Goal: Task Accomplishment & Management: Use online tool/utility

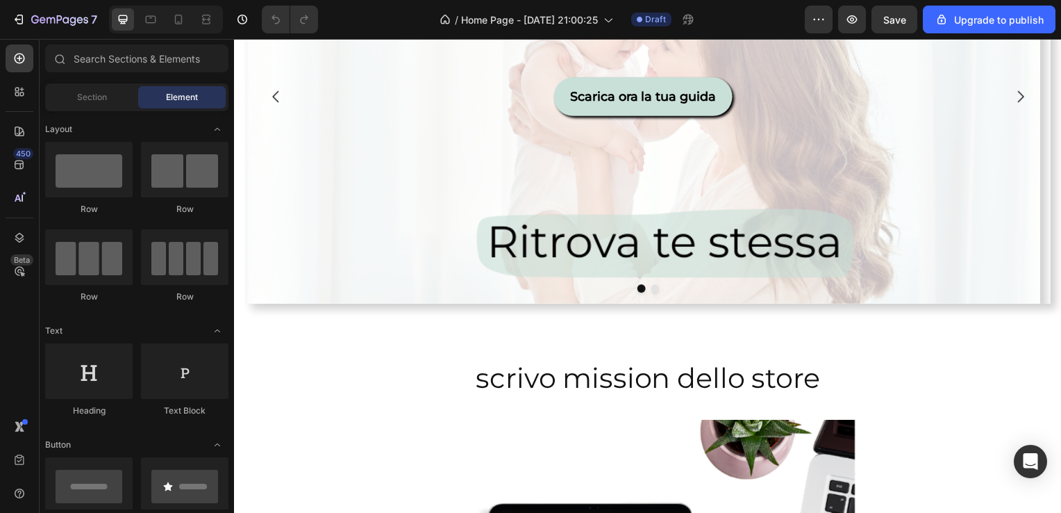
scroll to position [217, 0]
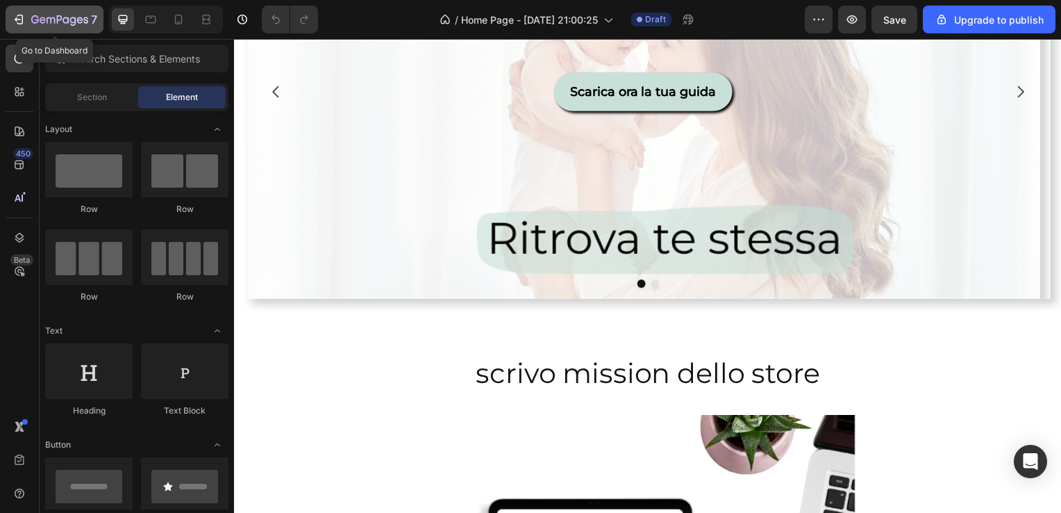
click at [36, 12] on div "7" at bounding box center [64, 19] width 66 height 17
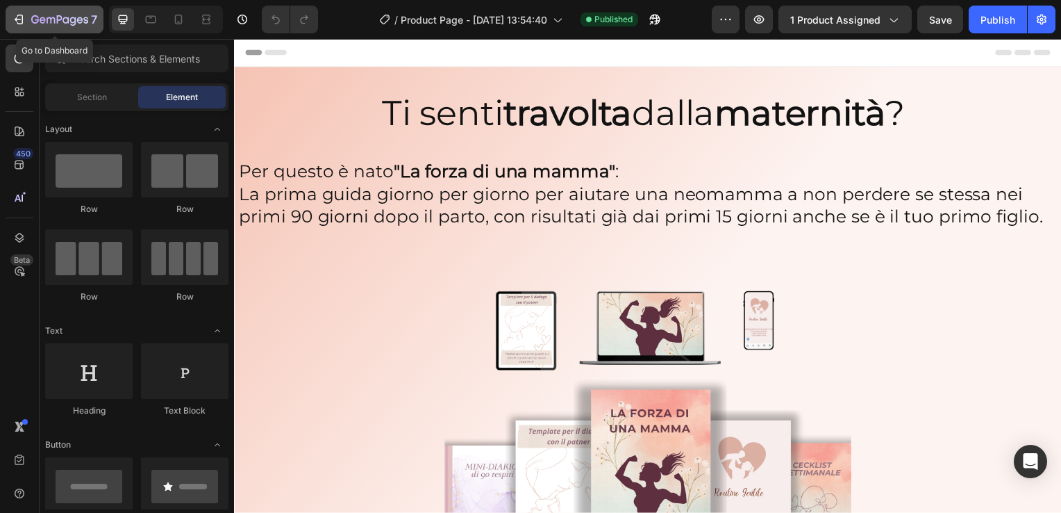
click at [44, 19] on icon "button" at bounding box center [43, 20] width 6 height 6
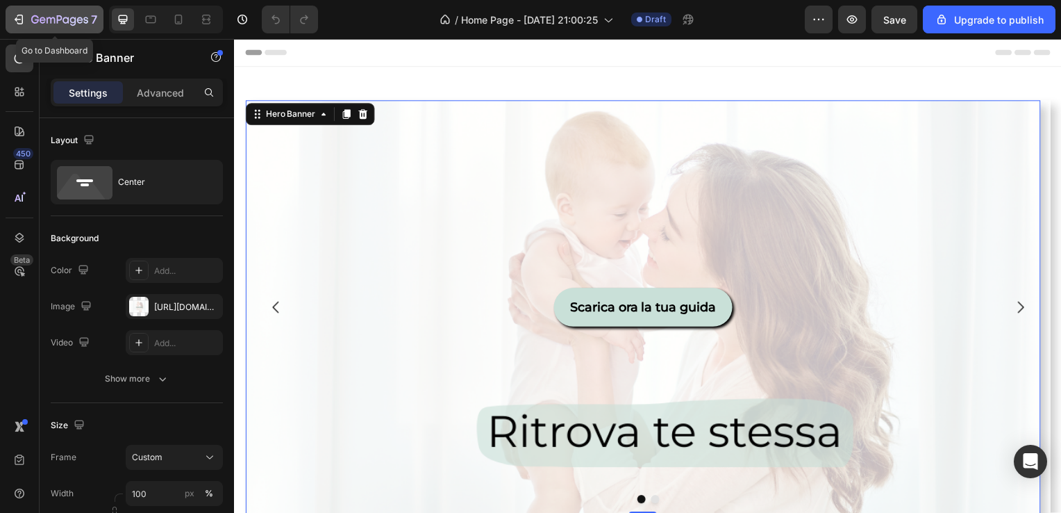
click at [44, 21] on icon "button" at bounding box center [59, 21] width 57 height 12
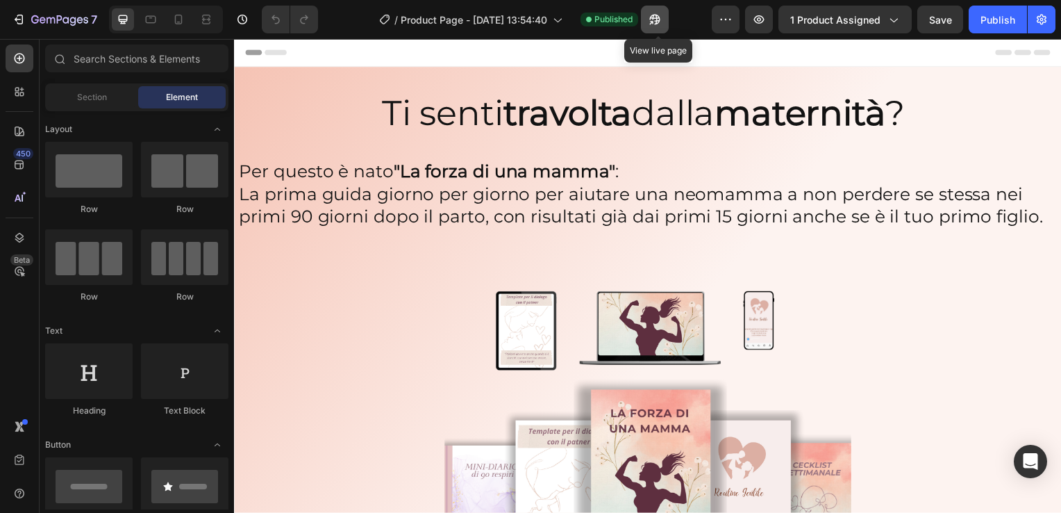
click at [667, 20] on button "button" at bounding box center [655, 20] width 28 height 28
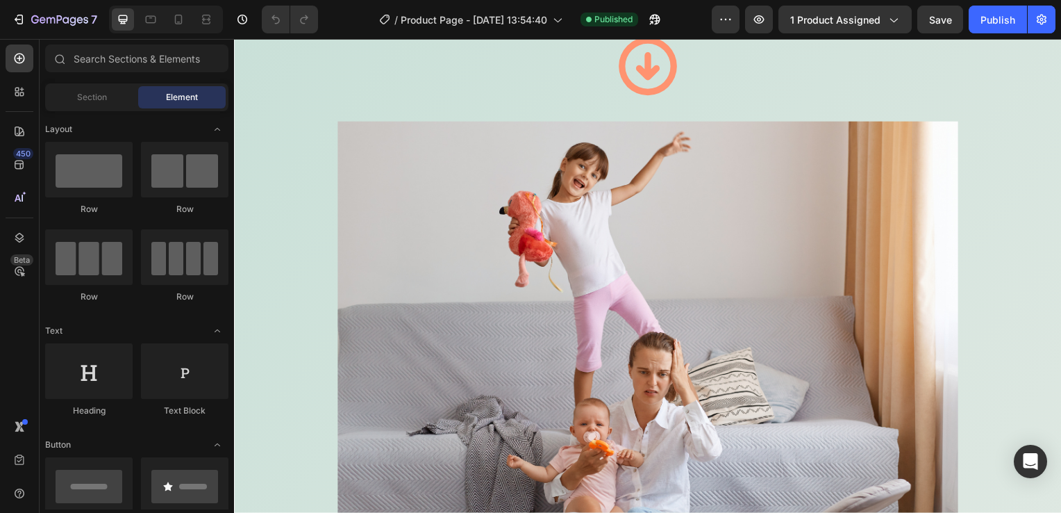
scroll to position [1179, 0]
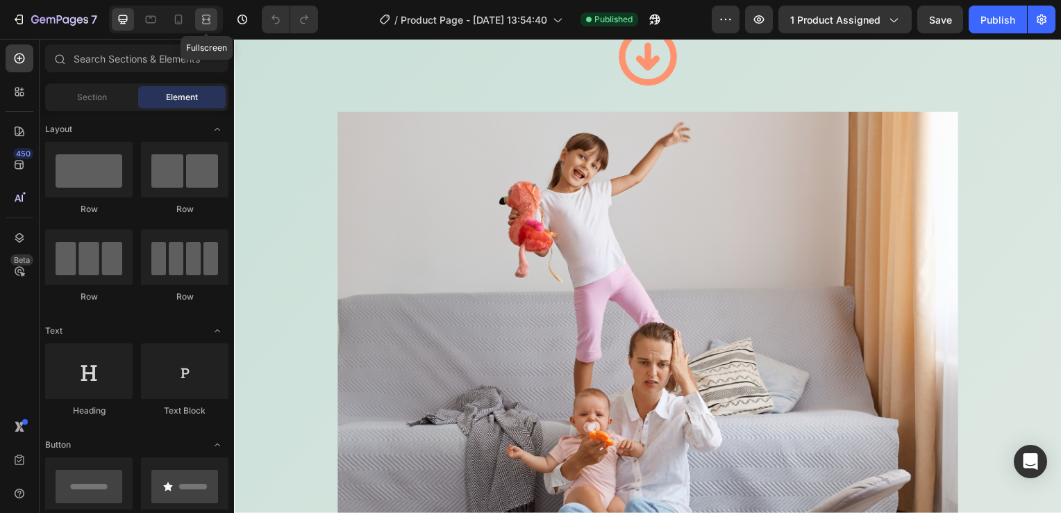
click at [208, 22] on icon at bounding box center [206, 23] width 8 height 3
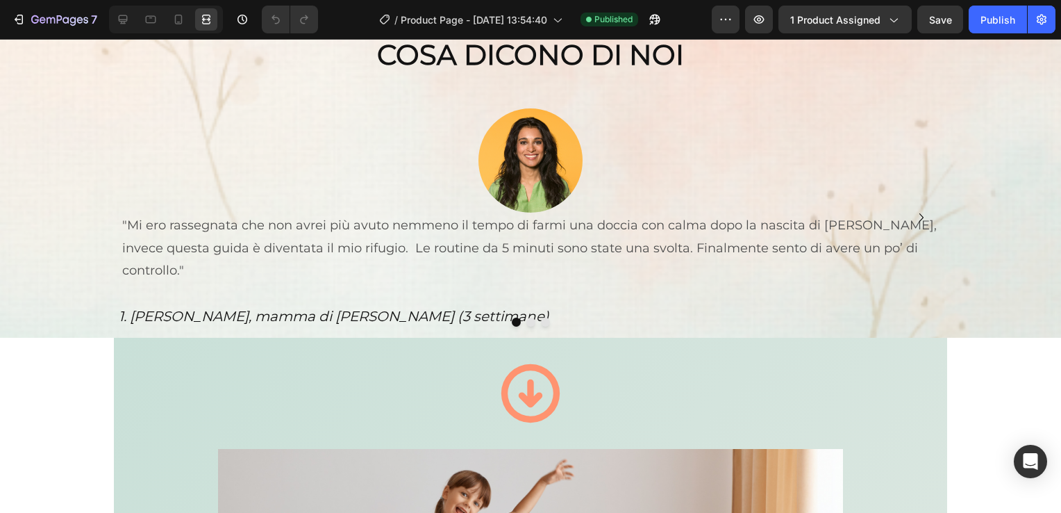
scroll to position [852, 0]
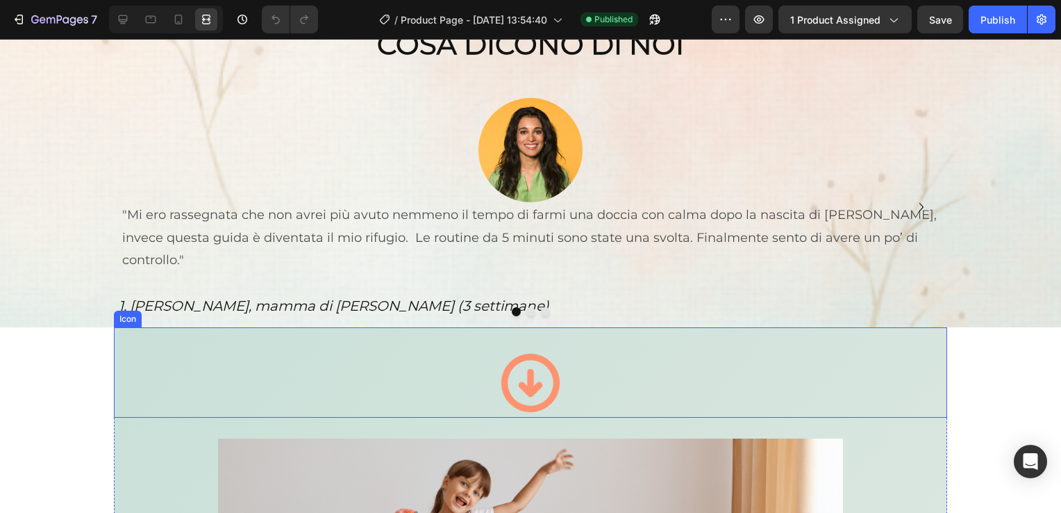
click at [874, 334] on div "Icon" at bounding box center [531, 372] width 834 height 90
click at [140, 314] on div "Icon" at bounding box center [142, 314] width 22 height 0
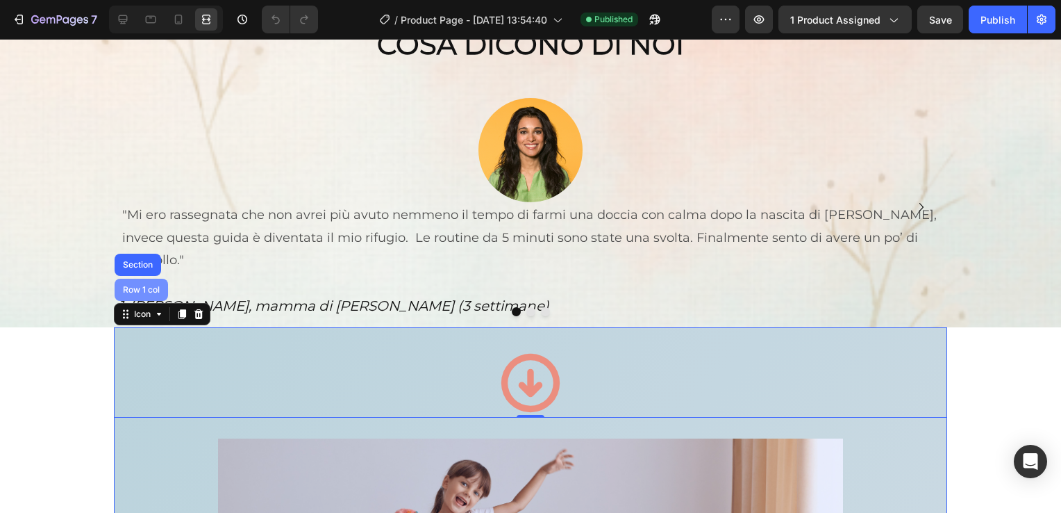
click at [139, 285] on div "Row 1 col" at bounding box center [141, 289] width 42 height 8
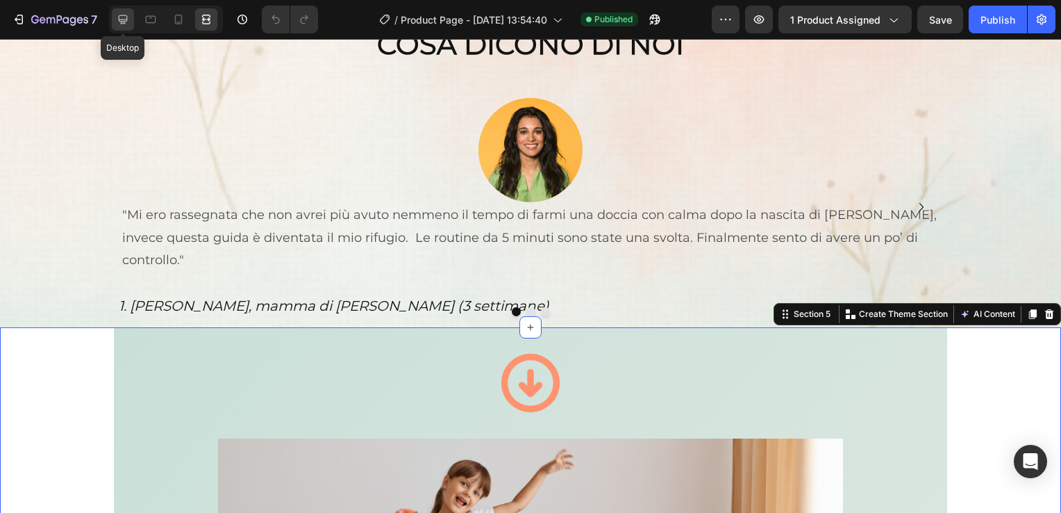
click at [117, 17] on icon at bounding box center [123, 20] width 14 height 14
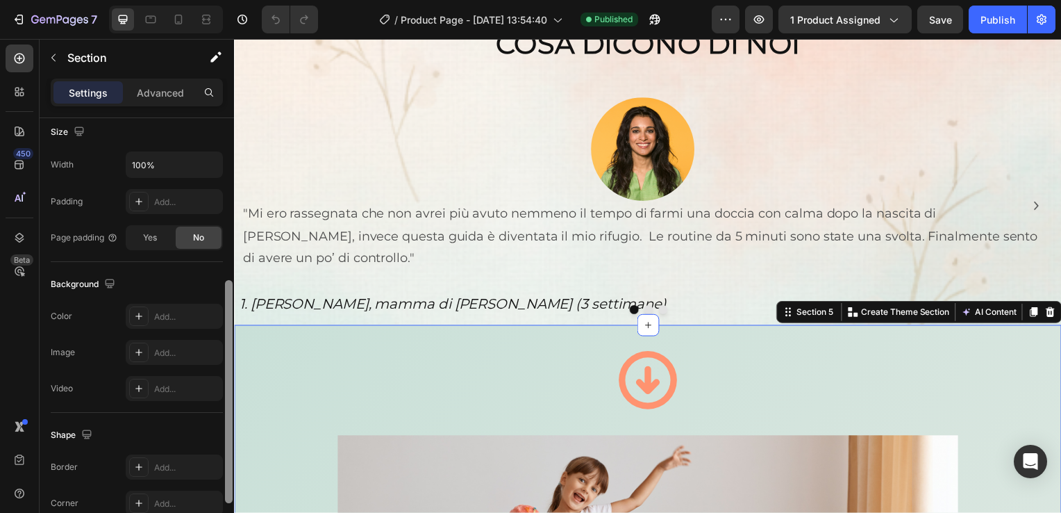
scroll to position [310, 0]
drag, startPoint x: 228, startPoint y: 213, endPoint x: 221, endPoint y: 373, distance: 159.9
click at [221, 373] on div "Layout Column width Change ratio Fit to content 12 Columns management Order 1 c…" at bounding box center [137, 335] width 194 height 434
click at [149, 343] on div "Add..." at bounding box center [174, 349] width 97 height 25
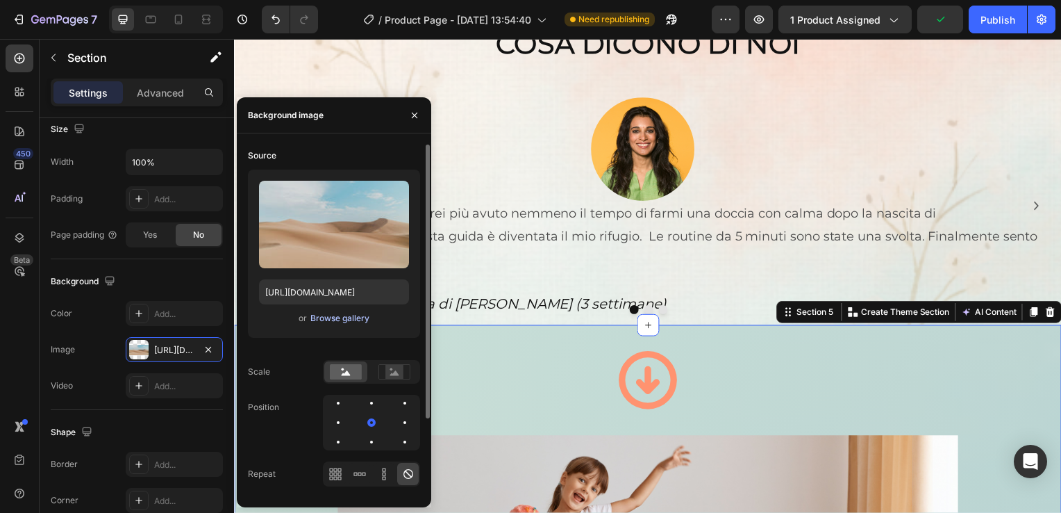
click at [337, 313] on div "Browse gallery" at bounding box center [339, 318] width 59 height 13
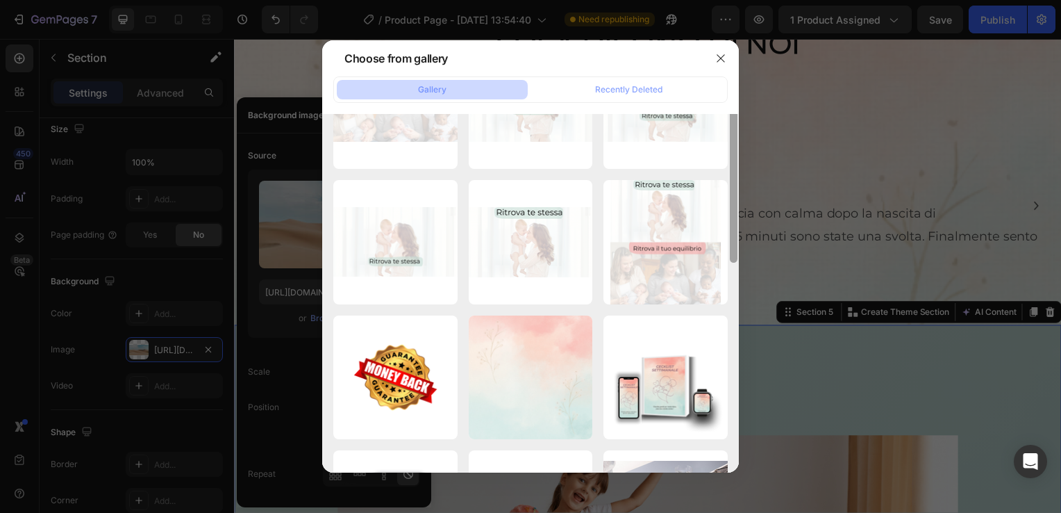
scroll to position [65, 0]
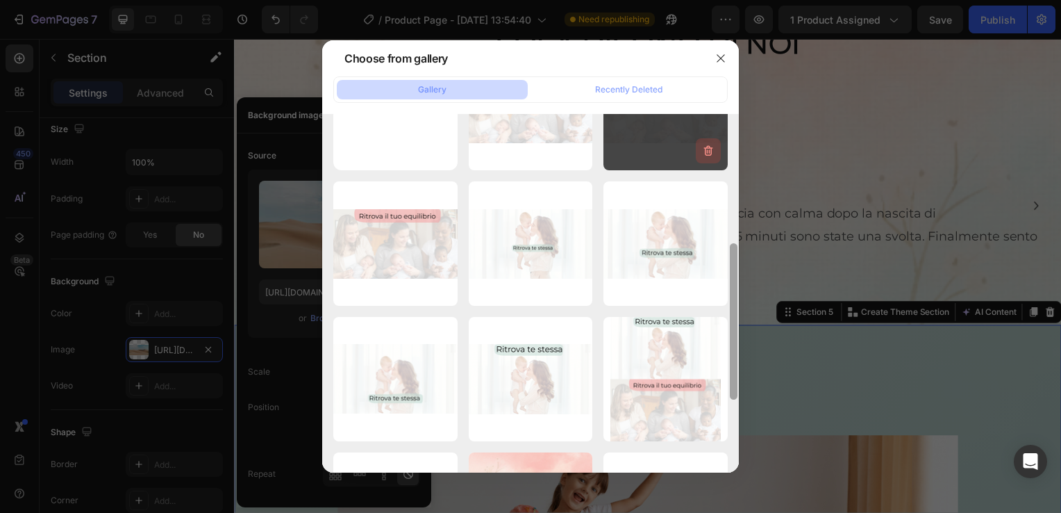
drag, startPoint x: 733, startPoint y: 144, endPoint x: 718, endPoint y: 172, distance: 32.3
click at [718, 172] on div "Ritrova te stessa (7).png 990.48 kb Ritrova te stessa (6).png 993.59 kb Ritrova…" at bounding box center [530, 293] width 417 height 359
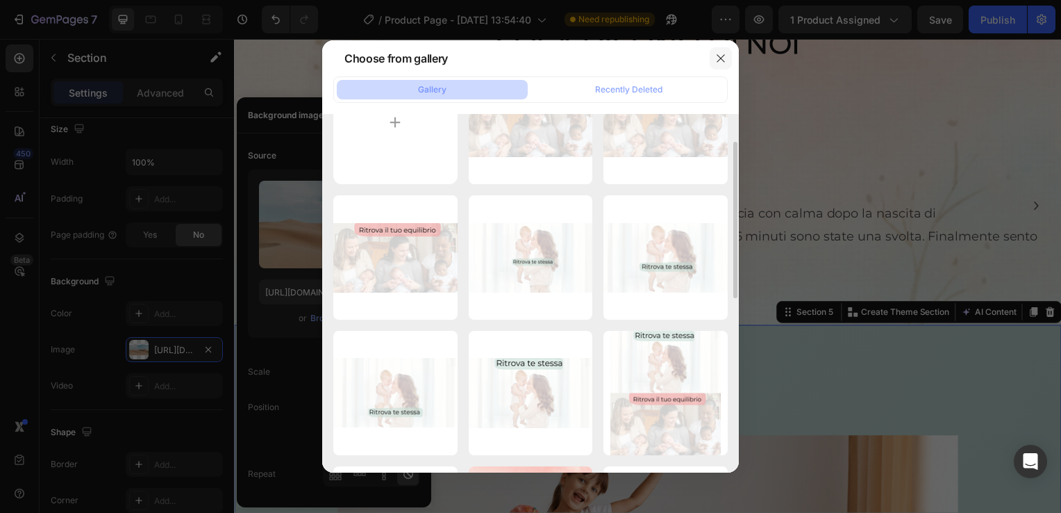
click at [720, 56] on icon "button" at bounding box center [720, 58] width 11 height 11
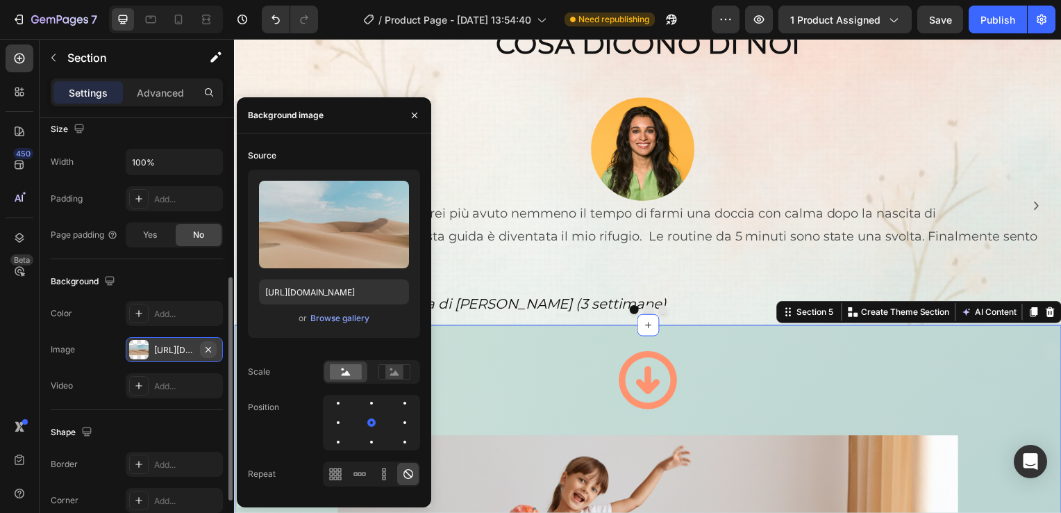
click at [210, 346] on icon "button" at bounding box center [209, 349] width 6 height 6
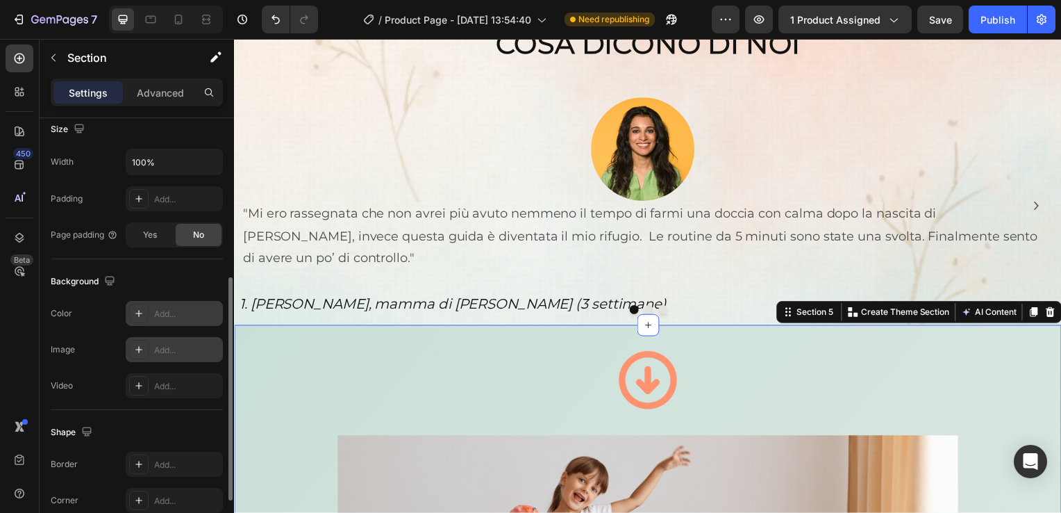
click at [176, 310] on div "Add..." at bounding box center [186, 314] width 65 height 13
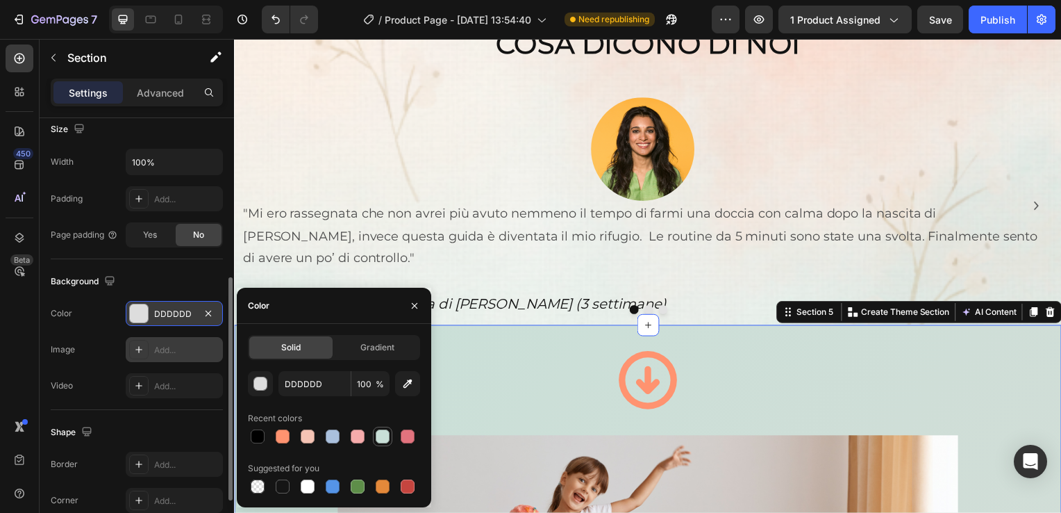
click at [385, 426] on div at bounding box center [382, 435] width 19 height 19
type input "C9E0D8"
click at [383, 343] on span "Gradient" at bounding box center [378, 347] width 34 height 13
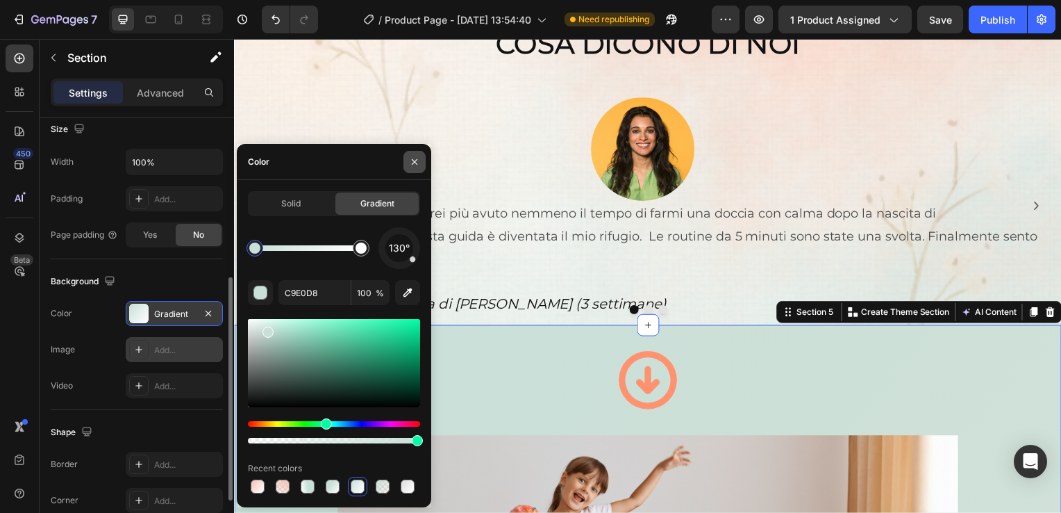
click at [414, 163] on icon "button" at bounding box center [414, 161] width 11 height 11
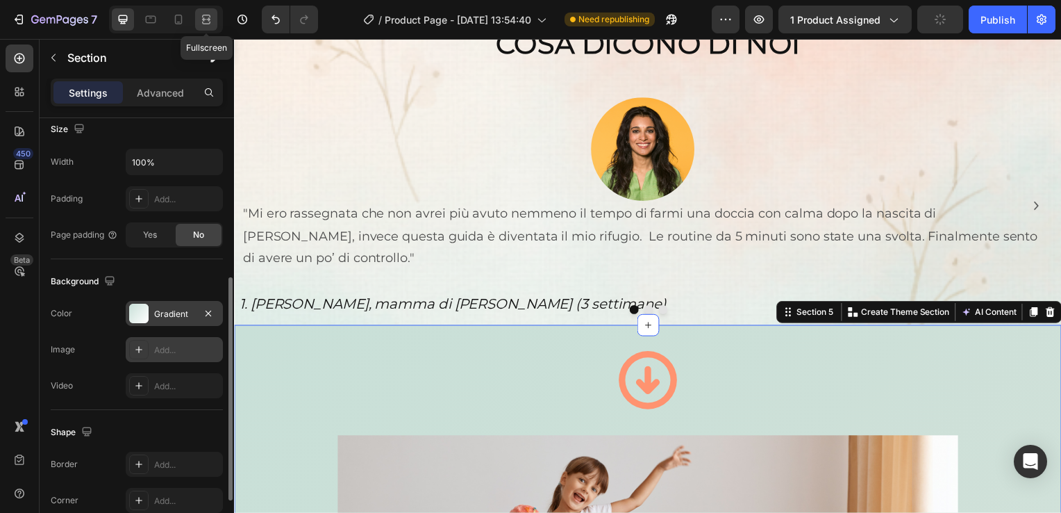
click at [205, 27] on div at bounding box center [206, 19] width 22 height 22
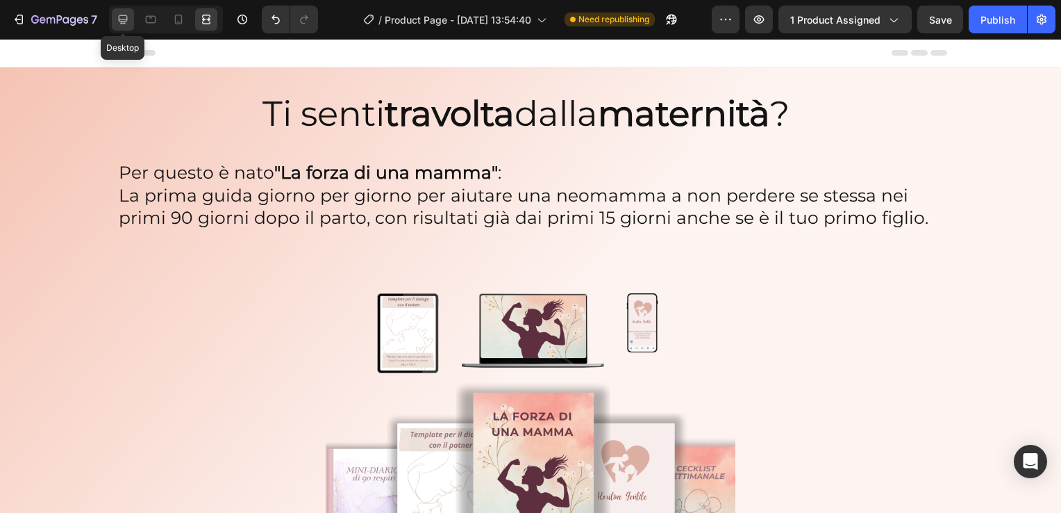
click at [119, 17] on icon at bounding box center [123, 20] width 14 height 14
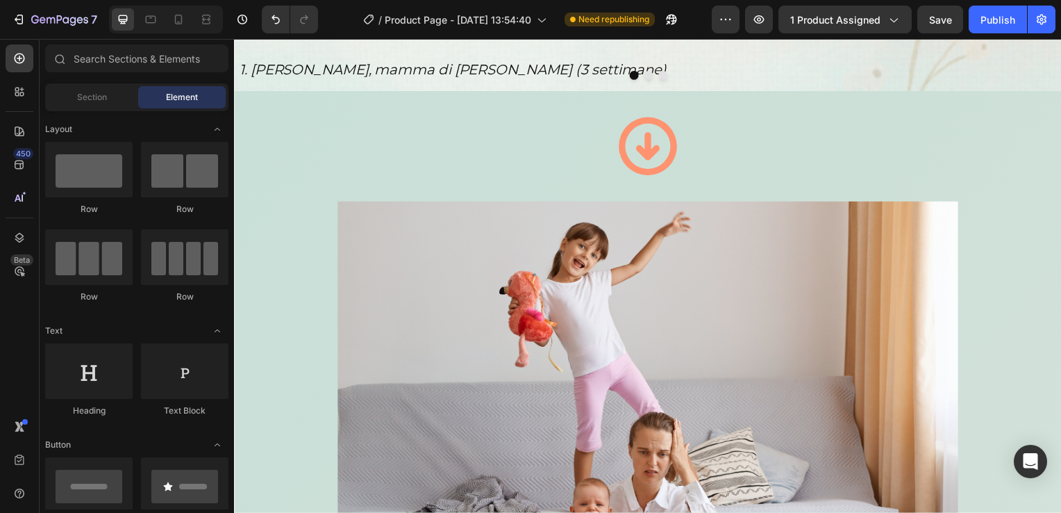
scroll to position [1100, 0]
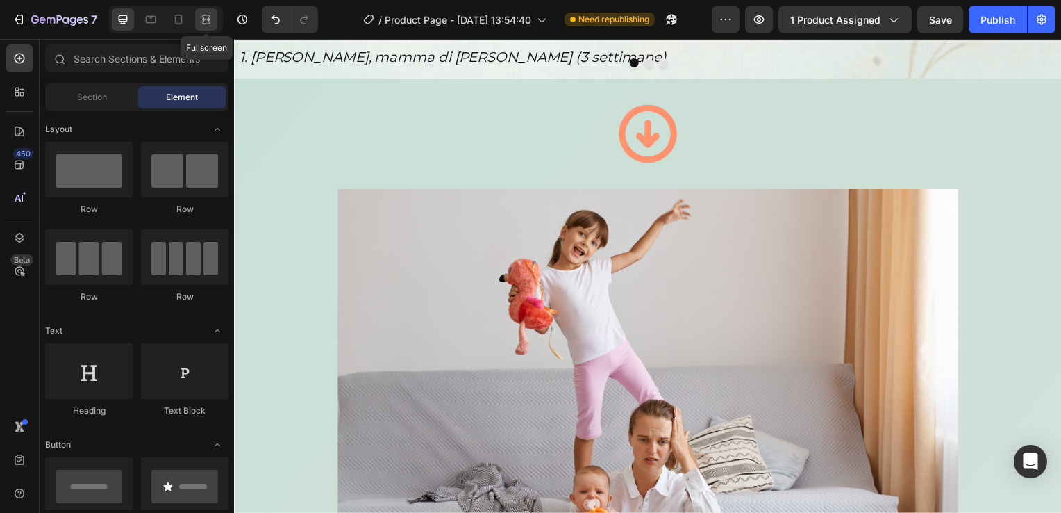
click at [204, 28] on div at bounding box center [206, 19] width 22 height 22
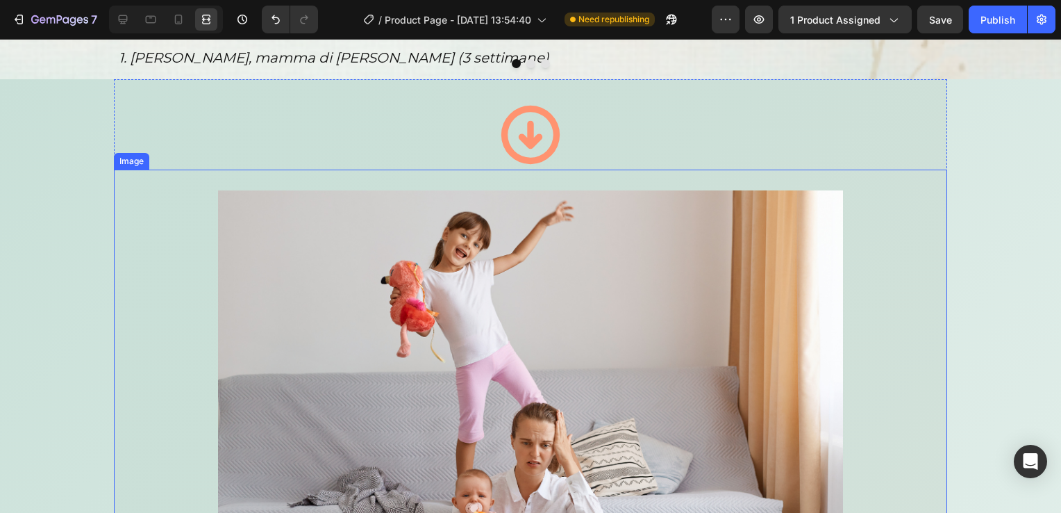
click at [124, 169] on div "Image" at bounding box center [531, 441] width 834 height 545
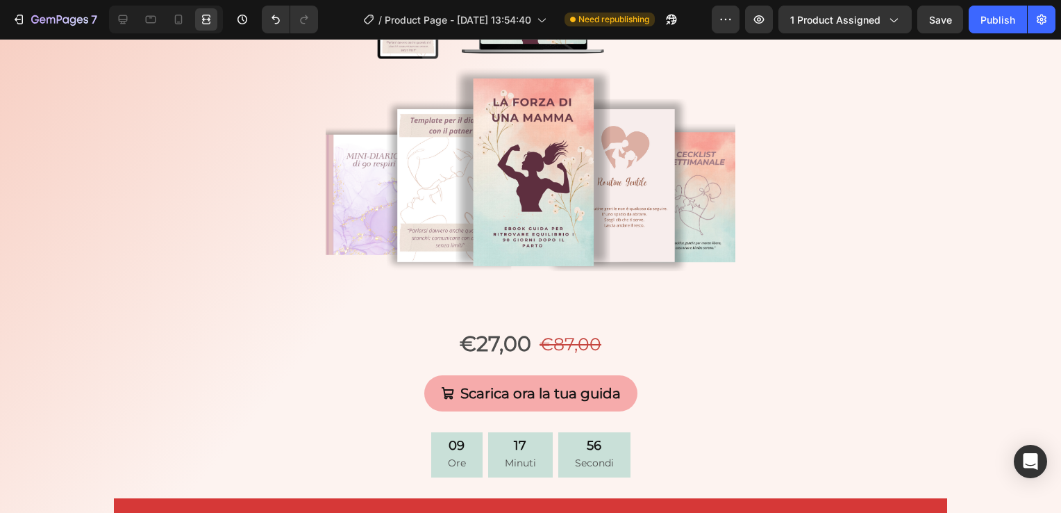
scroll to position [4138, 0]
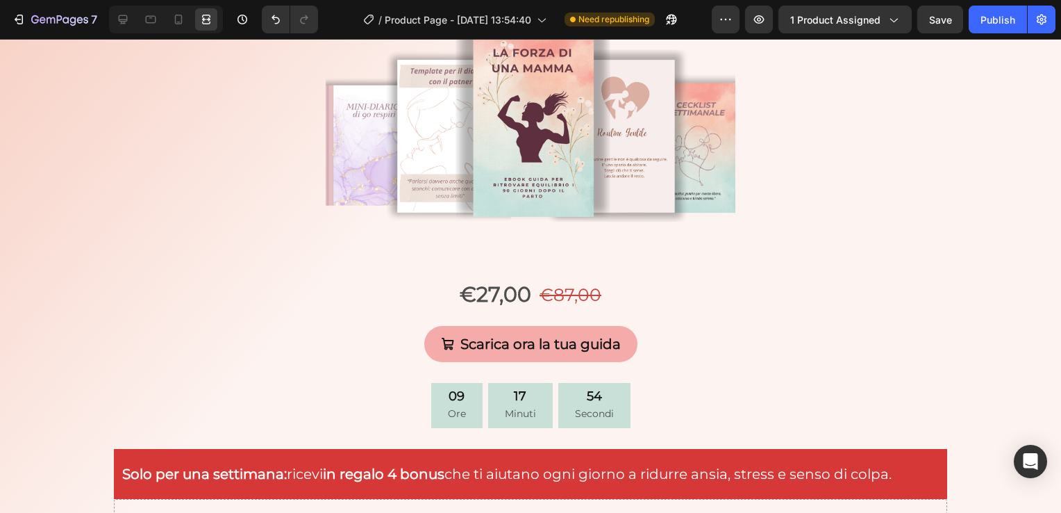
click at [126, 22] on icon at bounding box center [123, 20] width 14 height 14
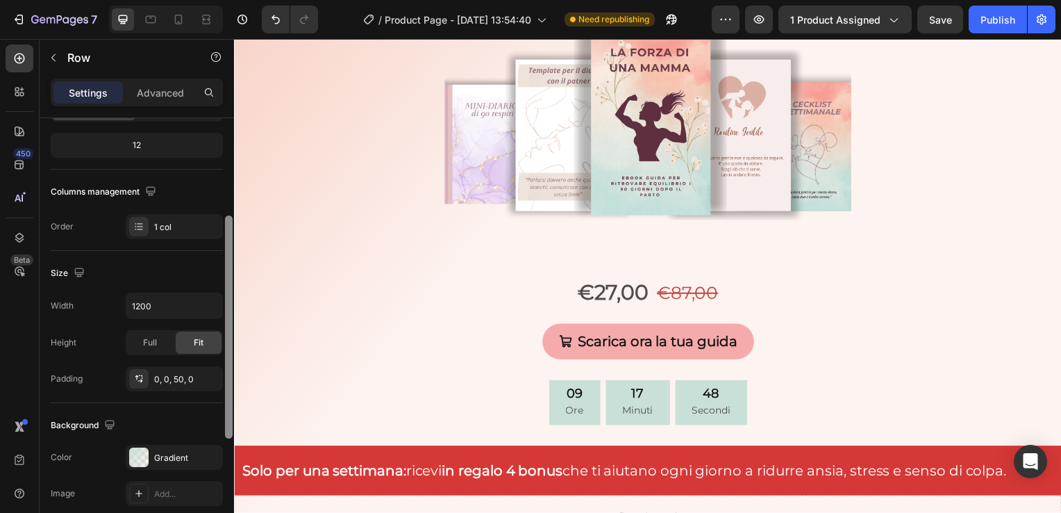
scroll to position [188, 0]
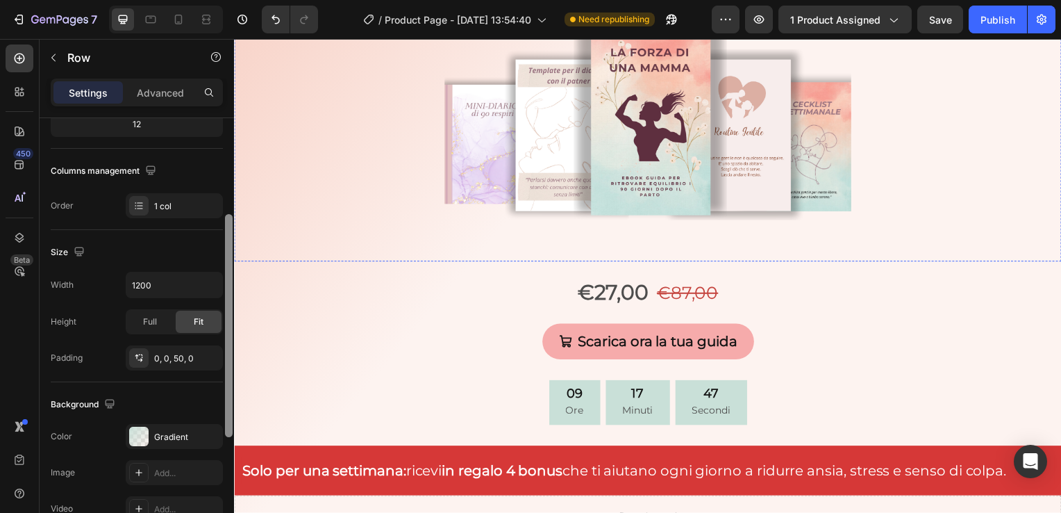
drag, startPoint x: 462, startPoint y: 302, endPoint x: 238, endPoint y: 379, distance: 237.2
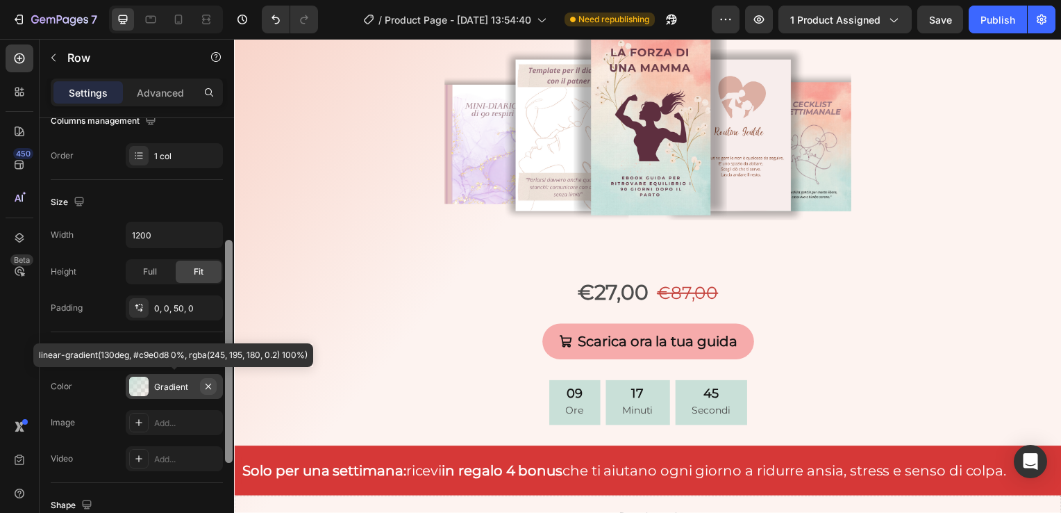
scroll to position [239, 0]
click at [211, 386] on icon "button" at bounding box center [208, 384] width 11 height 11
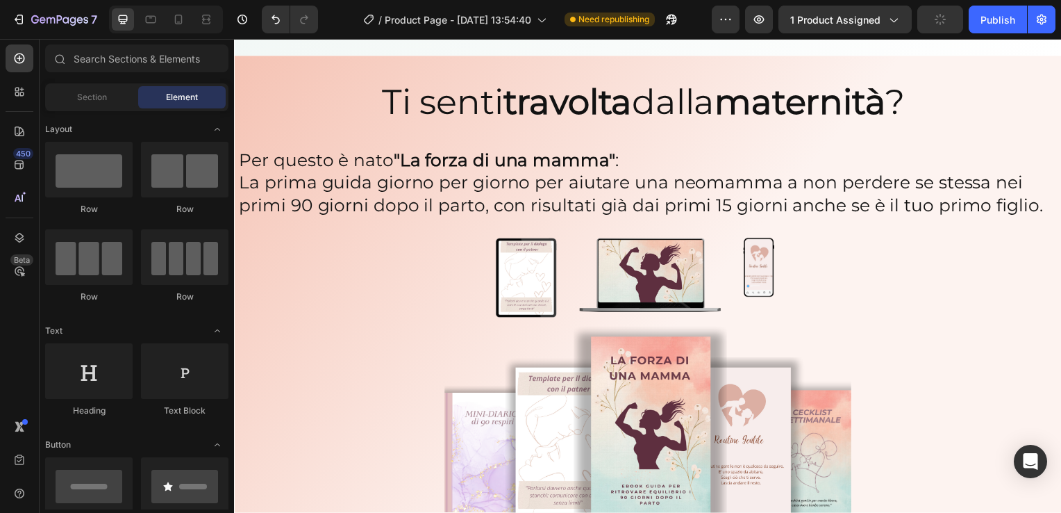
scroll to position [4414, 0]
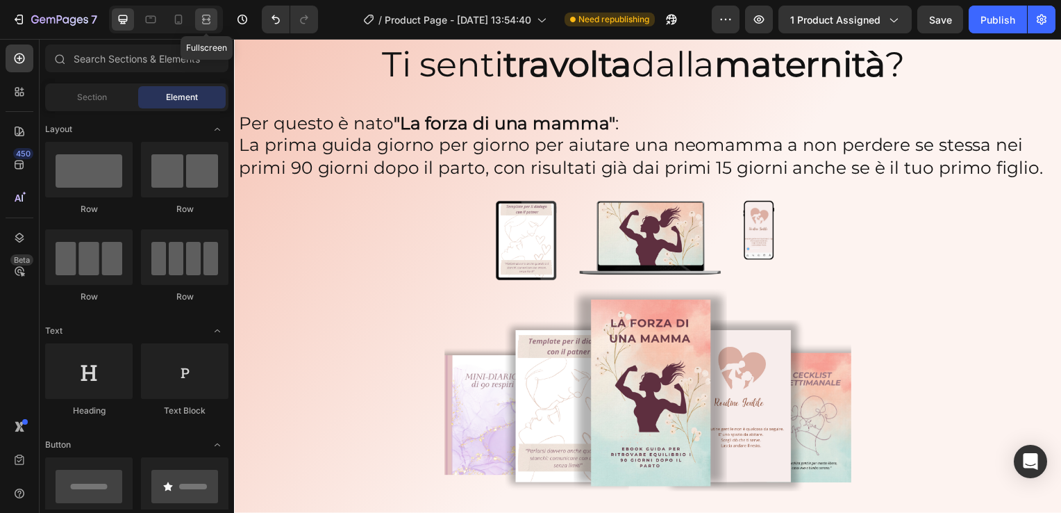
click at [208, 20] on icon at bounding box center [208, 18] width 4 height 3
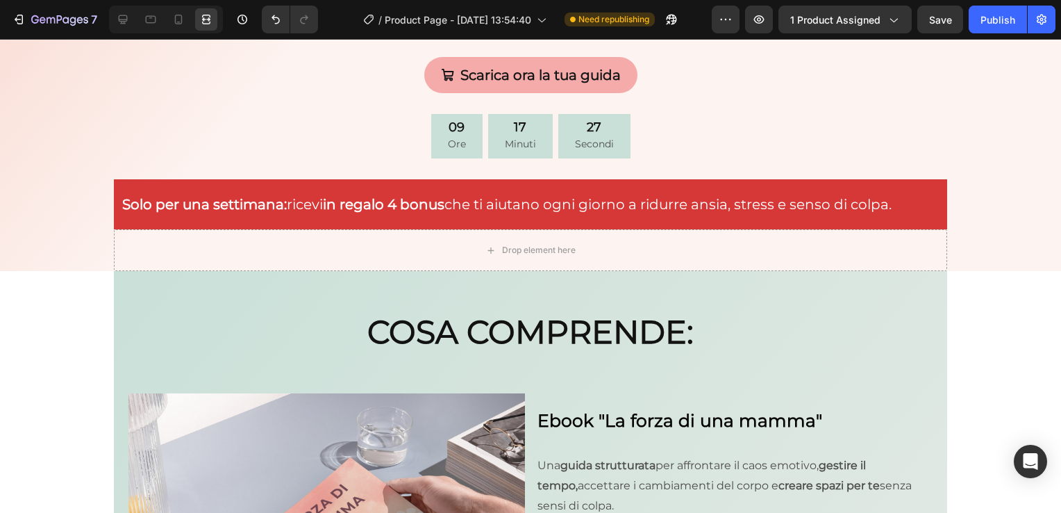
scroll to position [5112, 0]
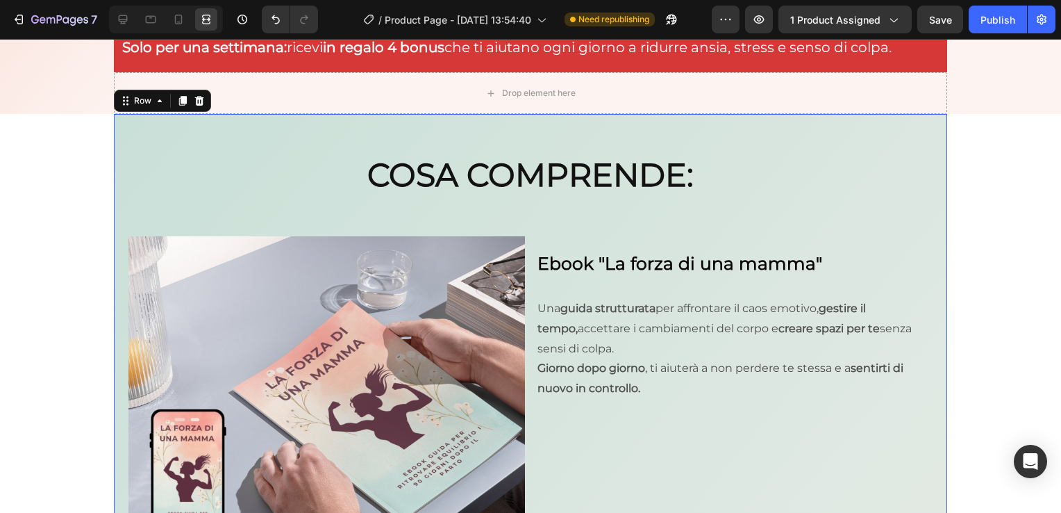
click at [122, 15] on icon at bounding box center [123, 19] width 9 height 9
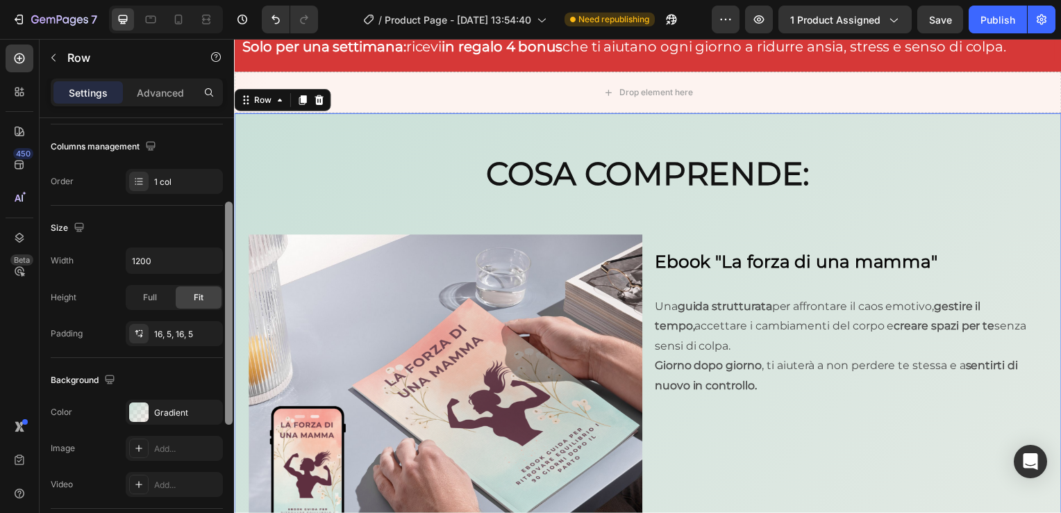
drag, startPoint x: 227, startPoint y: 260, endPoint x: 225, endPoint y: 372, distance: 111.9
click at [225, 372] on div at bounding box center [229, 312] width 8 height 223
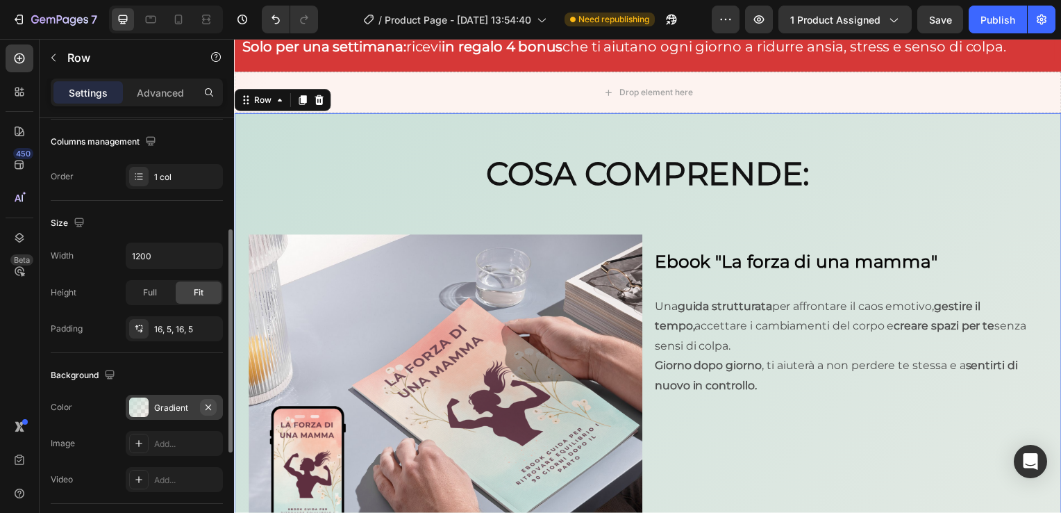
click at [206, 401] on icon "button" at bounding box center [208, 406] width 11 height 11
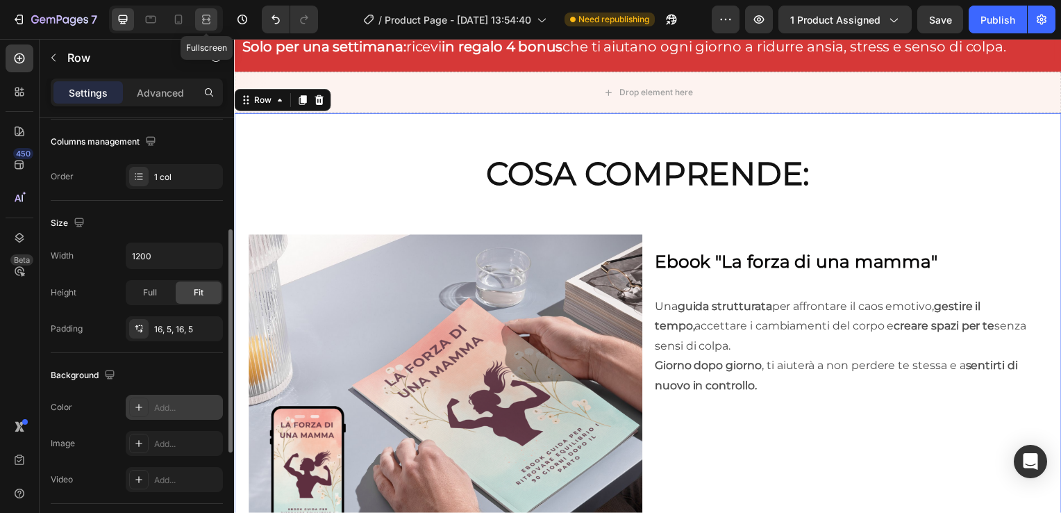
click at [211, 21] on icon at bounding box center [206, 20] width 14 height 14
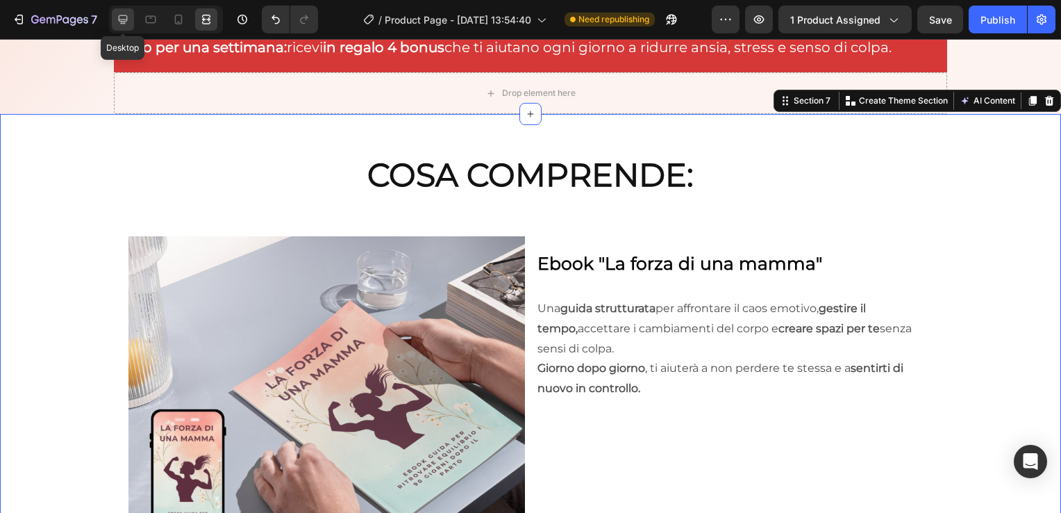
click at [116, 16] on icon at bounding box center [123, 20] width 14 height 14
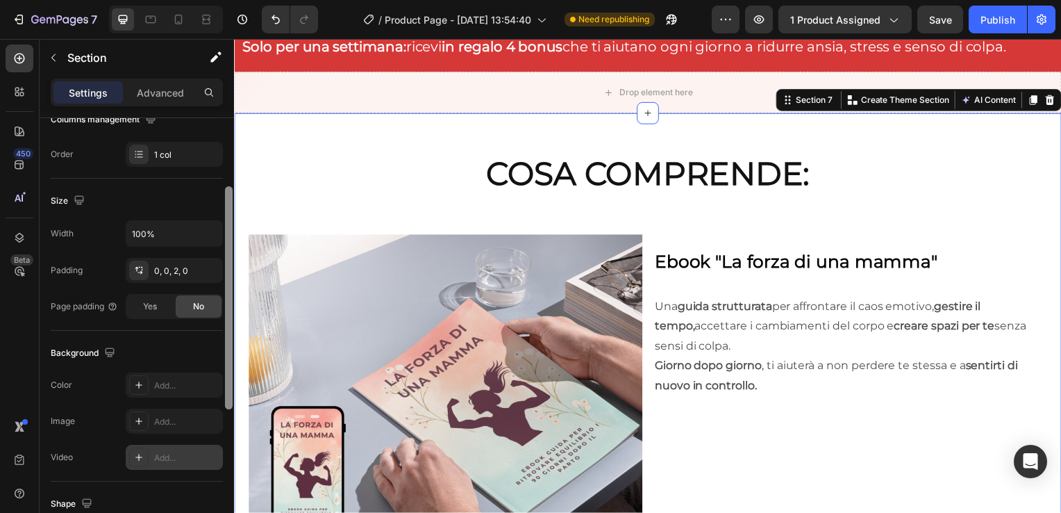
drag, startPoint x: 225, startPoint y: 299, endPoint x: 219, endPoint y: 432, distance: 132.8
click at [219, 432] on div "Layout Column width Change ratio Fit to content 12 Columns management Order 1 c…" at bounding box center [137, 335] width 194 height 434
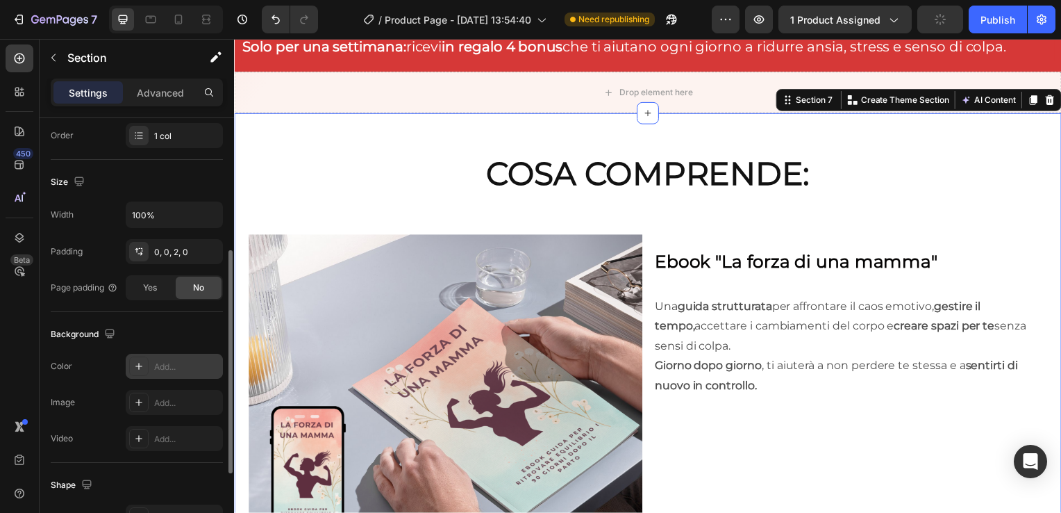
click at [189, 361] on div "Add..." at bounding box center [186, 367] width 65 height 13
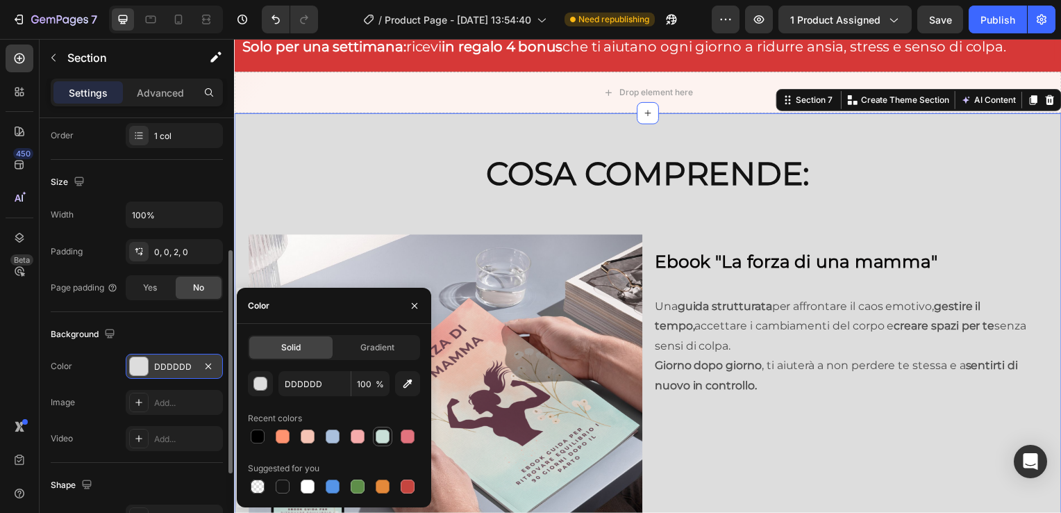
click at [385, 432] on div at bounding box center [383, 436] width 14 height 14
type input "C9E0D8"
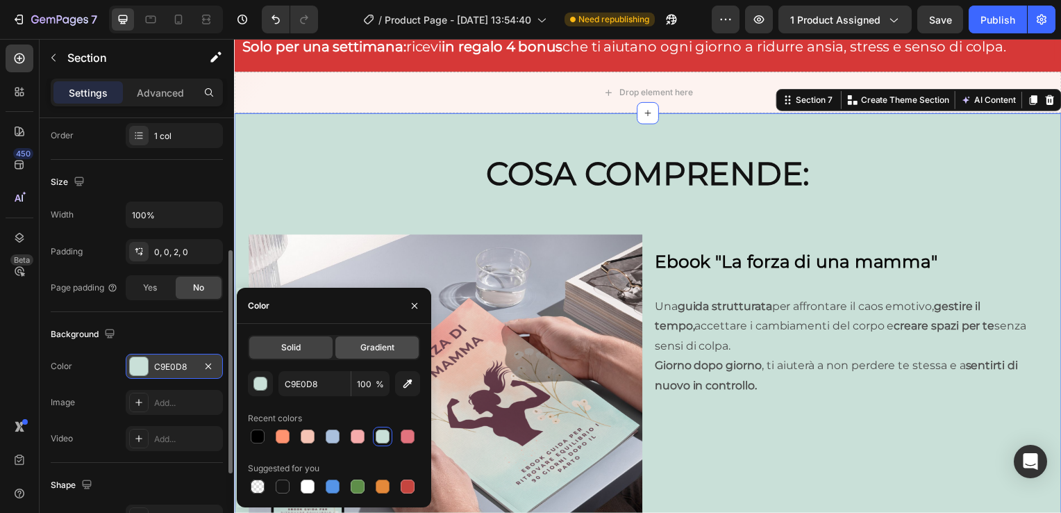
click at [376, 351] on span "Gradient" at bounding box center [378, 347] width 34 height 13
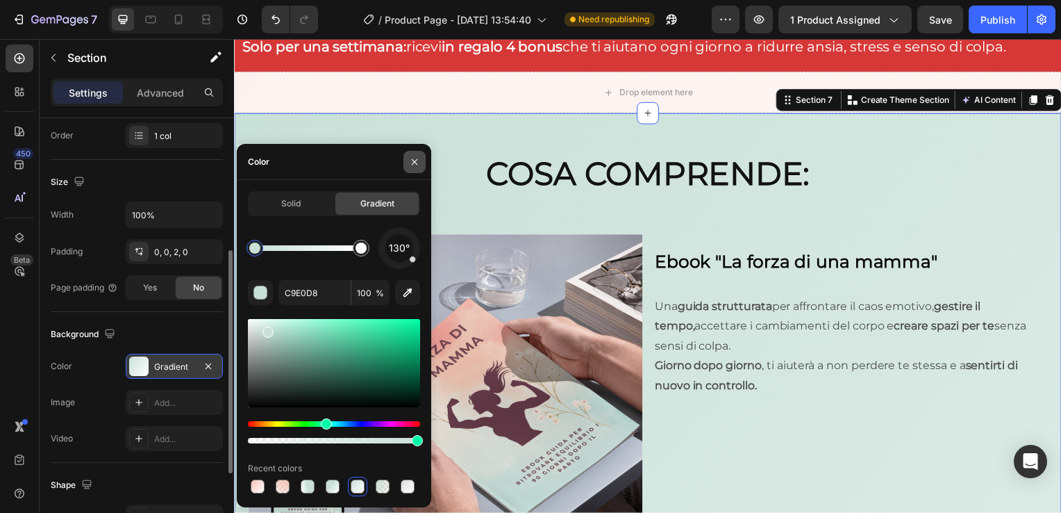
click at [415, 164] on icon "button" at bounding box center [414, 161] width 11 height 11
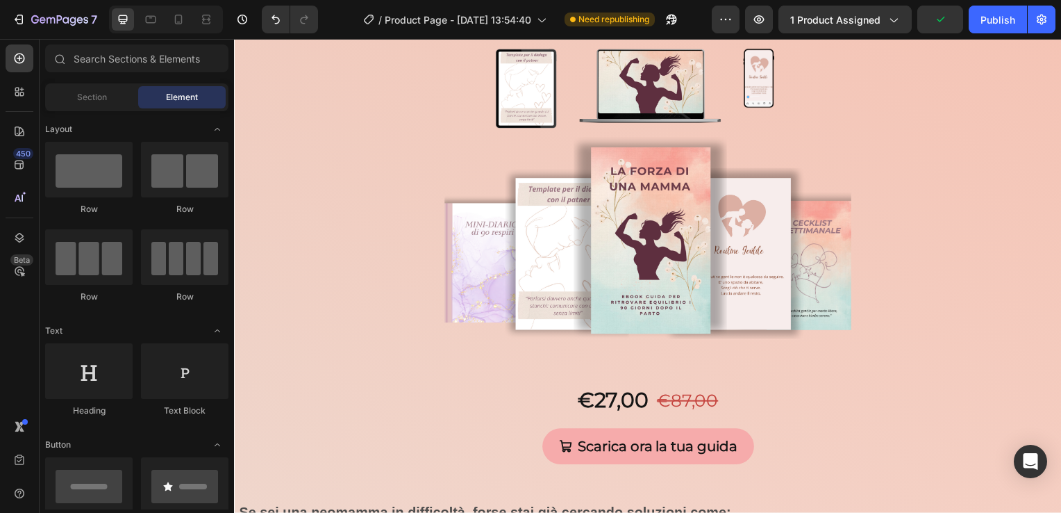
scroll to position [7127, 0]
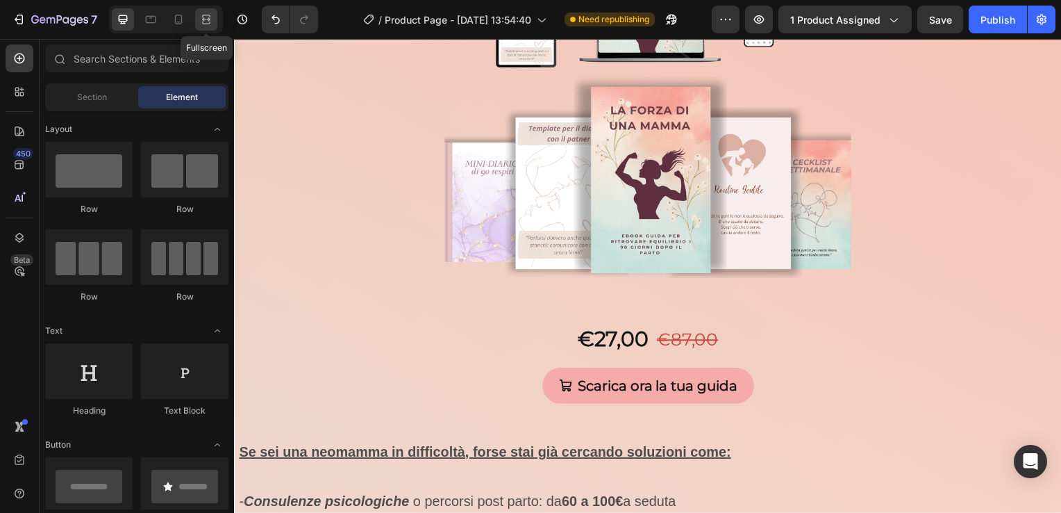
click at [206, 19] on icon at bounding box center [208, 18] width 4 height 3
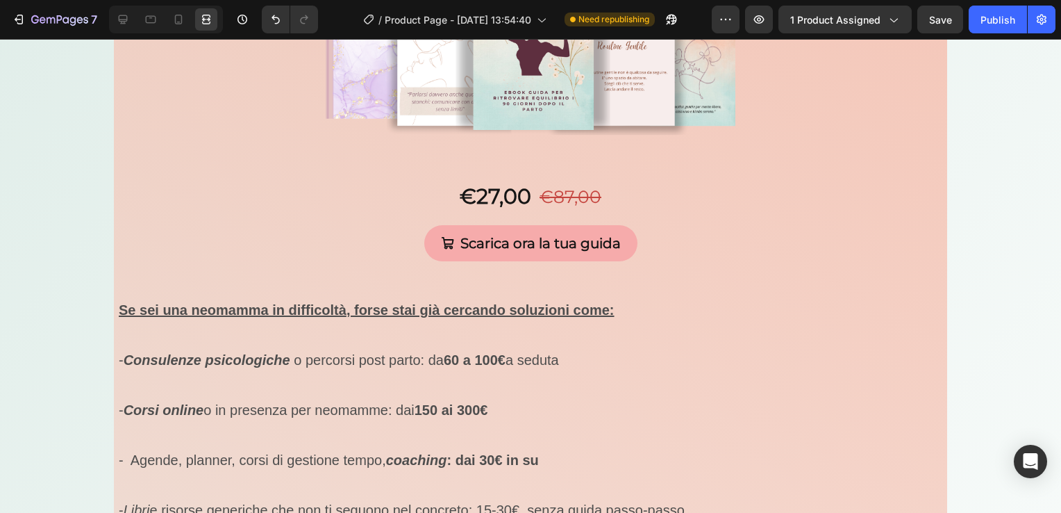
scroll to position [7148, 0]
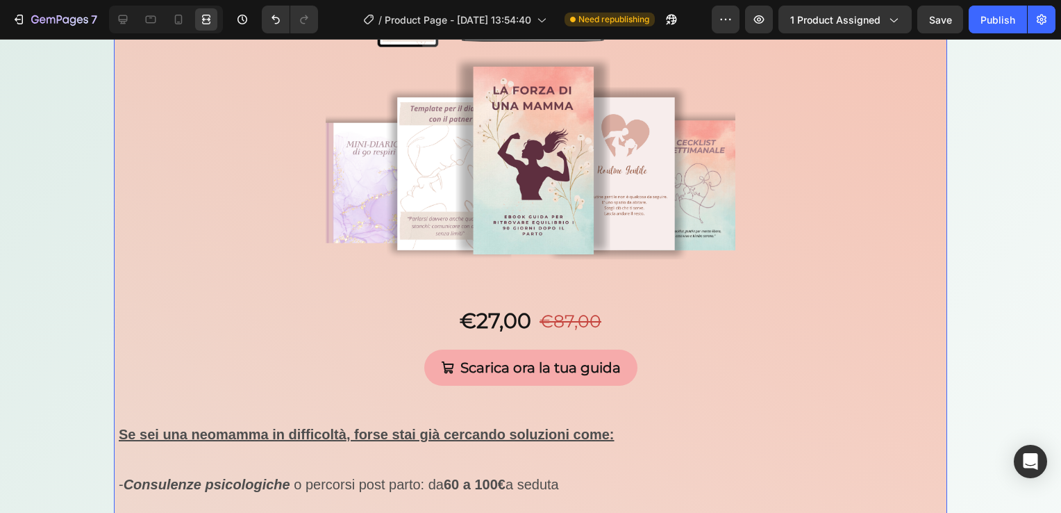
click at [126, 14] on icon at bounding box center [123, 20] width 14 height 14
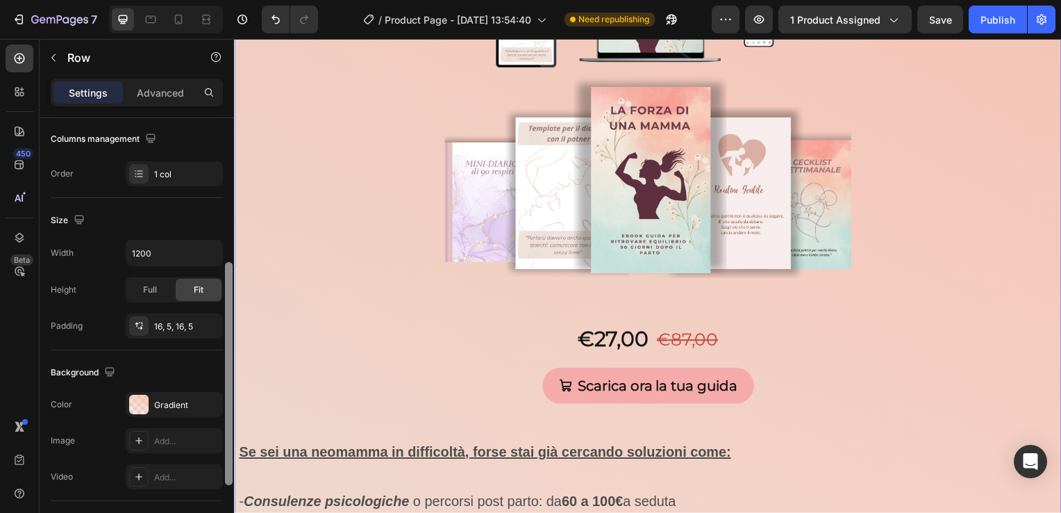
scroll to position [245, 0]
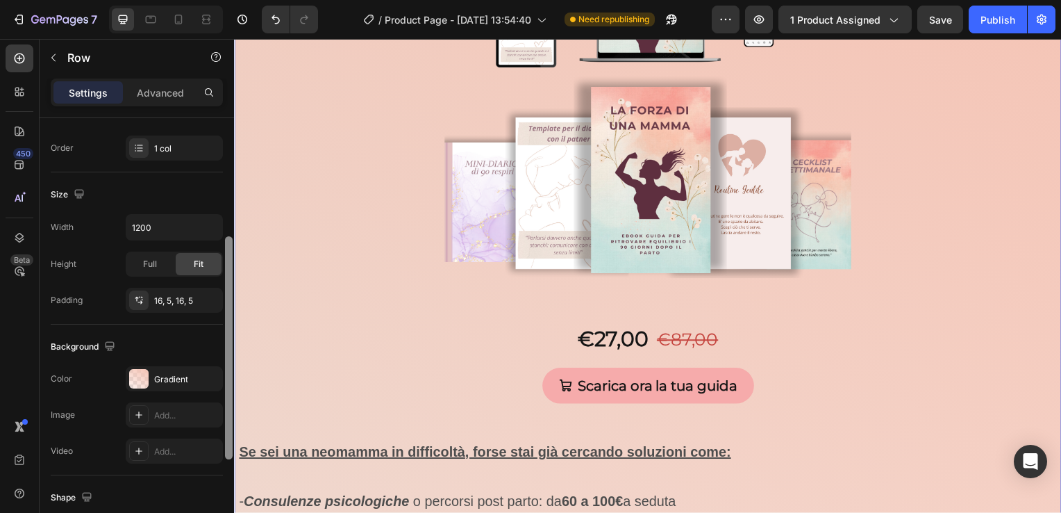
drag, startPoint x: 229, startPoint y: 290, endPoint x: 231, endPoint y: 417, distance: 126.4
click at [231, 417] on div at bounding box center [229, 347] width 8 height 223
click at [208, 377] on icon "button" at bounding box center [209, 378] width 6 height 6
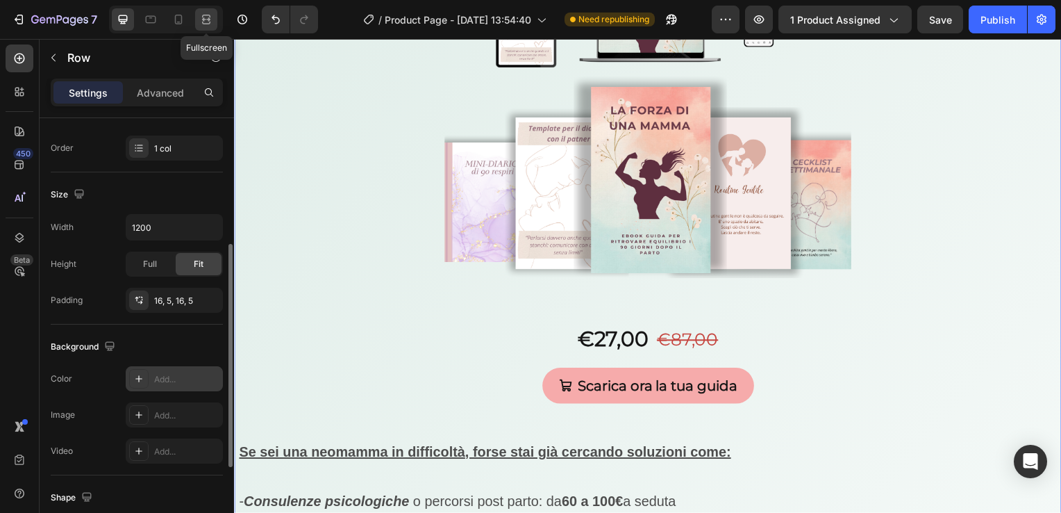
click at [203, 26] on icon at bounding box center [206, 20] width 14 height 14
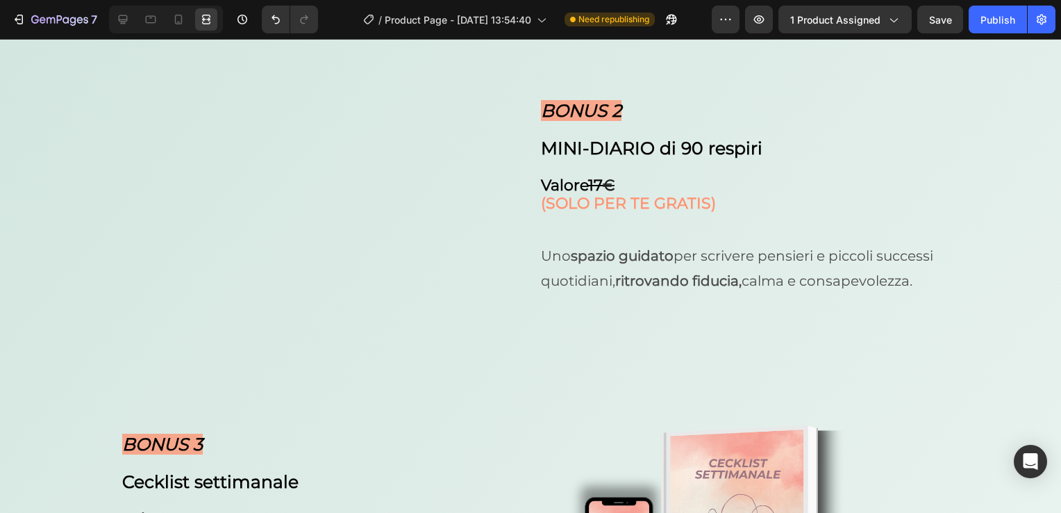
scroll to position [6083, 0]
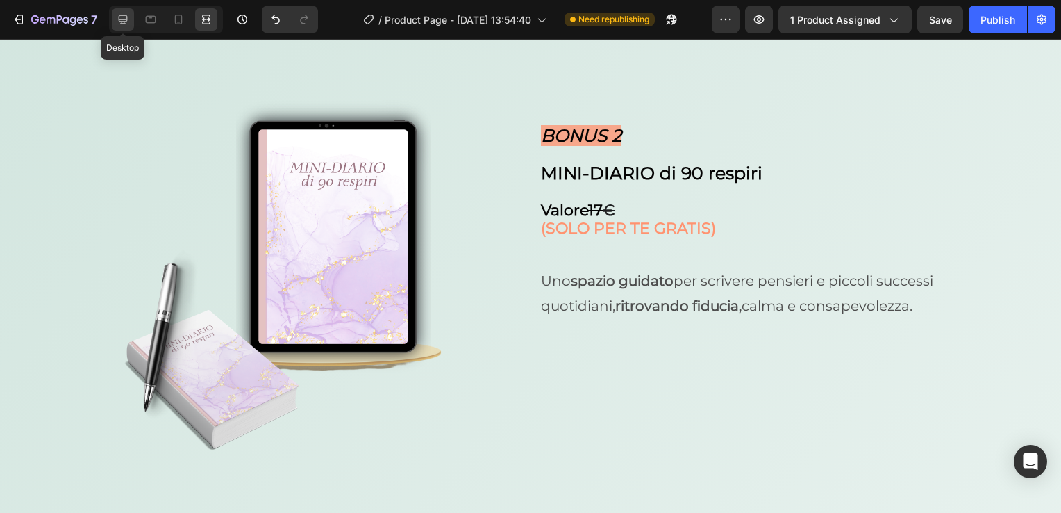
click at [119, 26] on div at bounding box center [123, 19] width 22 height 22
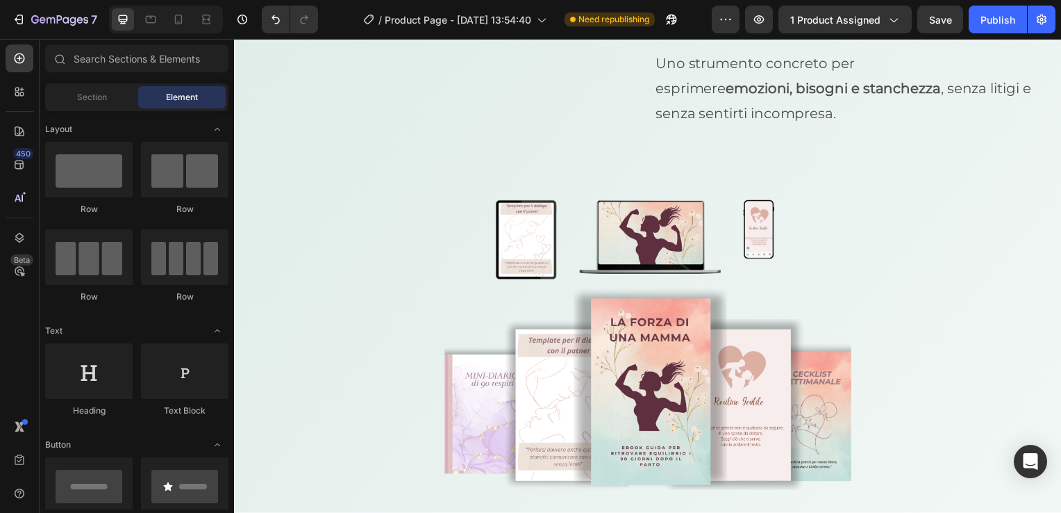
scroll to position [7091, 0]
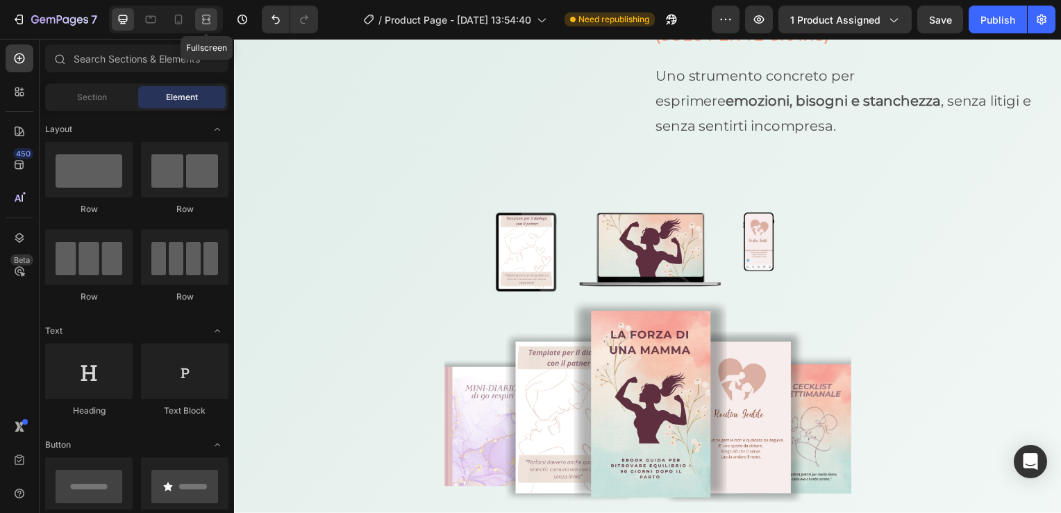
click at [206, 21] on icon at bounding box center [204, 18] width 4 height 3
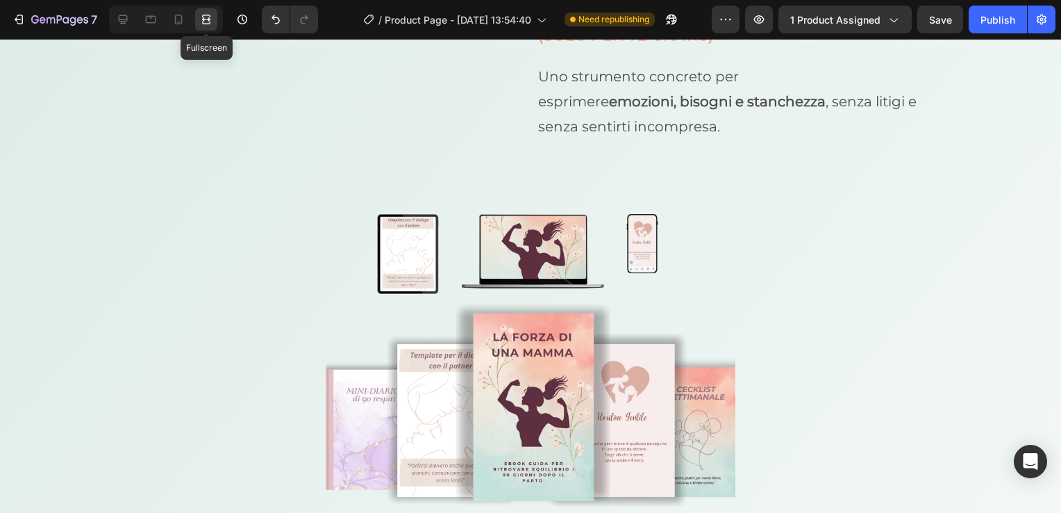
scroll to position [7112, 0]
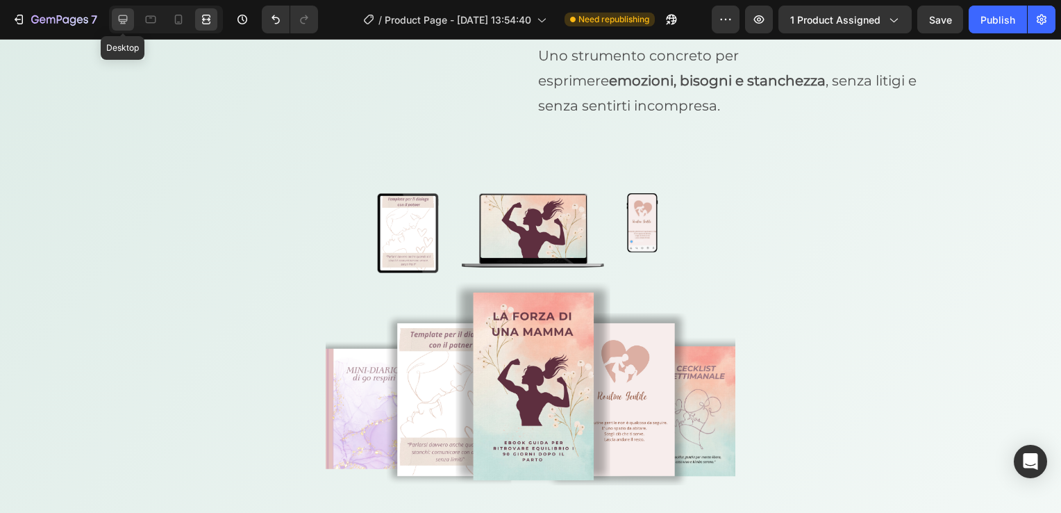
click at [117, 22] on icon at bounding box center [123, 20] width 14 height 14
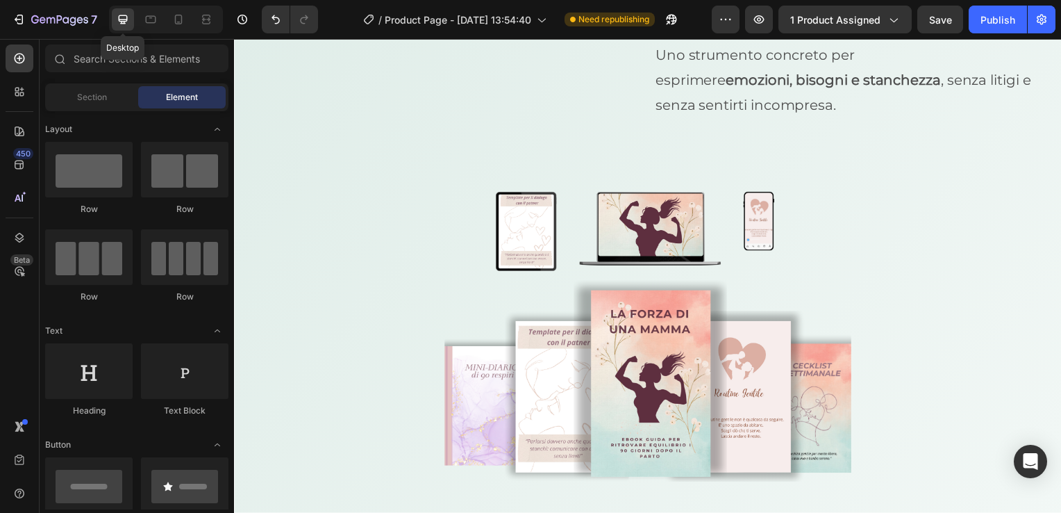
scroll to position [7091, 0]
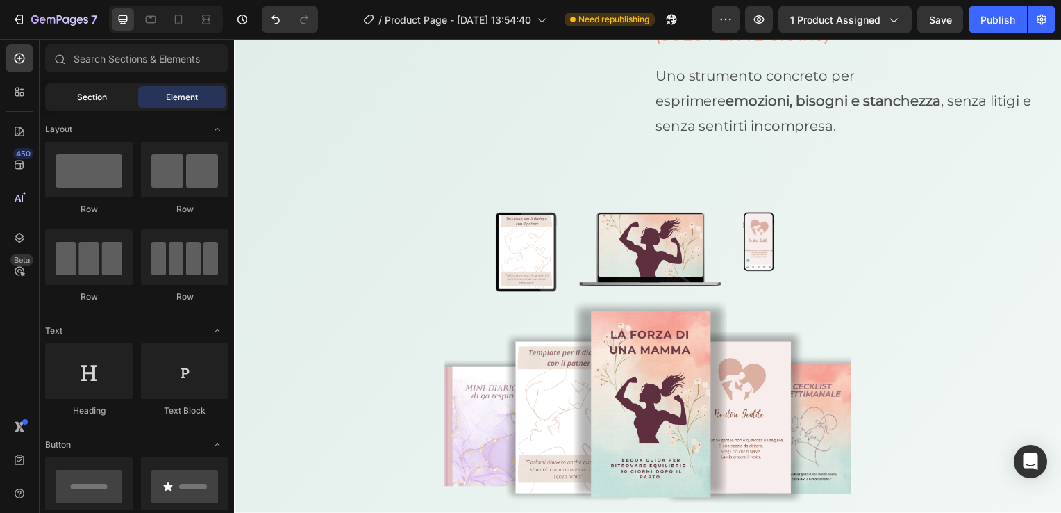
click at [99, 97] on span "Section" at bounding box center [92, 97] width 30 height 13
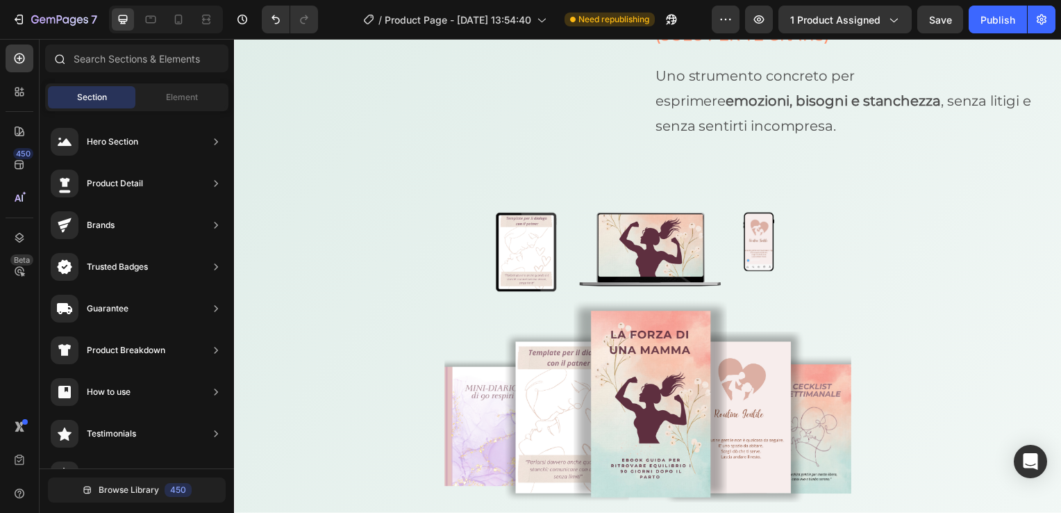
click at [67, 53] on div at bounding box center [59, 58] width 28 height 28
click at [159, 99] on div "Element" at bounding box center [182, 97] width 88 height 22
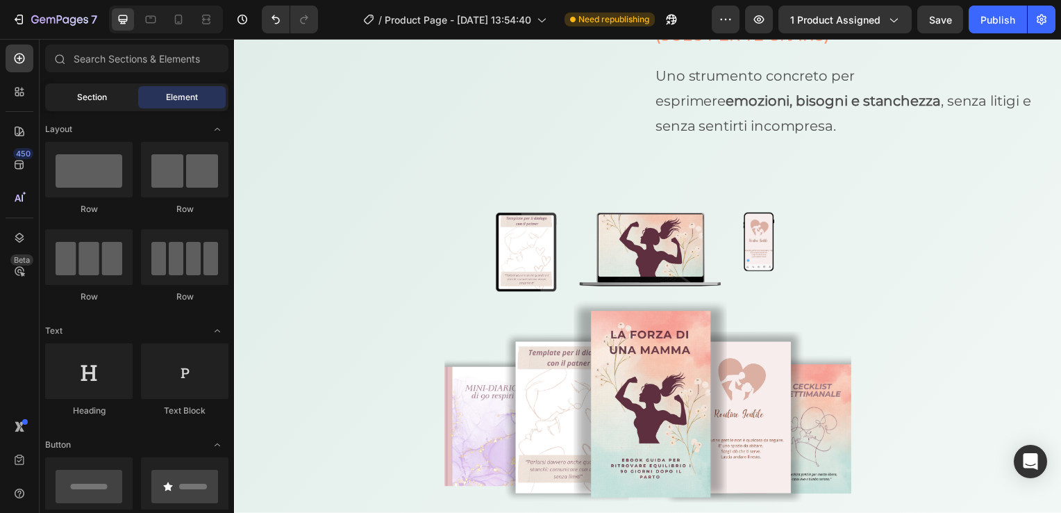
click at [103, 105] on div "Section" at bounding box center [92, 97] width 88 height 22
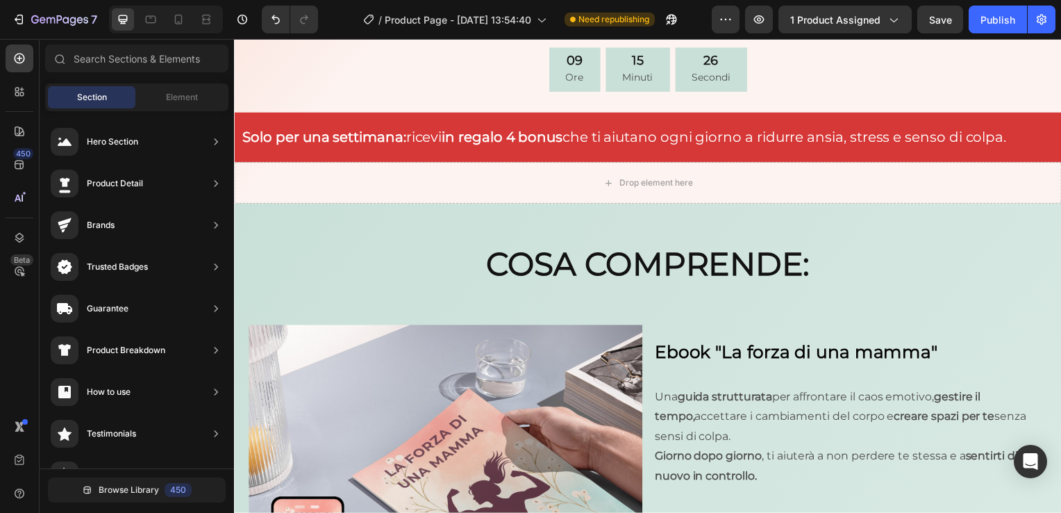
scroll to position [5035, 0]
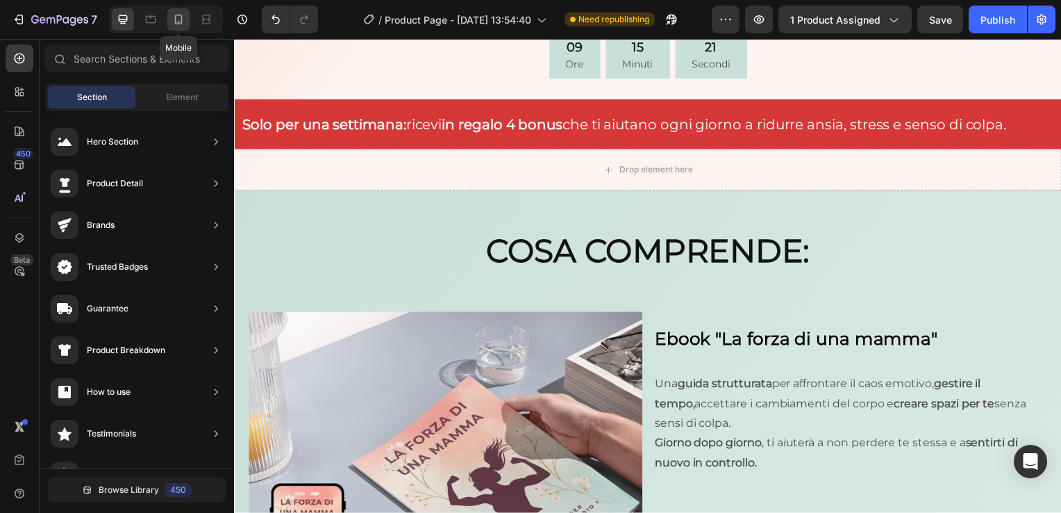
click at [172, 28] on div at bounding box center [178, 19] width 22 height 22
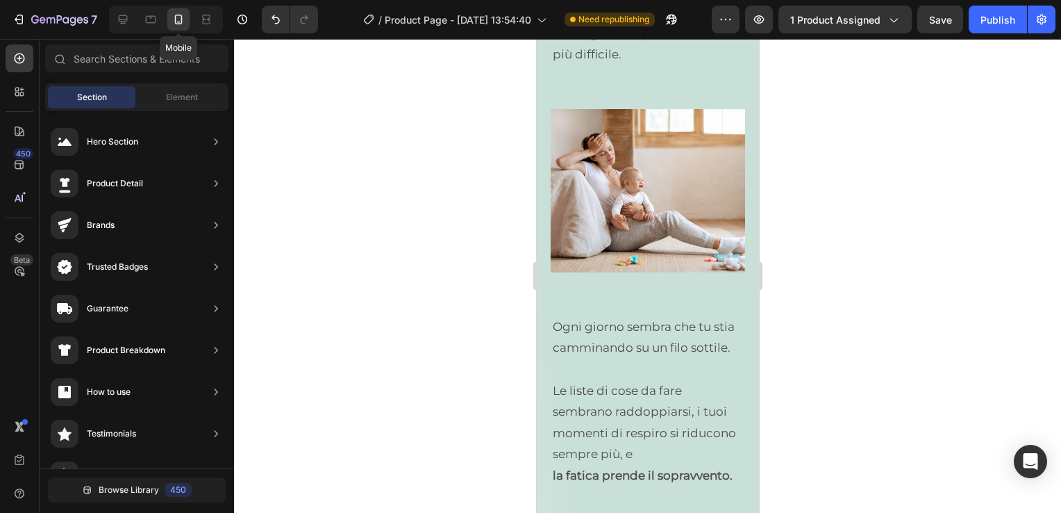
scroll to position [4948, 0]
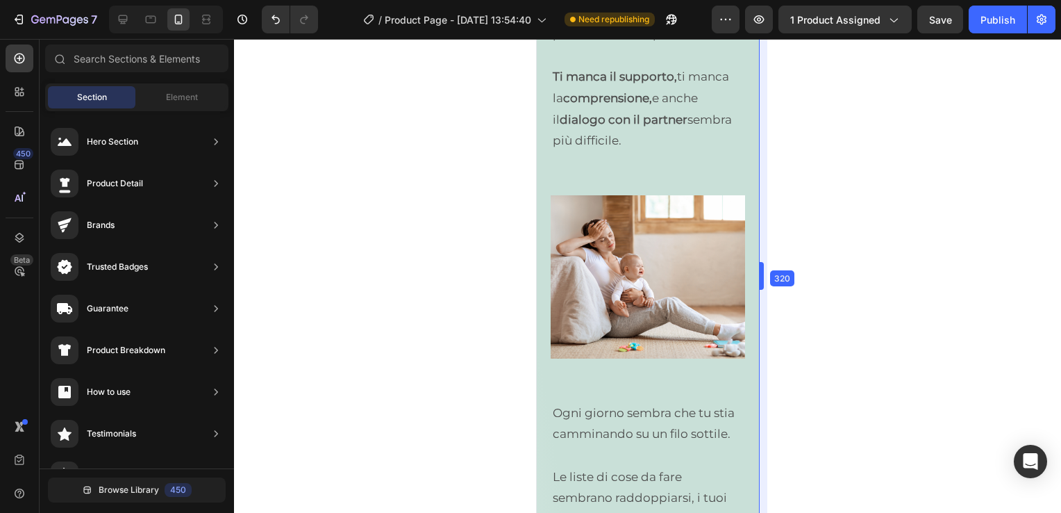
drag, startPoint x: 760, startPoint y: 360, endPoint x: 262, endPoint y: 110, distance: 557.3
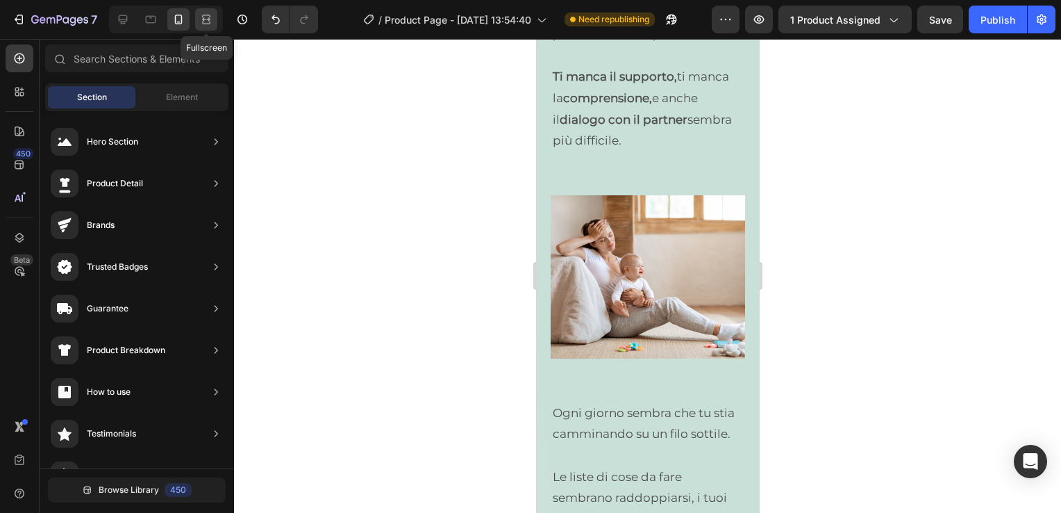
click at [203, 22] on icon at bounding box center [206, 23] width 8 height 3
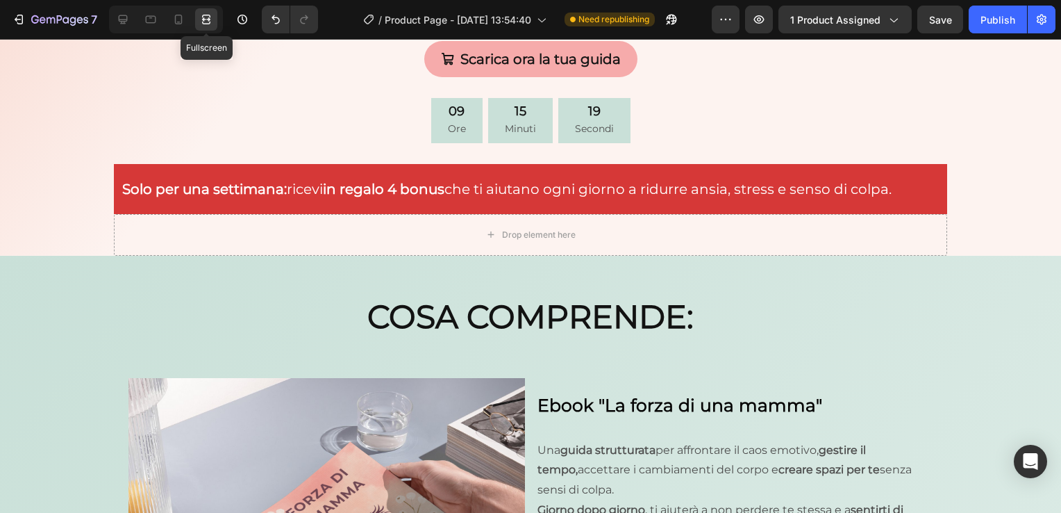
scroll to position [5035, 0]
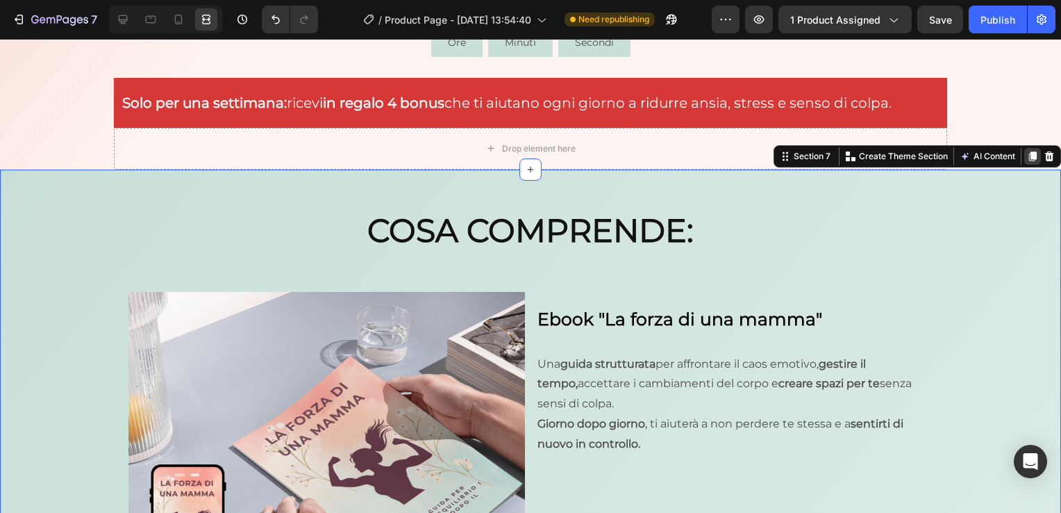
click at [1029, 154] on icon at bounding box center [1033, 156] width 8 height 10
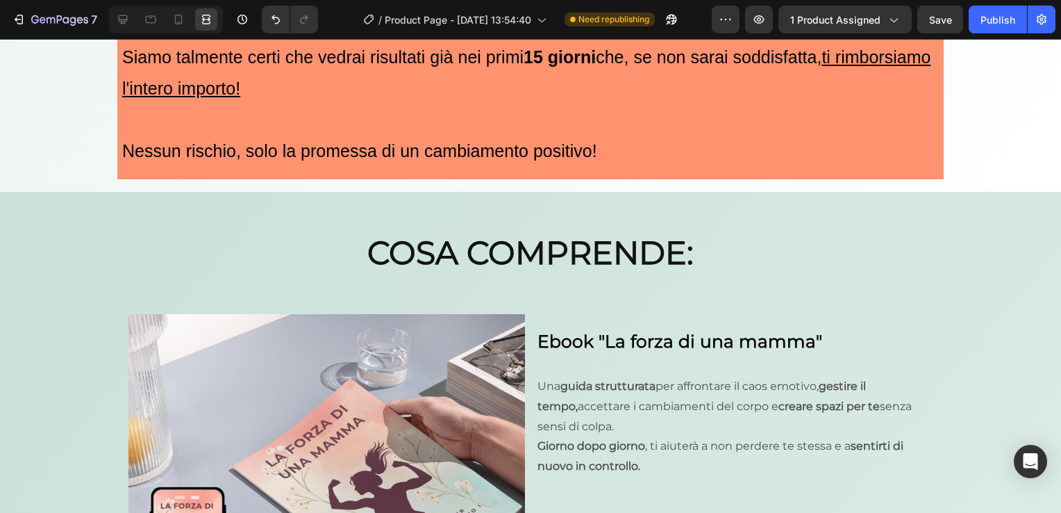
scroll to position [9019, 0]
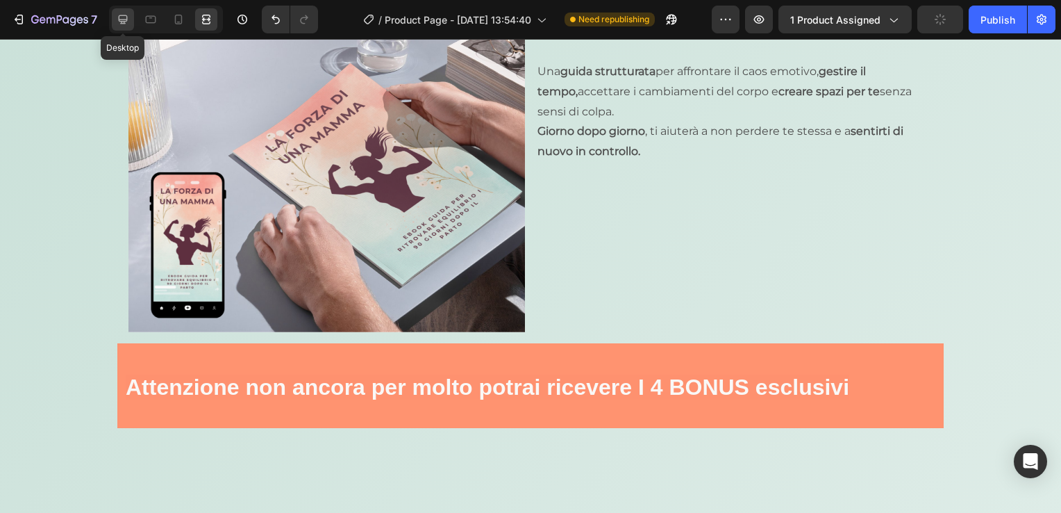
click at [125, 25] on icon at bounding box center [123, 20] width 14 height 14
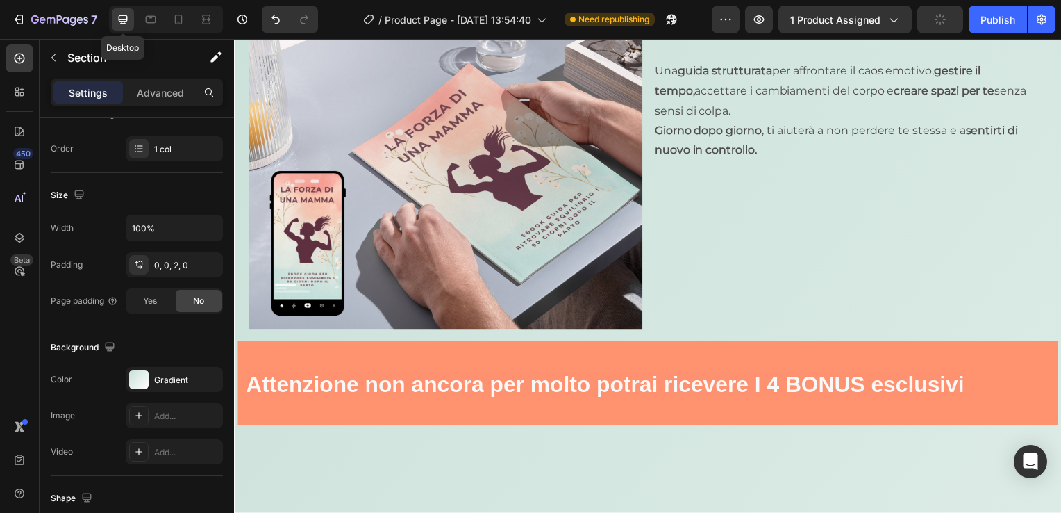
scroll to position [8994, 0]
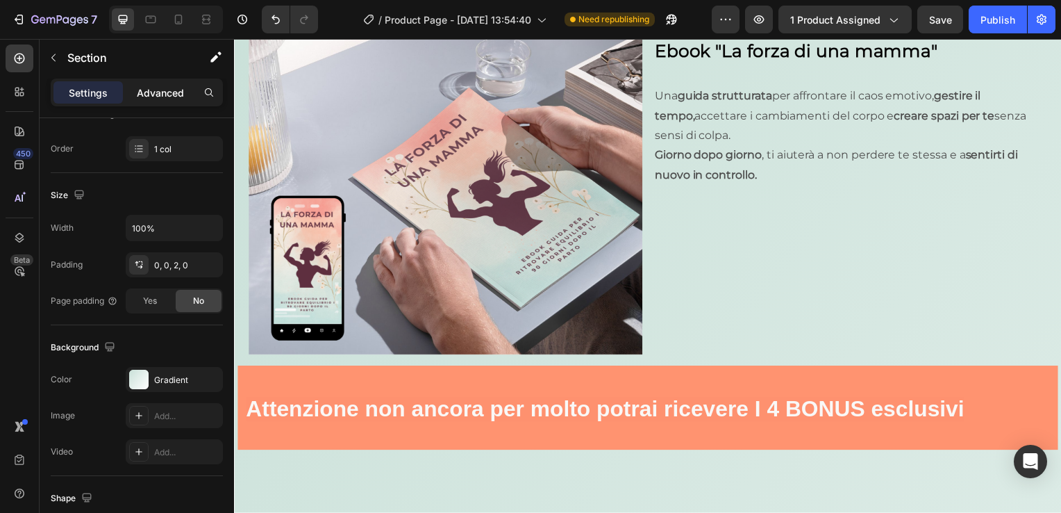
click at [175, 92] on p "Advanced" at bounding box center [160, 92] width 47 height 15
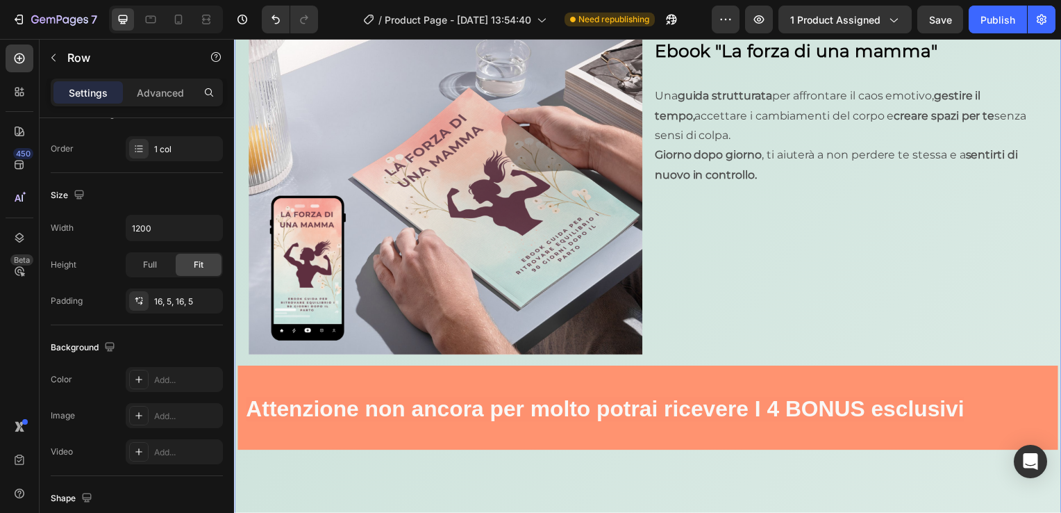
scroll to position [0, 0]
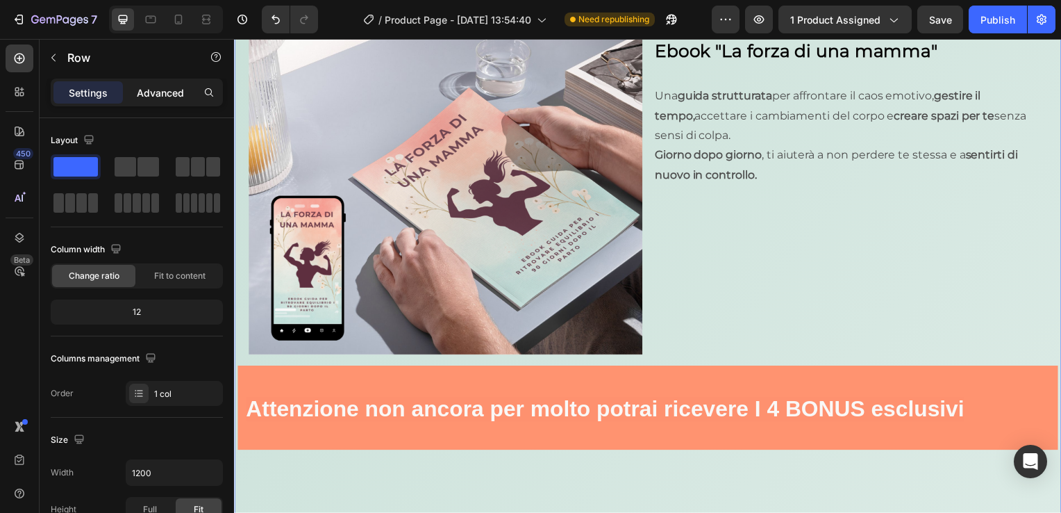
click at [183, 84] on div "Advanced" at bounding box center [160, 92] width 69 height 22
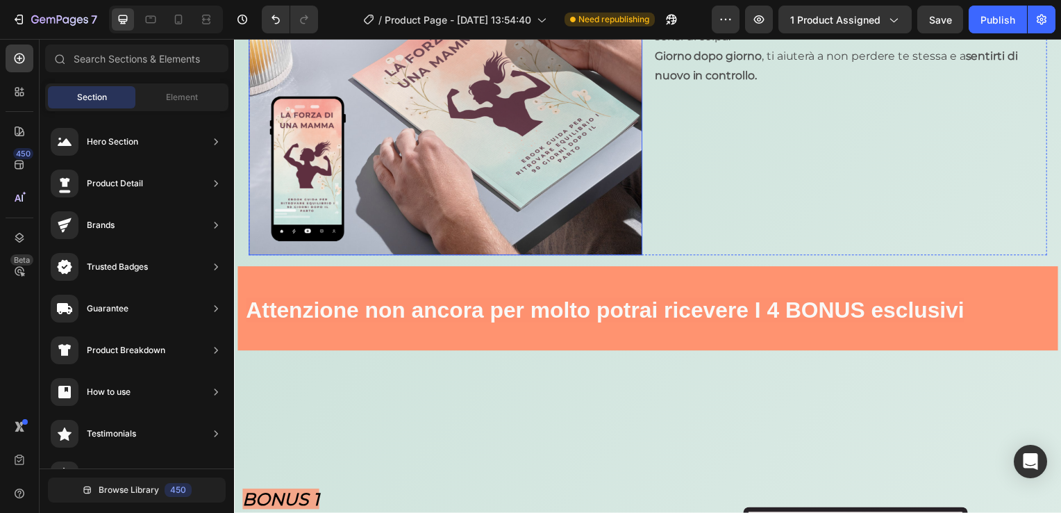
click at [376, 212] on img at bounding box center [447, 90] width 397 height 333
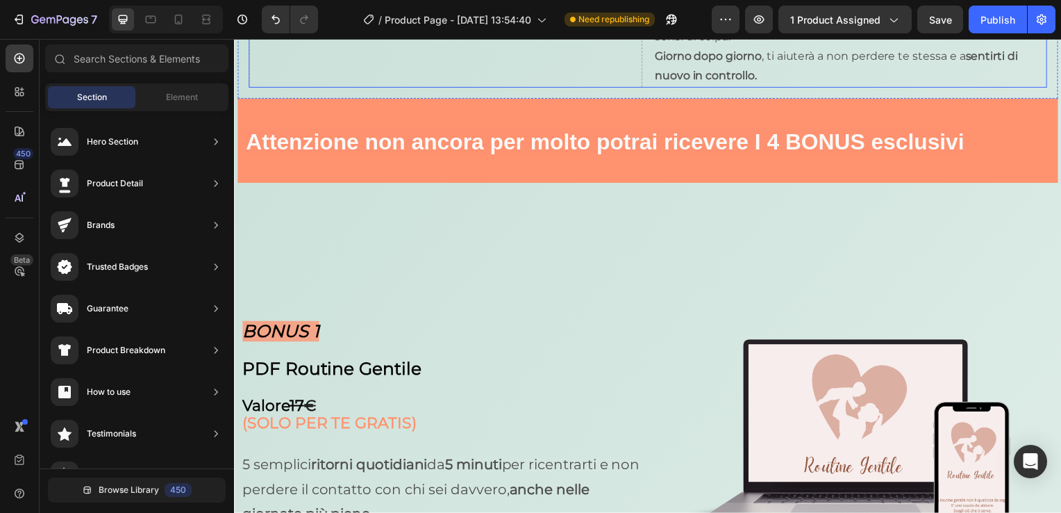
click at [595, 88] on div "Drop element here" at bounding box center [447, 6] width 397 height 164
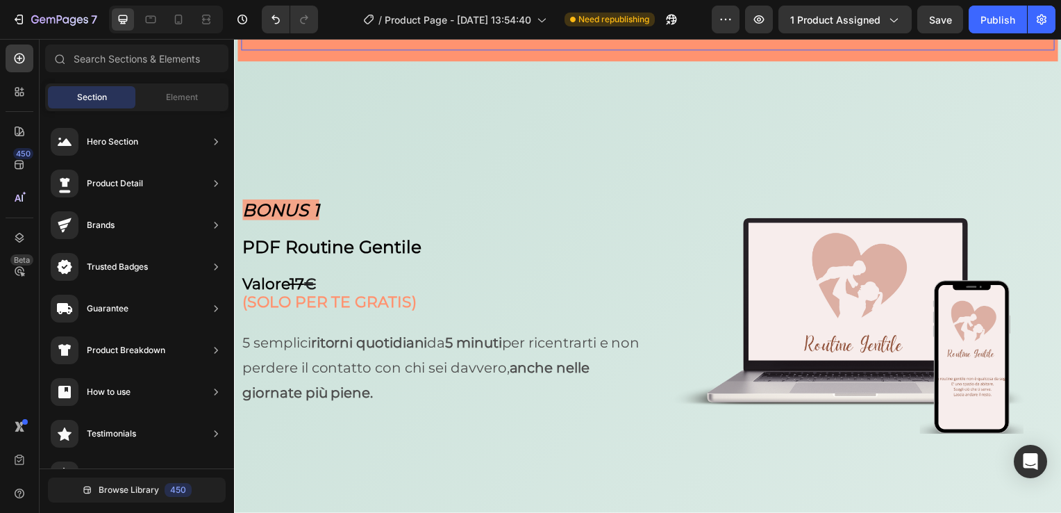
click at [322, 51] on div "Attenzione non ancora per molto potrai ricevere I 4 BONUS esclusivi" at bounding box center [651, 19] width 813 height 63
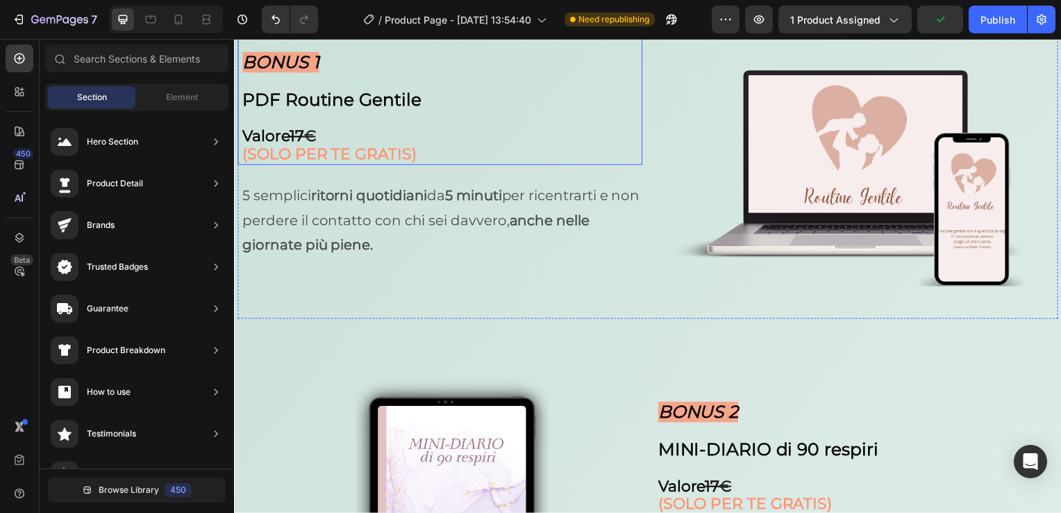
click at [299, 166] on div "BONUS 1 PDF Routine Gentile Valore 17 € (SOLO PER TE GRATIS) Heading" at bounding box center [442, 39] width 408 height 253
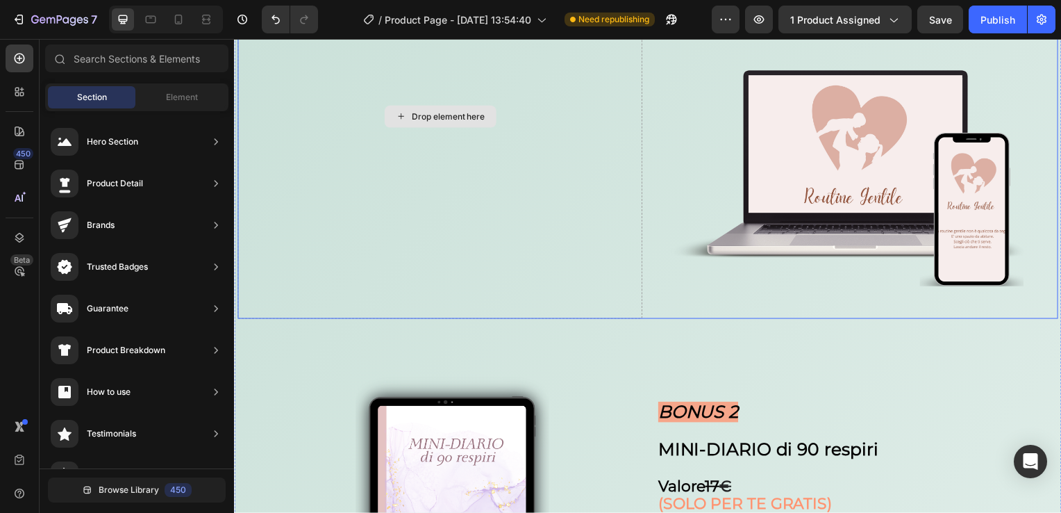
click at [542, 197] on div "Drop element here" at bounding box center [442, 117] width 408 height 408
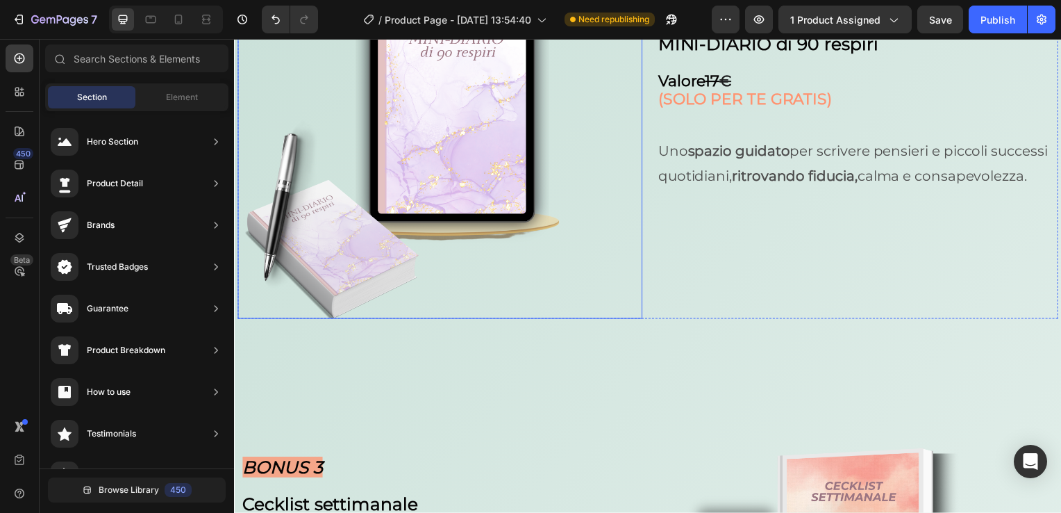
click at [383, 125] on img at bounding box center [442, 117] width 408 height 408
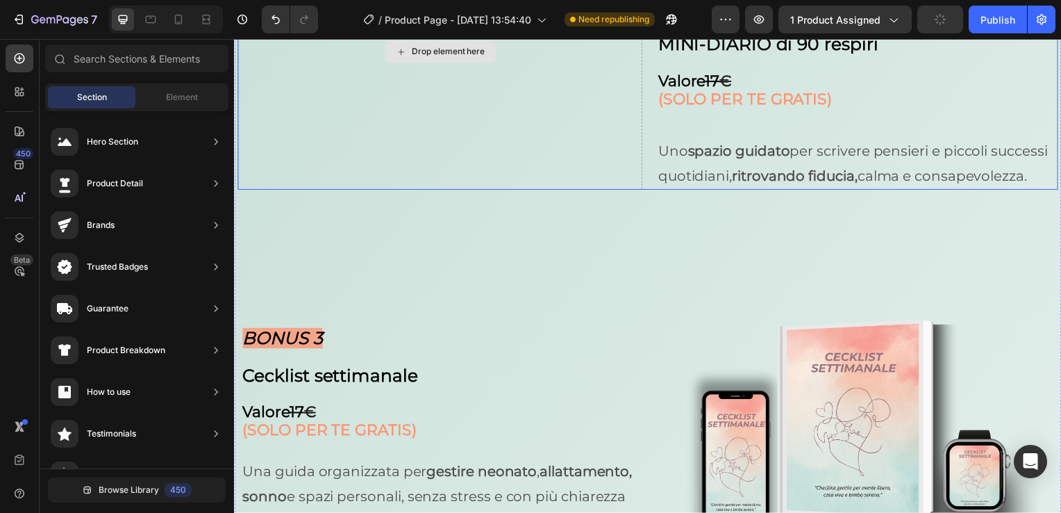
click at [608, 122] on div "Drop element here" at bounding box center [442, 52] width 408 height 278
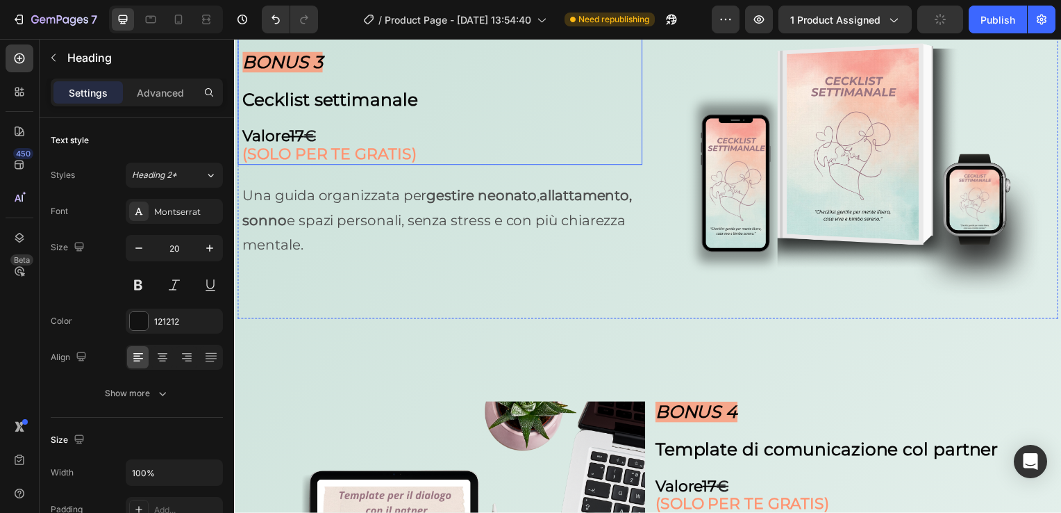
click at [348, 166] on div "BONUS 3 Cecklist settimanale Valore 17 € (SOLO PER TE GRATIS) Heading" at bounding box center [442, 39] width 408 height 253
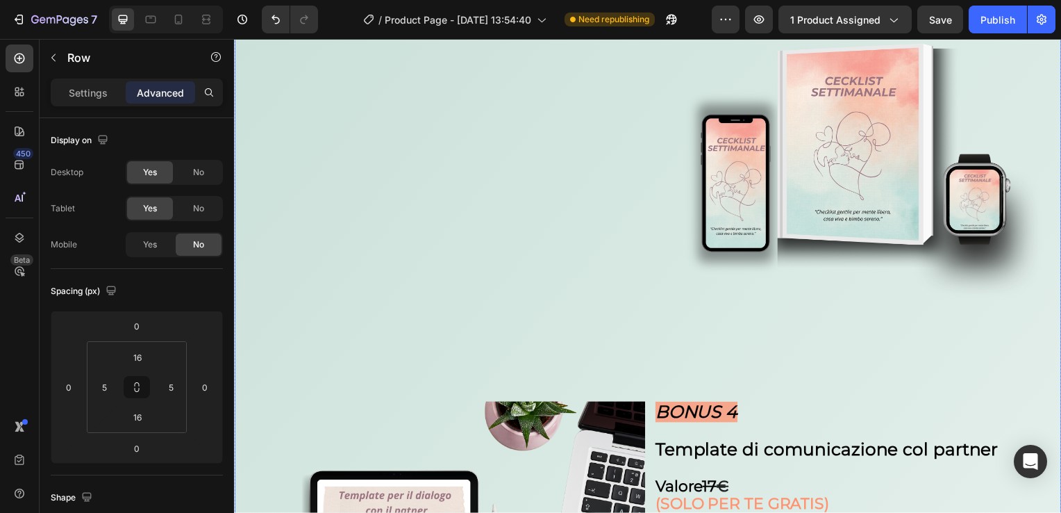
click at [472, 92] on div "Attenzione non ancora per molto potrai ricevere I 4 BONUS esclusivi Text Block …" at bounding box center [651, 330] width 834 height 857
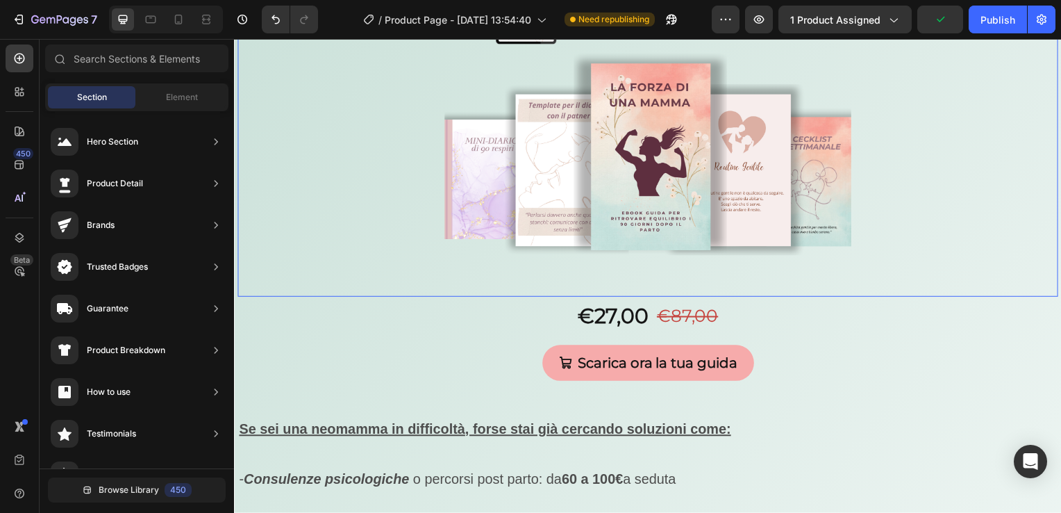
click at [446, 200] on img at bounding box center [651, 127] width 410 height 344
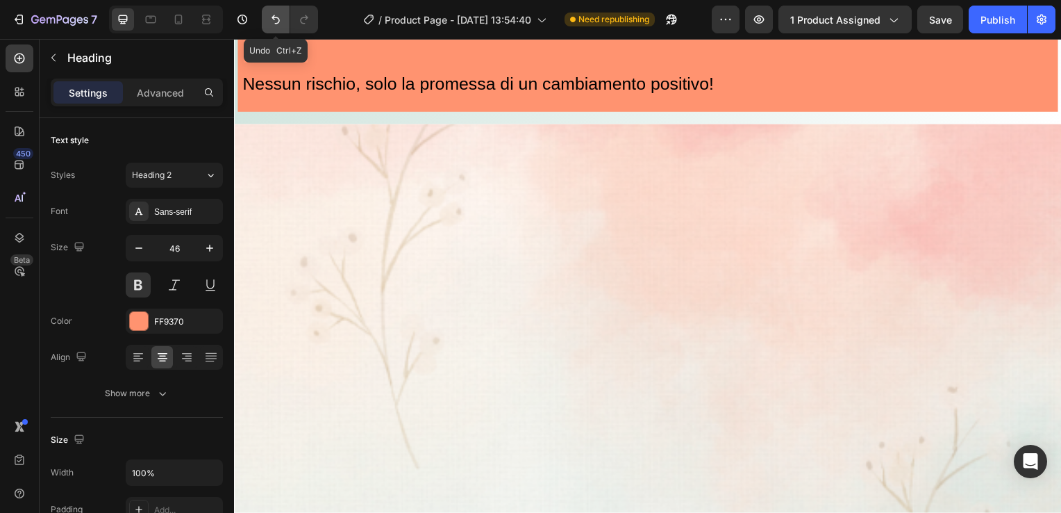
click at [281, 20] on icon "Undo/Redo" at bounding box center [276, 20] width 14 height 14
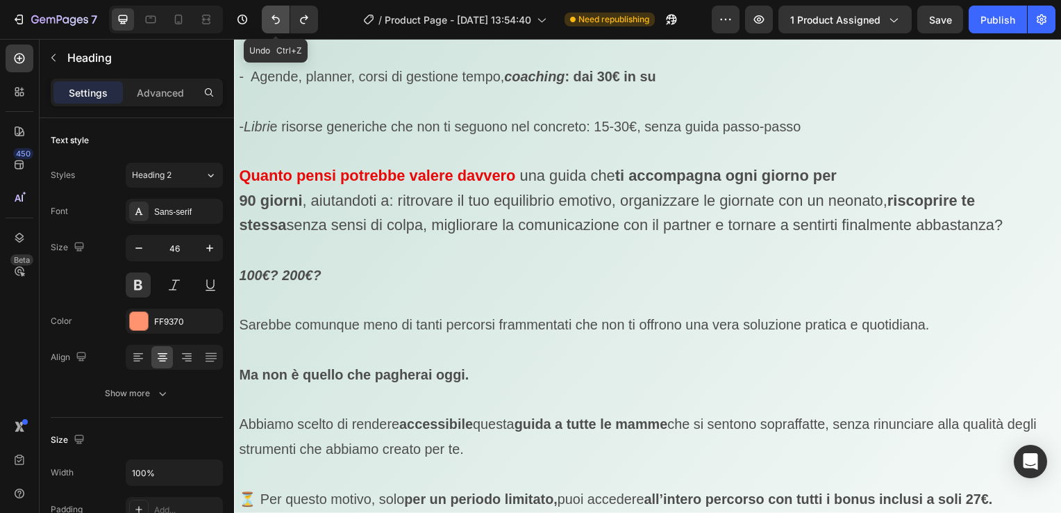
click at [281, 20] on icon "Undo/Redo" at bounding box center [276, 20] width 14 height 14
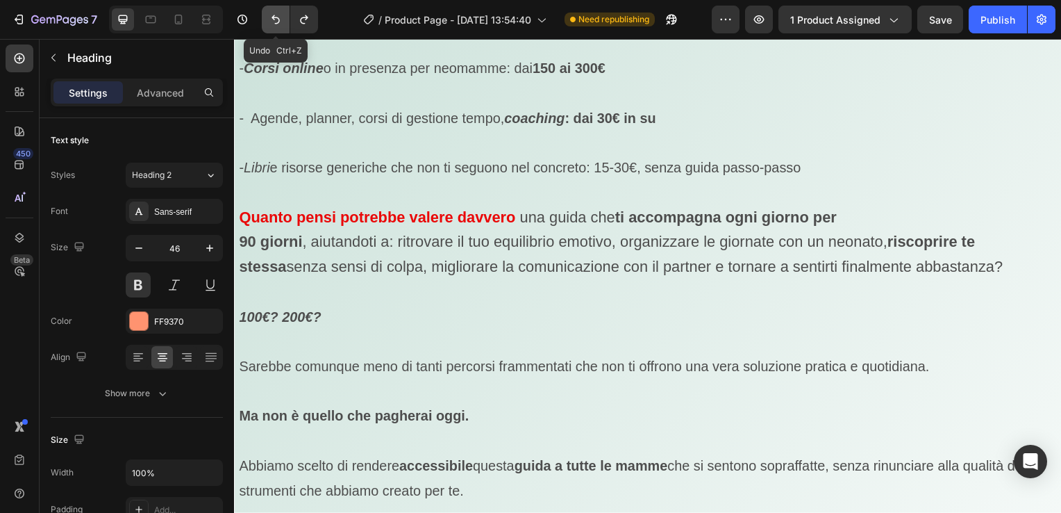
click at [281, 20] on icon "Undo/Redo" at bounding box center [276, 20] width 14 height 14
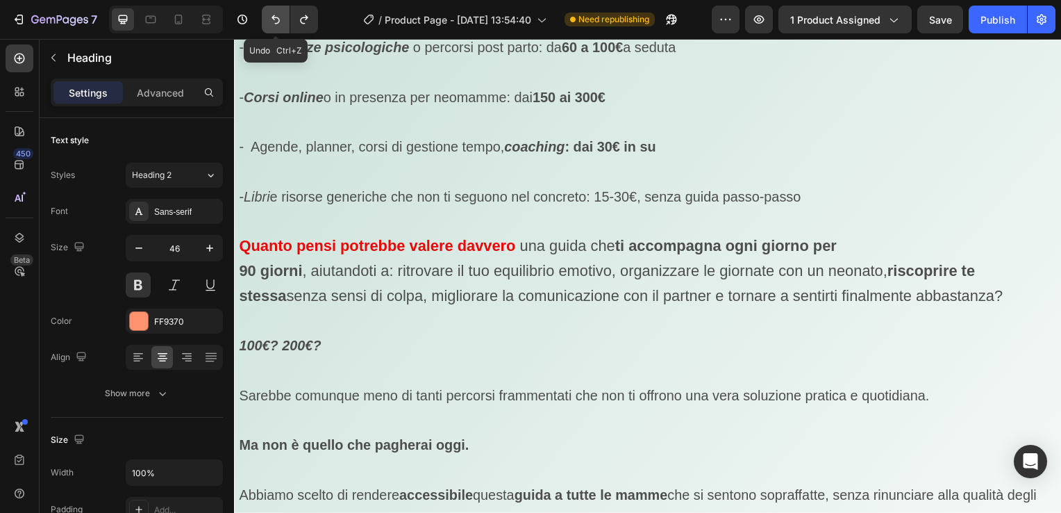
click at [281, 20] on icon "Undo/Redo" at bounding box center [276, 20] width 14 height 14
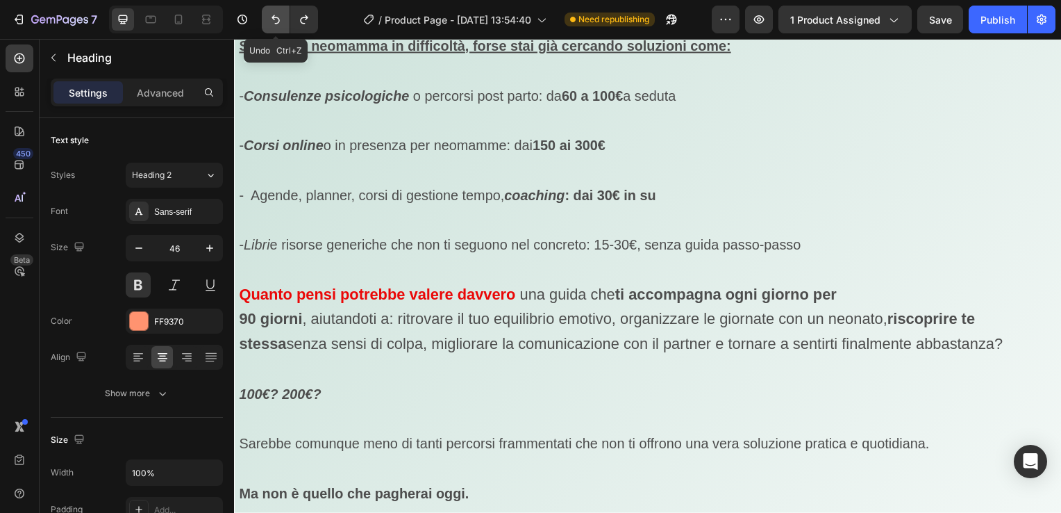
click at [281, 20] on icon "Undo/Redo" at bounding box center [276, 20] width 14 height 14
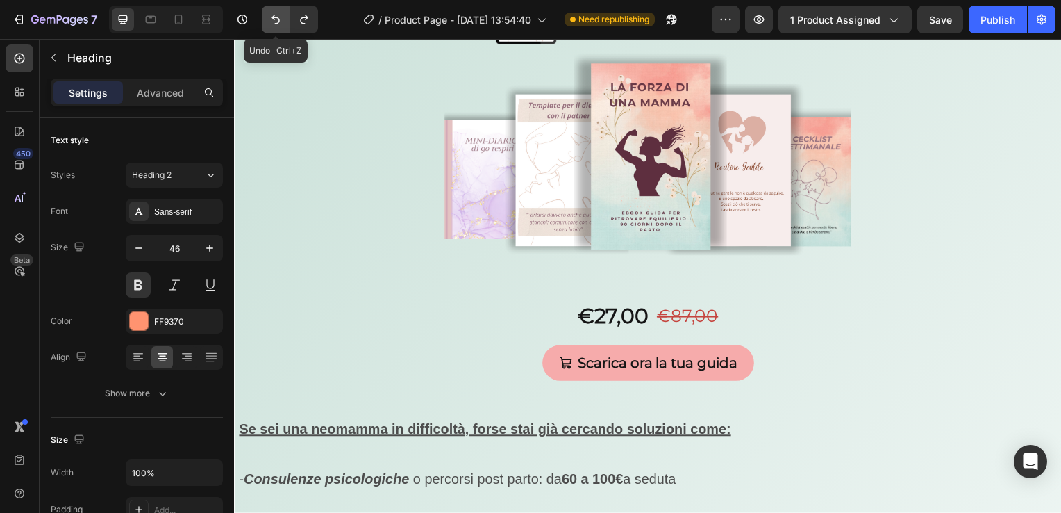
click at [281, 20] on icon "Undo/Redo" at bounding box center [276, 20] width 14 height 14
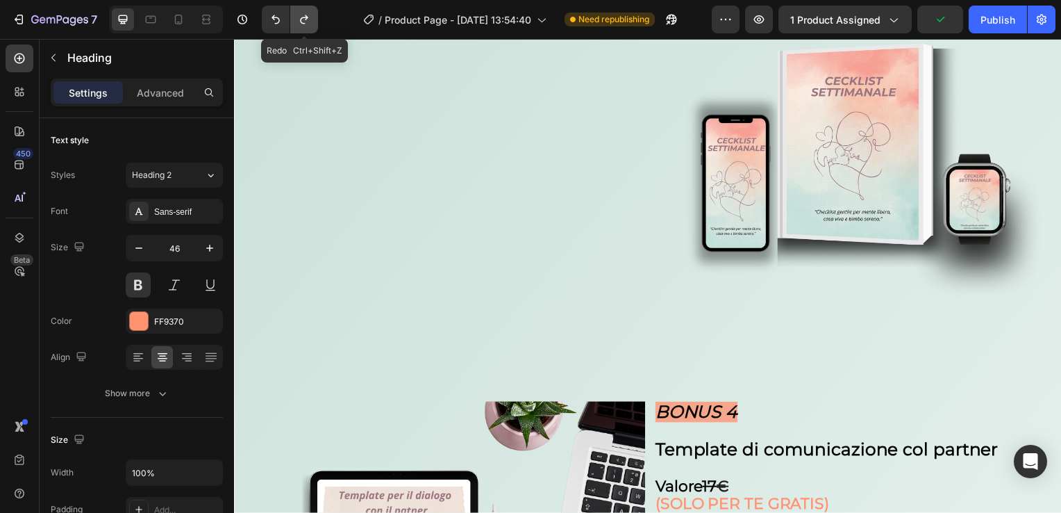
click at [297, 21] on icon "Undo/Redo" at bounding box center [304, 20] width 14 height 14
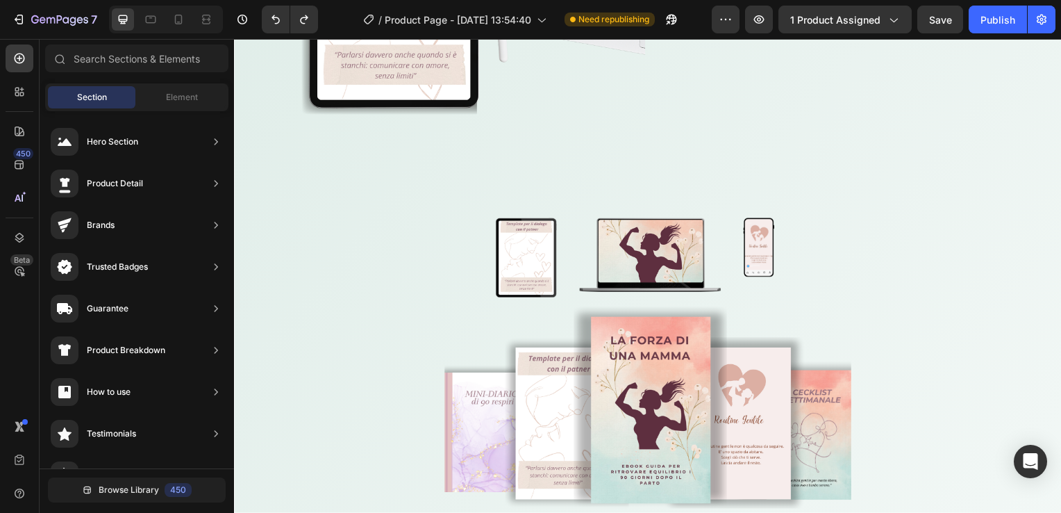
scroll to position [7360, 0]
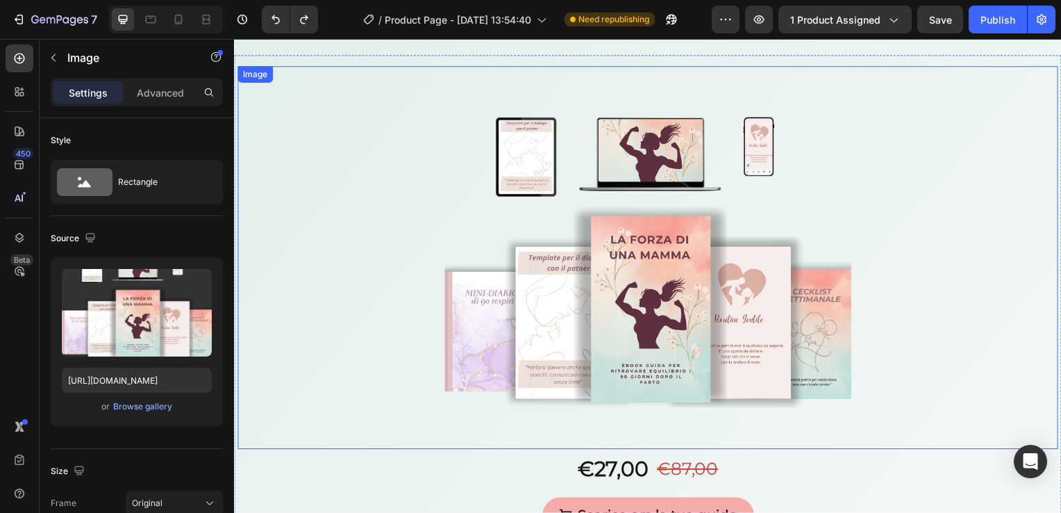
click at [724, 181] on img at bounding box center [651, 280] width 410 height 344
click at [334, 72] on div at bounding box center [330, 80] width 17 height 17
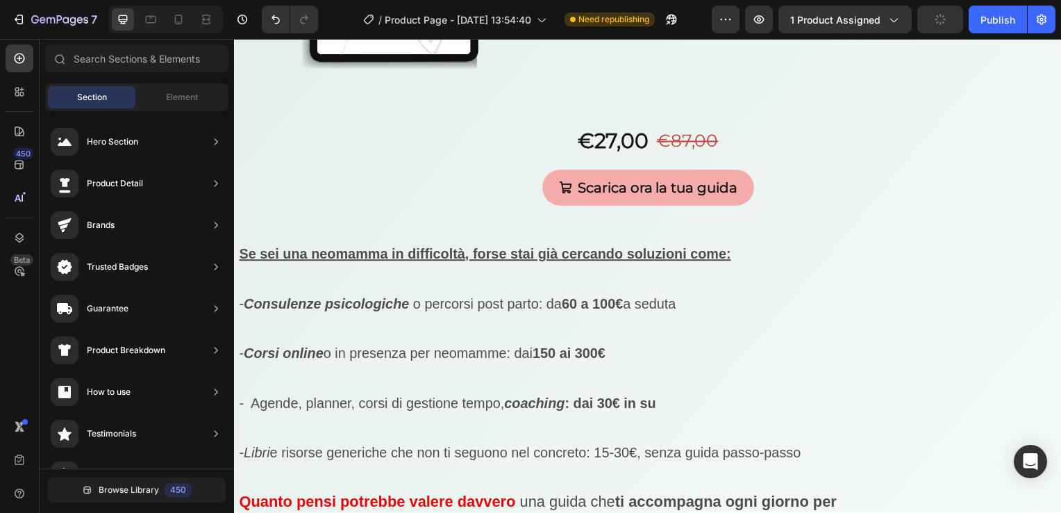
scroll to position [7347, 0]
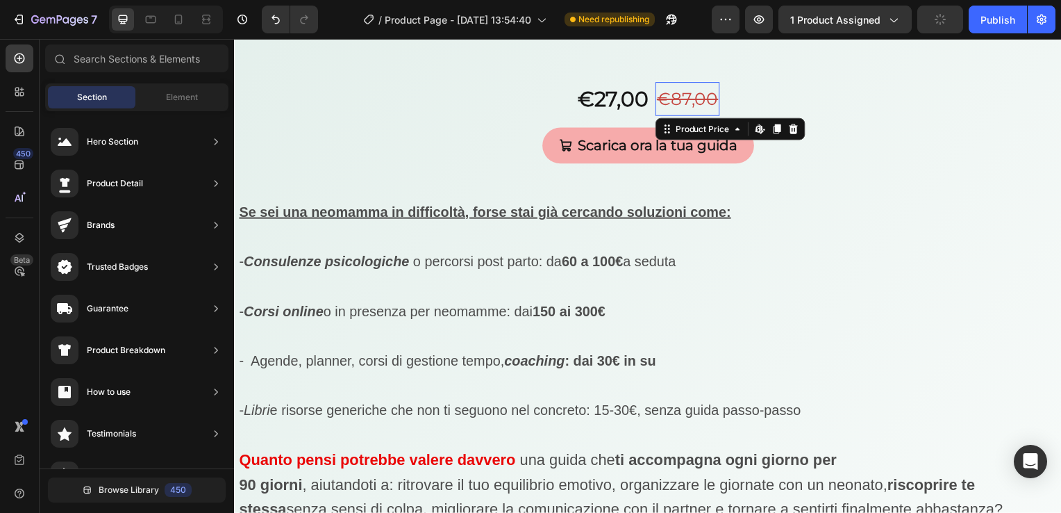
click at [689, 83] on div "€87,00" at bounding box center [690, 100] width 65 height 34
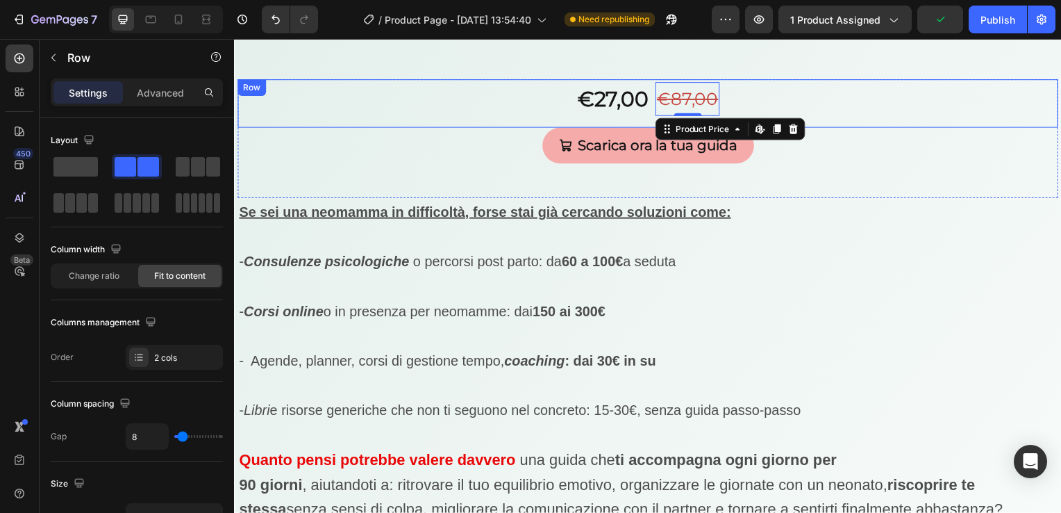
click at [538, 80] on div "€27,00 Product Price Product Price €87,00 Product Price Edit content in Shopify…" at bounding box center [651, 104] width 827 height 49
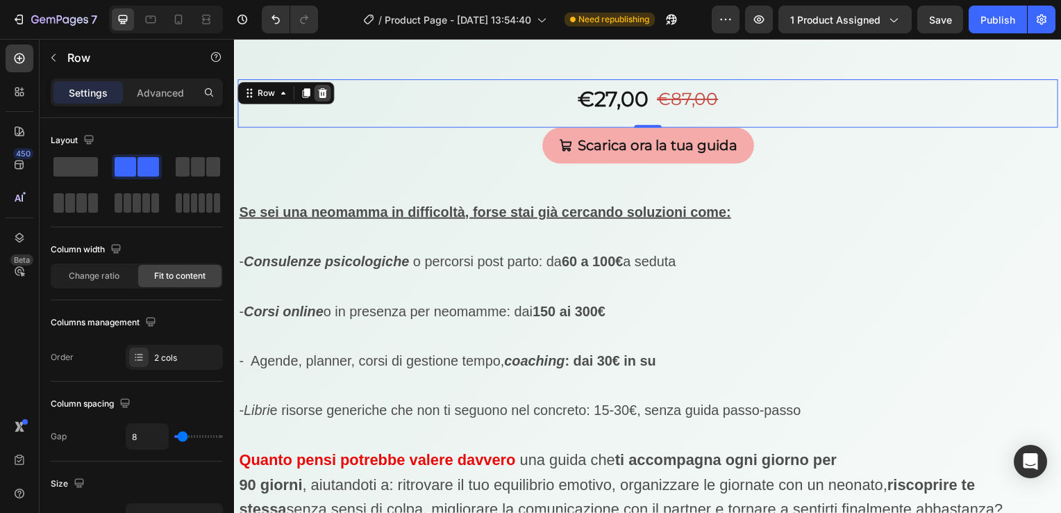
click at [320, 89] on icon at bounding box center [323, 94] width 9 height 10
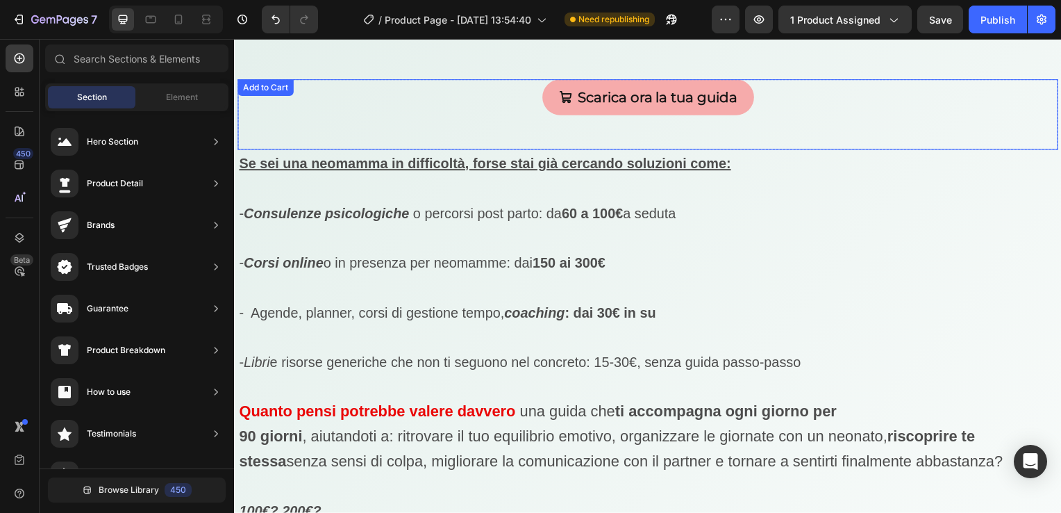
click at [334, 85] on div "Scarica ora la tua guida Add to Cart" at bounding box center [651, 115] width 827 height 71
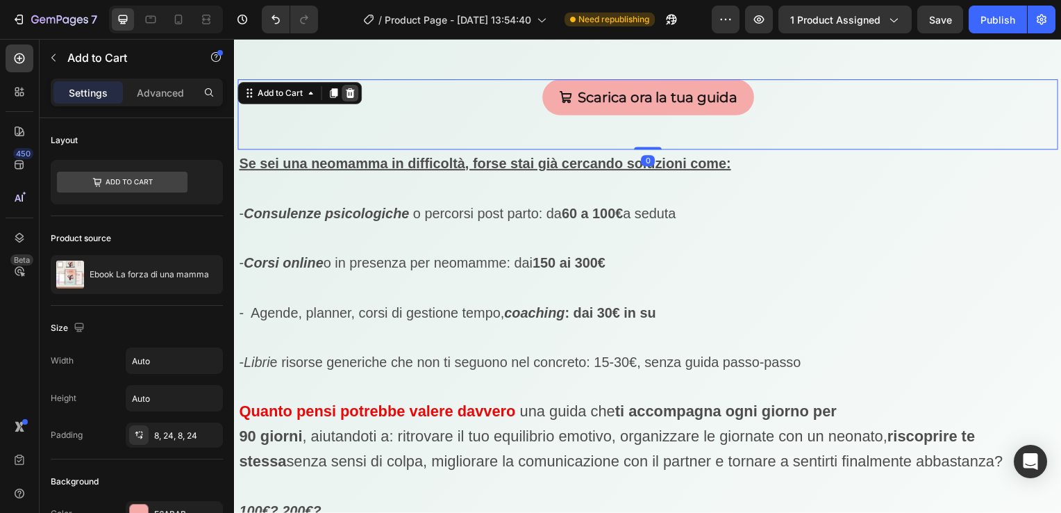
click at [352, 89] on icon at bounding box center [351, 94] width 9 height 10
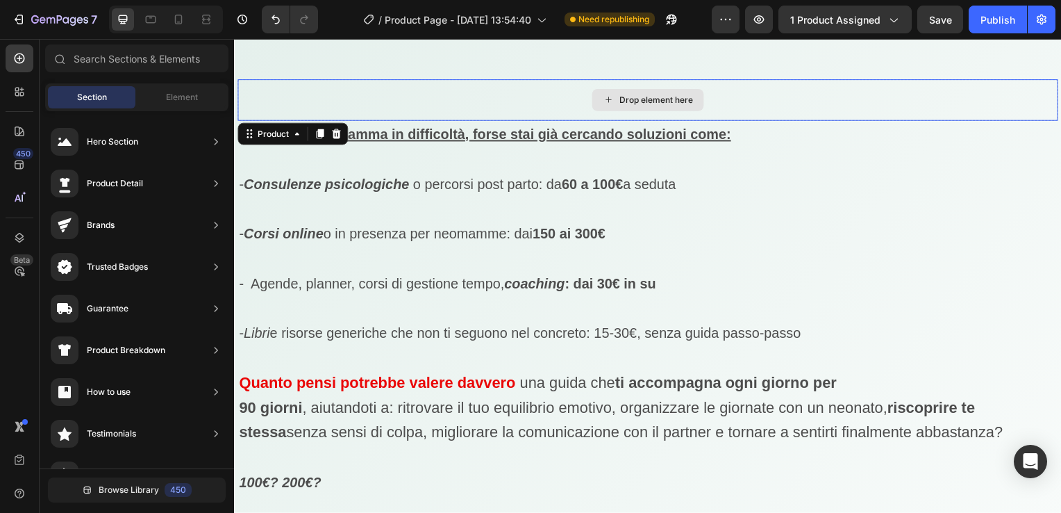
click at [349, 94] on div "Drop element here" at bounding box center [651, 101] width 827 height 42
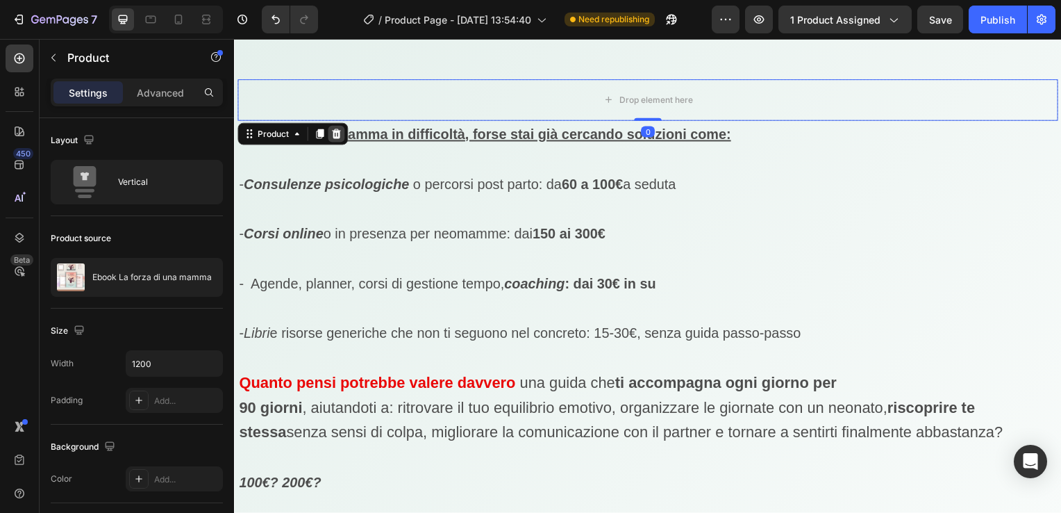
click at [339, 129] on icon at bounding box center [336, 134] width 11 height 11
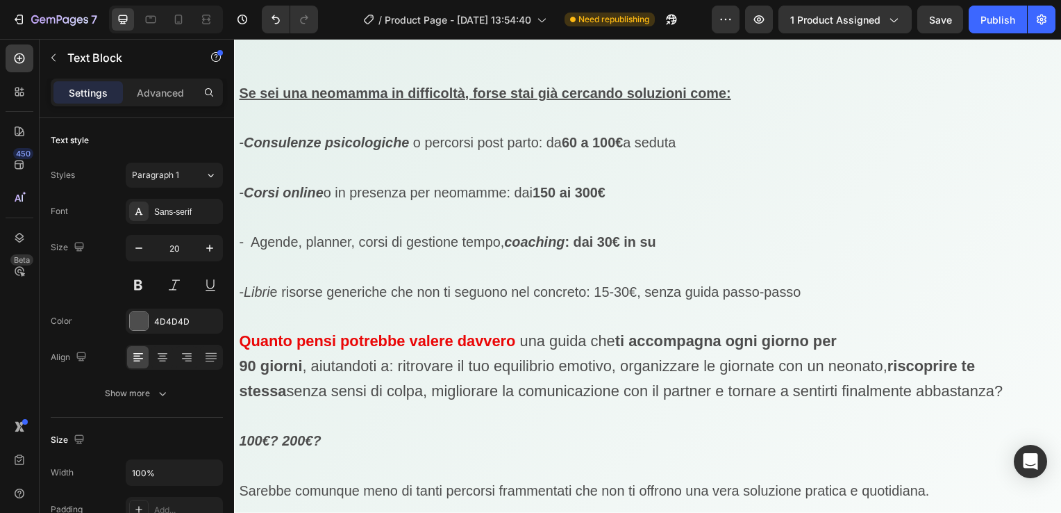
click at [339, 106] on p "- Consulenze psicologiche o percorsi post parto: da 60 a 100€ a seduta" at bounding box center [651, 131] width 824 height 50
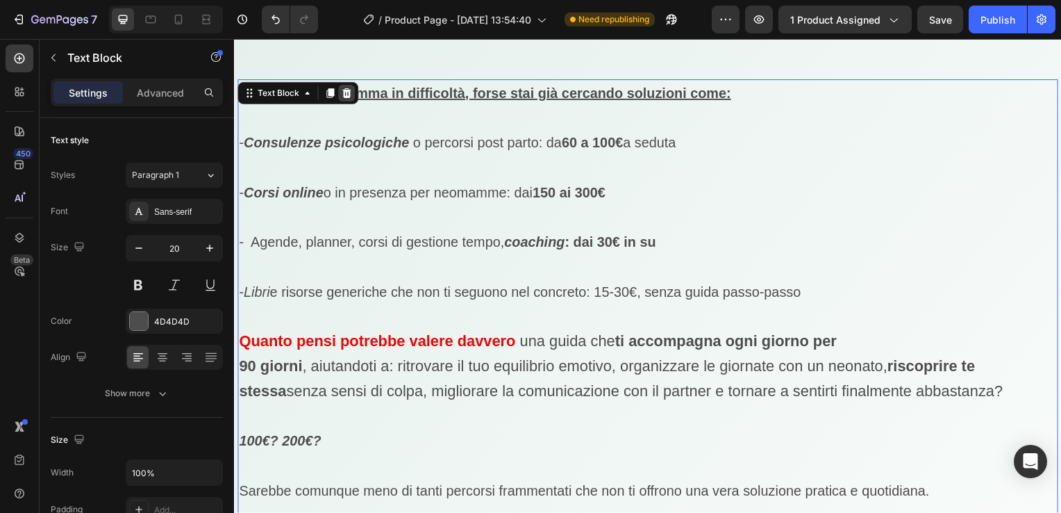
click at [343, 85] on div at bounding box center [347, 93] width 17 height 17
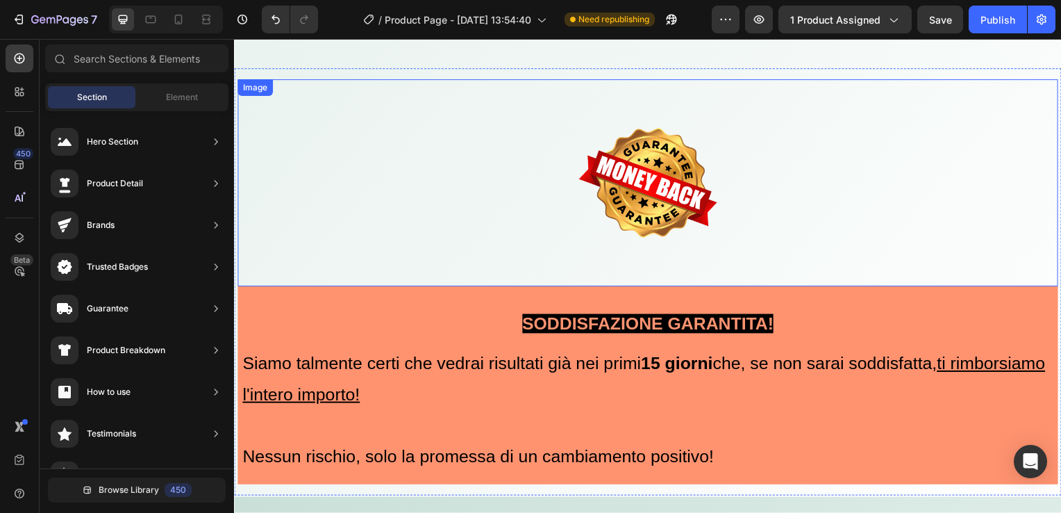
click at [346, 142] on div at bounding box center [651, 184] width 827 height 208
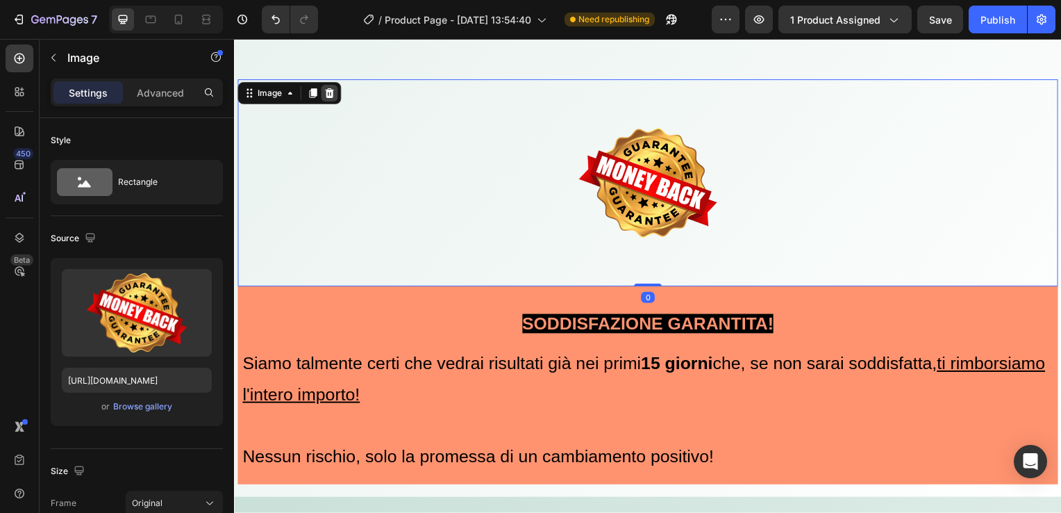
click at [332, 85] on div at bounding box center [330, 93] width 17 height 17
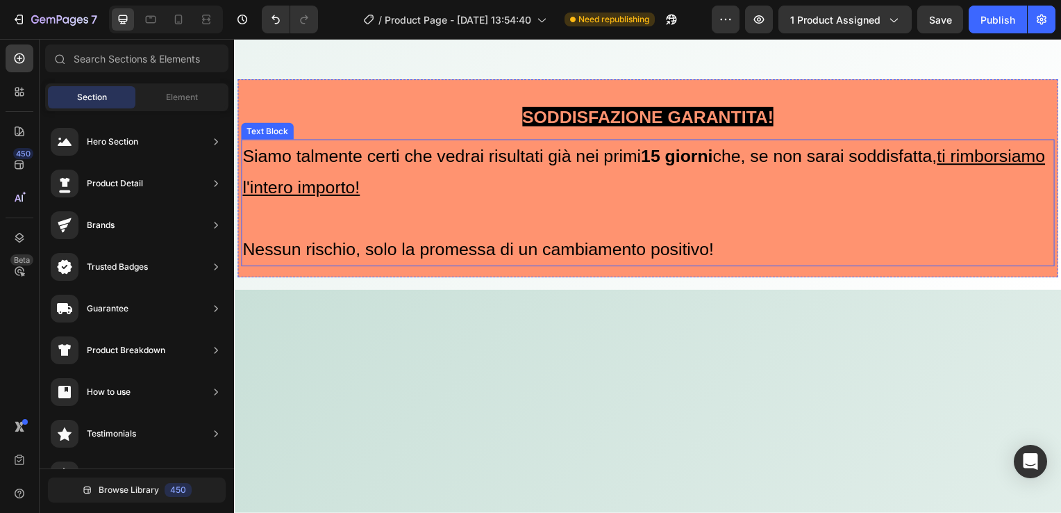
click at [327, 147] on span "Siamo talmente certi che vedrai risultati già nei primi 15 giorni che, se non s…" at bounding box center [646, 172] width 809 height 51
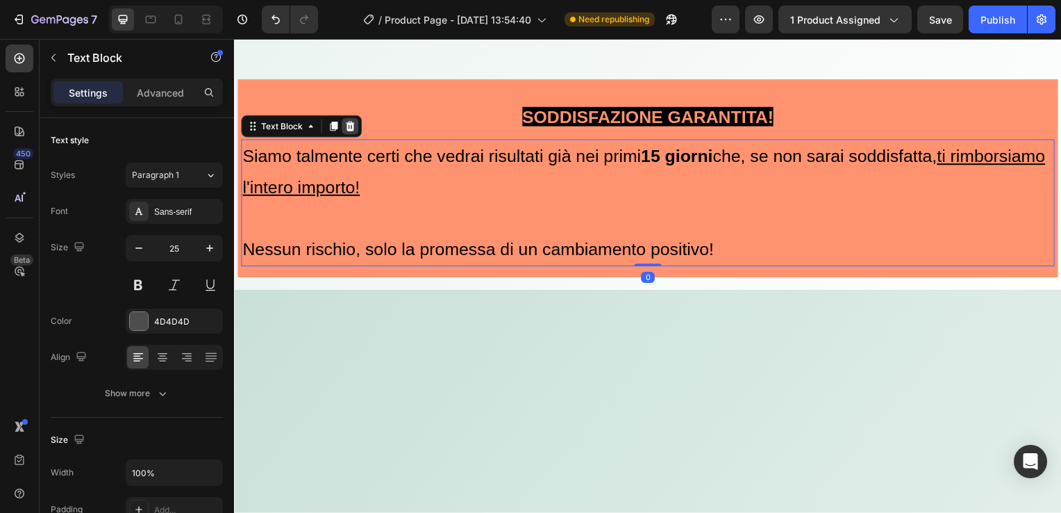
click at [349, 122] on icon at bounding box center [350, 127] width 11 height 11
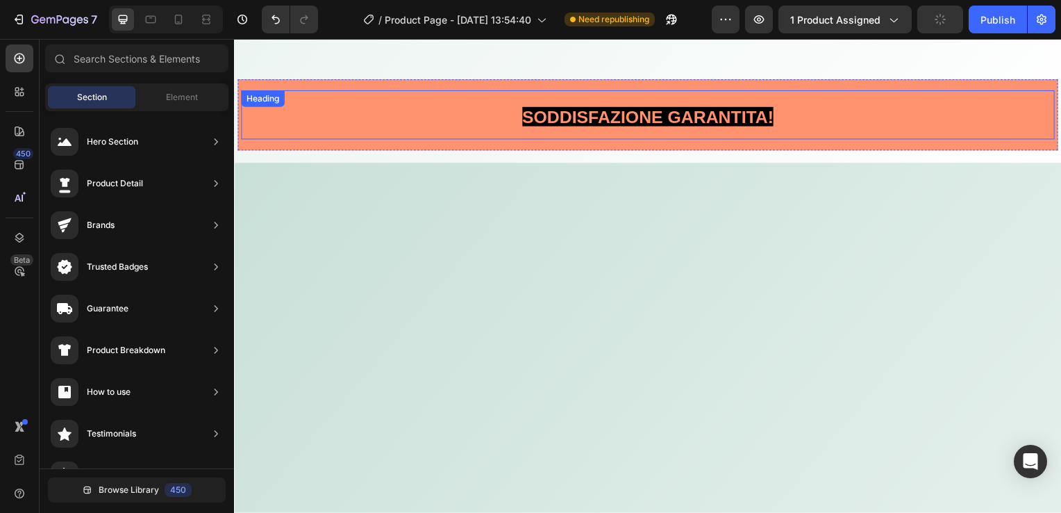
click at [349, 94] on h2 "SODDISFAZIONE GARANTITA!" at bounding box center [651, 115] width 820 height 49
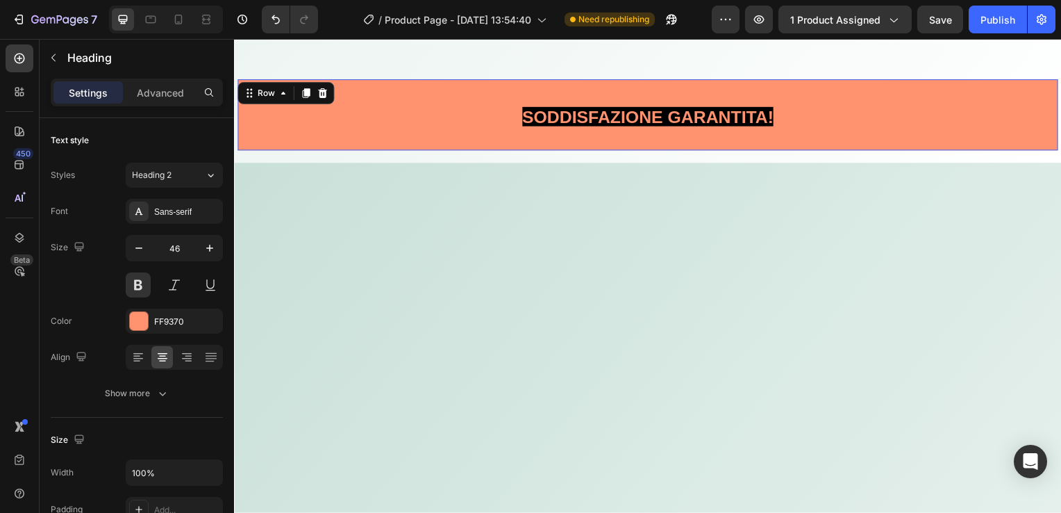
click at [346, 80] on div "SODDISFAZIONE GARANTITA! Heading Soddisfazione garantita! Siamo talmente certi …" at bounding box center [651, 116] width 827 height 72
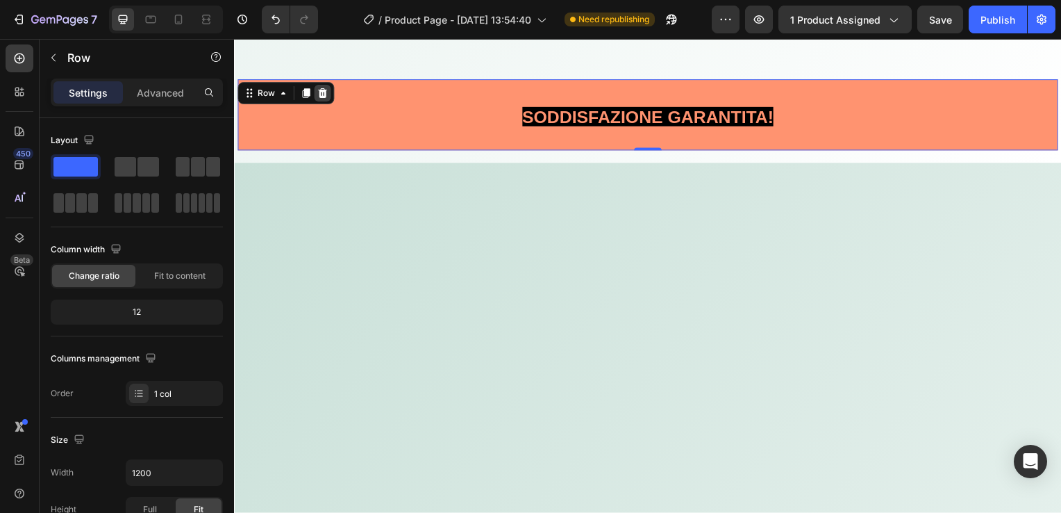
click at [325, 89] on icon at bounding box center [323, 94] width 9 height 10
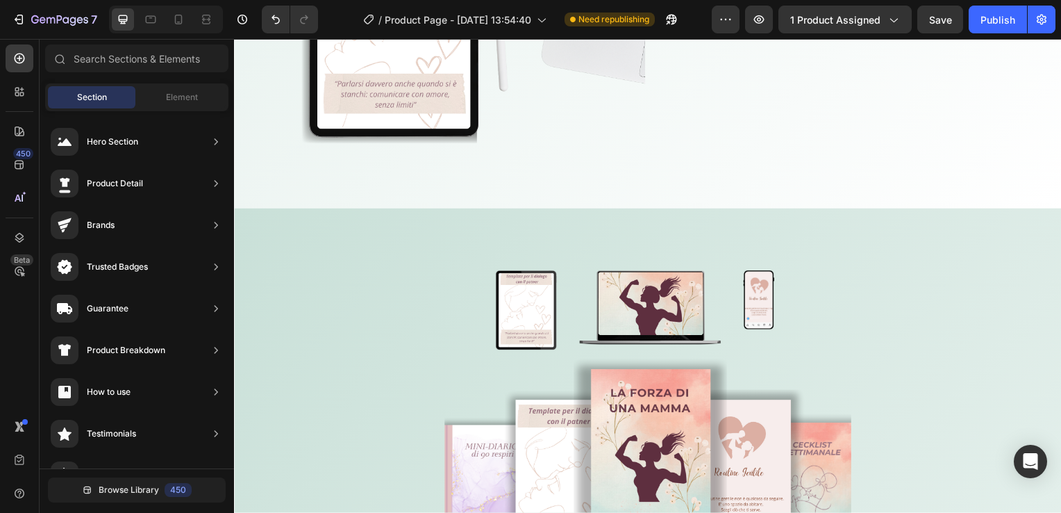
scroll to position [7241, 0]
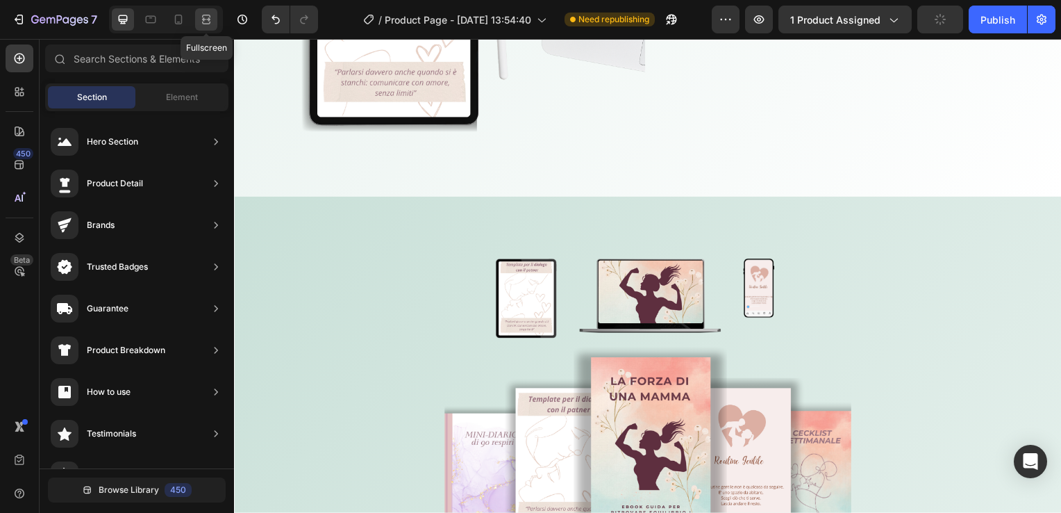
click at [212, 21] on icon at bounding box center [206, 20] width 14 height 14
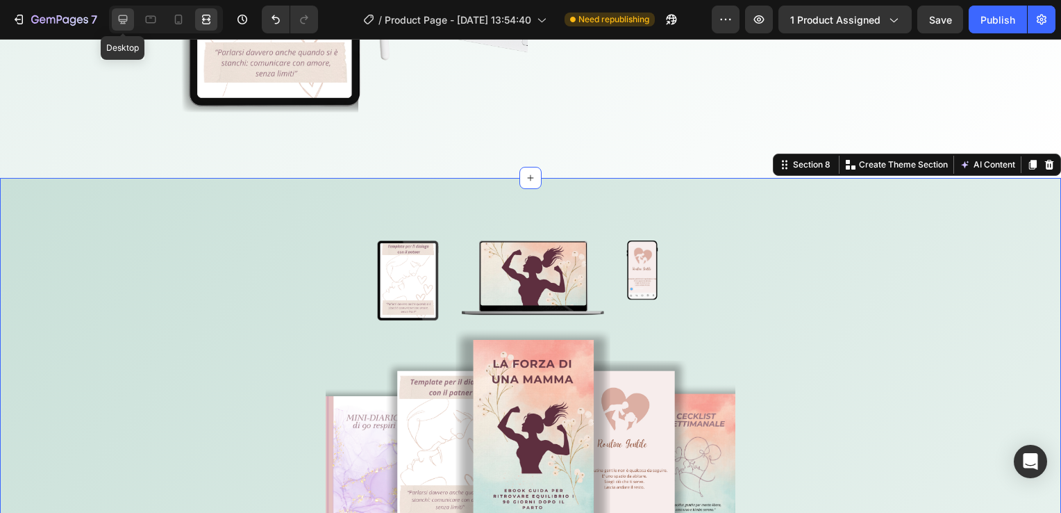
click at [122, 18] on icon at bounding box center [123, 20] width 14 height 14
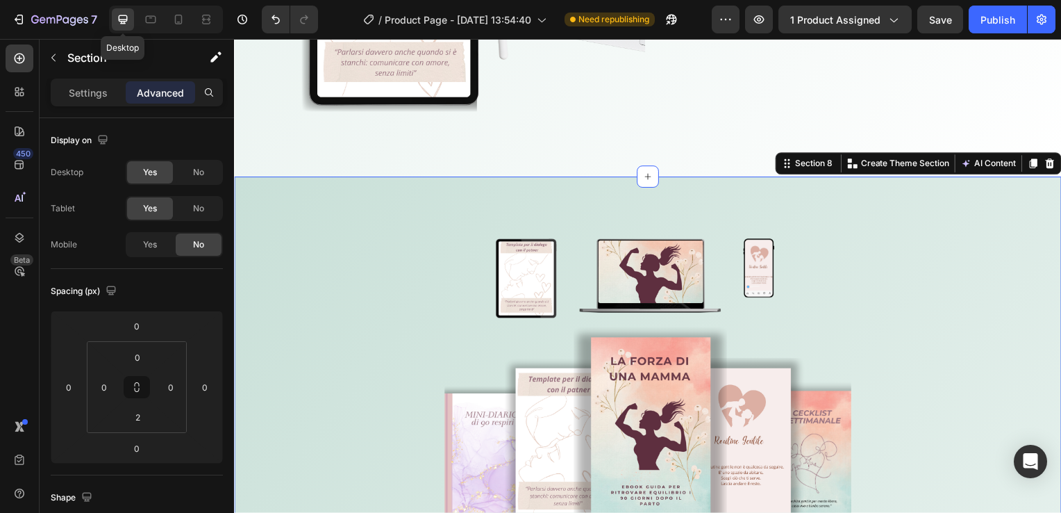
scroll to position [7241, 0]
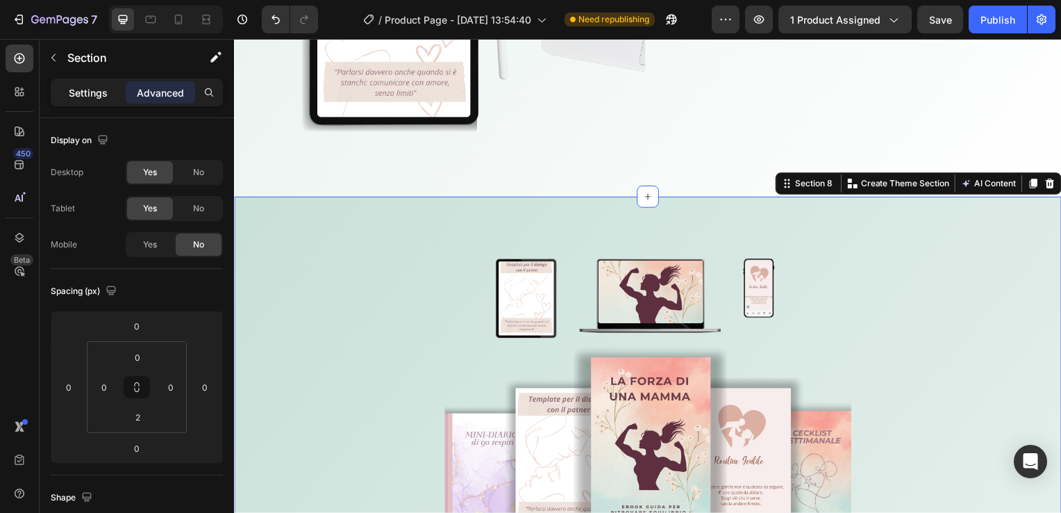
click at [110, 88] on div "Settings" at bounding box center [87, 92] width 69 height 22
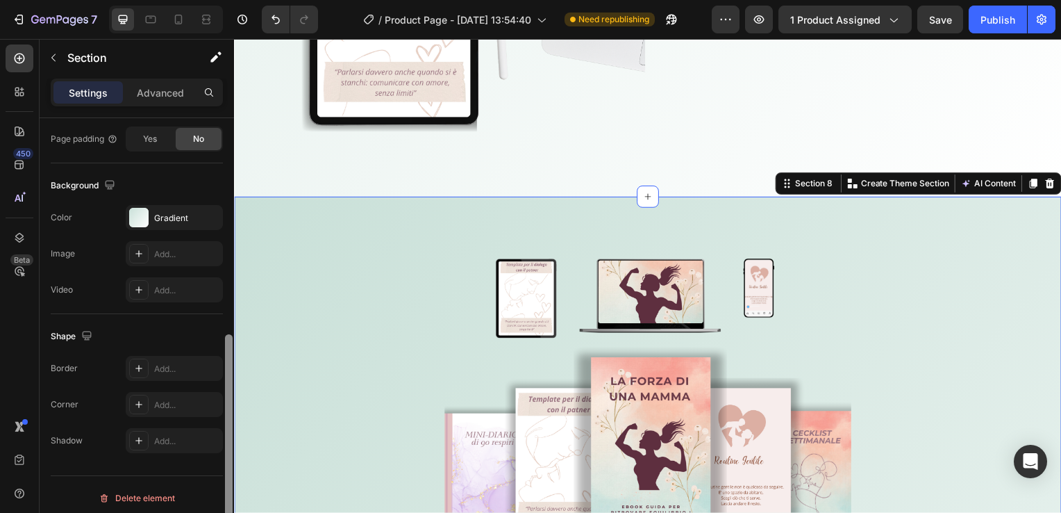
scroll to position [411, 0]
drag, startPoint x: 227, startPoint y: 178, endPoint x: 232, endPoint y: 391, distance: 213.3
click at [232, 391] on div at bounding box center [229, 440] width 8 height 223
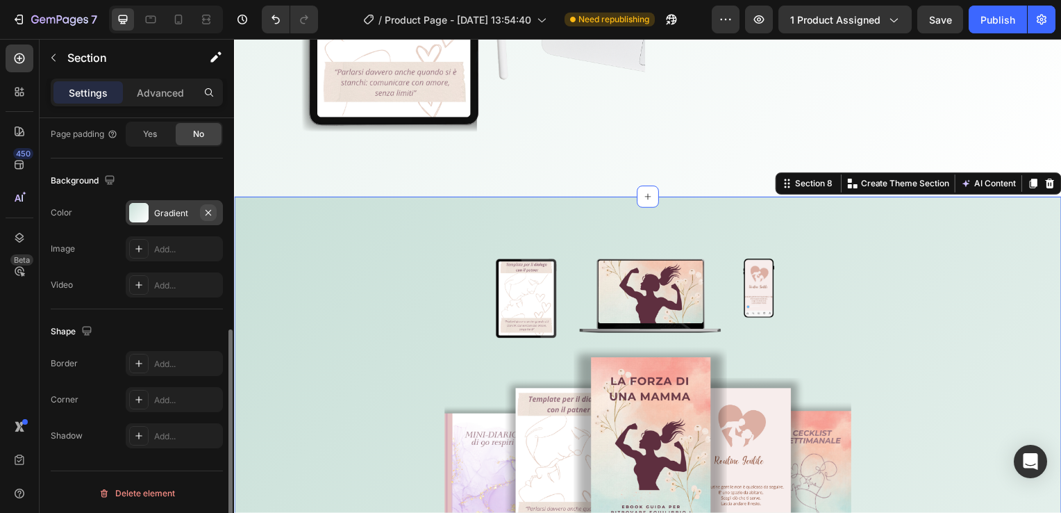
click at [209, 213] on icon "button" at bounding box center [208, 212] width 11 height 11
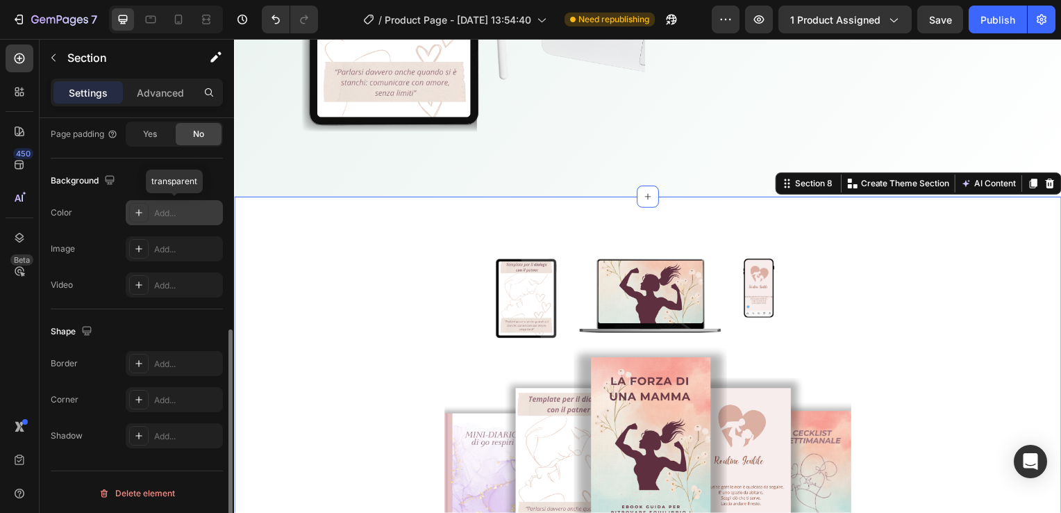
click at [183, 207] on div "Add..." at bounding box center [186, 213] width 65 height 13
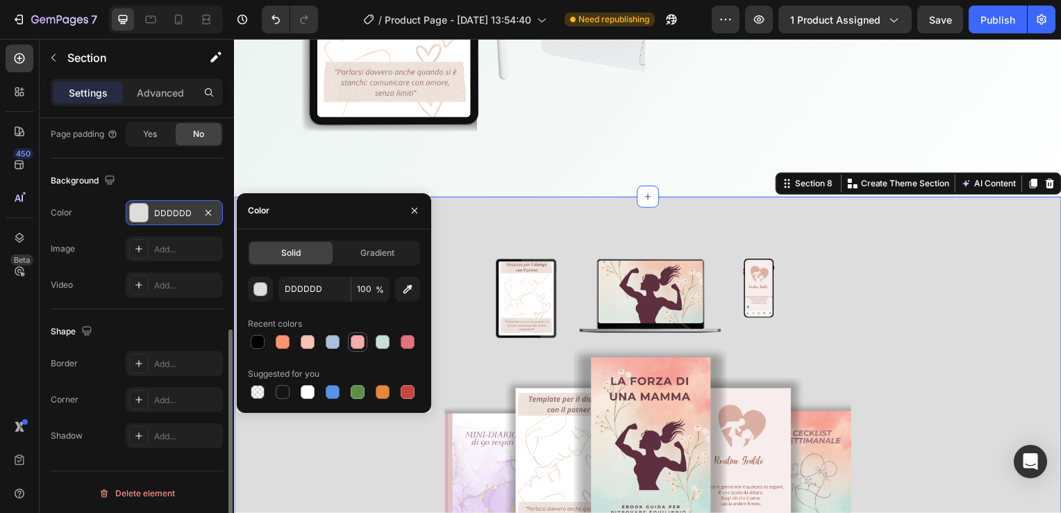
click at [350, 338] on div at bounding box center [357, 341] width 17 height 17
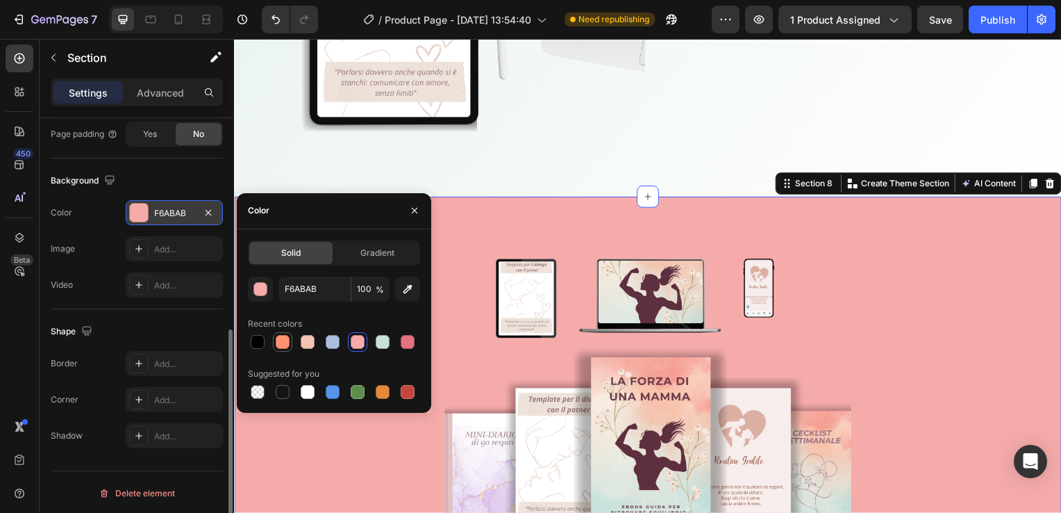
click at [283, 335] on div at bounding box center [283, 342] width 14 height 14
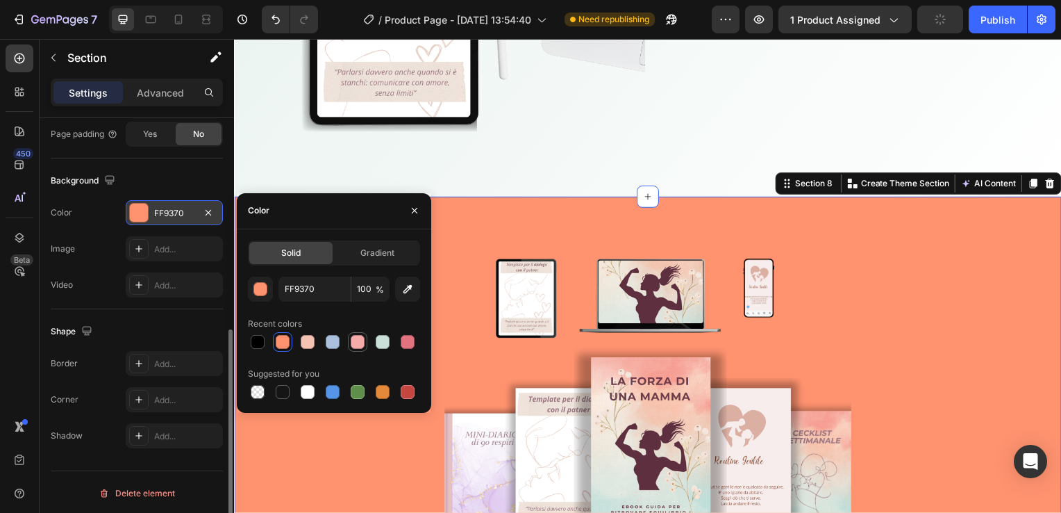
click at [354, 347] on div at bounding box center [358, 342] width 14 height 14
type input "F6ABAB"
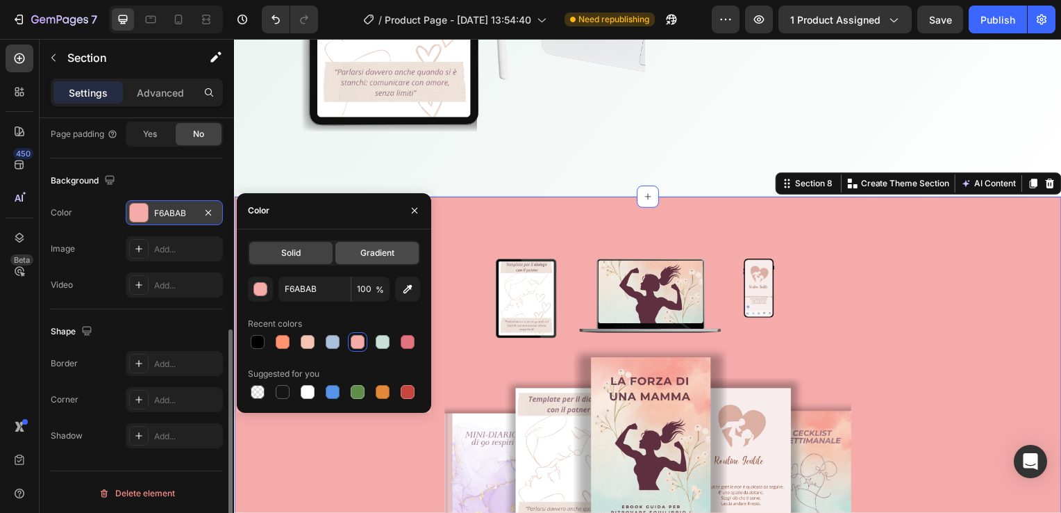
click at [376, 260] on div "Gradient" at bounding box center [376, 253] width 83 height 22
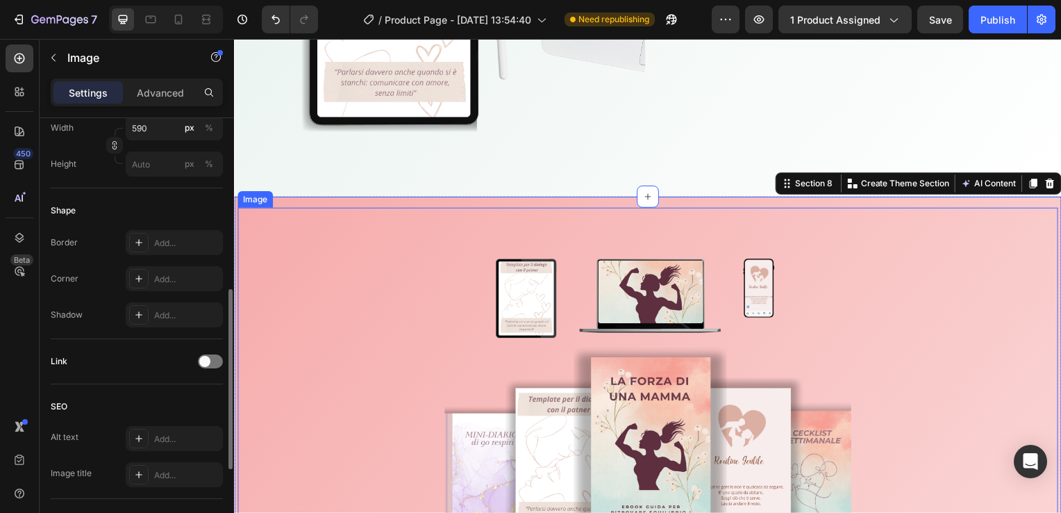
click at [903, 297] on div at bounding box center [651, 423] width 827 height 344
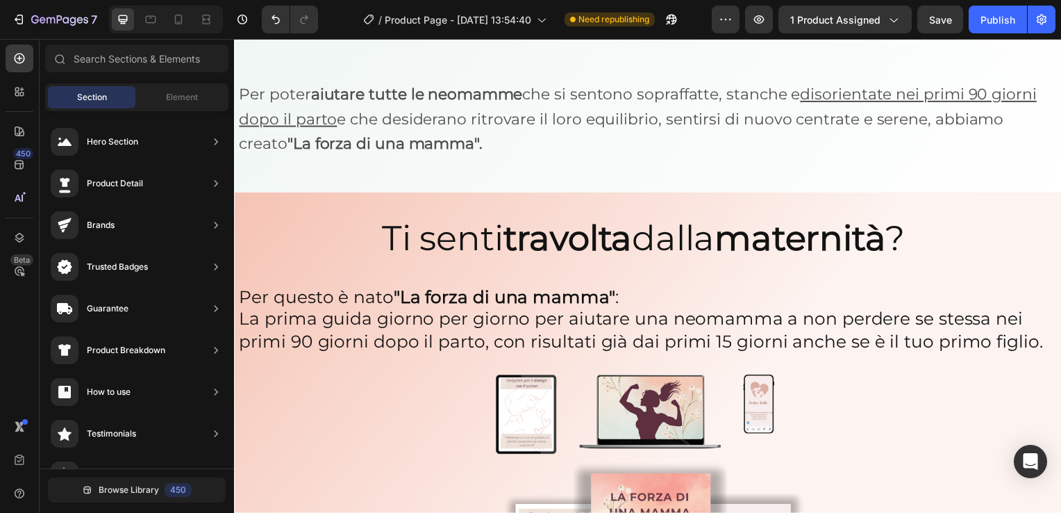
scroll to position [4264, 0]
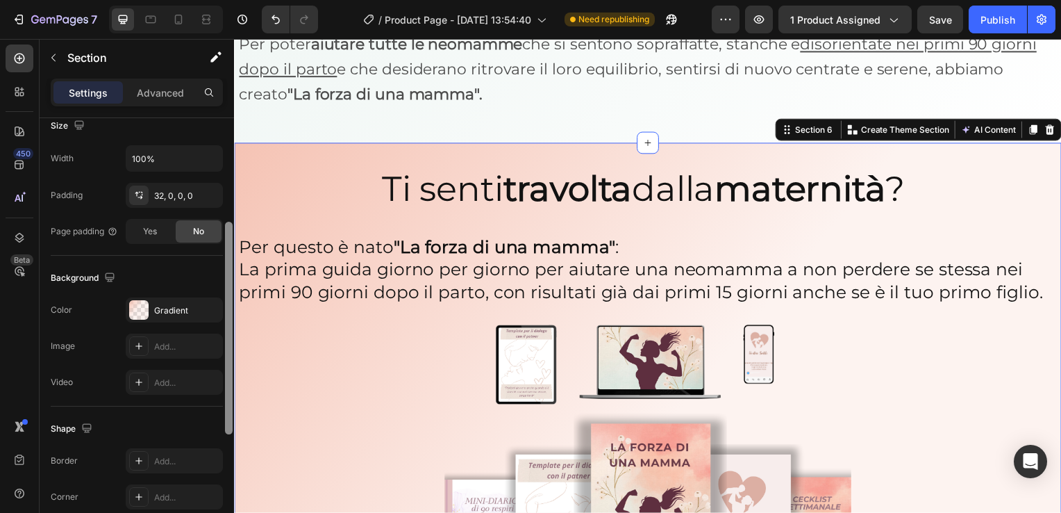
drag, startPoint x: 229, startPoint y: 201, endPoint x: 231, endPoint y: 339, distance: 137.5
click at [231, 339] on div at bounding box center [229, 328] width 8 height 213
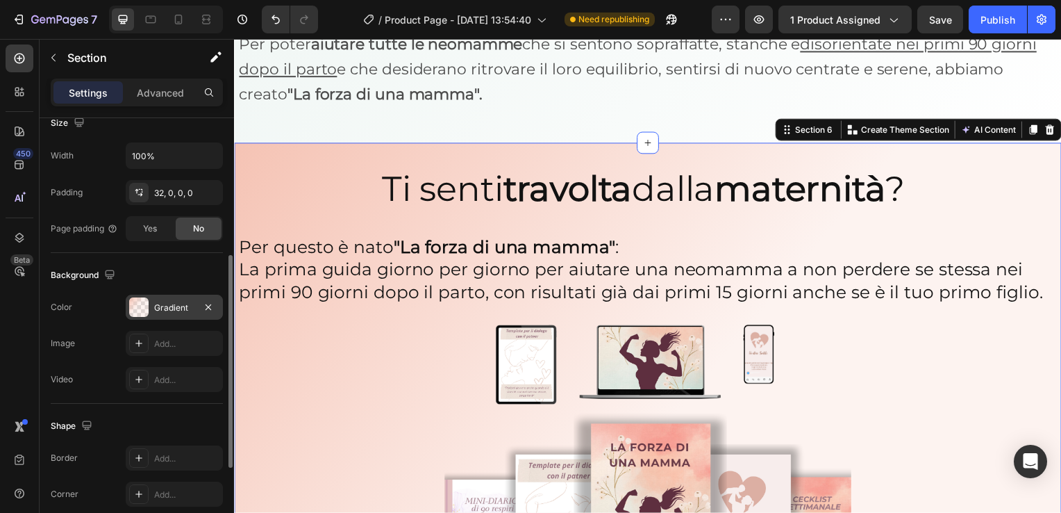
click at [192, 306] on div "Gradient" at bounding box center [174, 307] width 40 height 13
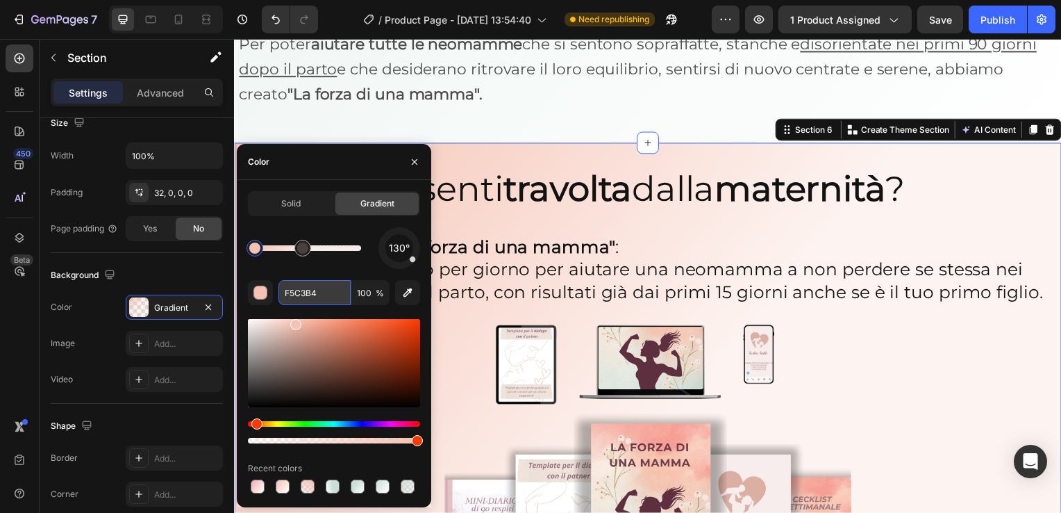
click at [326, 298] on input "F5C3B4" at bounding box center [315, 292] width 72 height 25
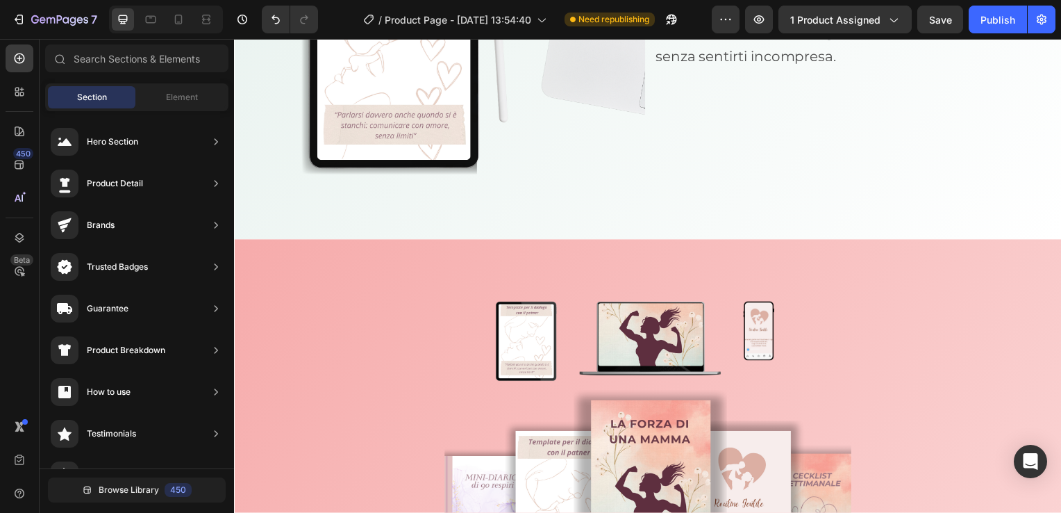
scroll to position [7210, 0]
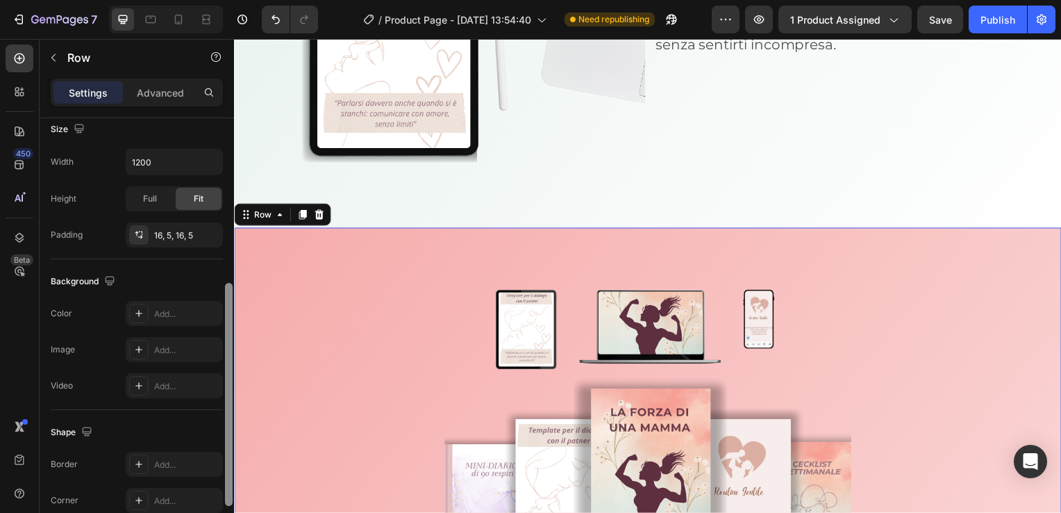
scroll to position [314, 0]
drag, startPoint x: 228, startPoint y: 245, endPoint x: 231, endPoint y: 406, distance: 161.9
click at [231, 406] on div at bounding box center [229, 390] width 8 height 223
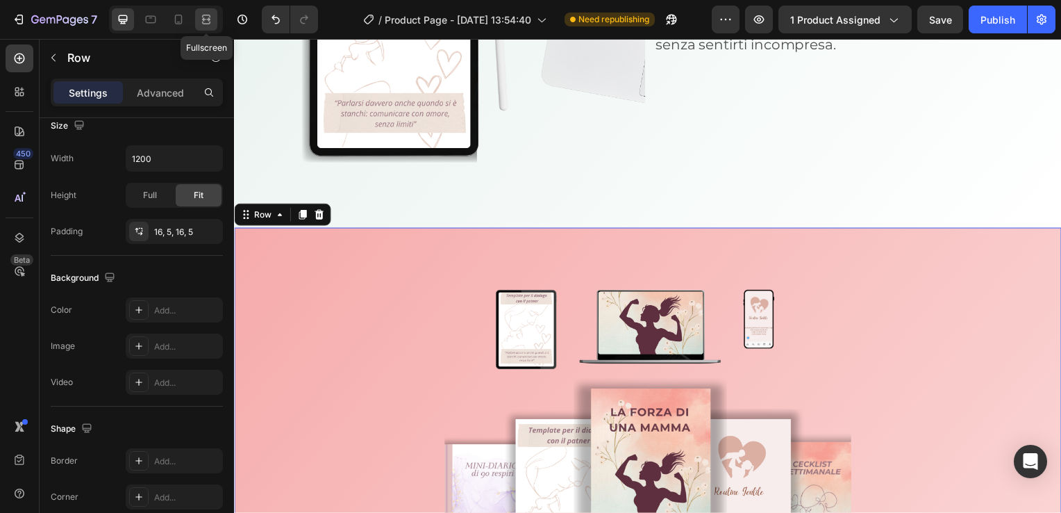
click at [211, 24] on icon at bounding box center [206, 20] width 14 height 14
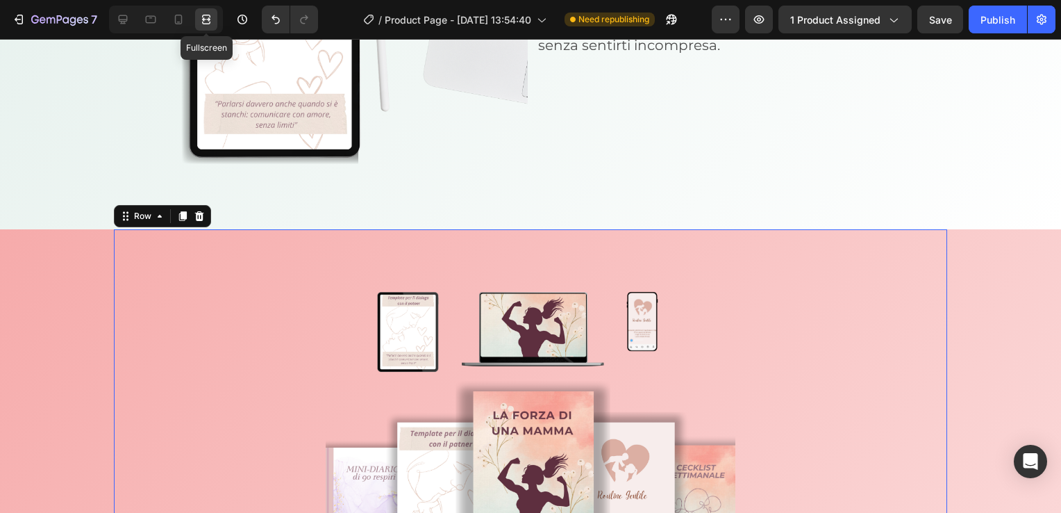
scroll to position [7230, 0]
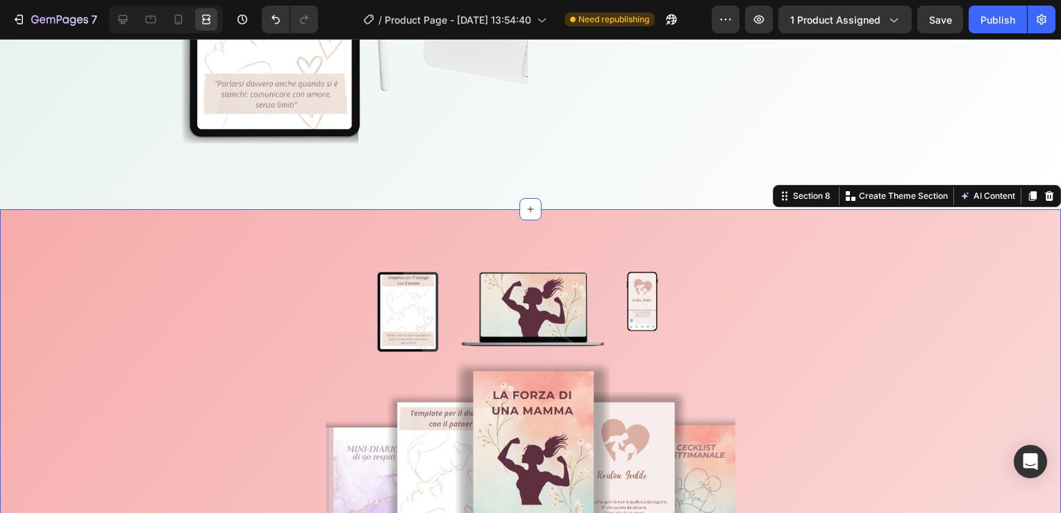
scroll to position [0, 0]
click at [117, 20] on icon at bounding box center [123, 20] width 14 height 14
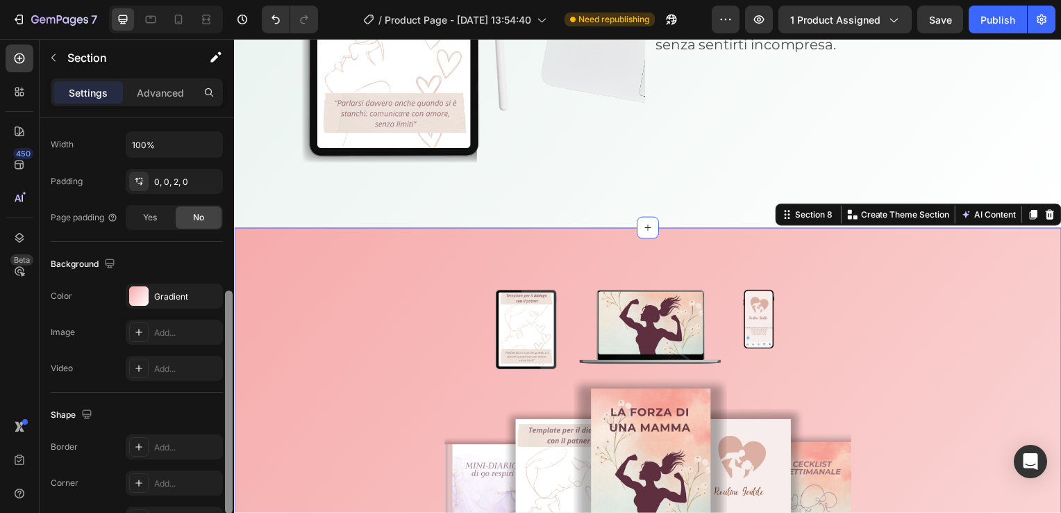
scroll to position [332, 0]
drag, startPoint x: 226, startPoint y: 169, endPoint x: 225, endPoint y: 340, distance: 170.9
click at [225, 340] on div at bounding box center [229, 397] width 8 height 223
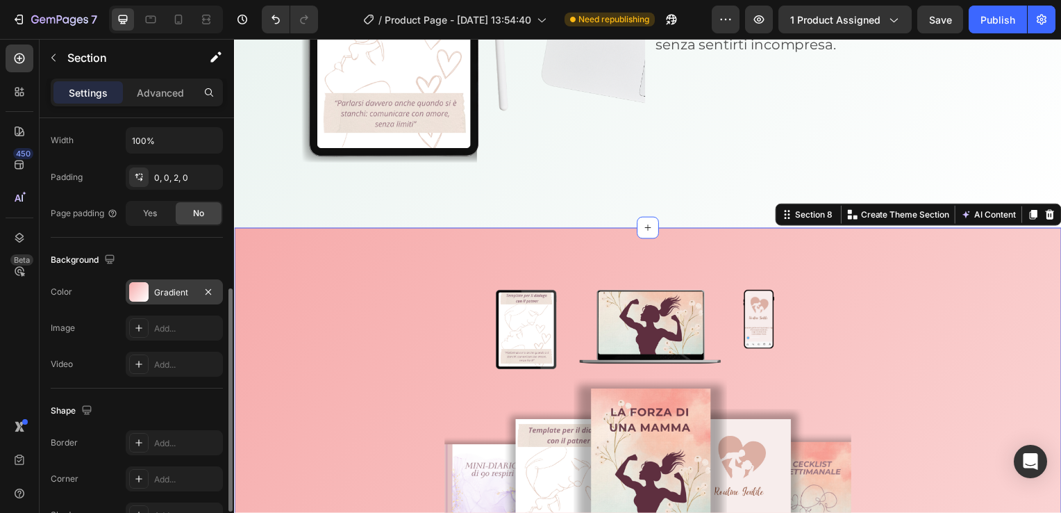
click at [169, 298] on div "Gradient" at bounding box center [174, 291] width 97 height 25
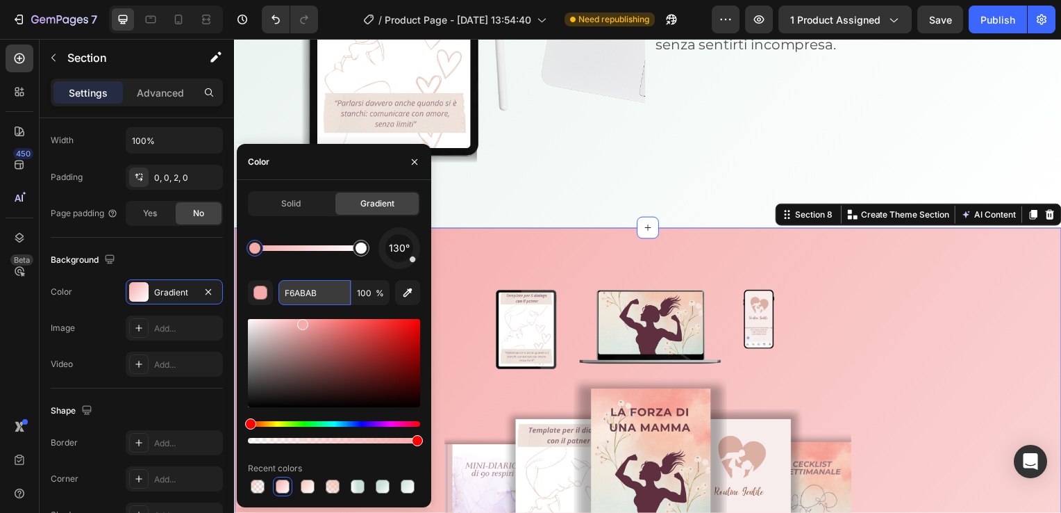
click at [336, 294] on input "F6ABAB" at bounding box center [315, 292] width 72 height 25
paste input "5C3B4"
type input "F5C3B4"
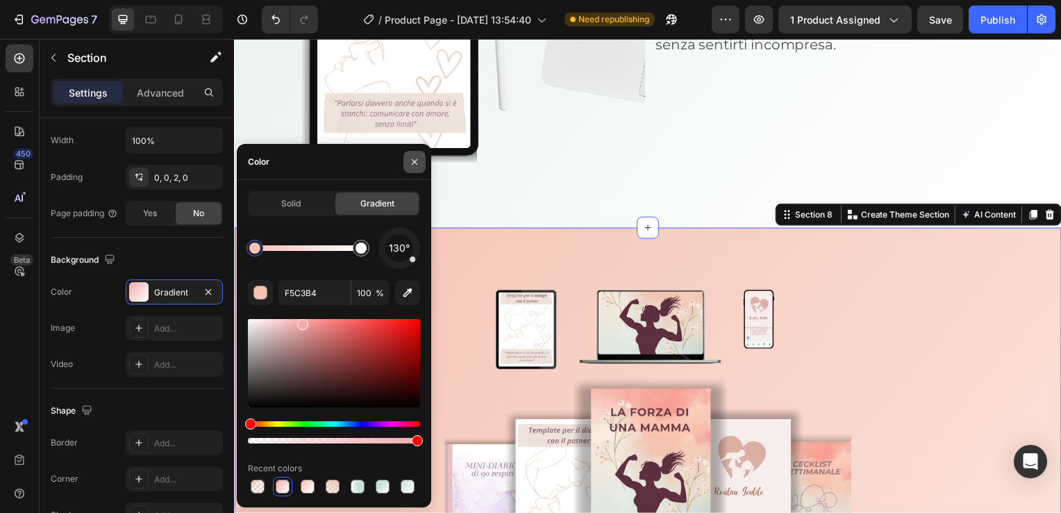
click at [413, 163] on icon "button" at bounding box center [415, 162] width 6 height 6
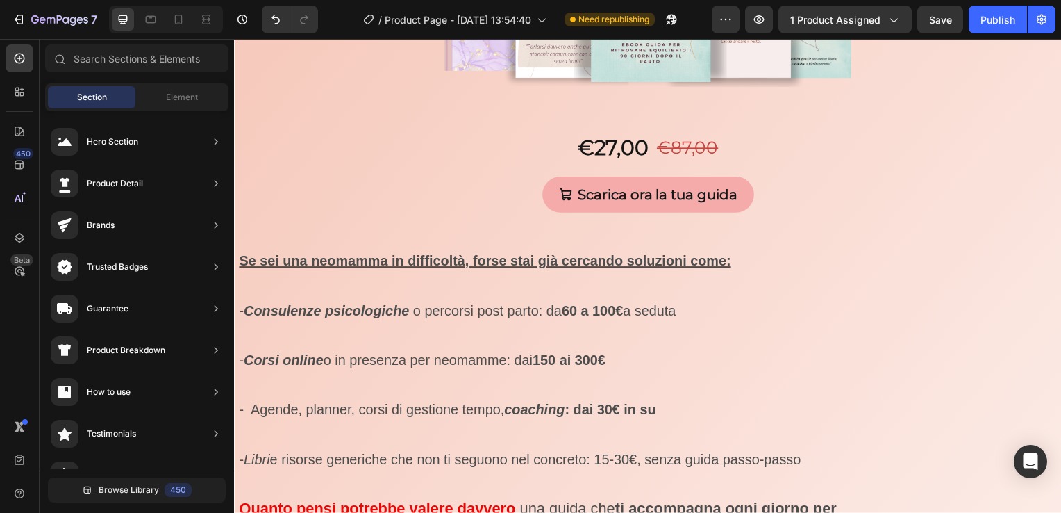
scroll to position [7696, 0]
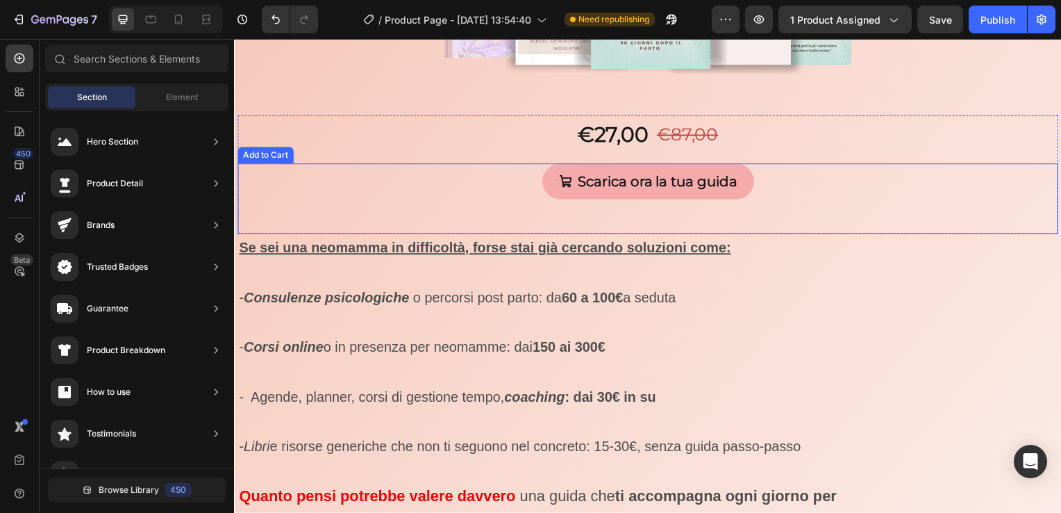
click at [513, 179] on div "Scarica ora la tua guida Add to Cart" at bounding box center [651, 200] width 827 height 71
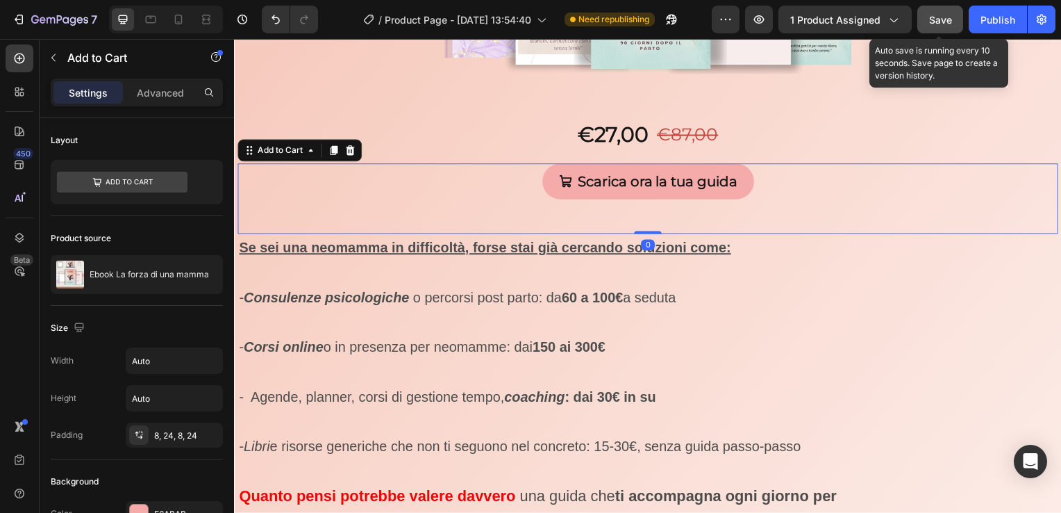
click at [947, 19] on span "Save" at bounding box center [940, 20] width 23 height 12
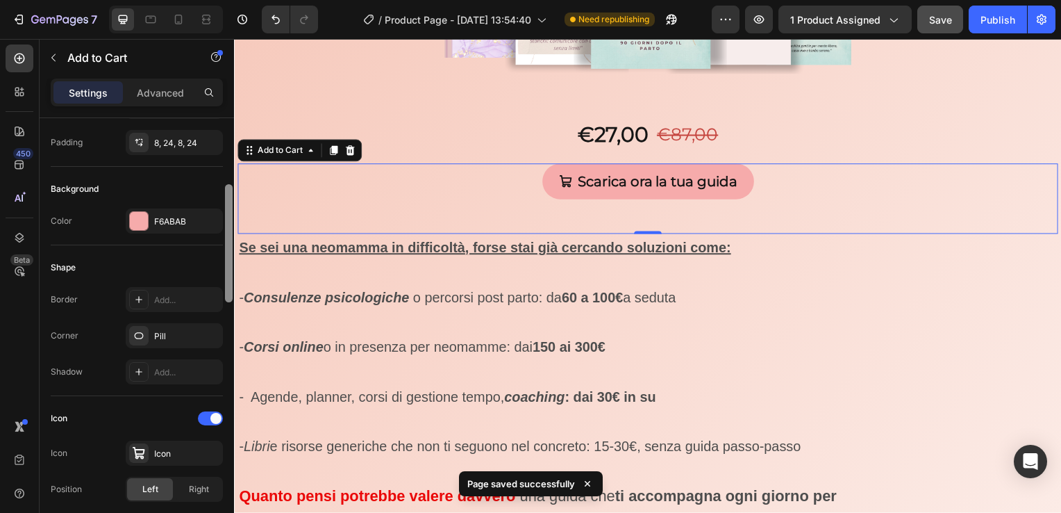
scroll to position [320, 0]
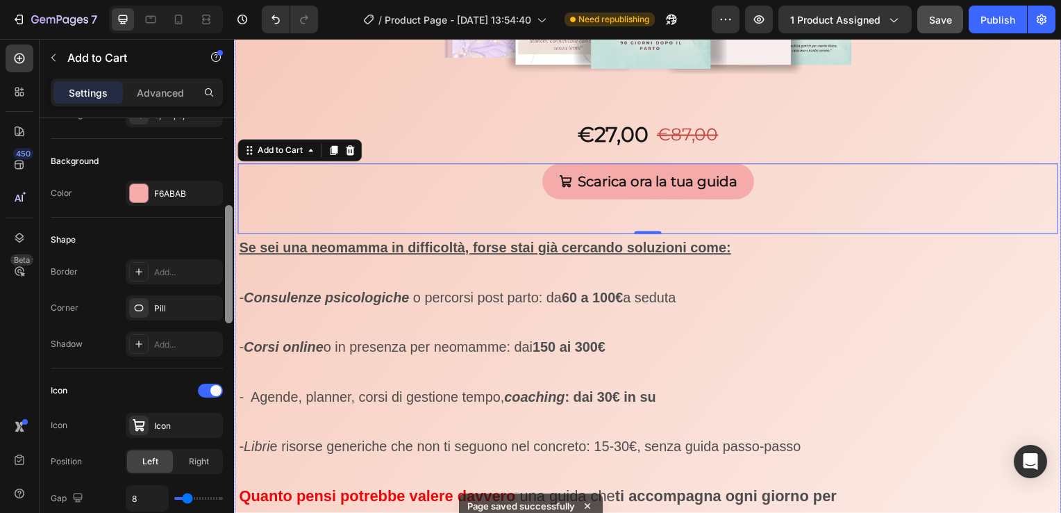
drag, startPoint x: 461, startPoint y: 205, endPoint x: 234, endPoint y: 256, distance: 232.9
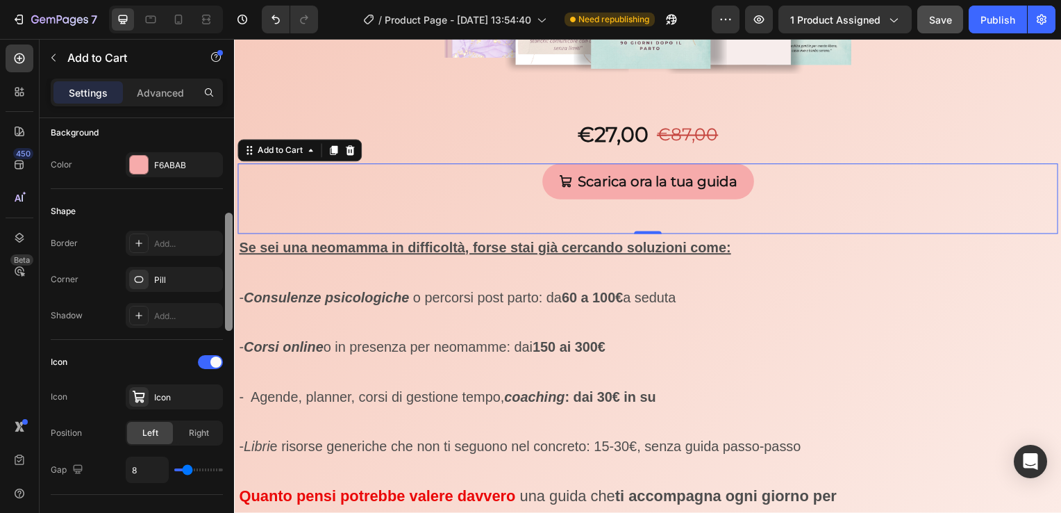
scroll to position [354, 0]
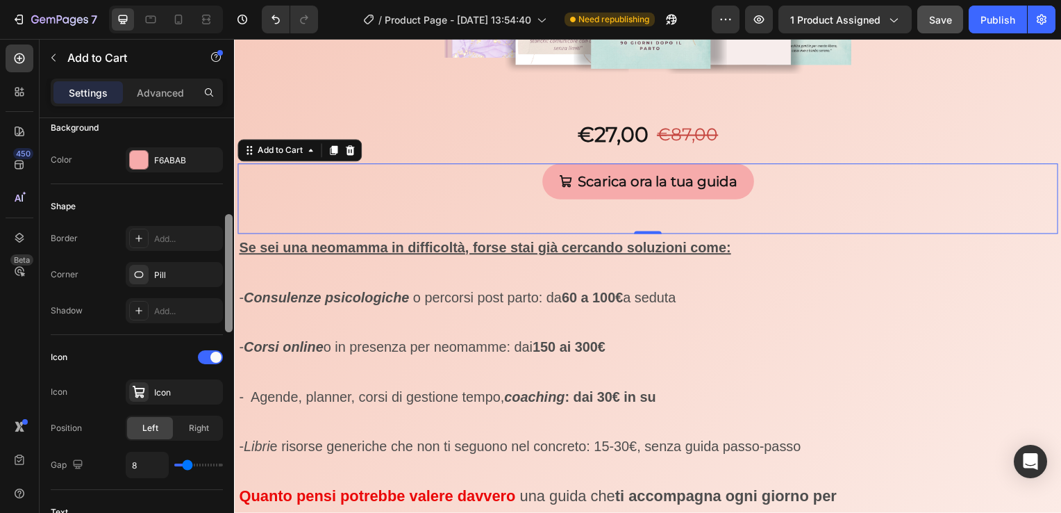
drag, startPoint x: 231, startPoint y: 253, endPoint x: 231, endPoint y: 263, distance: 9.7
click at [231, 263] on div at bounding box center [229, 273] width 8 height 118
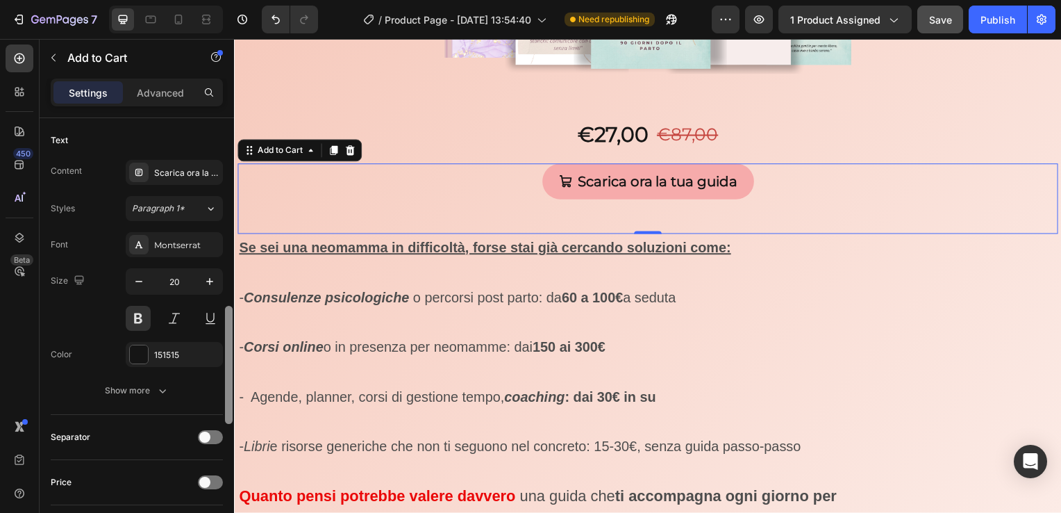
scroll to position [736, 0]
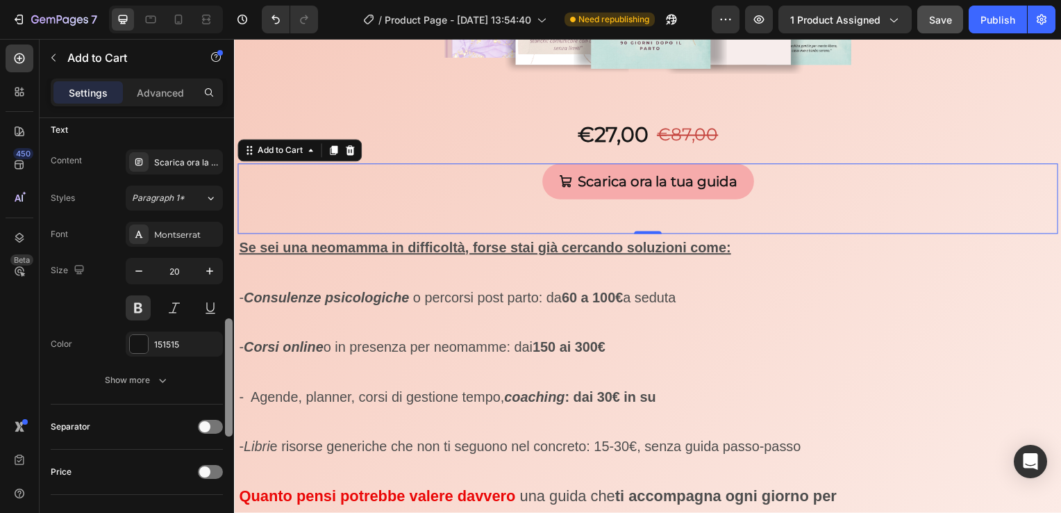
drag, startPoint x: 231, startPoint y: 264, endPoint x: 224, endPoint y: 368, distance: 104.4
click at [224, 368] on div at bounding box center [229, 335] width 10 height 435
click at [175, 376] on button "Show more" at bounding box center [137, 379] width 172 height 25
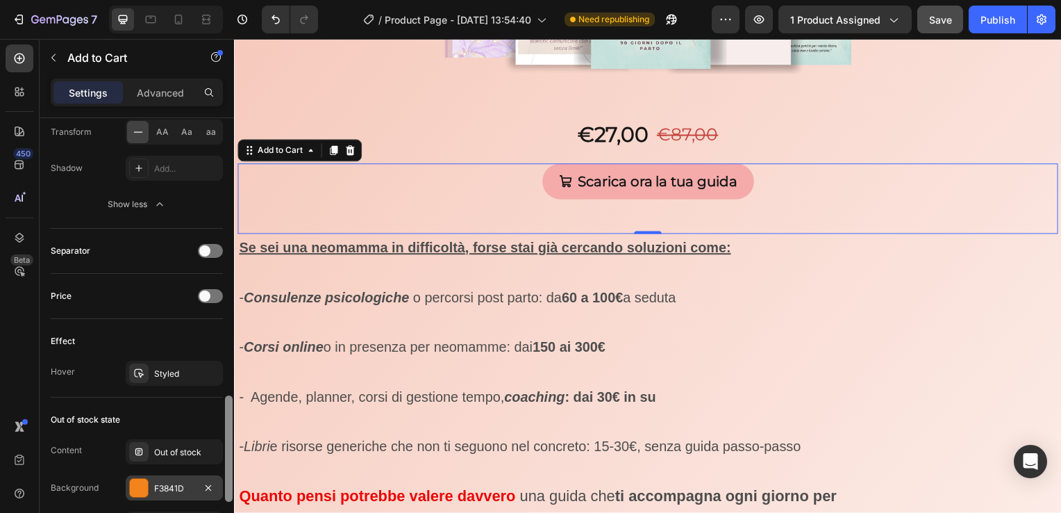
scroll to position [1102, 0]
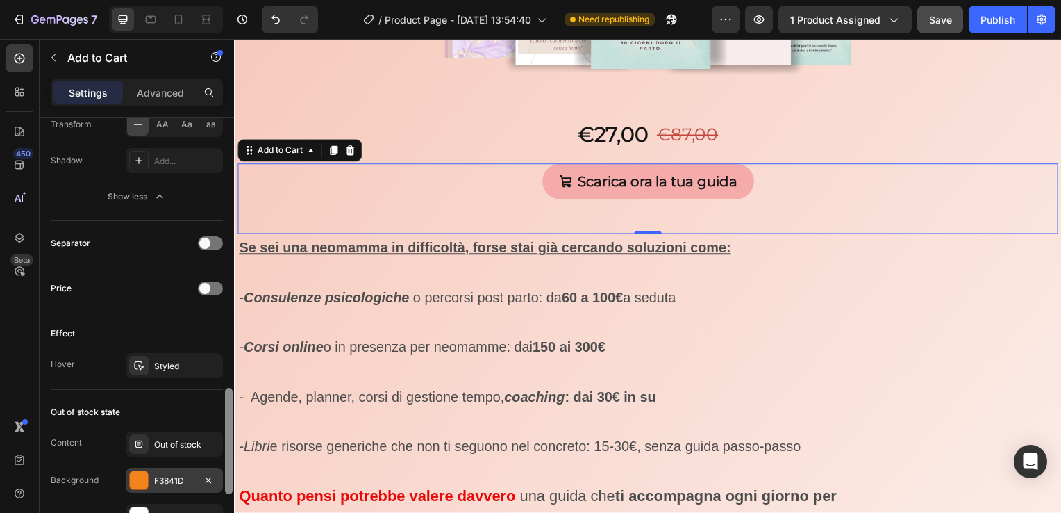
drag, startPoint x: 226, startPoint y: 365, endPoint x: 222, endPoint y: 465, distance: 100.1
click at [222, 465] on div "Layout Product source Ebook La forza di una mamma Size Width Auto Height Auto P…" at bounding box center [137, 335] width 194 height 434
click at [177, 363] on div "Styled" at bounding box center [174, 366] width 40 height 13
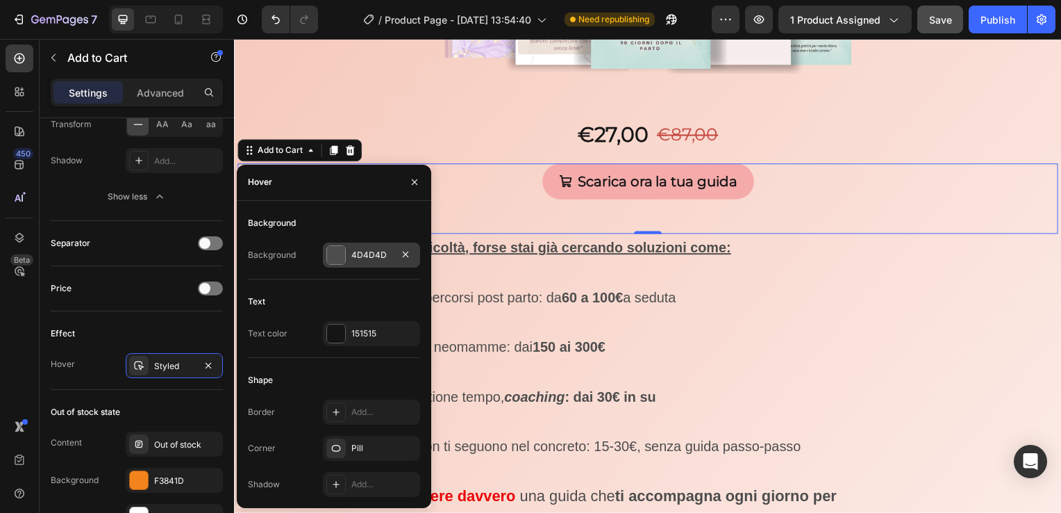
click at [329, 256] on div at bounding box center [336, 255] width 18 height 18
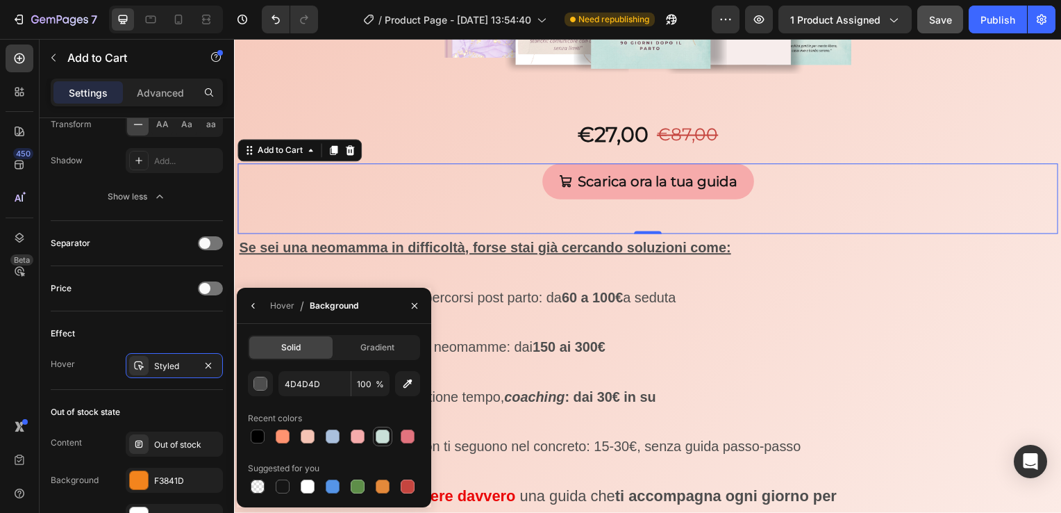
click at [387, 433] on div at bounding box center [383, 436] width 14 height 14
type input "C9E0D8"
click at [247, 310] on button "button" at bounding box center [253, 306] width 22 height 22
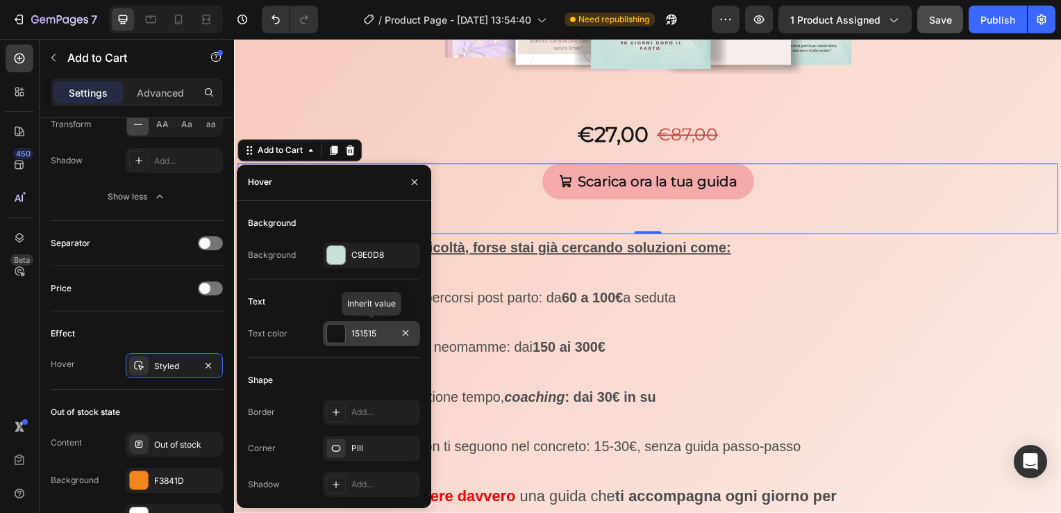
click at [334, 335] on div at bounding box center [336, 333] width 18 height 18
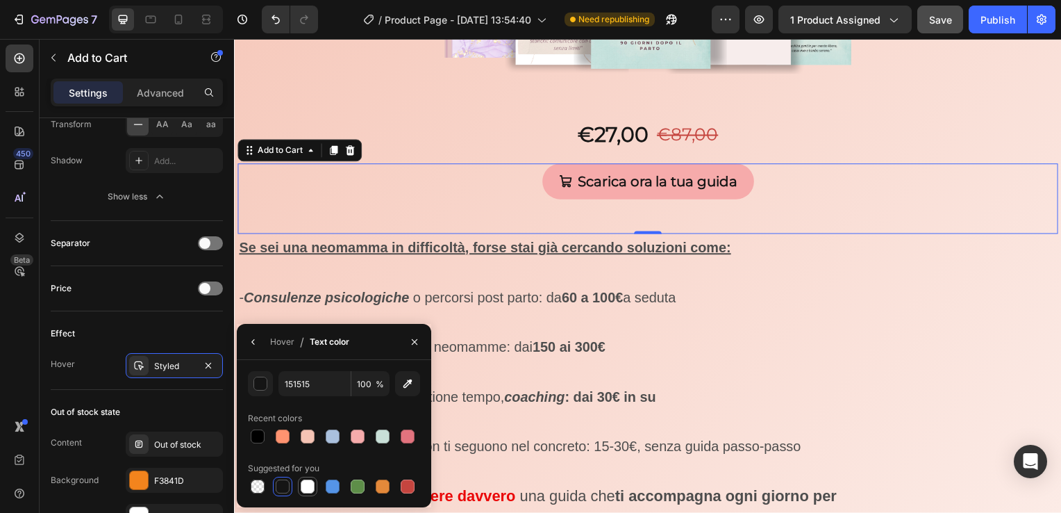
click at [311, 487] on div at bounding box center [308, 486] width 14 height 14
click at [417, 347] on icon "button" at bounding box center [414, 341] width 11 height 11
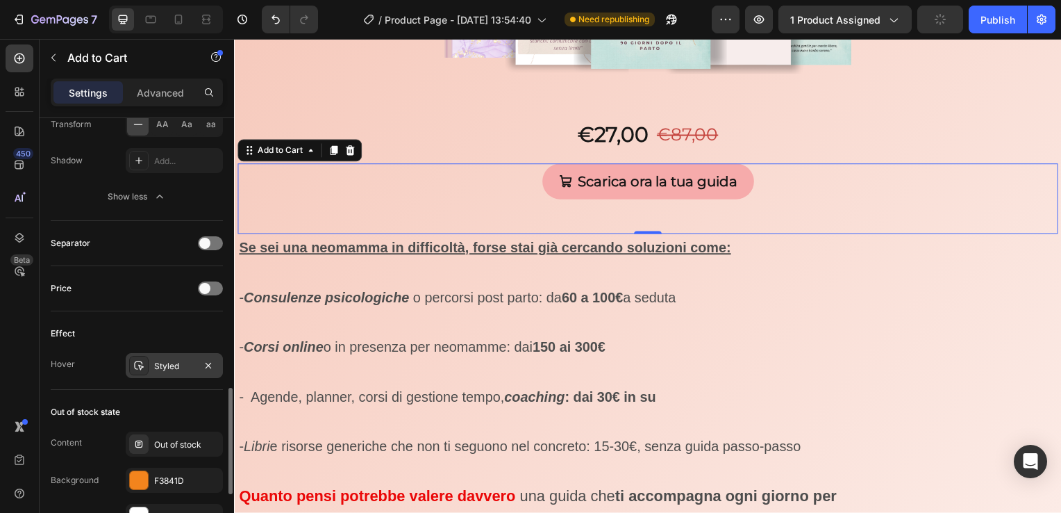
click at [181, 360] on div "Styled" at bounding box center [174, 366] width 40 height 13
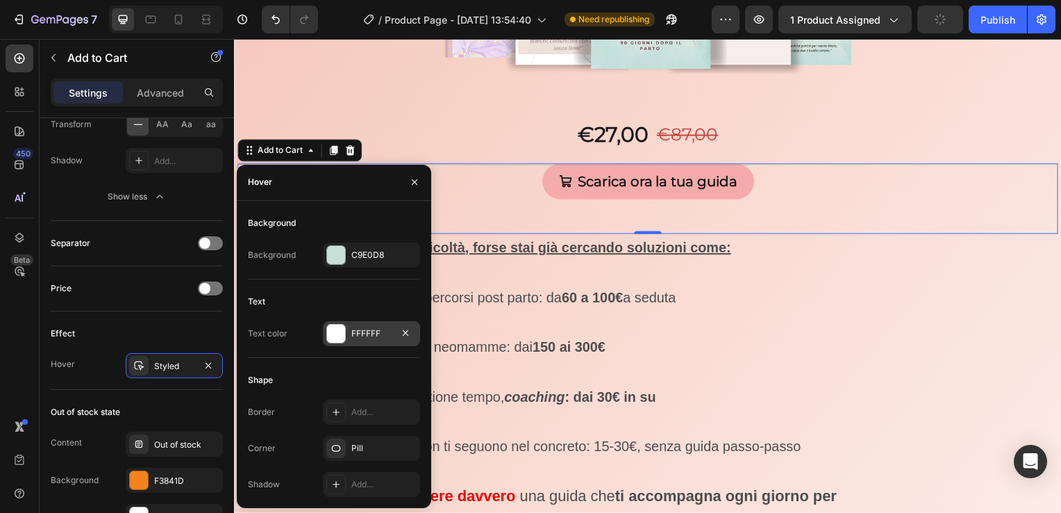
click at [333, 332] on div at bounding box center [336, 333] width 18 height 18
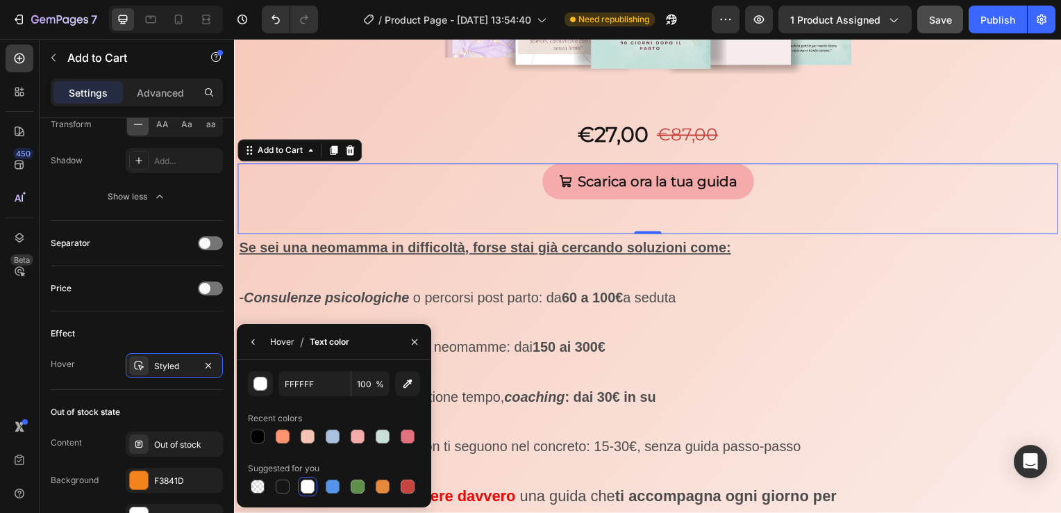
click at [276, 345] on div "Hover" at bounding box center [282, 341] width 24 height 13
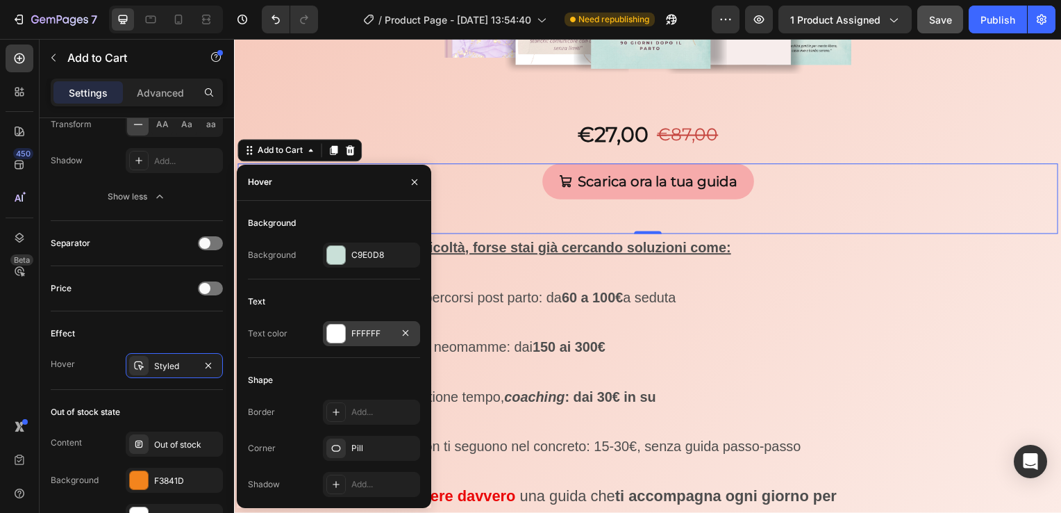
click at [332, 343] on div "FFFFFF" at bounding box center [371, 333] width 97 height 25
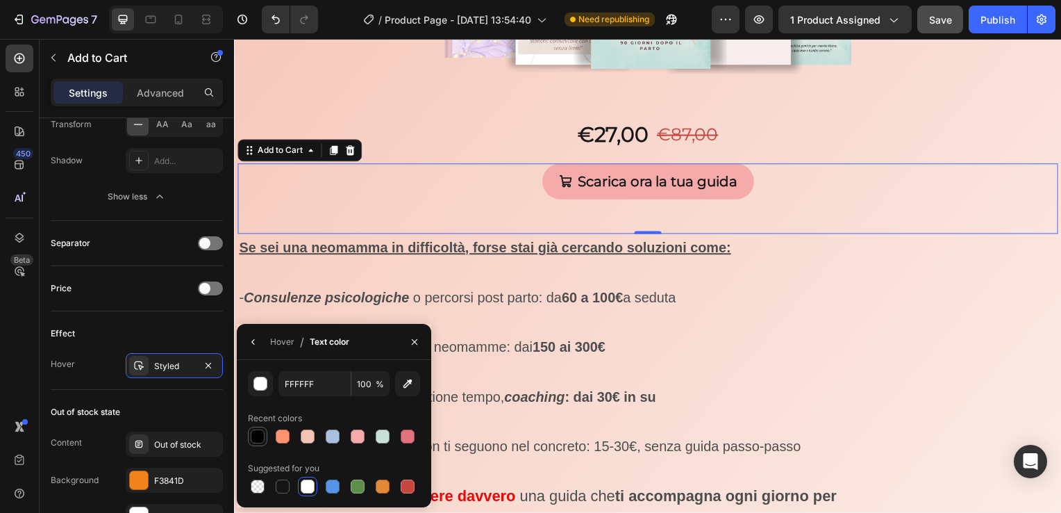
click at [263, 435] on div at bounding box center [258, 436] width 14 height 14
type input "000000"
click at [414, 338] on icon "button" at bounding box center [414, 341] width 11 height 11
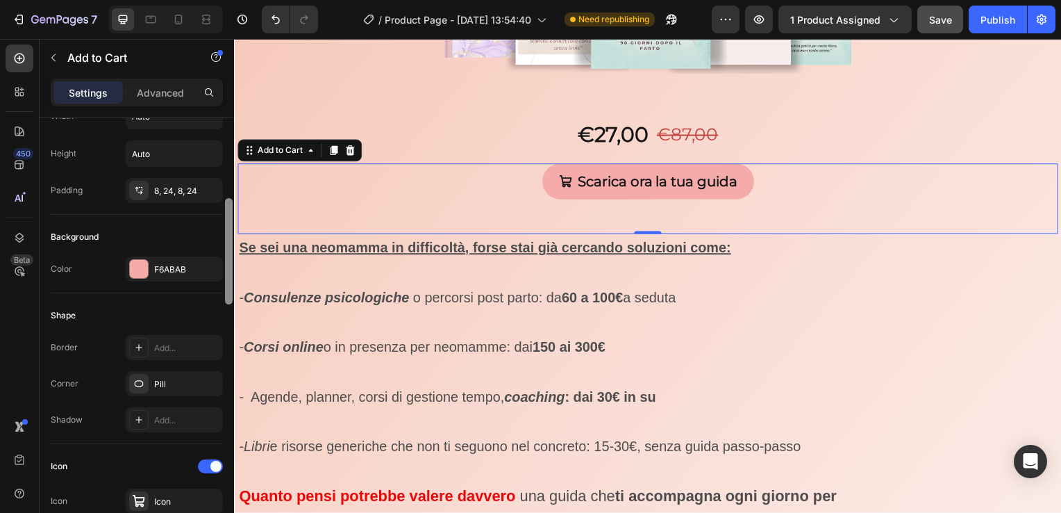
drag, startPoint x: 226, startPoint y: 427, endPoint x: 229, endPoint y: 217, distance: 210.5
click at [229, 217] on div at bounding box center [229, 251] width 8 height 106
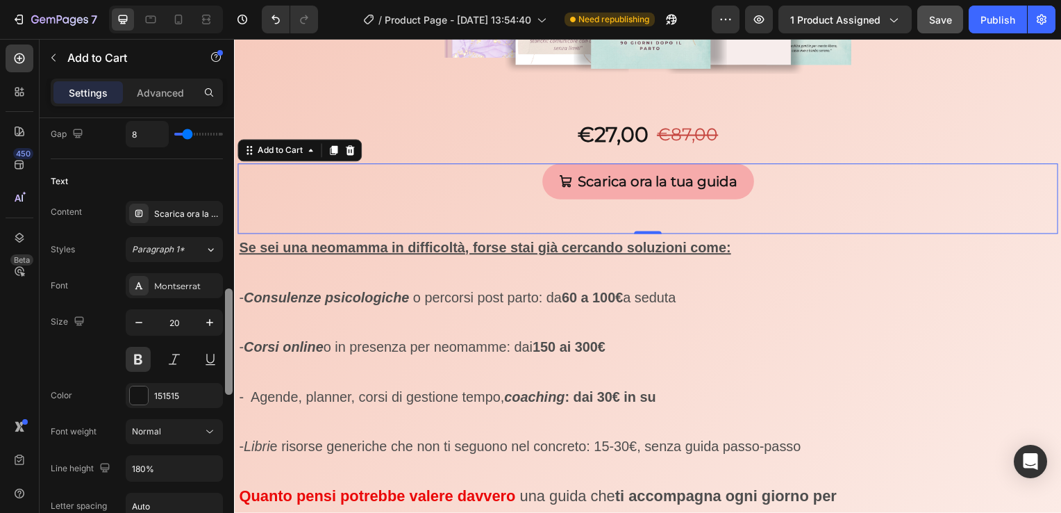
scroll to position [690, 0]
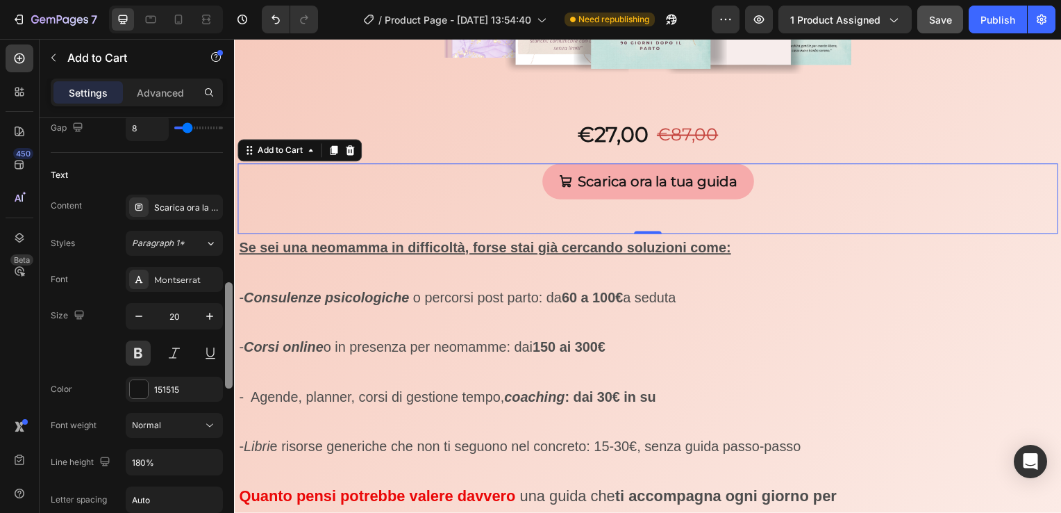
drag, startPoint x: 227, startPoint y: 218, endPoint x: 231, endPoint y: 328, distance: 109.8
click at [231, 328] on div at bounding box center [229, 335] width 8 height 106
click at [136, 380] on div at bounding box center [139, 389] width 18 height 18
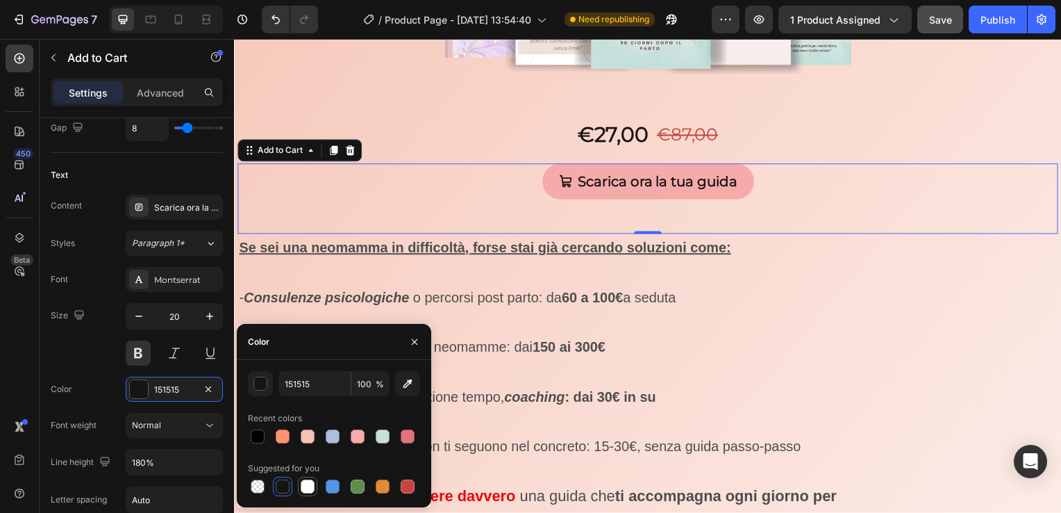
click at [299, 484] on div at bounding box center [307, 486] width 17 height 17
type input "FFFFFF"
click at [410, 340] on icon "button" at bounding box center [414, 341] width 11 height 11
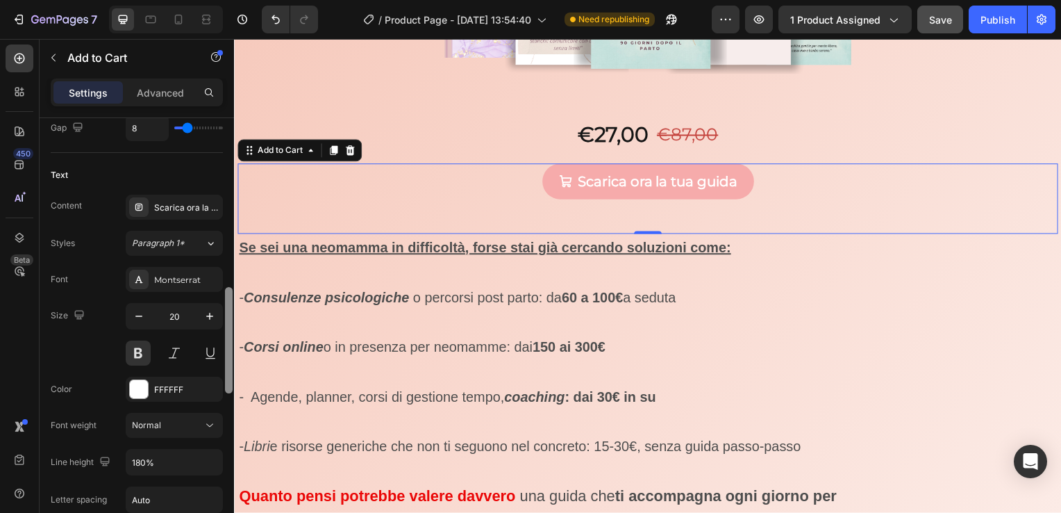
click at [230, 293] on div at bounding box center [229, 340] width 8 height 106
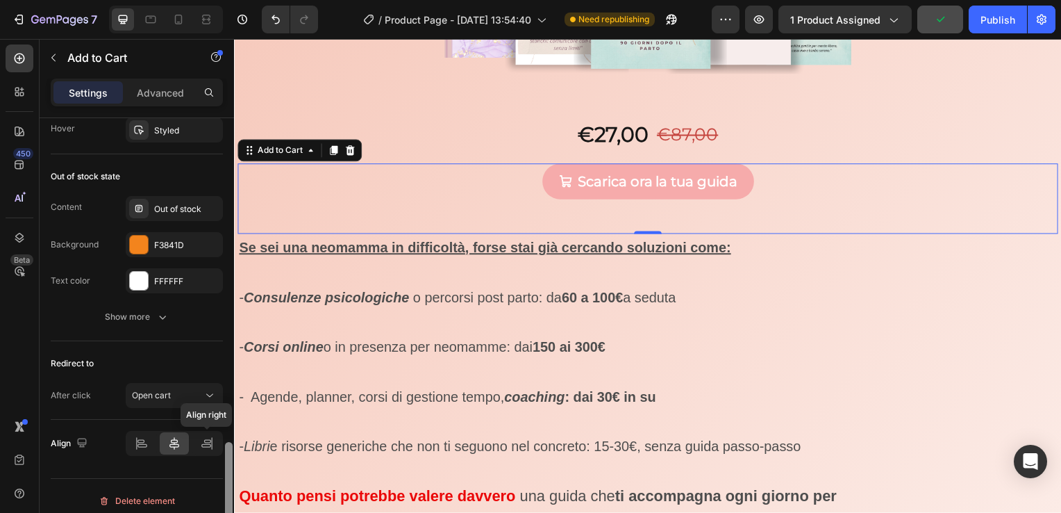
scroll to position [1343, 0]
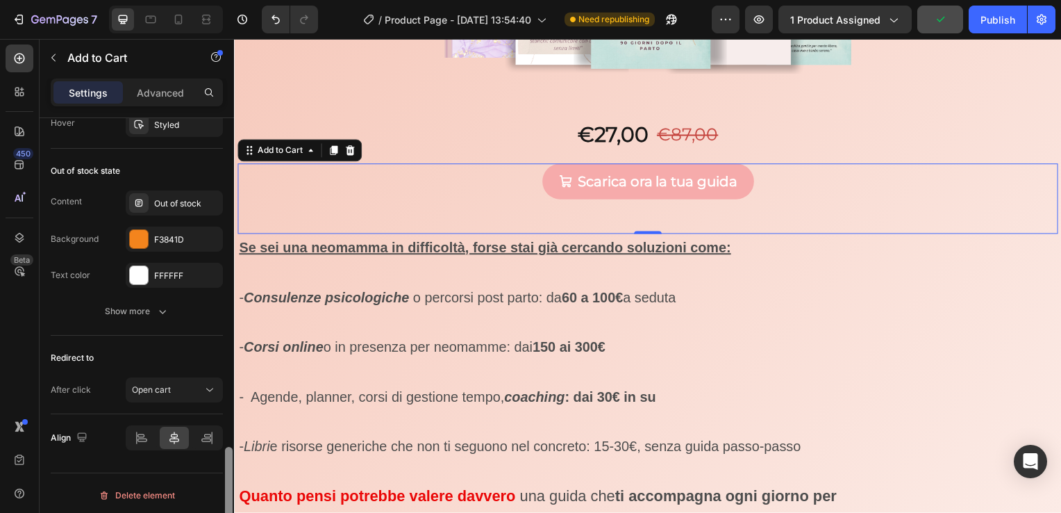
drag, startPoint x: 230, startPoint y: 293, endPoint x: 219, endPoint y: 463, distance: 169.8
click at [219, 463] on div "Layout Product source Ebook La forza di una mamma Size Width Auto Height Auto P…" at bounding box center [137, 335] width 194 height 434
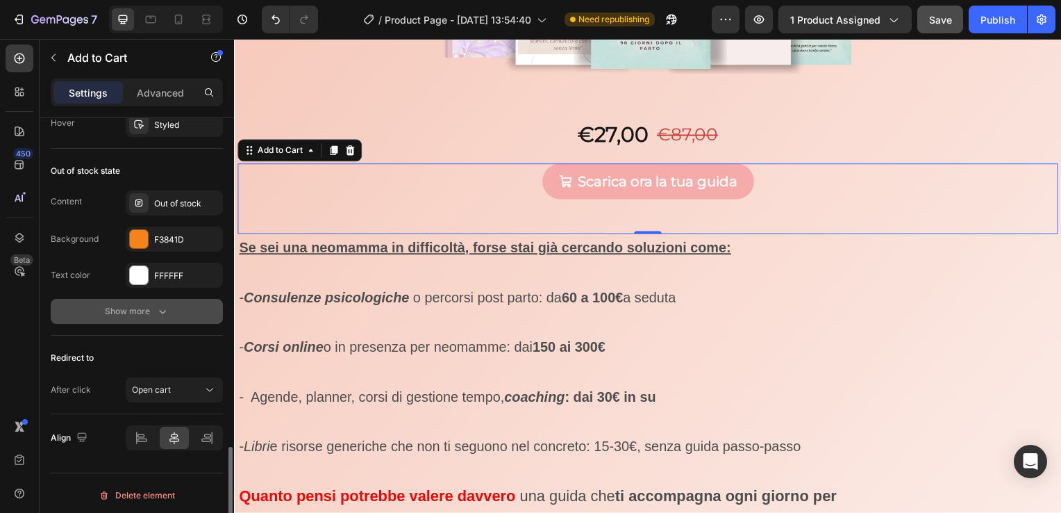
click at [135, 310] on div "Show more" at bounding box center [137, 311] width 65 height 14
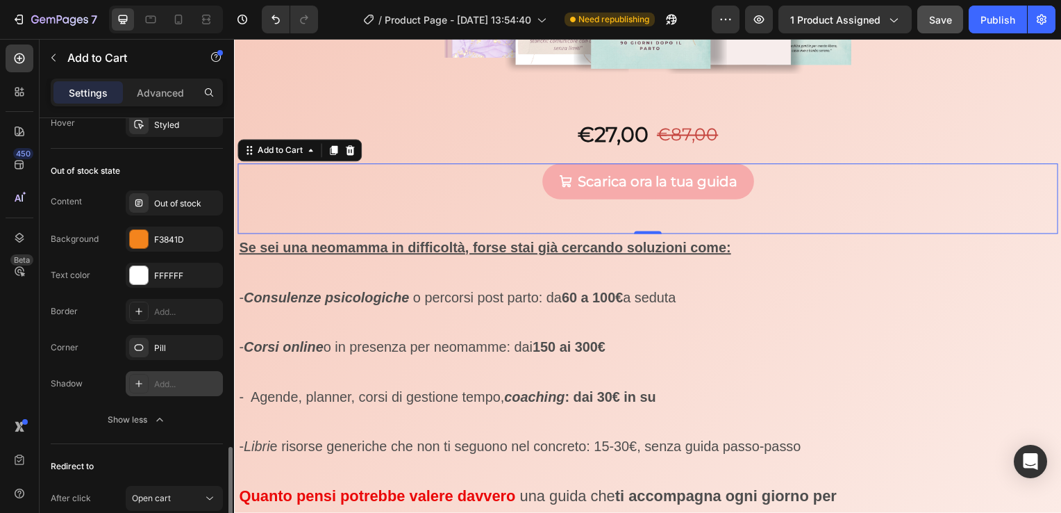
click at [199, 379] on div "Add..." at bounding box center [186, 384] width 65 height 13
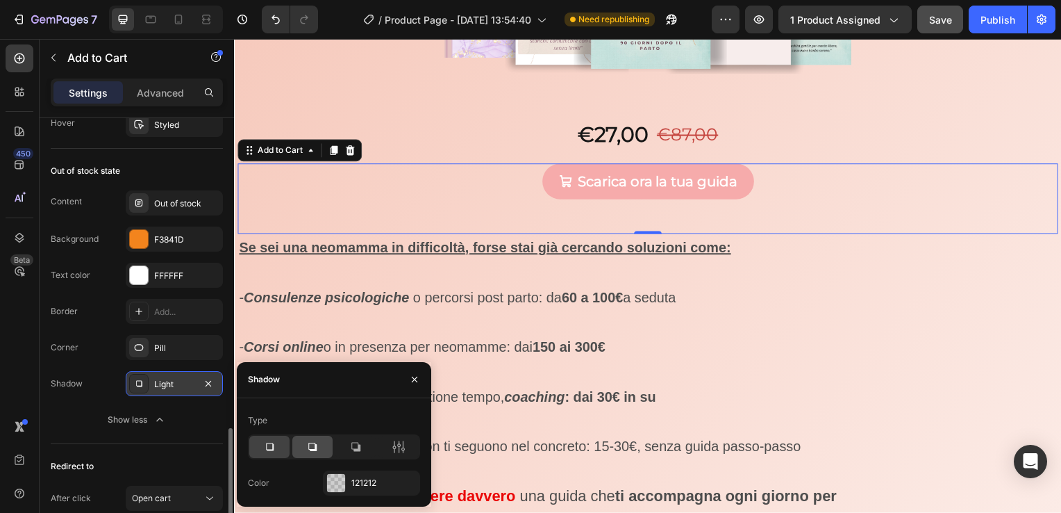
click at [322, 446] on div at bounding box center [312, 447] width 40 height 22
click at [333, 483] on div at bounding box center [336, 483] width 18 height 18
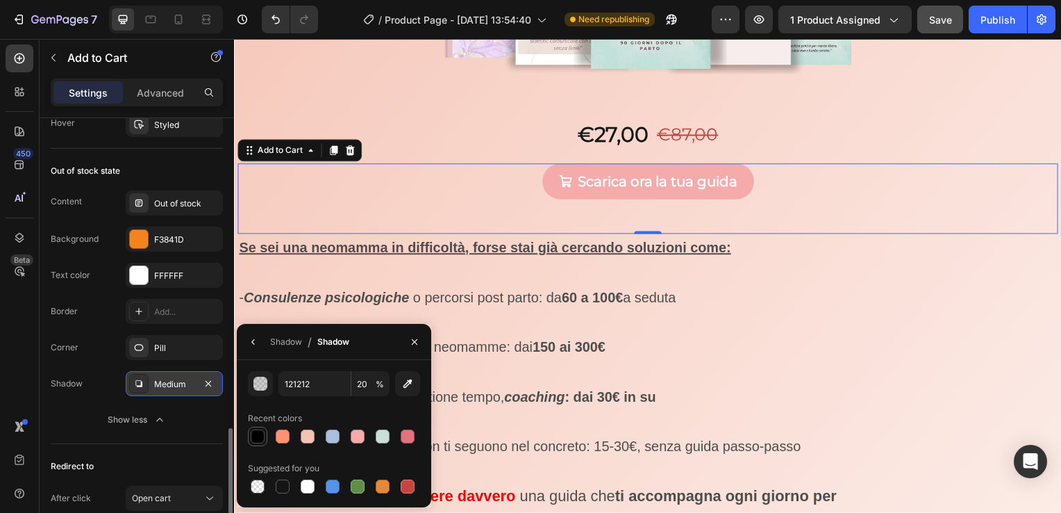
click at [249, 436] on div at bounding box center [257, 436] width 17 height 17
type input "000000"
type input "100"
click at [420, 340] on icon "button" at bounding box center [414, 341] width 11 height 11
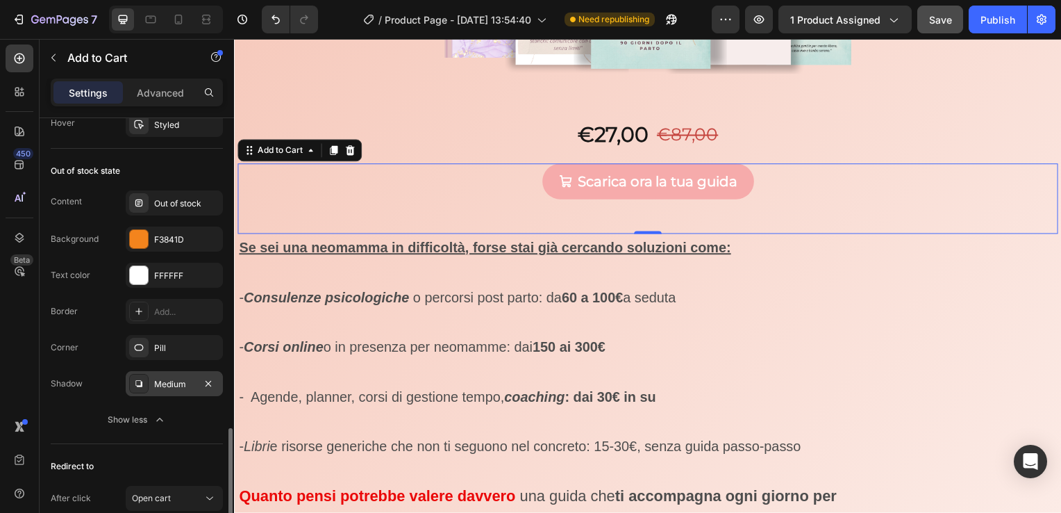
click at [186, 390] on div "Medium" at bounding box center [174, 383] width 97 height 25
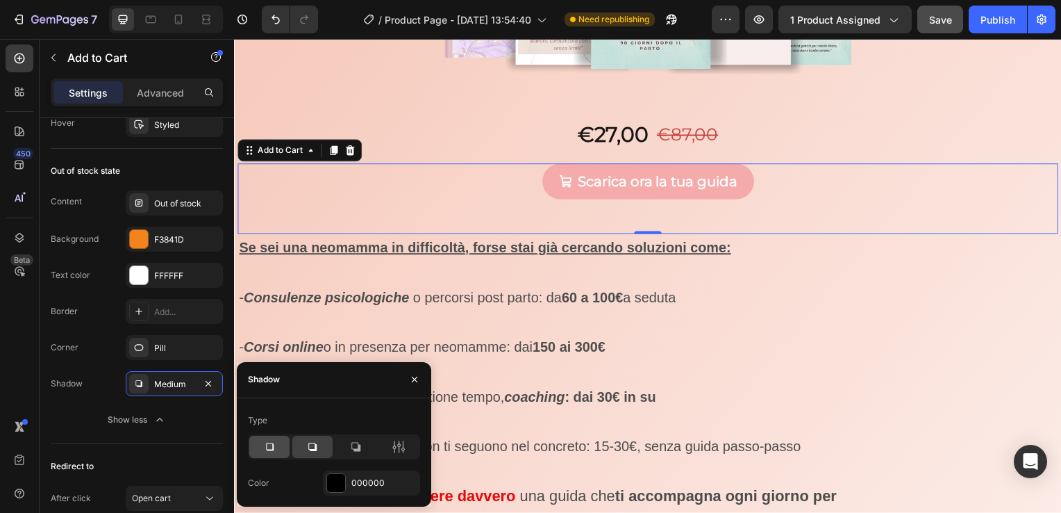
click at [269, 442] on icon at bounding box center [270, 447] width 14 height 14
click at [363, 440] on div at bounding box center [355, 447] width 40 height 22
click at [340, 482] on div at bounding box center [336, 483] width 18 height 18
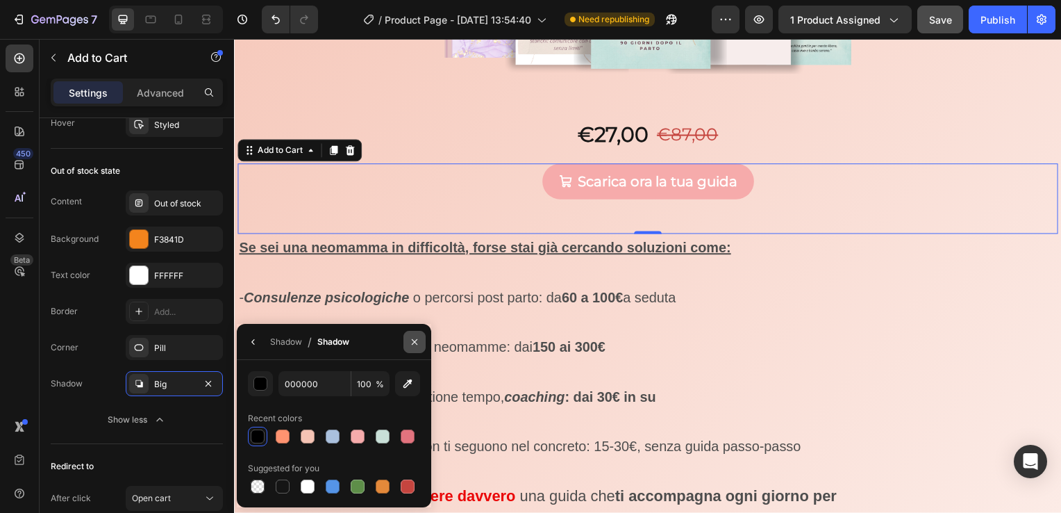
click at [415, 341] on icon "button" at bounding box center [415, 342] width 6 height 6
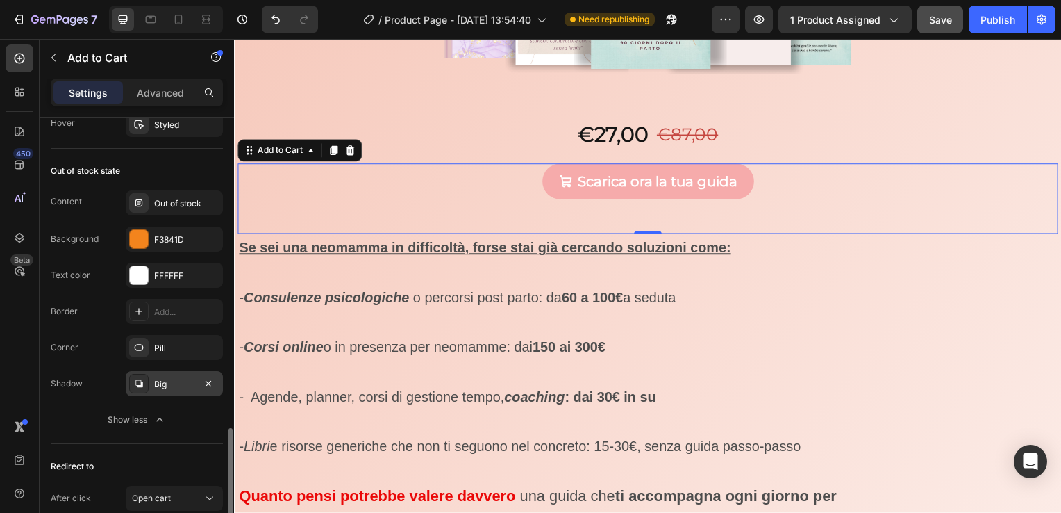
click at [173, 386] on div "Big" at bounding box center [174, 383] width 97 height 25
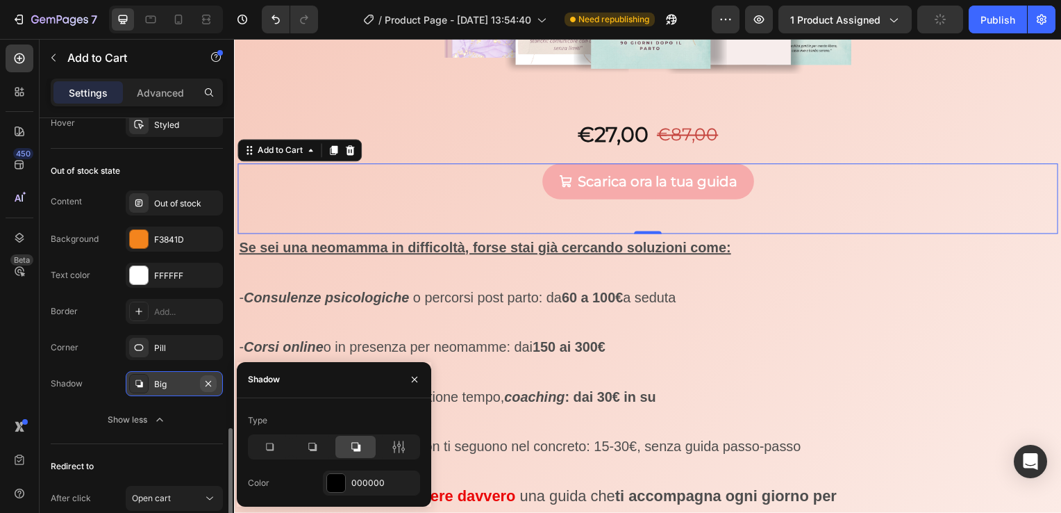
click at [204, 381] on icon "button" at bounding box center [208, 383] width 11 height 11
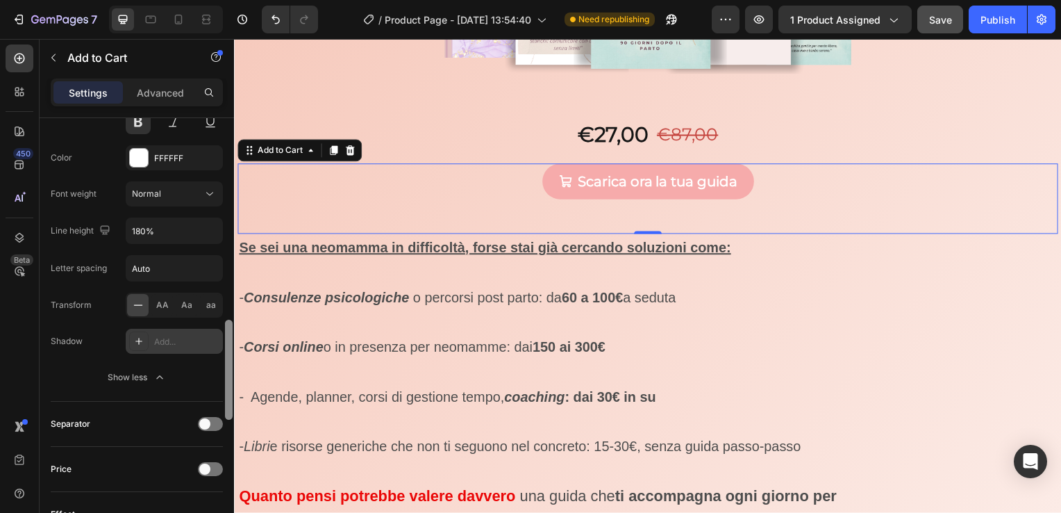
scroll to position [913, 0]
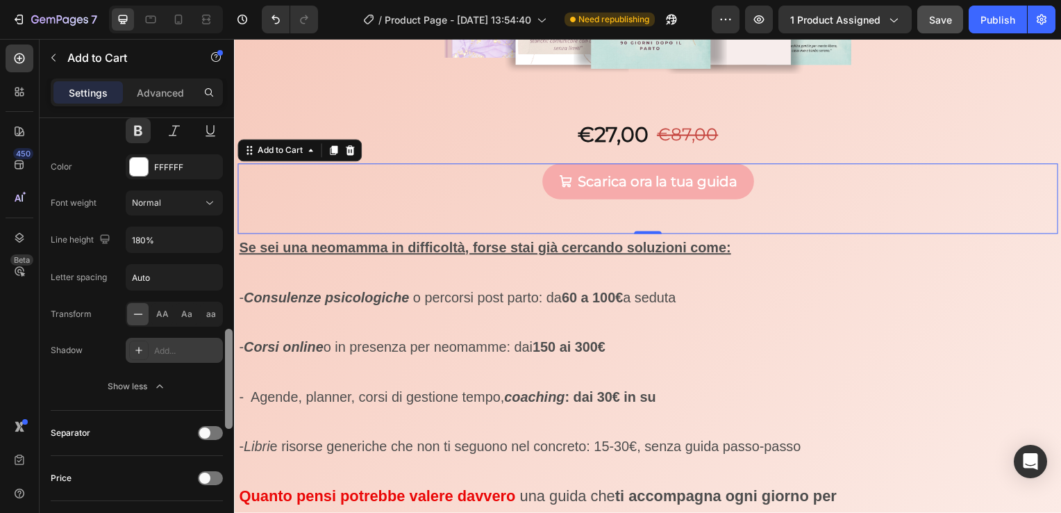
drag, startPoint x: 231, startPoint y: 441, endPoint x: 215, endPoint y: 342, distance: 100.5
click at [215, 342] on div "Layout Product source Ebook La forza di una mamma Size Width Auto Height Auto P…" at bounding box center [137, 335] width 194 height 434
click at [201, 347] on div "Add..." at bounding box center [186, 351] width 65 height 13
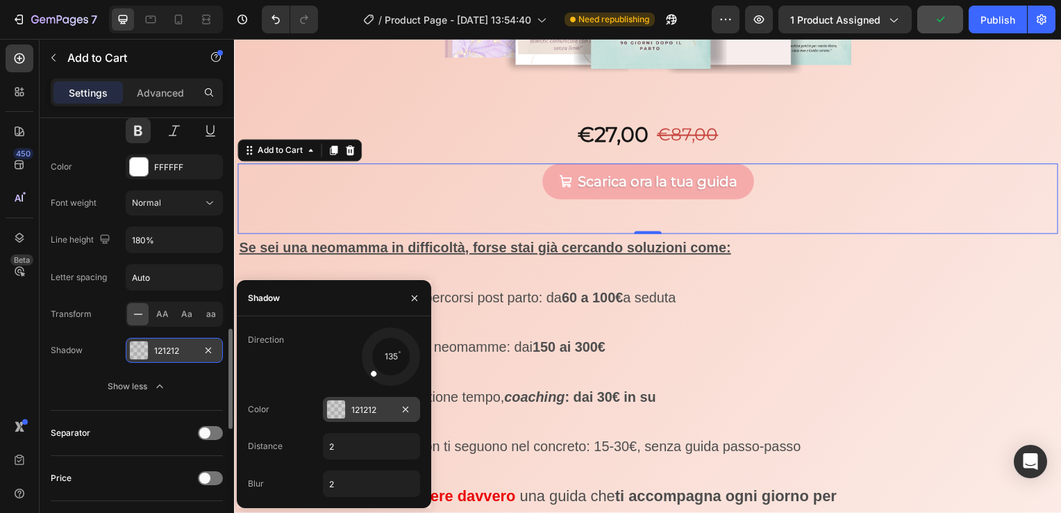
click at [340, 404] on div at bounding box center [336, 409] width 18 height 18
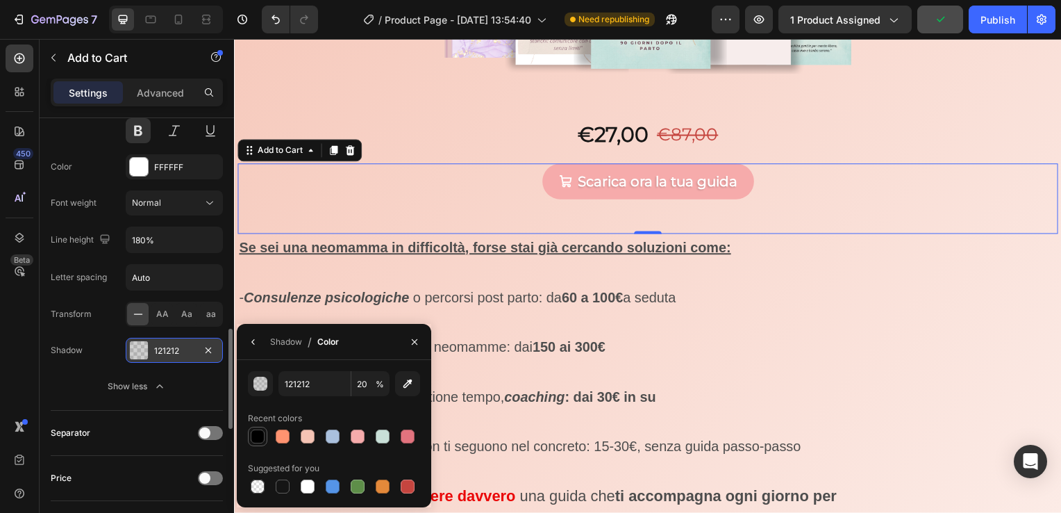
click at [253, 430] on div at bounding box center [258, 436] width 14 height 14
type input "000000"
type input "100"
click at [208, 345] on icon "button" at bounding box center [208, 350] width 11 height 11
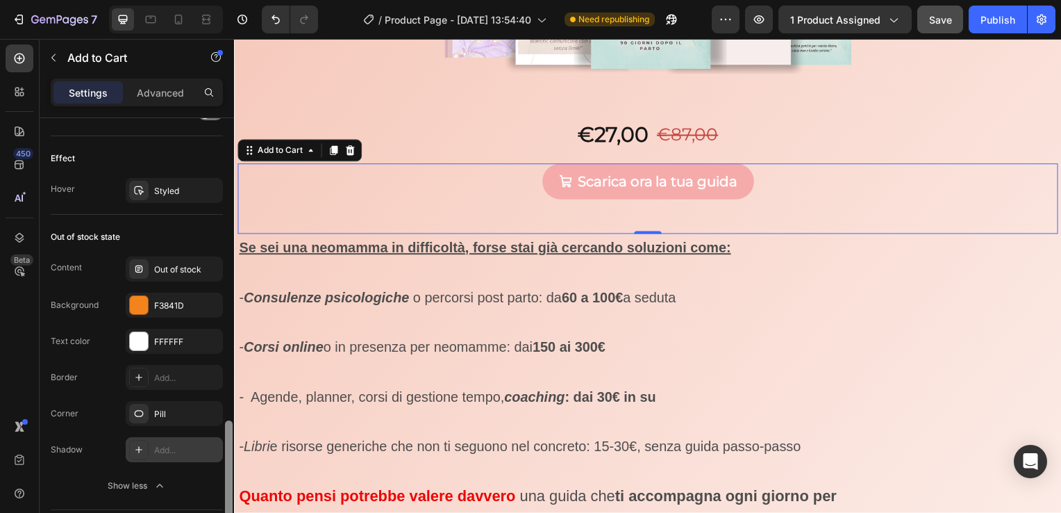
scroll to position [1286, 0]
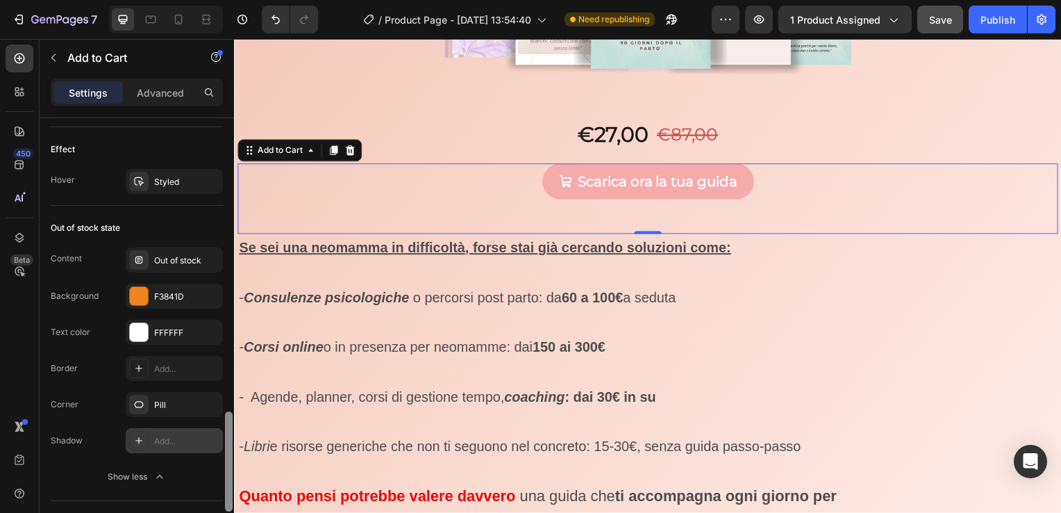
drag, startPoint x: 228, startPoint y: 370, endPoint x: 217, endPoint y: 456, distance: 86.8
click at [217, 456] on div "Layout Product source Ebook La forza di una mamma Size Width Auto Height Auto P…" at bounding box center [137, 335] width 194 height 434
click at [192, 441] on div "Add..." at bounding box center [186, 441] width 65 height 13
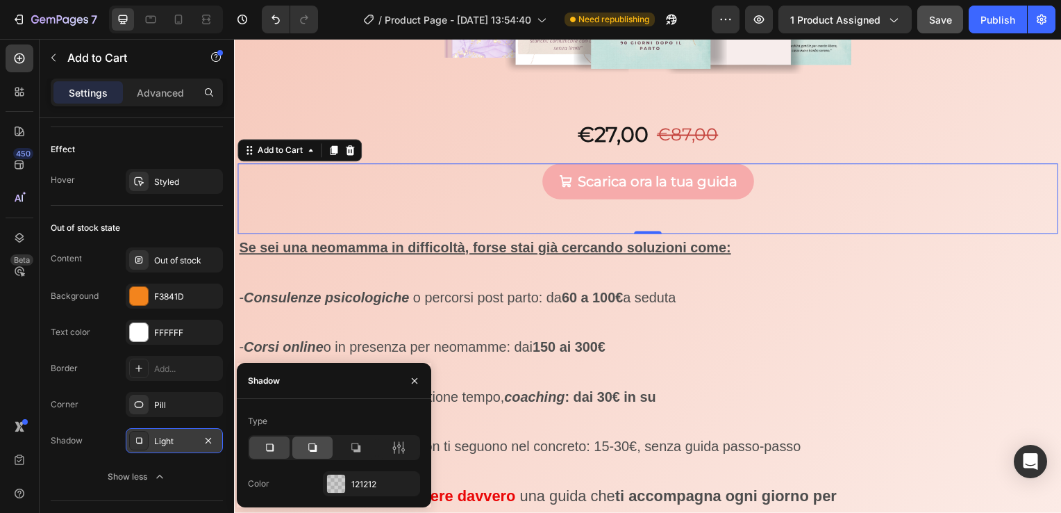
click at [305, 445] on div at bounding box center [312, 447] width 40 height 22
click at [336, 483] on div at bounding box center [336, 483] width 18 height 18
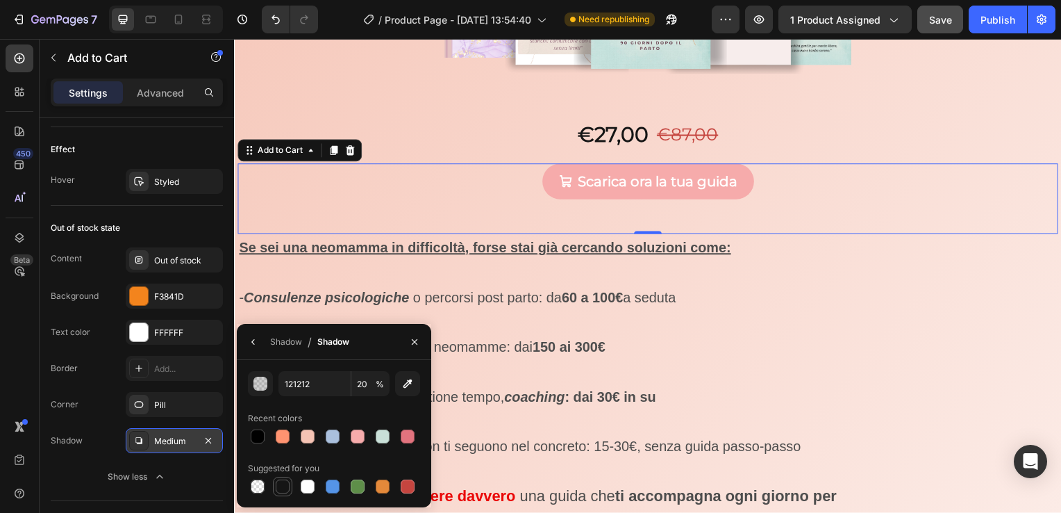
click at [284, 490] on div at bounding box center [283, 486] width 14 height 14
type input "151515"
type input "100"
click at [265, 433] on div at bounding box center [257, 436] width 17 height 17
type input "000000"
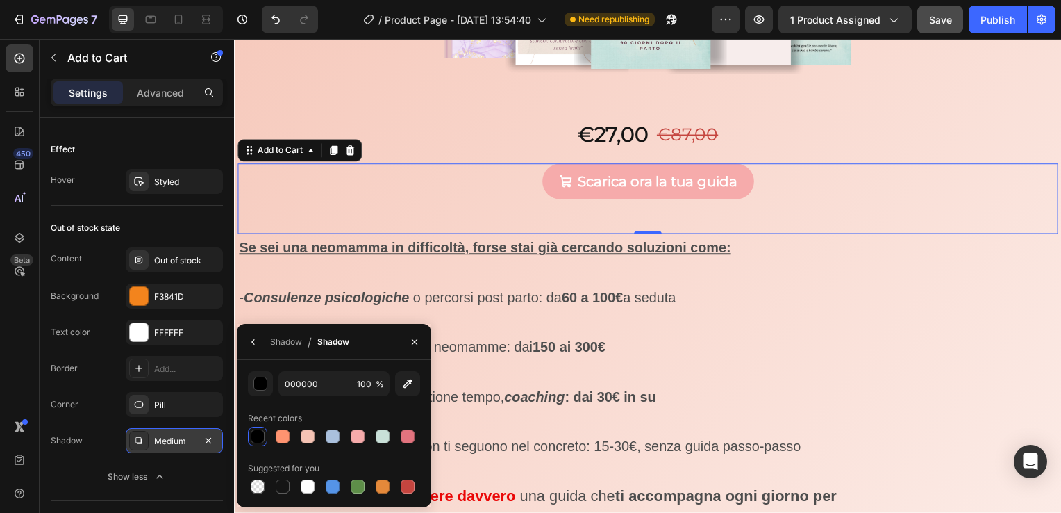
click at [265, 433] on div at bounding box center [257, 436] width 17 height 17
click at [414, 336] on icon "button" at bounding box center [414, 341] width 11 height 11
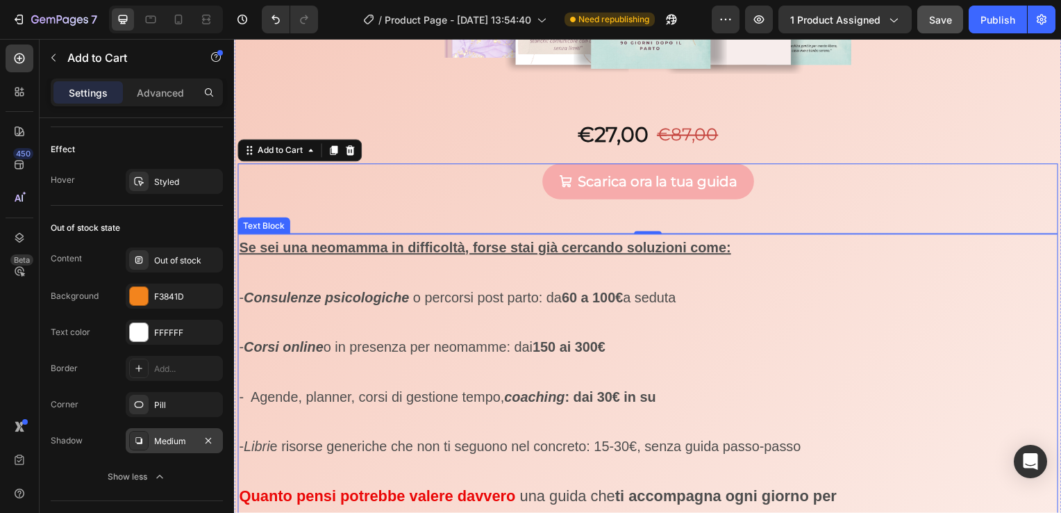
click at [811, 263] on p "- Consulenze psicologiche o percorsi post parto: da 60 a 100€ a seduta" at bounding box center [651, 287] width 824 height 50
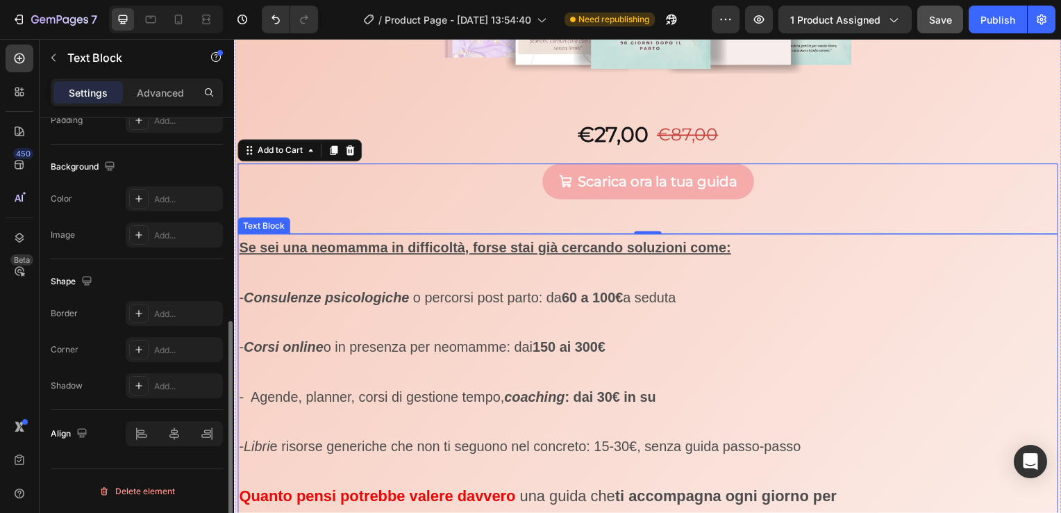
scroll to position [0, 0]
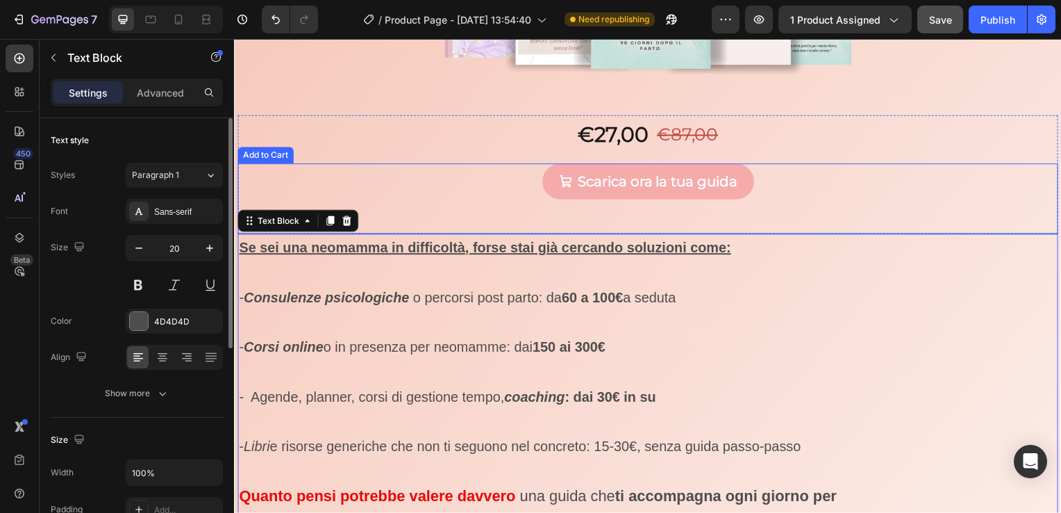
click at [771, 196] on div "Scarica ora la tua guida Add to Cart" at bounding box center [651, 200] width 827 height 71
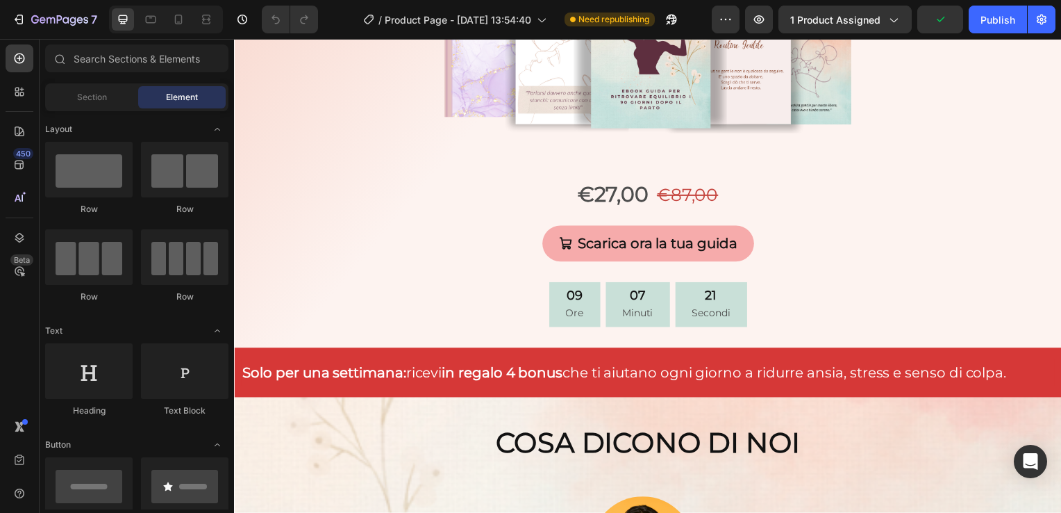
scroll to position [441, 0]
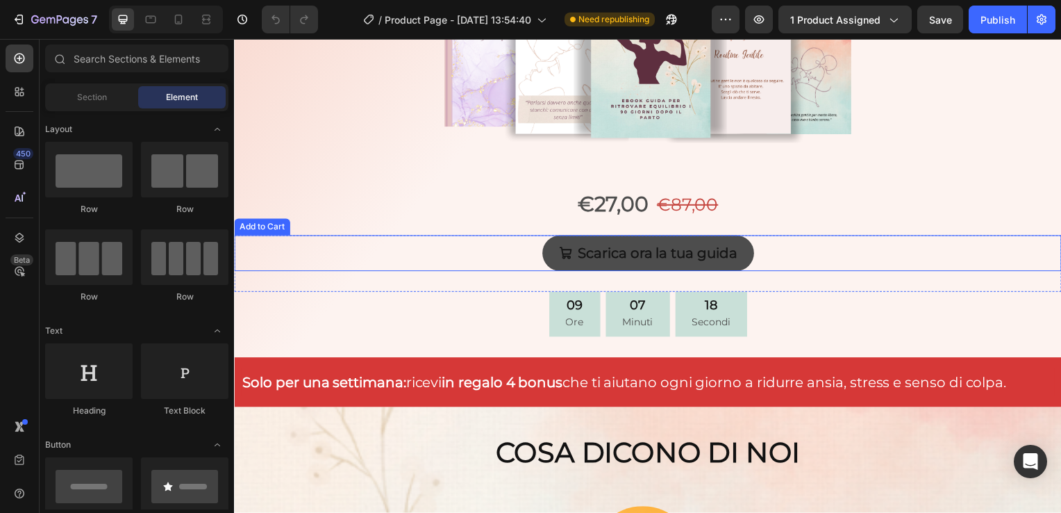
click at [745, 251] on button "Scarica ora la tua guida" at bounding box center [651, 255] width 213 height 36
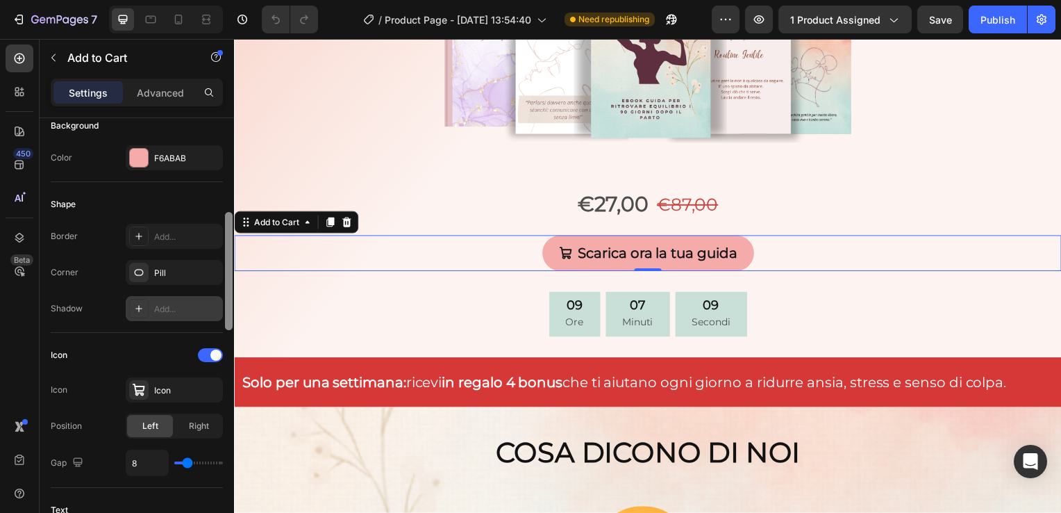
scroll to position [354, 0]
drag, startPoint x: 229, startPoint y: 215, endPoint x: 222, endPoint y: 312, distance: 96.9
click at [222, 312] on div "Layout Product source Ebook La forza di una mamma Size Width Auto Height Auto P…" at bounding box center [137, 335] width 194 height 434
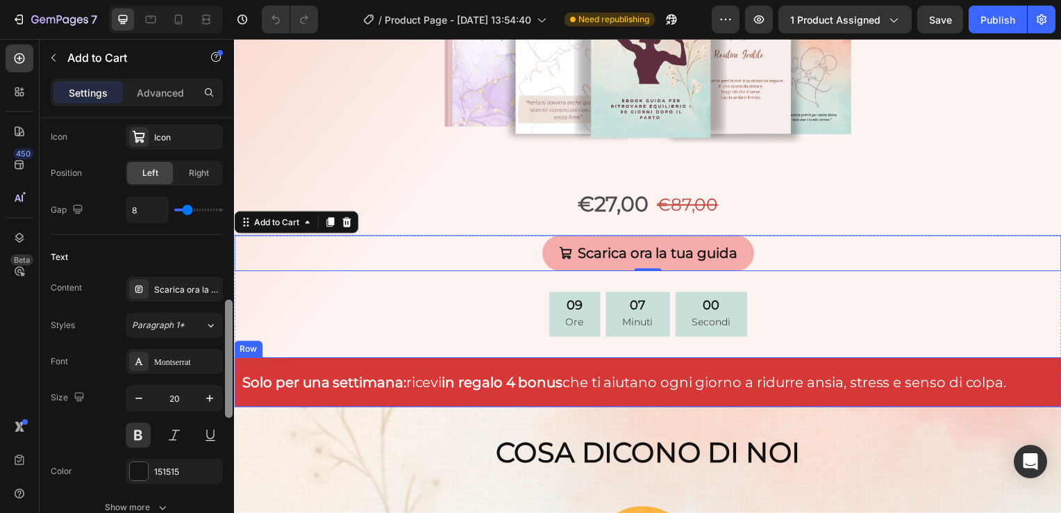
scroll to position [621, 0]
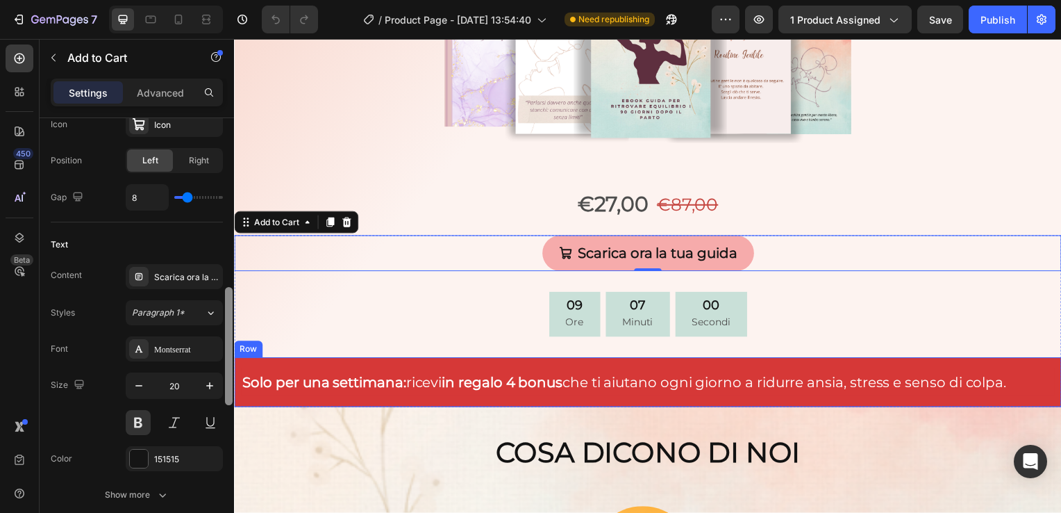
drag, startPoint x: 461, startPoint y: 343, endPoint x: 235, endPoint y: 395, distance: 232.4
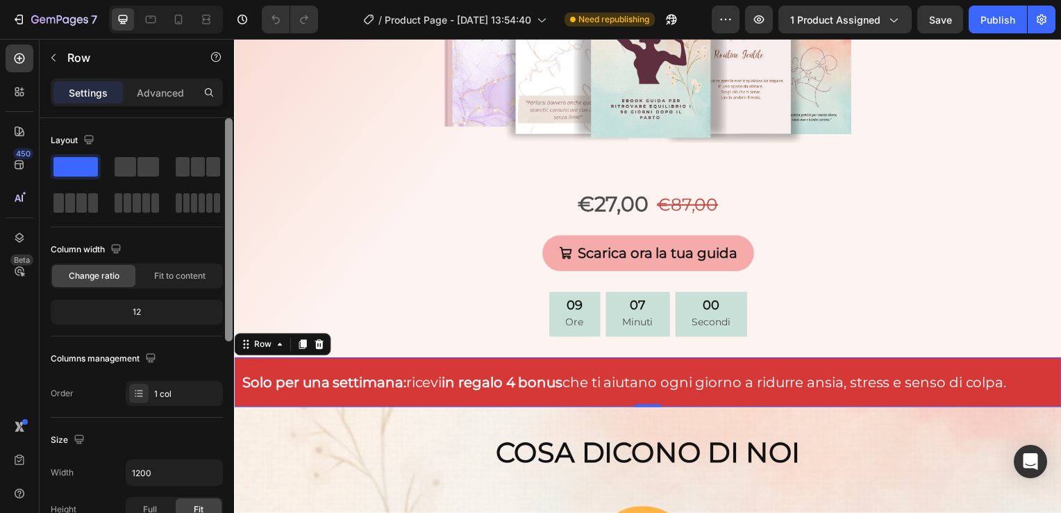
scroll to position [411, 0]
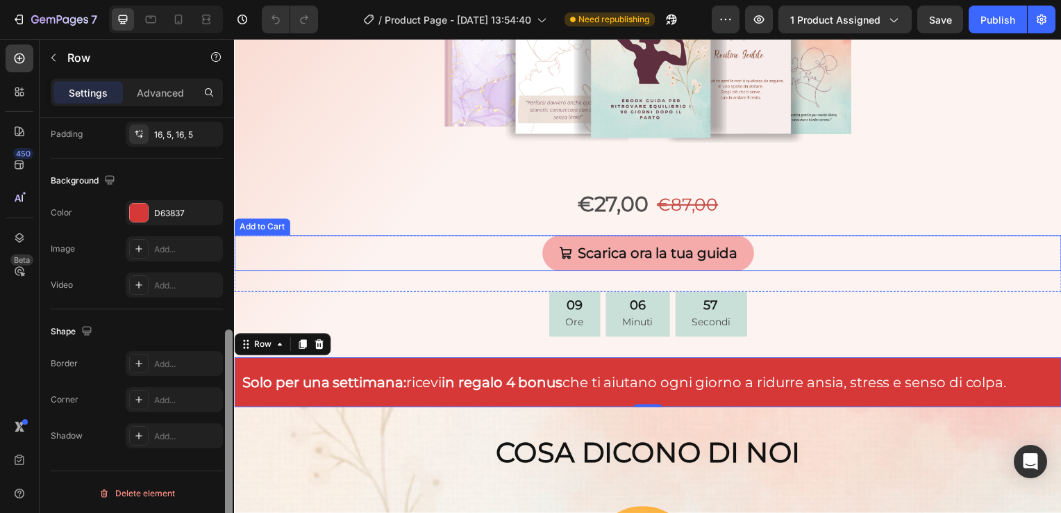
click at [489, 253] on div "Scarica ora la tua guida Add to Cart" at bounding box center [651, 255] width 834 height 36
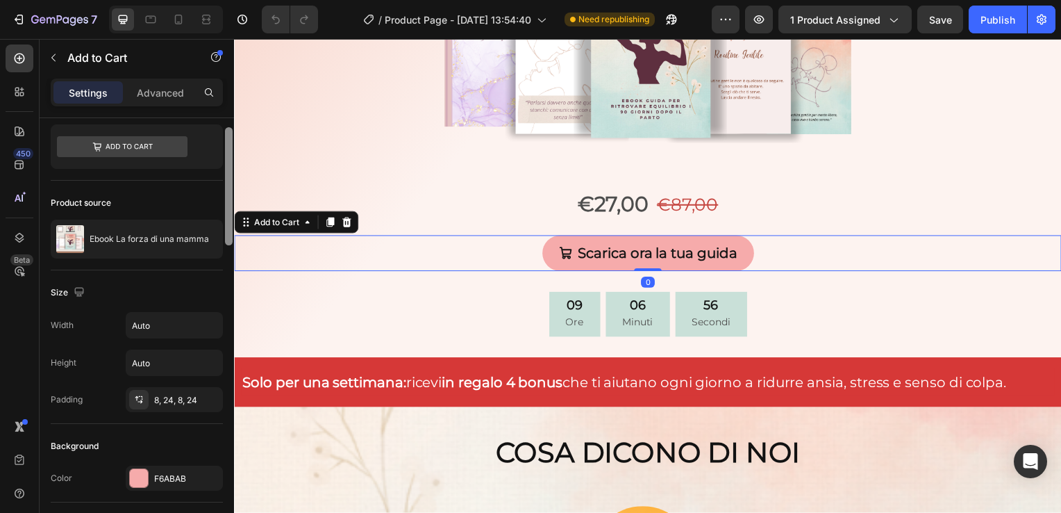
scroll to position [33, 0]
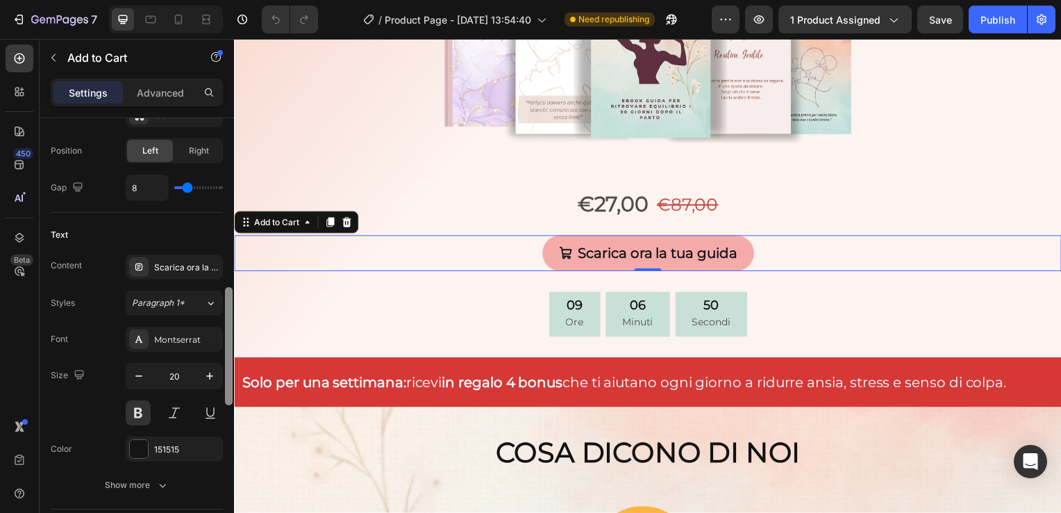
drag, startPoint x: 226, startPoint y: 217, endPoint x: 225, endPoint y: 381, distance: 164.6
click at [225, 381] on div at bounding box center [229, 346] width 8 height 118
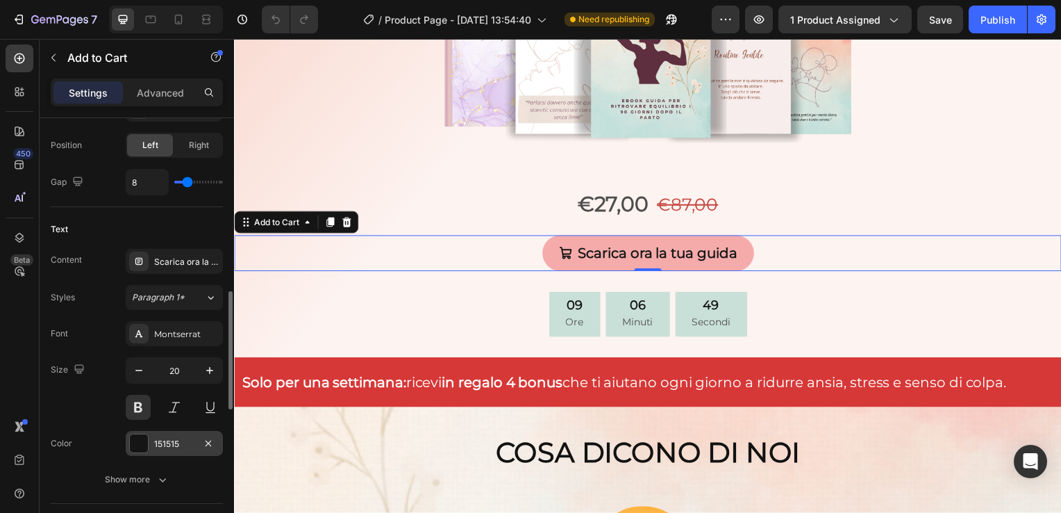
click at [143, 438] on div at bounding box center [139, 443] width 18 height 18
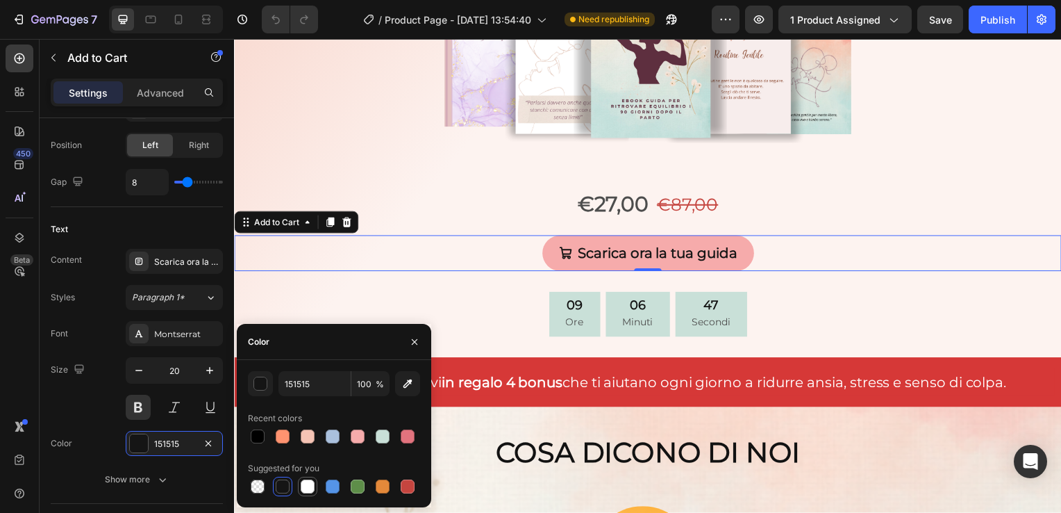
click at [306, 486] on div at bounding box center [308, 486] width 14 height 14
type input "FFFFFF"
click at [417, 338] on icon "button" at bounding box center [414, 341] width 11 height 11
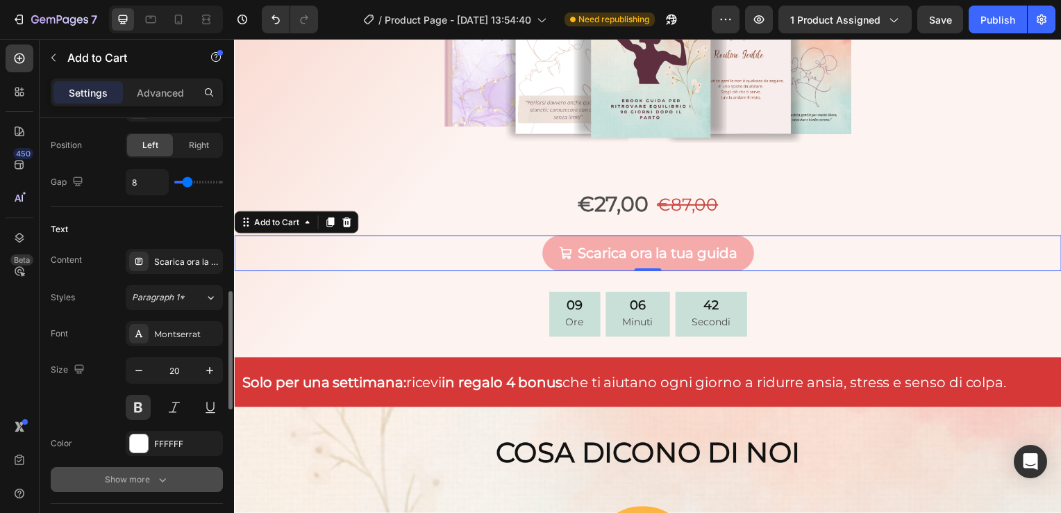
click at [125, 480] on div "Show more" at bounding box center [137, 479] width 65 height 14
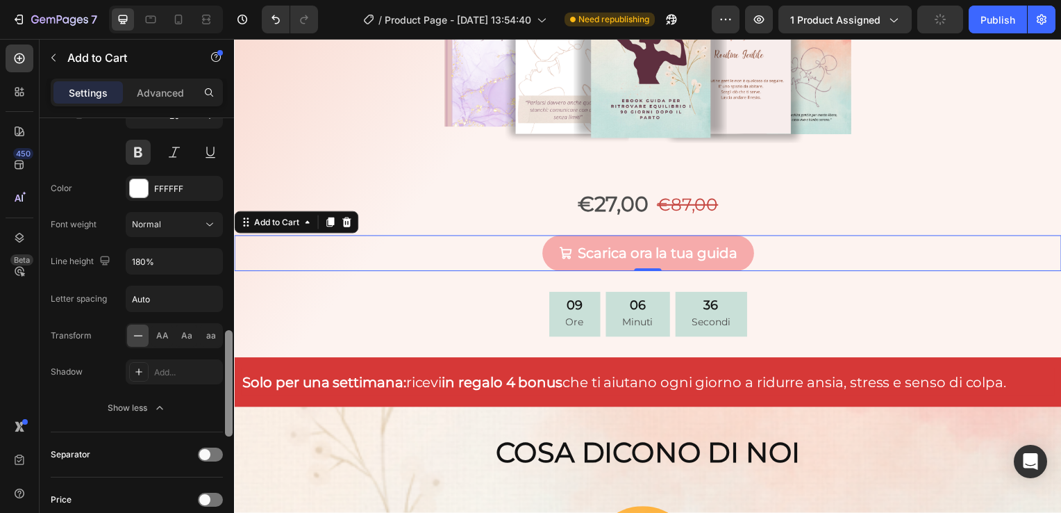
scroll to position [881, 0]
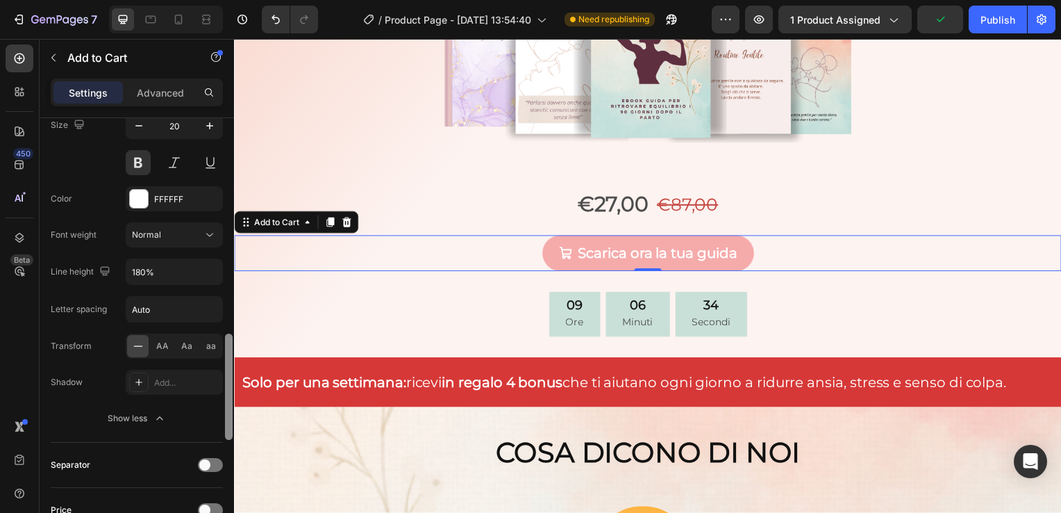
drag, startPoint x: 231, startPoint y: 375, endPoint x: 219, endPoint y: 442, distance: 67.7
click at [219, 442] on div "Layout Product source Ebook La forza di una mamma Size Width Auto Height Auto P…" at bounding box center [137, 335] width 194 height 434
click at [180, 381] on div "Add..." at bounding box center [186, 382] width 65 height 13
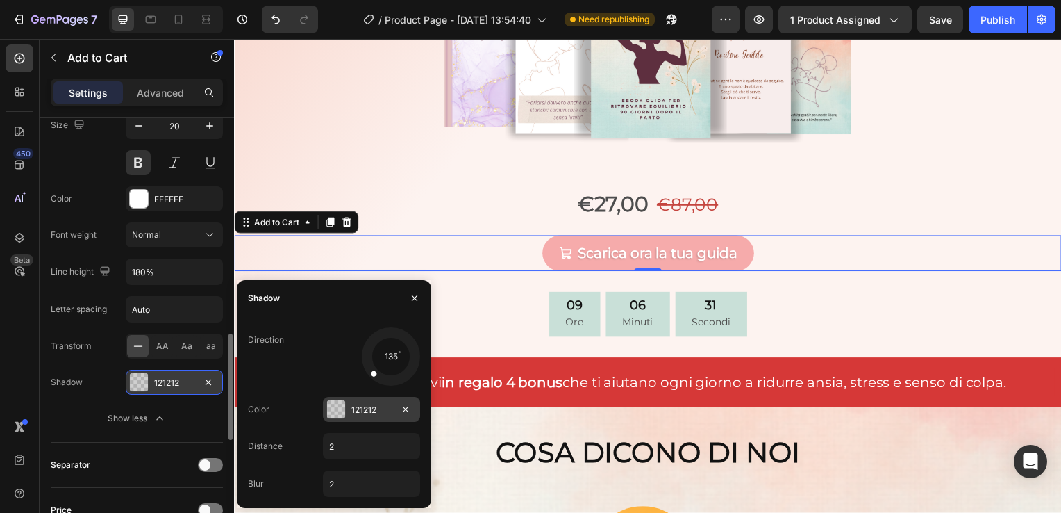
click at [339, 406] on div at bounding box center [336, 409] width 18 height 18
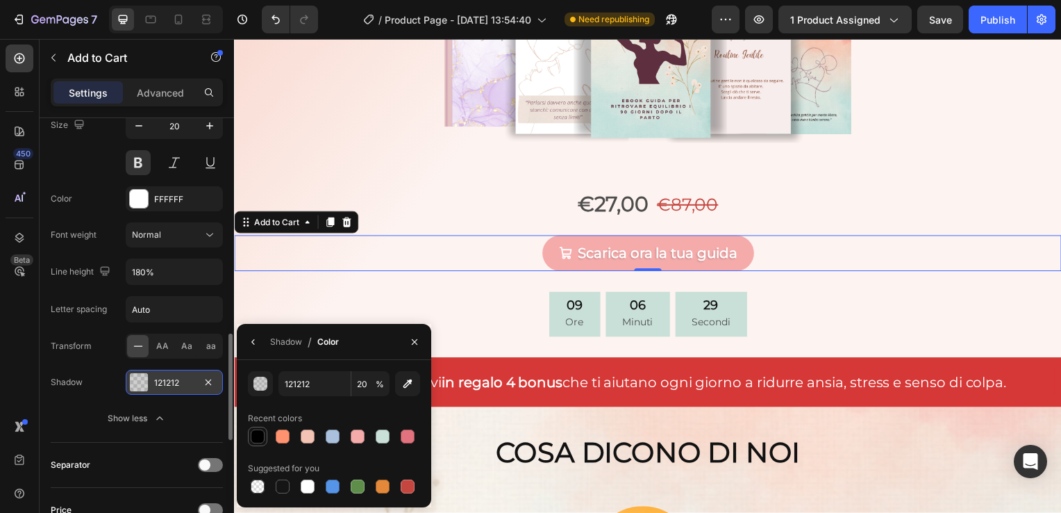
click at [249, 440] on div at bounding box center [257, 436] width 17 height 17
type input "000000"
type input "100"
click at [210, 376] on icon "button" at bounding box center [208, 381] width 11 height 11
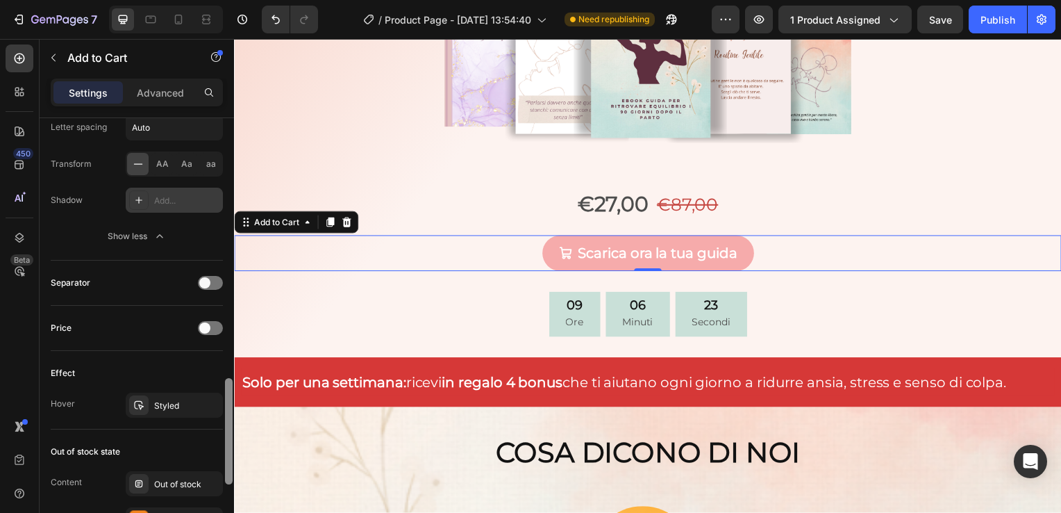
scroll to position [1088, 0]
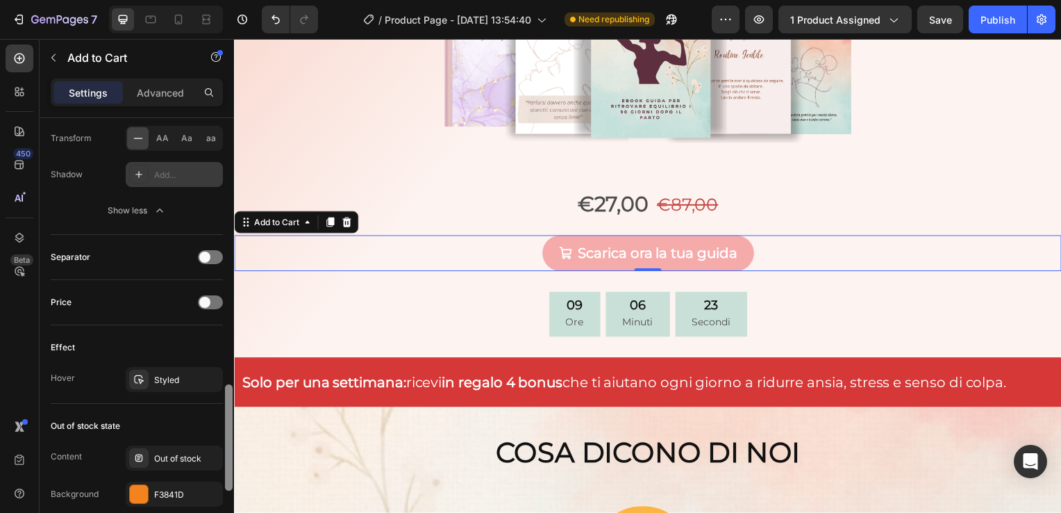
drag, startPoint x: 228, startPoint y: 349, endPoint x: 220, endPoint y: 399, distance: 51.3
click at [220, 399] on div "Layout Product source Ebook La forza di una mamma Size Width Auto Height Auto P…" at bounding box center [137, 335] width 194 height 434
click at [186, 374] on div "Styled" at bounding box center [174, 380] width 40 height 13
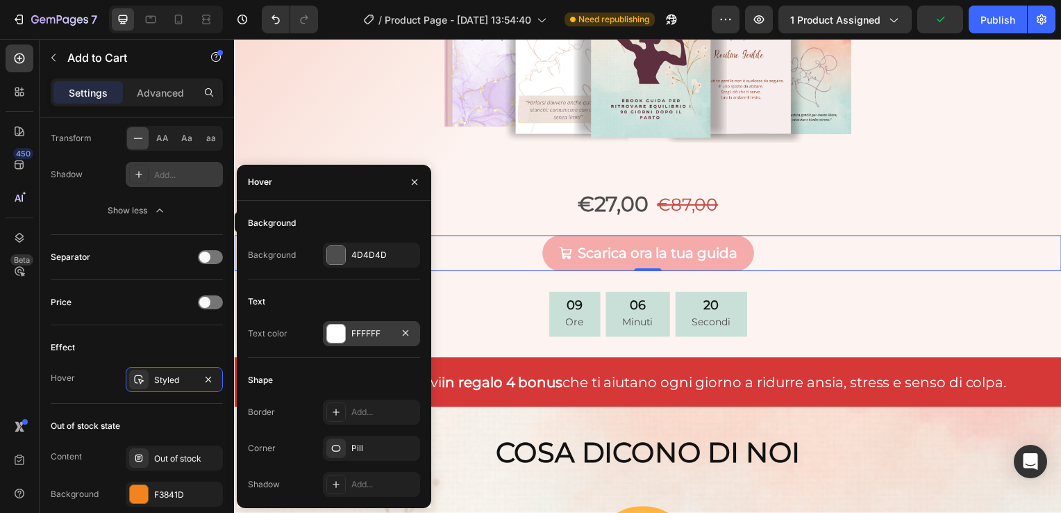
click at [333, 331] on div at bounding box center [336, 333] width 18 height 18
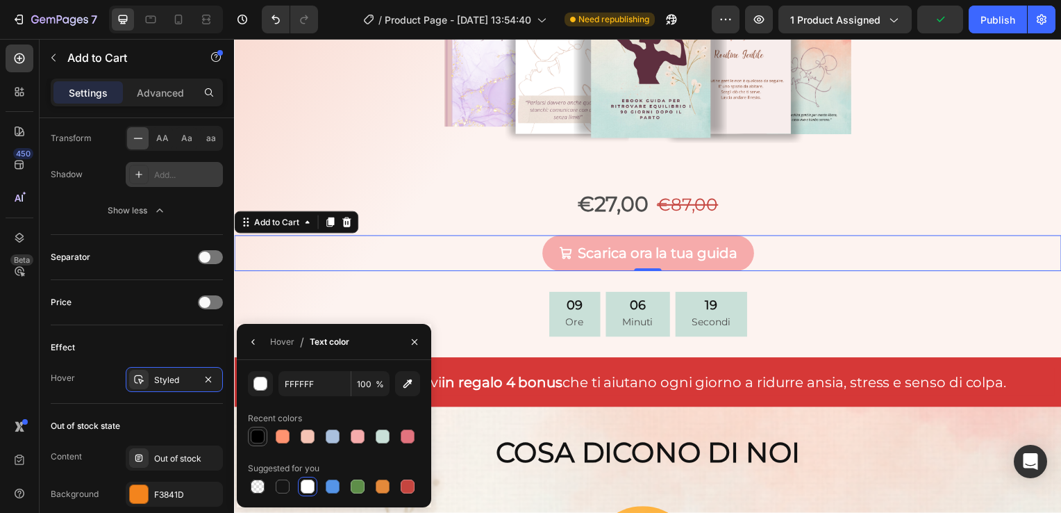
click at [259, 442] on div at bounding box center [258, 436] width 14 height 14
type input "000000"
click at [408, 340] on button "button" at bounding box center [415, 342] width 22 height 22
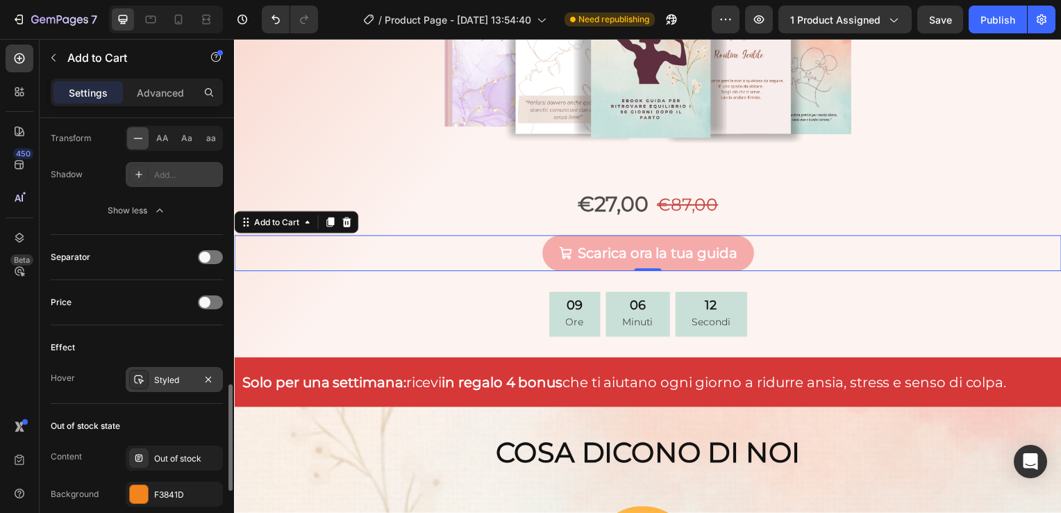
click at [183, 375] on div "Styled" at bounding box center [174, 380] width 40 height 13
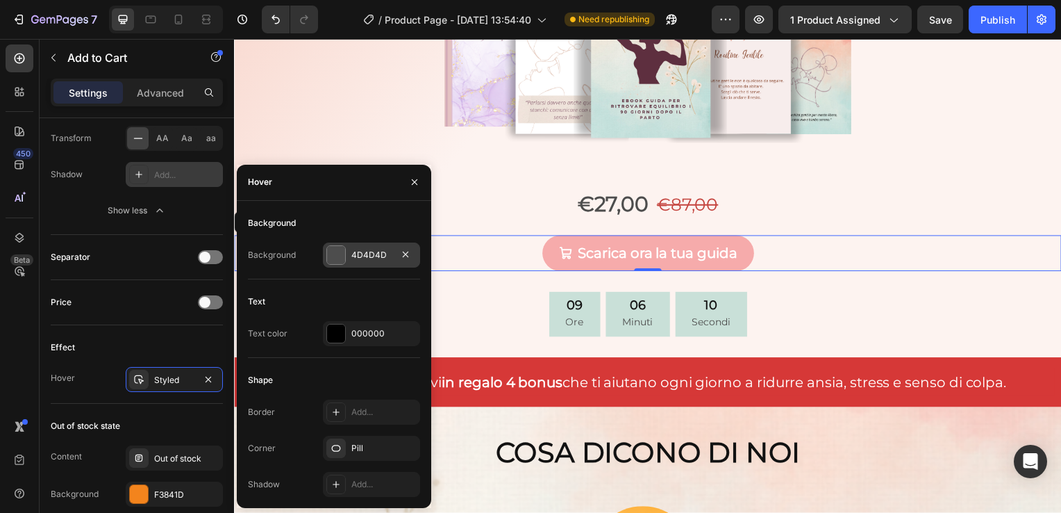
click at [331, 256] on div at bounding box center [336, 255] width 18 height 18
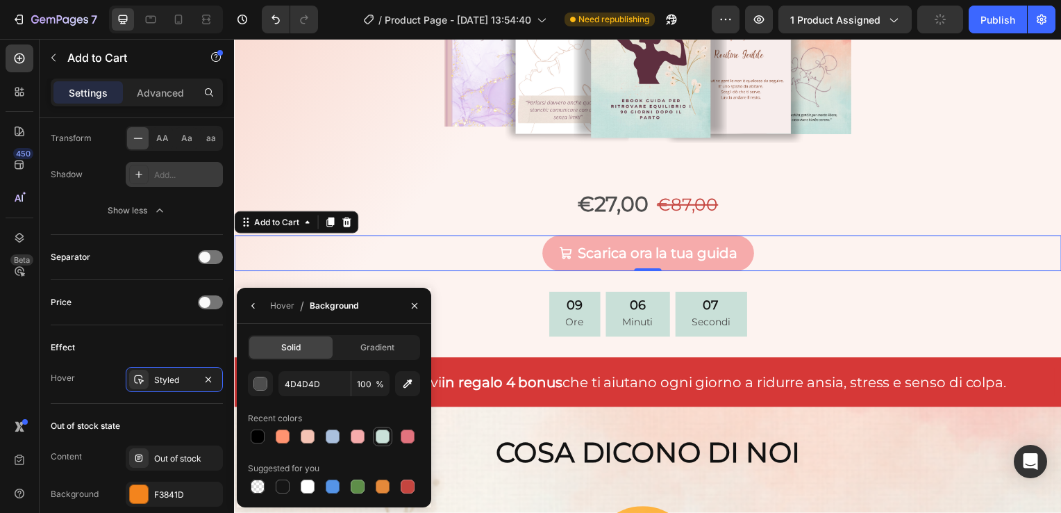
click at [389, 436] on div at bounding box center [383, 436] width 14 height 14
type input "C9E0D8"
click at [419, 305] on icon "button" at bounding box center [414, 305] width 11 height 11
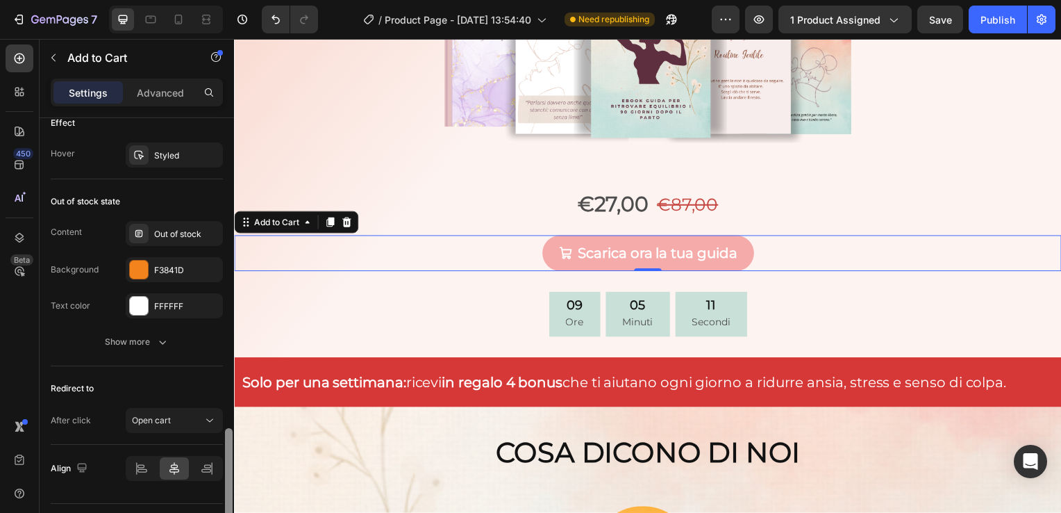
scroll to position [1327, 0]
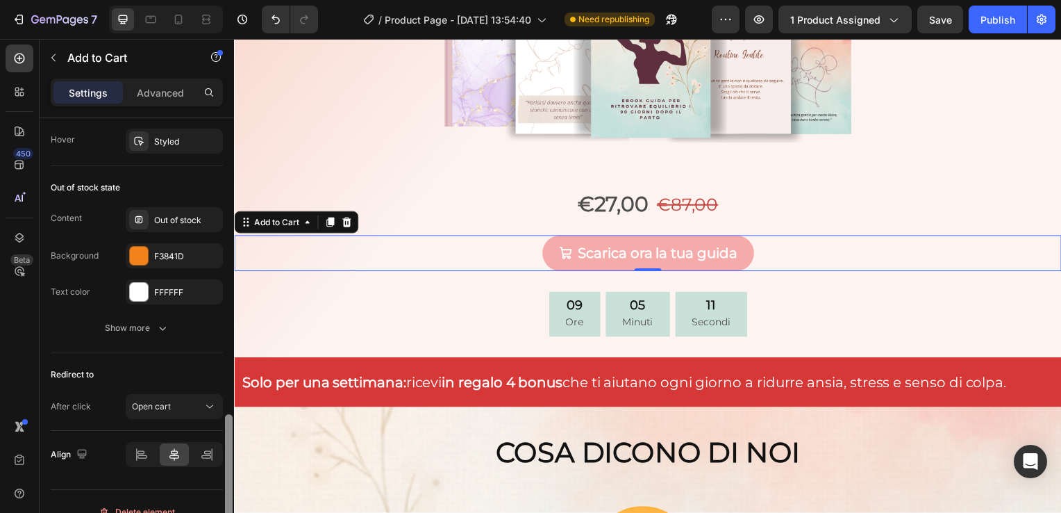
drag, startPoint x: 226, startPoint y: 391, endPoint x: 226, endPoint y: 449, distance: 58.4
click at [226, 449] on div at bounding box center [229, 467] width 8 height 106
click at [167, 321] on icon "button" at bounding box center [163, 328] width 14 height 14
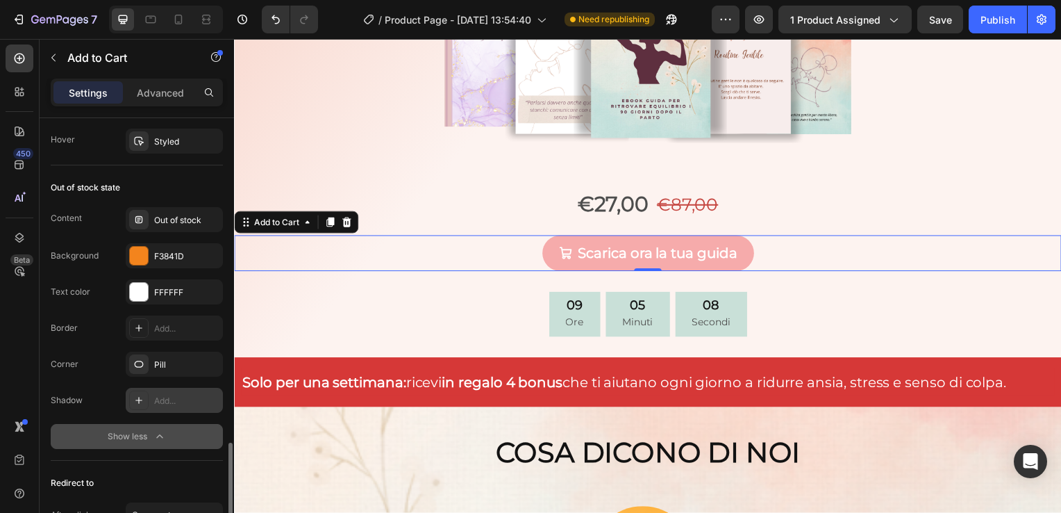
click at [168, 395] on div "Add..." at bounding box center [186, 401] width 65 height 13
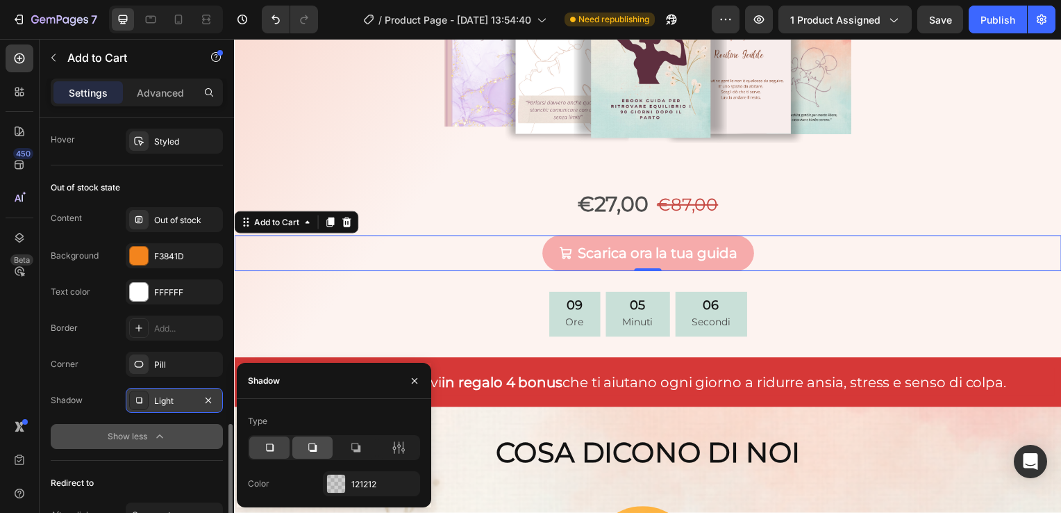
click at [308, 448] on icon at bounding box center [312, 447] width 8 height 8
click at [338, 479] on div at bounding box center [336, 483] width 18 height 18
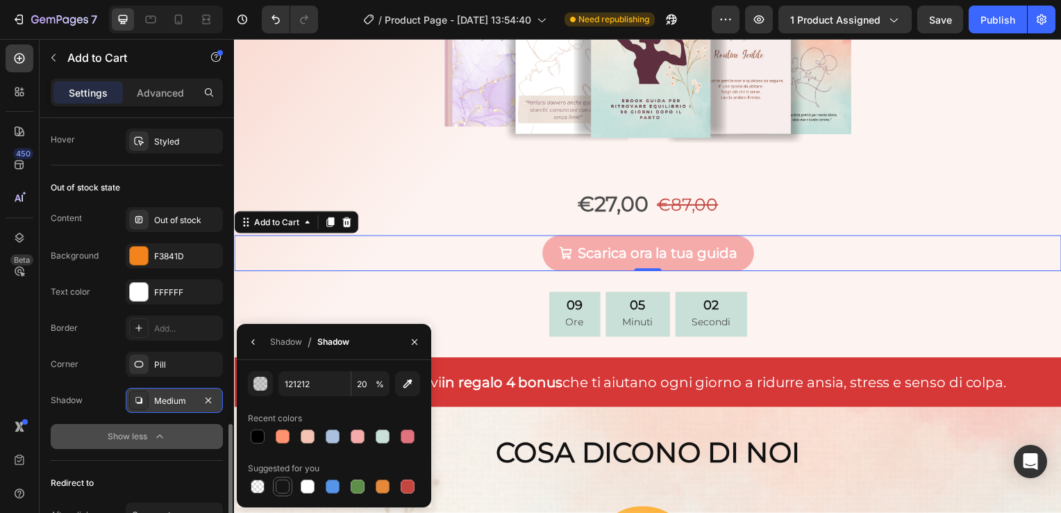
click at [281, 484] on div at bounding box center [283, 486] width 14 height 14
type input "151515"
type input "100"
click at [253, 440] on div at bounding box center [258, 436] width 14 height 14
type input "000000"
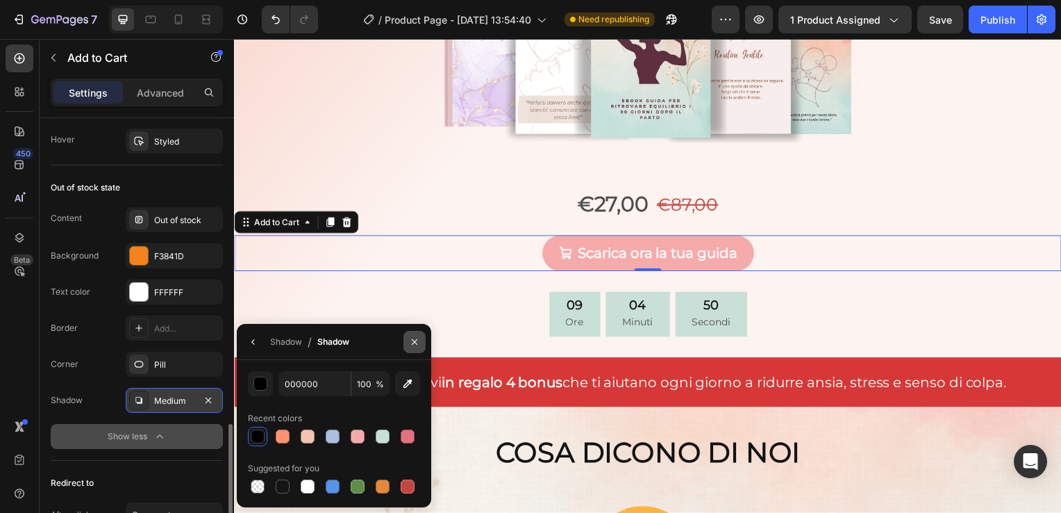
click at [406, 342] on button "button" at bounding box center [415, 342] width 22 height 22
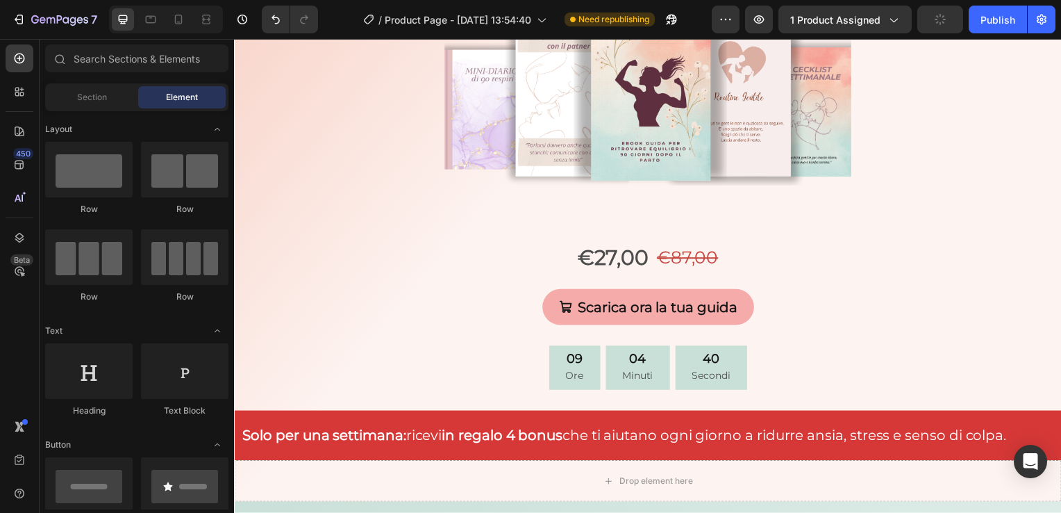
scroll to position [4821, 0]
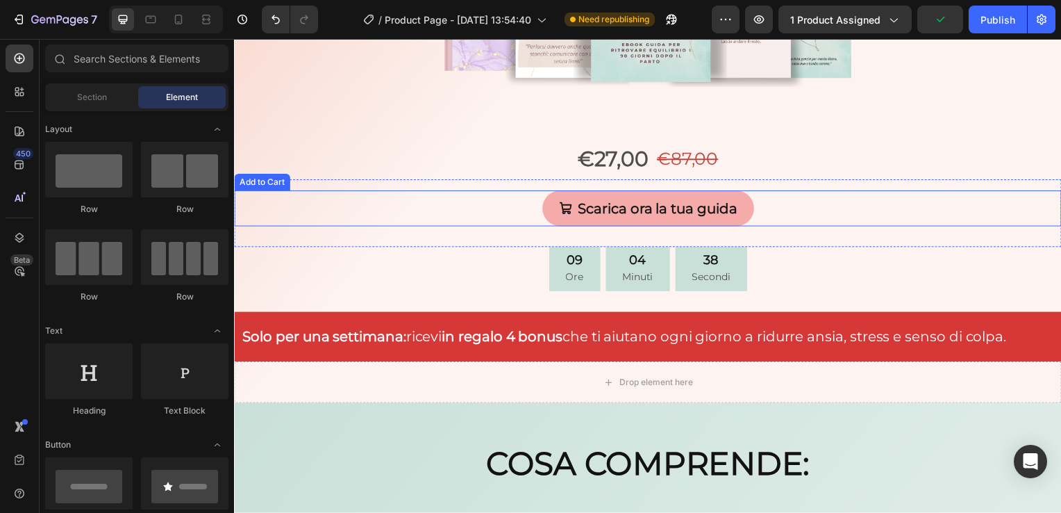
click at [753, 204] on div "Scarica ora la tua guida Add to Cart" at bounding box center [651, 210] width 834 height 36
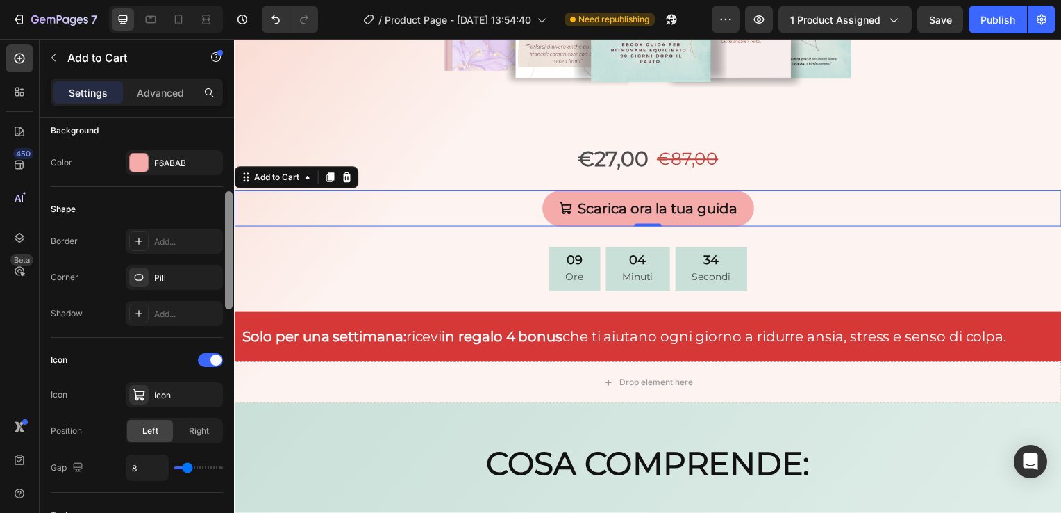
drag, startPoint x: 228, startPoint y: 215, endPoint x: 224, endPoint y: 312, distance: 96.6
click at [224, 312] on div at bounding box center [229, 318] width 10 height 435
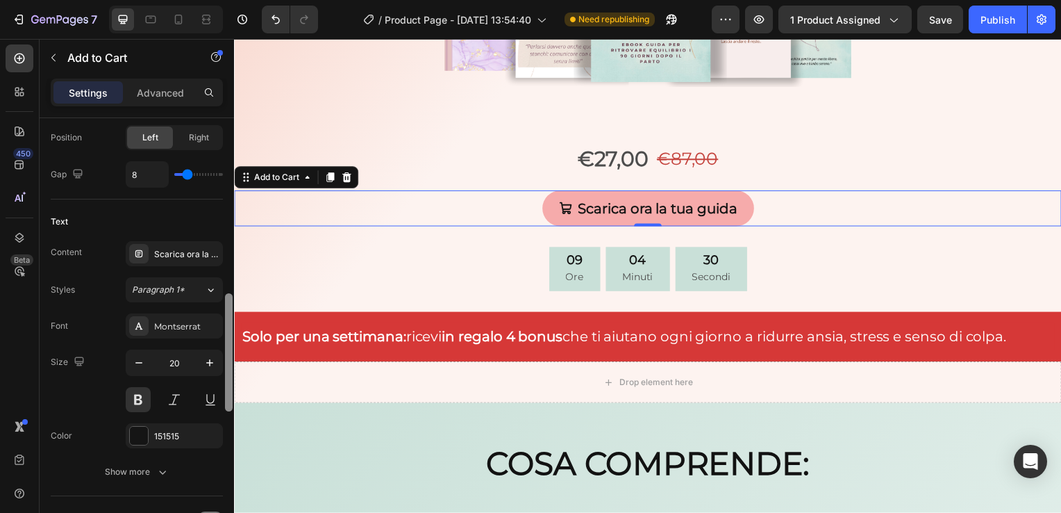
drag, startPoint x: 225, startPoint y: 304, endPoint x: 231, endPoint y: 383, distance: 80.1
click at [231, 383] on div at bounding box center [229, 352] width 8 height 118
click at [147, 429] on div at bounding box center [139, 433] width 18 height 18
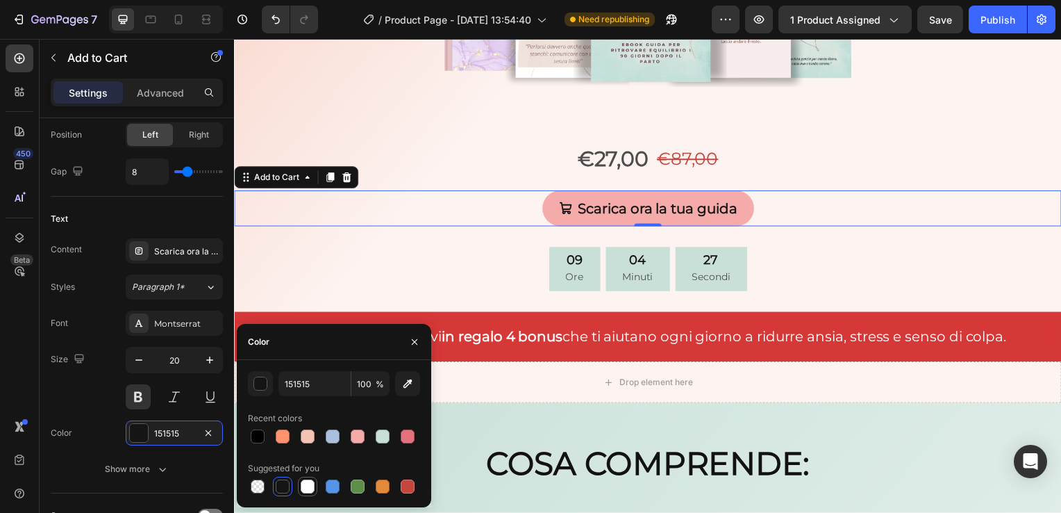
click at [301, 488] on div at bounding box center [308, 486] width 14 height 14
type input "FFFFFF"
click at [411, 346] on icon "button" at bounding box center [414, 341] width 11 height 11
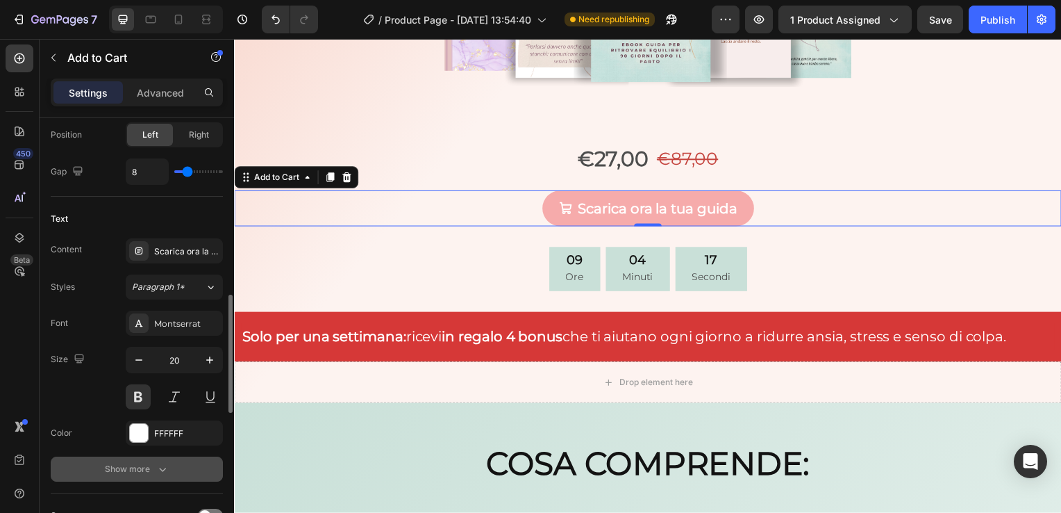
click at [167, 468] on icon "button" at bounding box center [163, 469] width 14 height 14
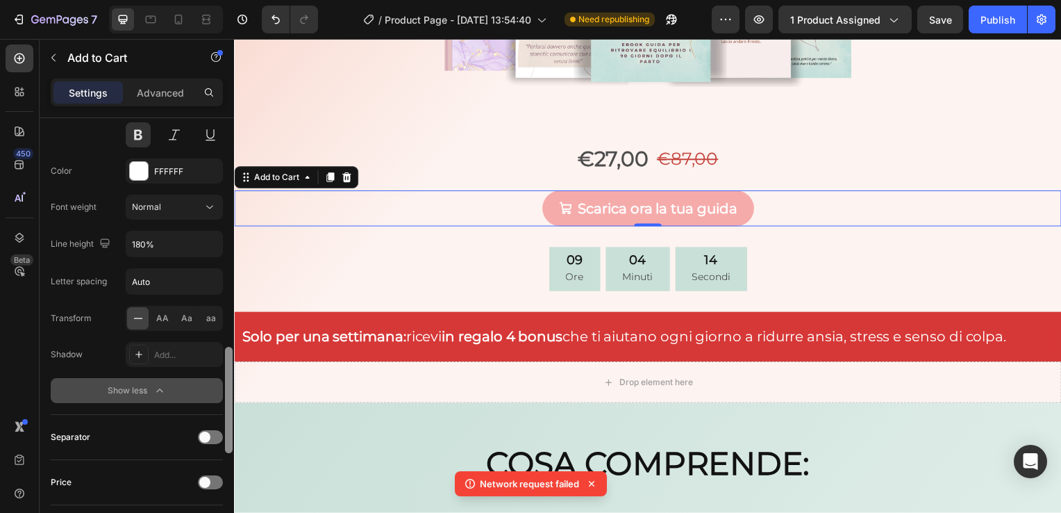
scroll to position [919, 0]
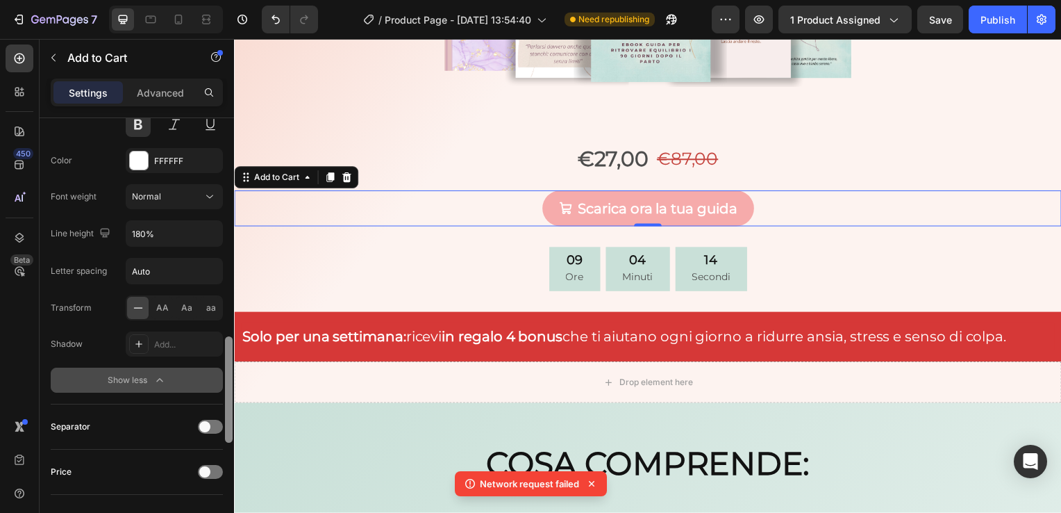
drag, startPoint x: 227, startPoint y: 366, endPoint x: 232, endPoint y: 440, distance: 74.5
click at [232, 440] on div at bounding box center [229, 389] width 8 height 106
click at [194, 344] on div "Add..." at bounding box center [186, 344] width 65 height 13
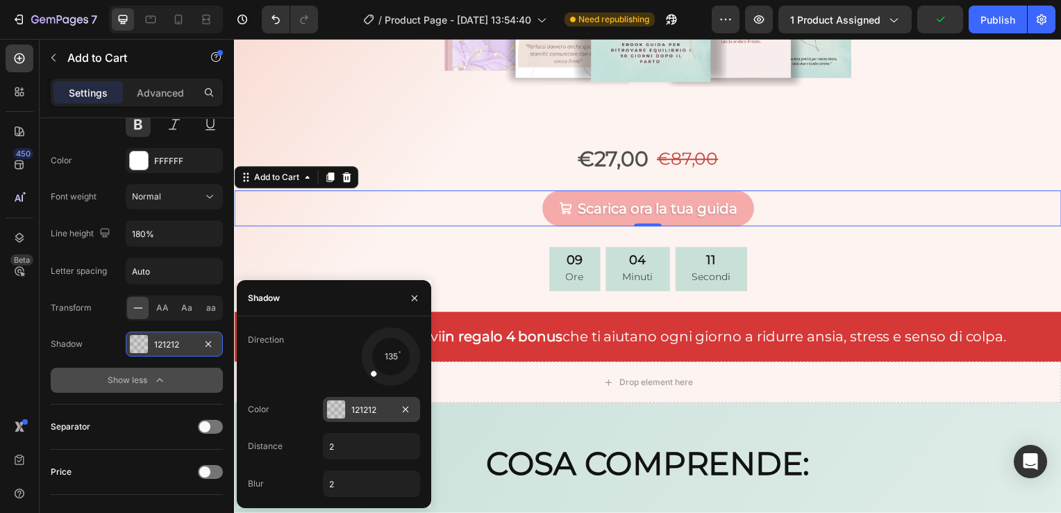
click at [342, 407] on div at bounding box center [336, 409] width 18 height 18
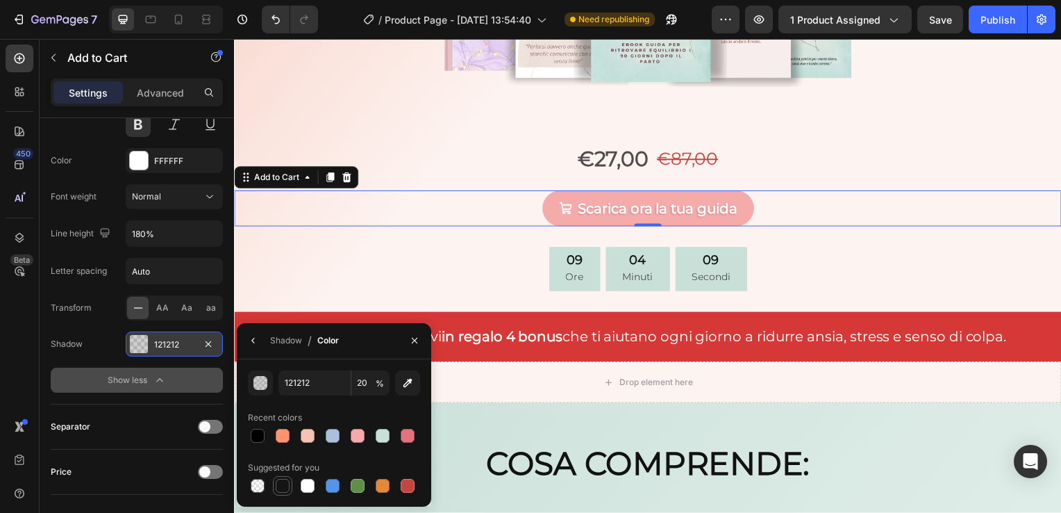
click at [285, 490] on div at bounding box center [283, 486] width 14 height 14
type input "151515"
type input "100"
click at [409, 341] on icon "button" at bounding box center [414, 340] width 11 height 11
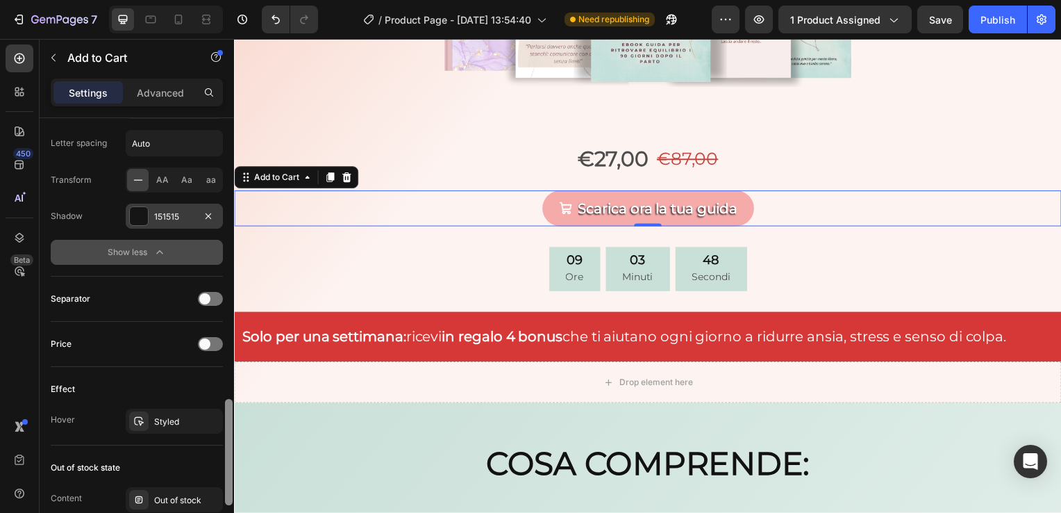
scroll to position [1086, 0]
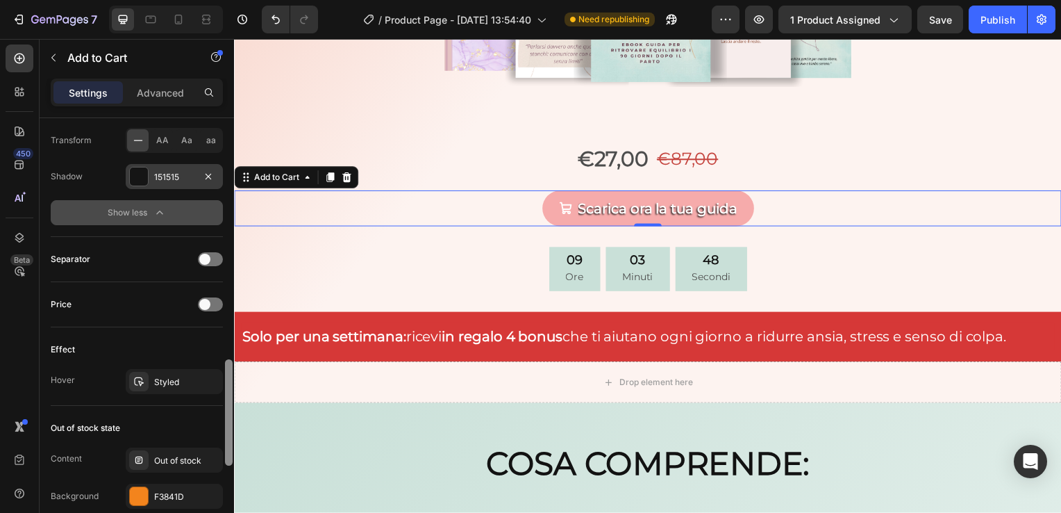
drag, startPoint x: 226, startPoint y: 368, endPoint x: 233, endPoint y: 409, distance: 41.5
click at [233, 409] on div at bounding box center [229, 316] width 10 height 435
click at [159, 377] on div "Styled" at bounding box center [174, 382] width 40 height 13
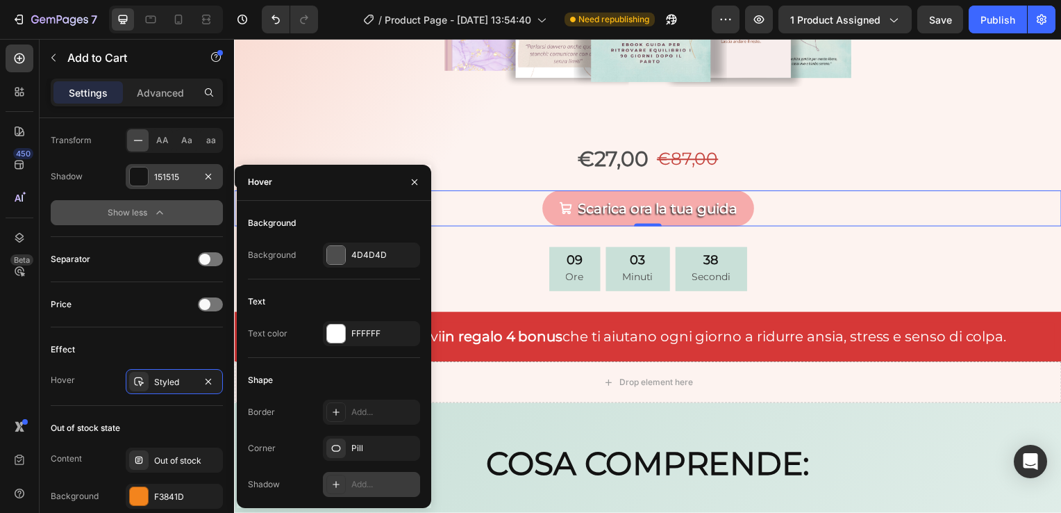
click at [355, 483] on div "Add..." at bounding box center [383, 484] width 65 height 13
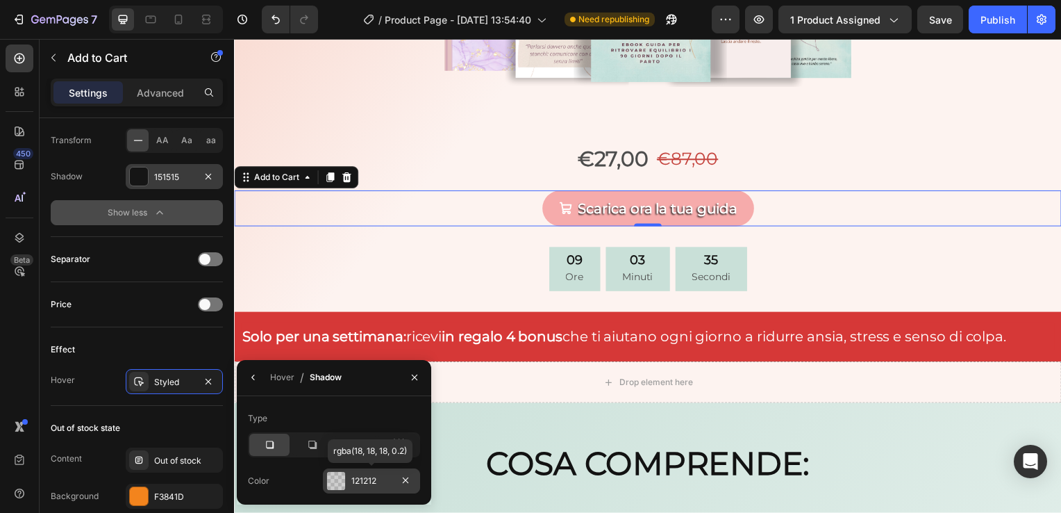
click at [339, 479] on div at bounding box center [336, 481] width 18 height 18
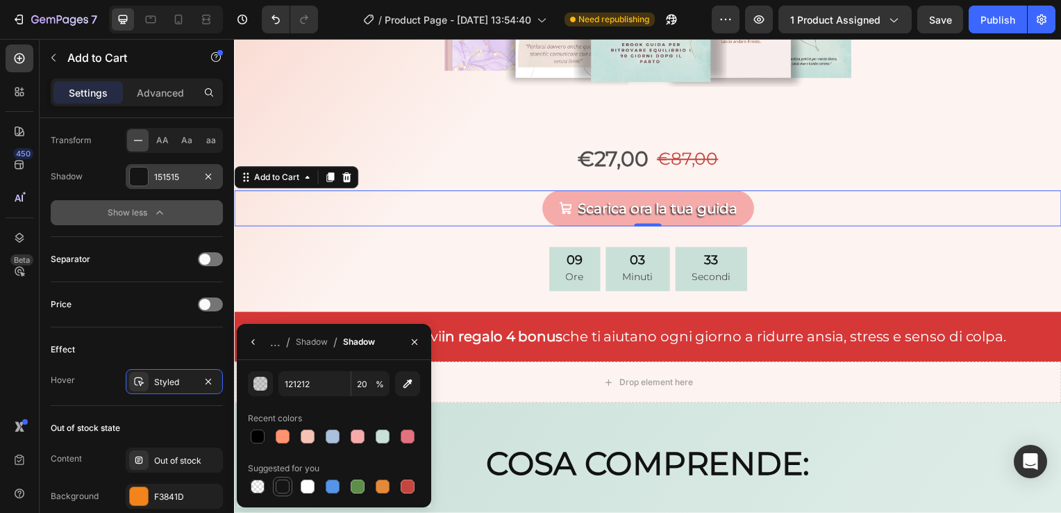
click at [283, 479] on div at bounding box center [283, 486] width 14 height 14
type input "151515"
type input "100"
click at [408, 343] on button "button" at bounding box center [415, 342] width 22 height 22
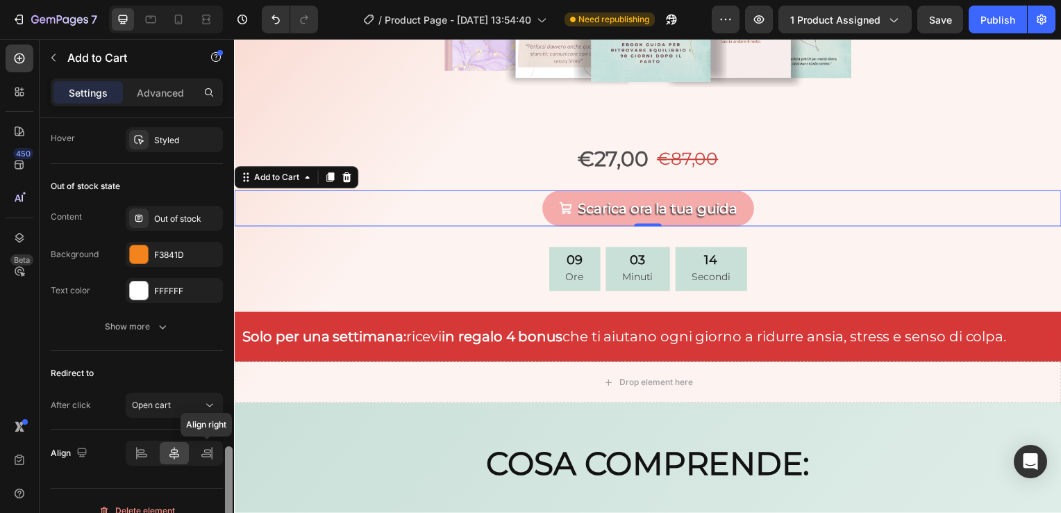
scroll to position [1343, 0]
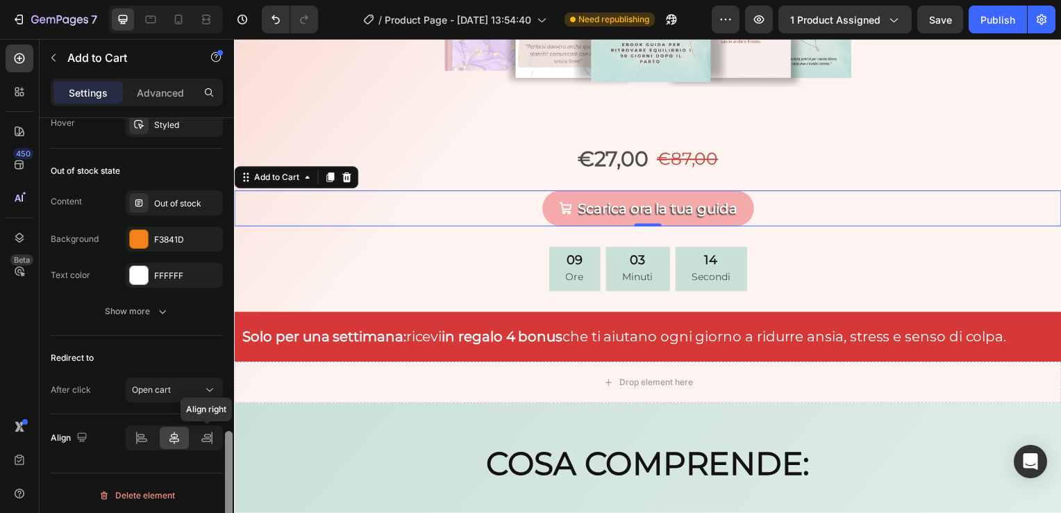
drag, startPoint x: 228, startPoint y: 392, endPoint x: 222, endPoint y: 457, distance: 64.9
click at [222, 457] on div "Layout Product source Ebook La forza di una mamma Size Width Auto Height Auto P…" at bounding box center [137, 335] width 194 height 434
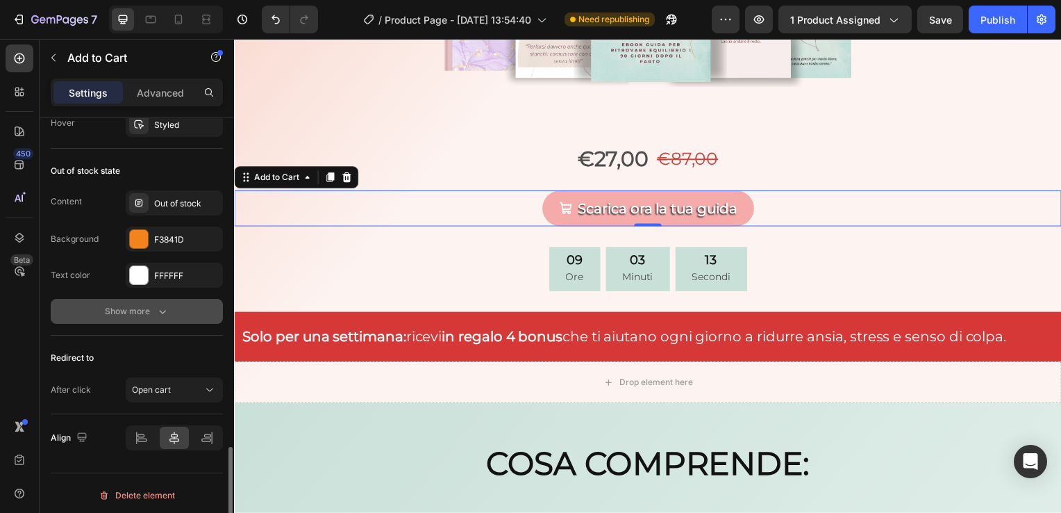
click at [160, 310] on icon "button" at bounding box center [163, 311] width 14 height 14
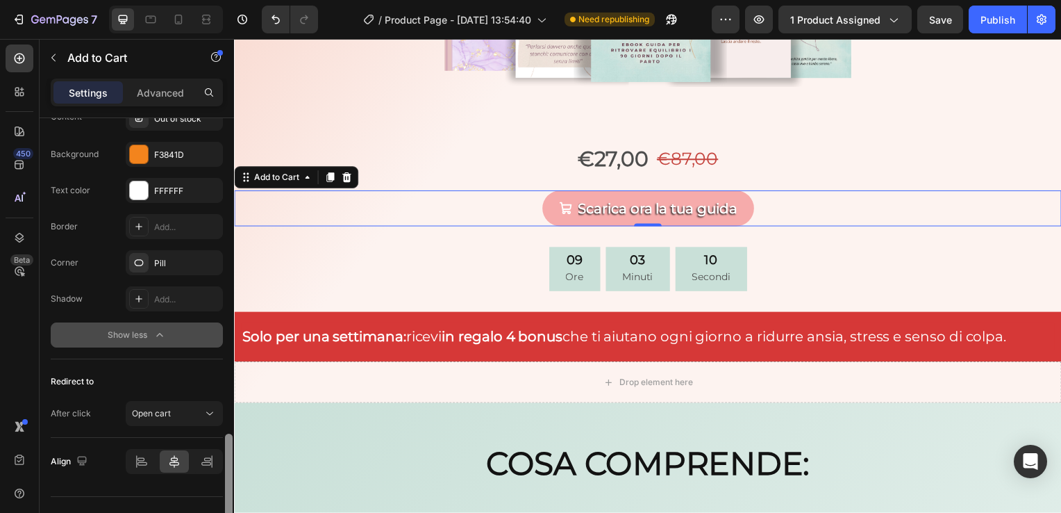
scroll to position [1452, 0]
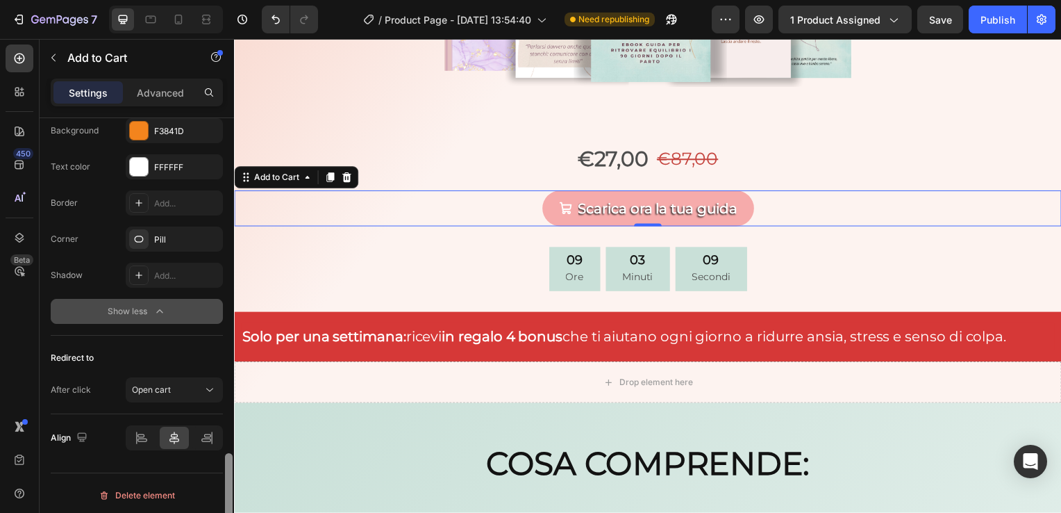
drag, startPoint x: 229, startPoint y: 456, endPoint x: 233, endPoint y: 491, distance: 35.7
click at [233, 491] on div at bounding box center [229, 335] width 10 height 435
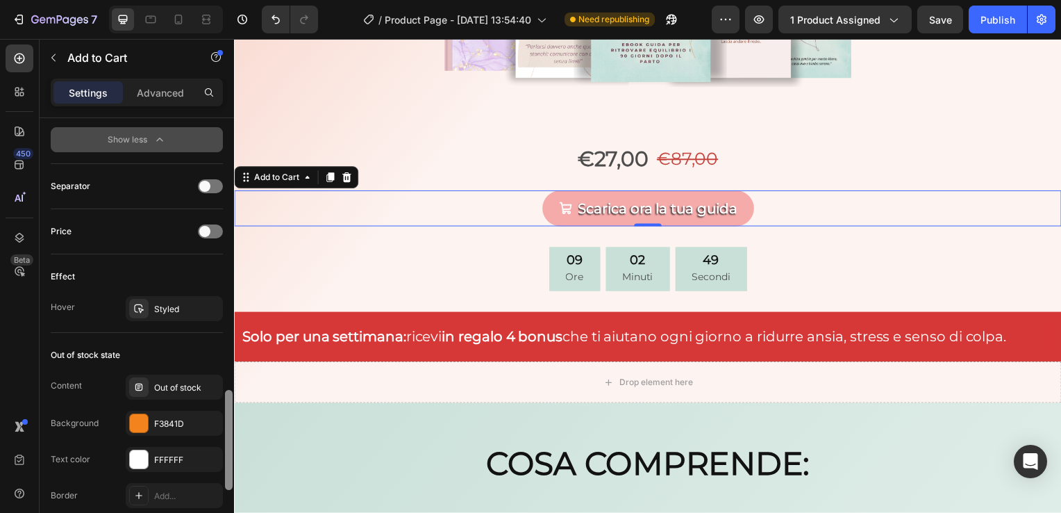
scroll to position [1142, 0]
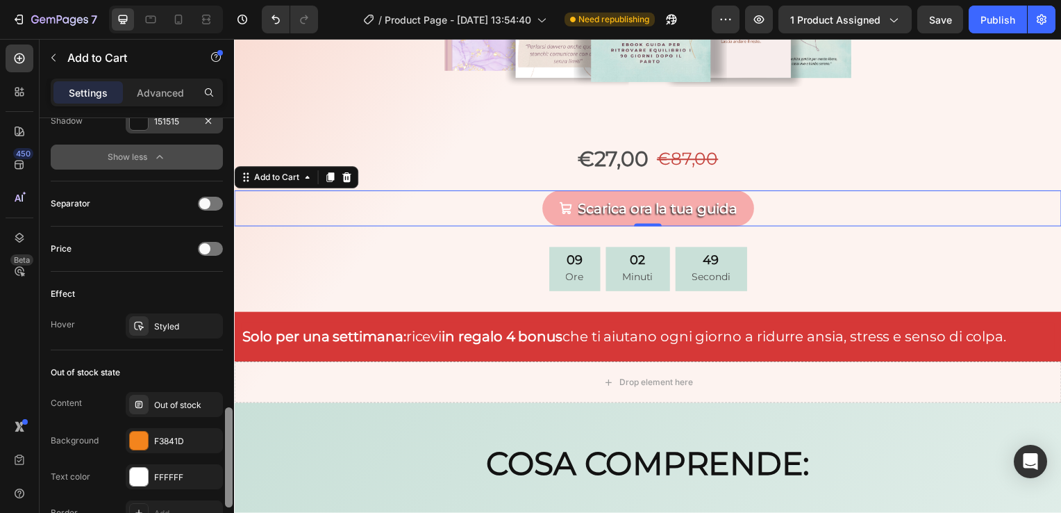
drag, startPoint x: 229, startPoint y: 454, endPoint x: 218, endPoint y: 383, distance: 72.4
click at [218, 383] on div "Layout Product source Ebook La forza di una mamma Size Width Auto Height Auto P…" at bounding box center [137, 335] width 194 height 434
click at [181, 320] on div "Styled" at bounding box center [174, 326] width 40 height 13
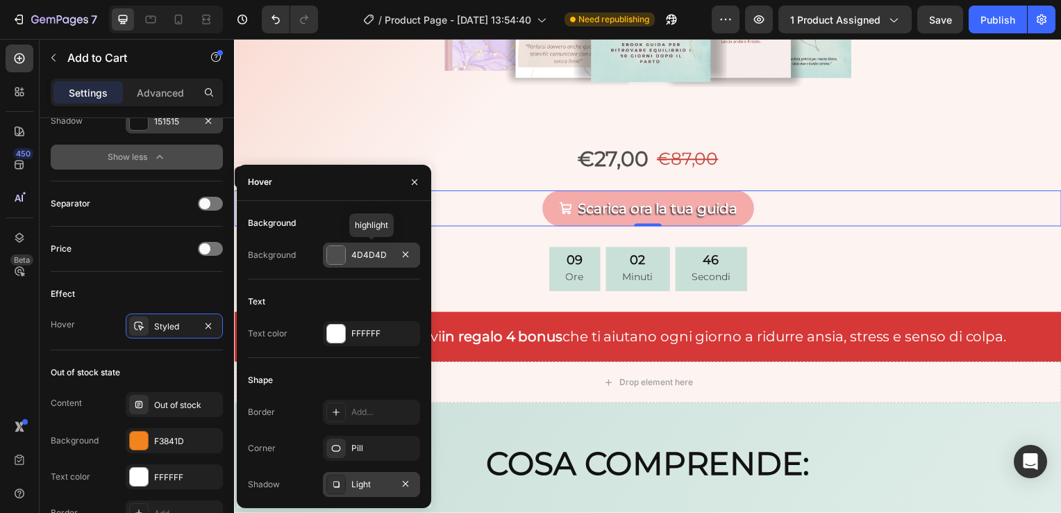
click at [350, 260] on div "4D4D4D" at bounding box center [371, 254] width 97 height 25
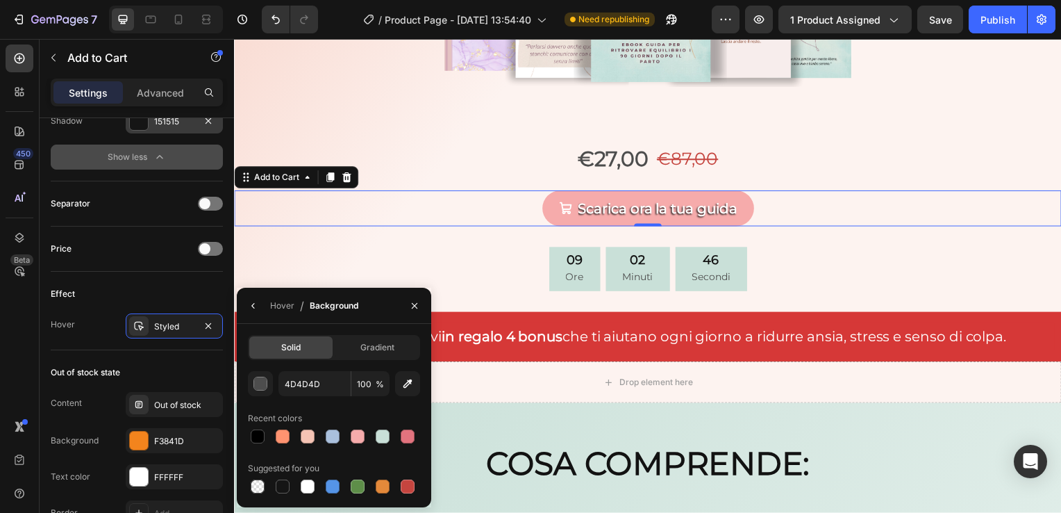
click at [351, 262] on div "09 Ore 02 Minuti 46 Secondi" at bounding box center [651, 271] width 834 height 45
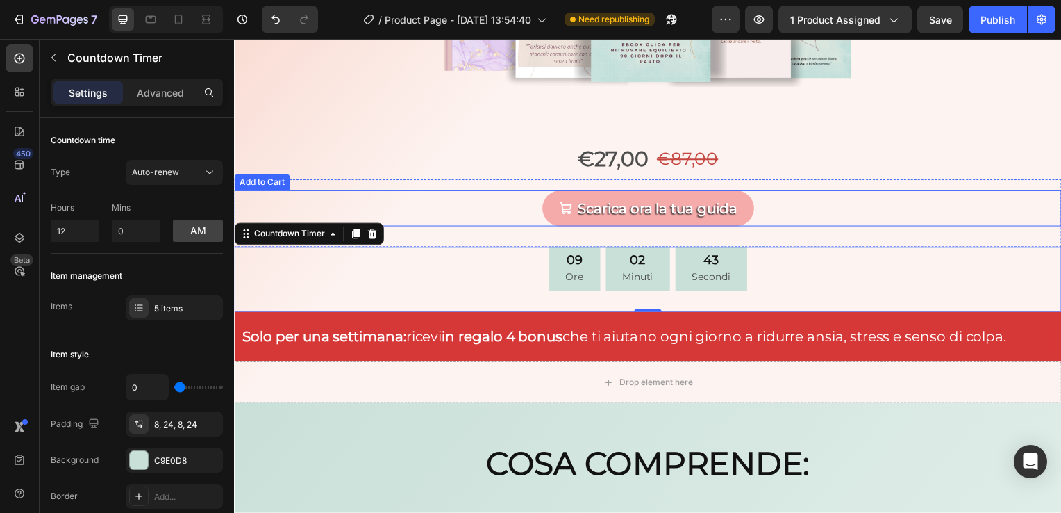
click at [404, 213] on div "Scarica ora la tua guida Add to Cart" at bounding box center [651, 210] width 834 height 36
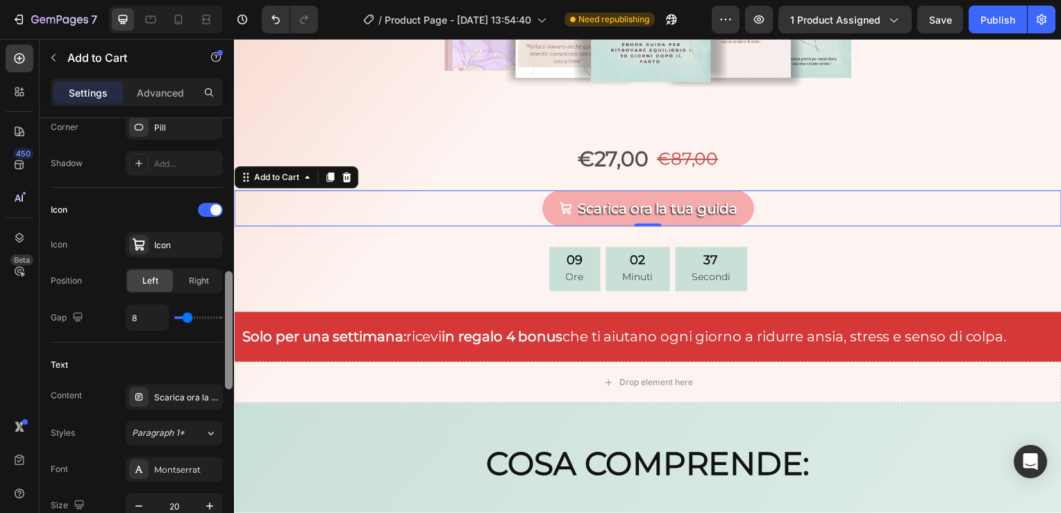
scroll to position [491, 0]
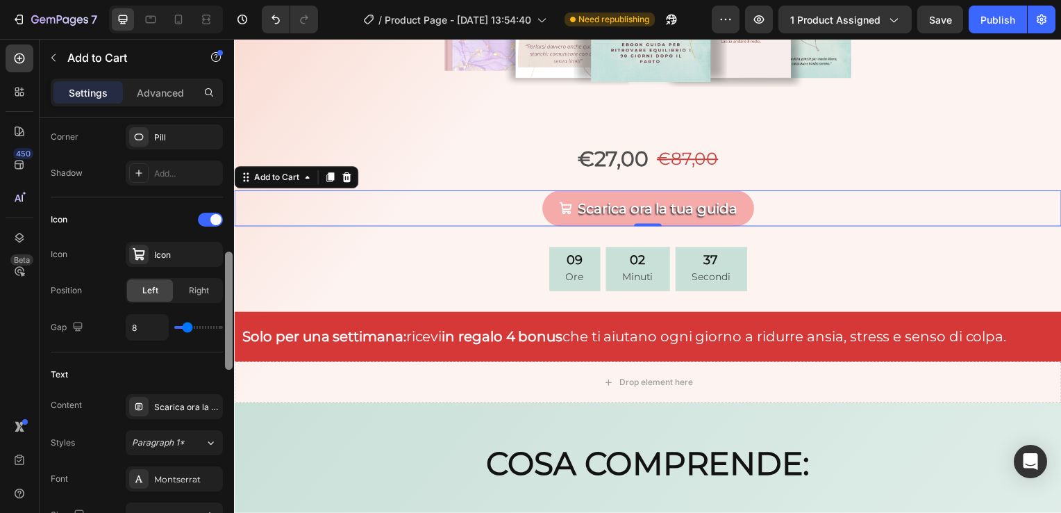
drag, startPoint x: 226, startPoint y: 229, endPoint x: 232, endPoint y: 363, distance: 134.2
click at [232, 363] on div at bounding box center [229, 310] width 8 height 118
click at [197, 254] on div "Icon" at bounding box center [186, 255] width 65 height 13
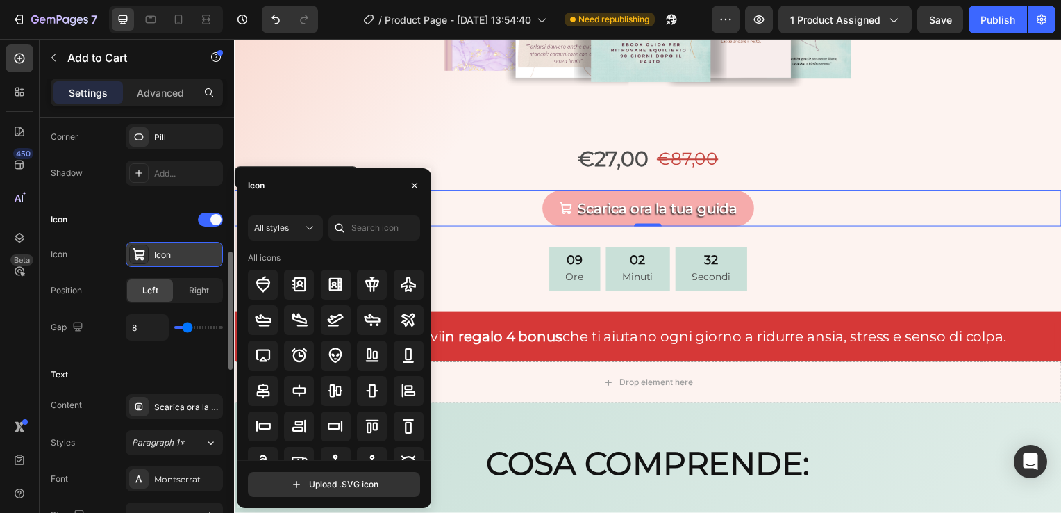
click at [203, 254] on div "Icon" at bounding box center [186, 255] width 65 height 13
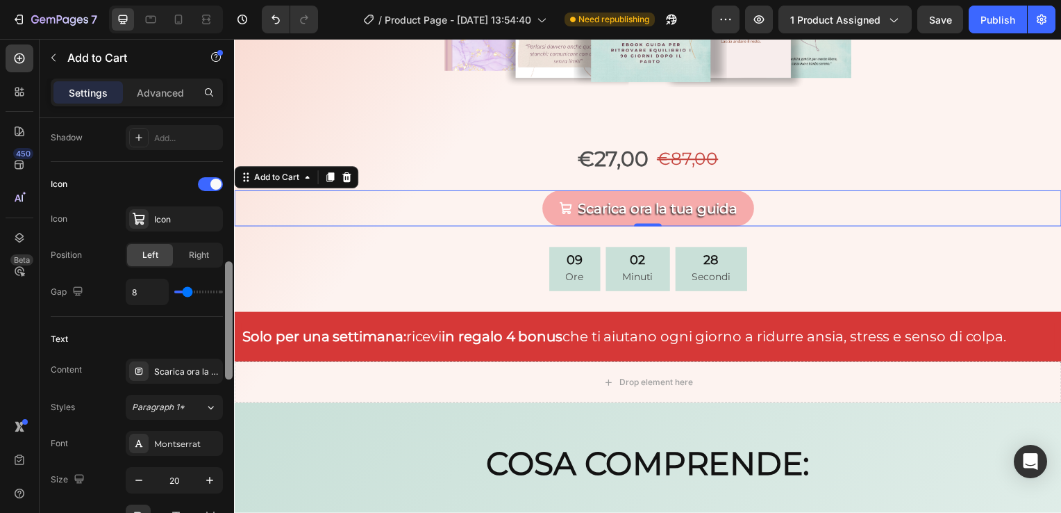
scroll to position [531, 0]
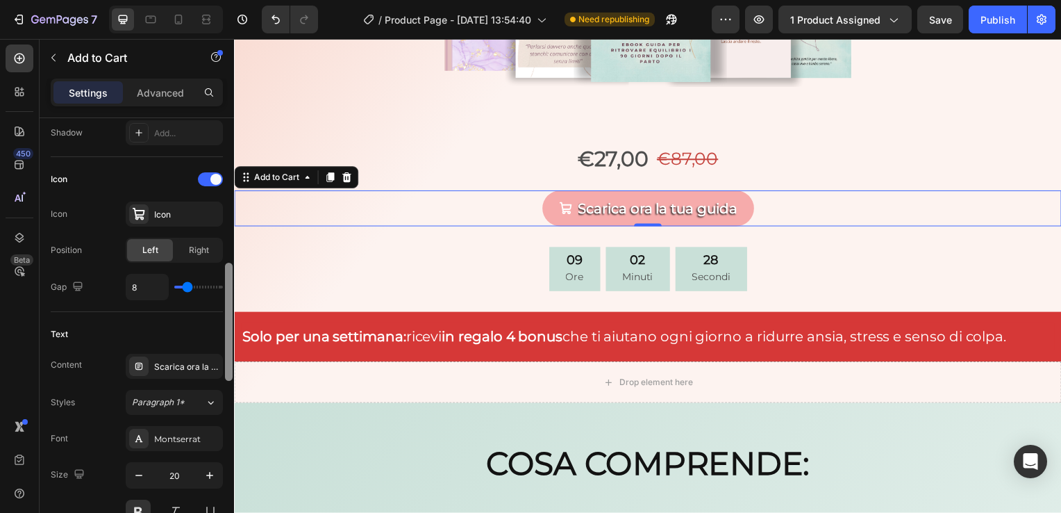
drag, startPoint x: 225, startPoint y: 306, endPoint x: 230, endPoint y: 317, distance: 12.1
click at [230, 317] on div at bounding box center [229, 322] width 8 height 118
type input "15"
type input "17"
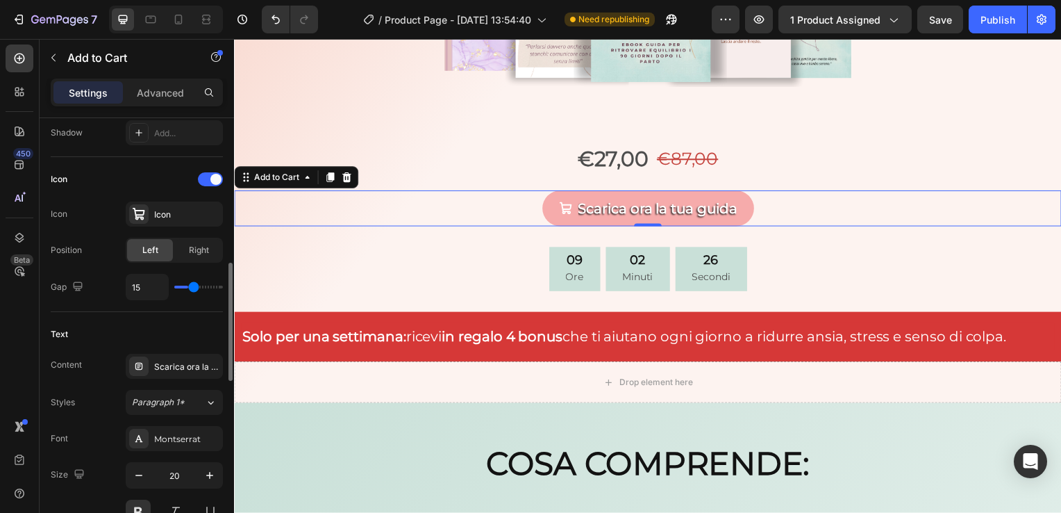
type input "17"
type input "20"
type input "23"
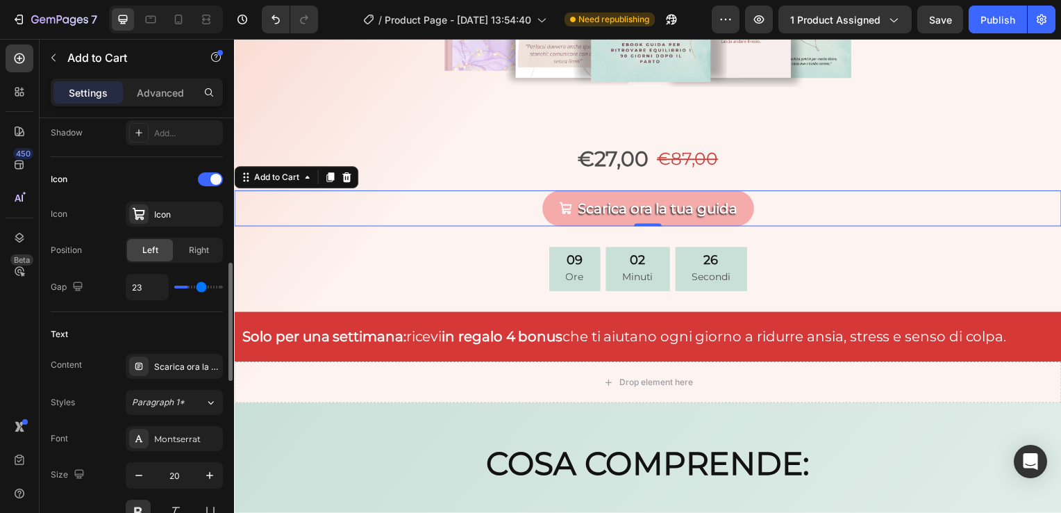
type input "24"
type input "27"
type input "28"
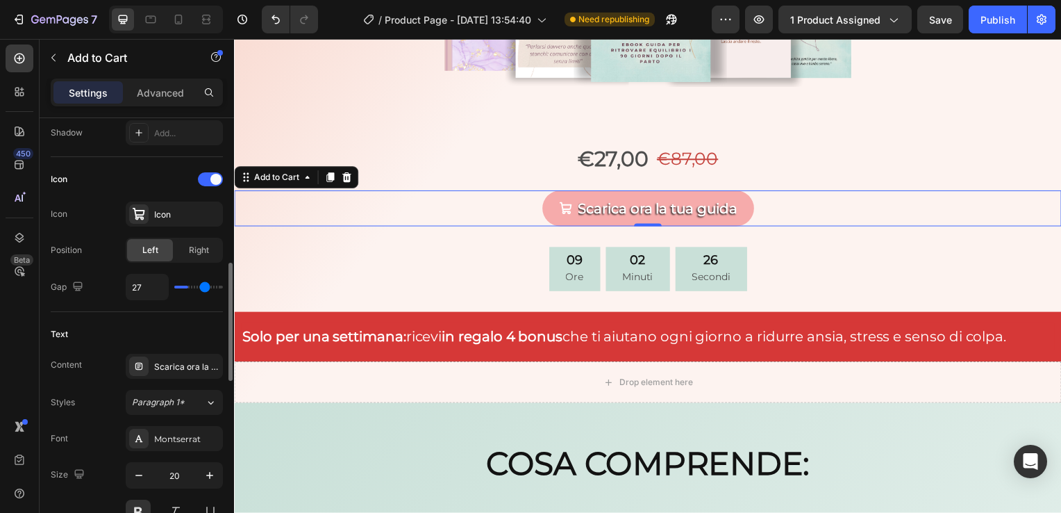
type input "28"
type input "30"
type input "32"
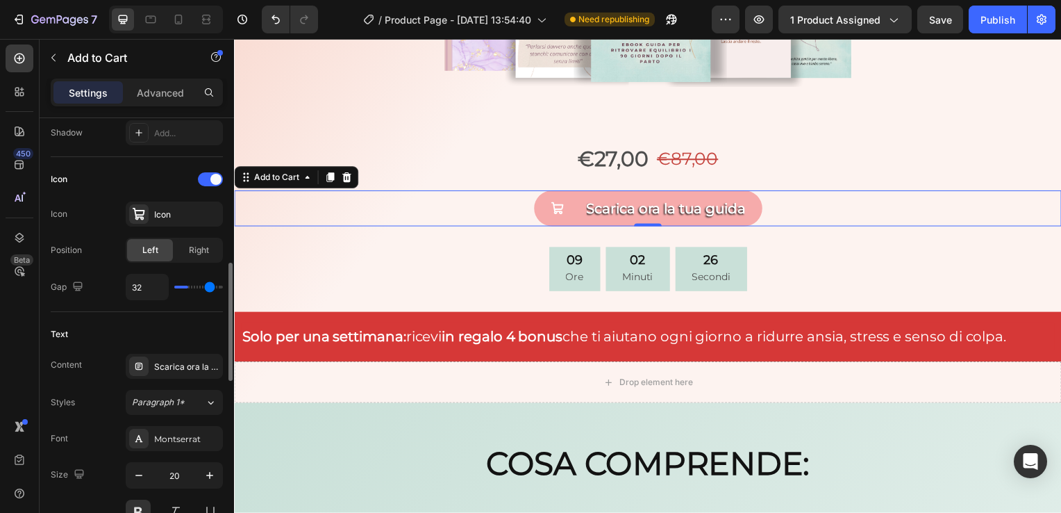
type input "33"
type input "35"
type input "36"
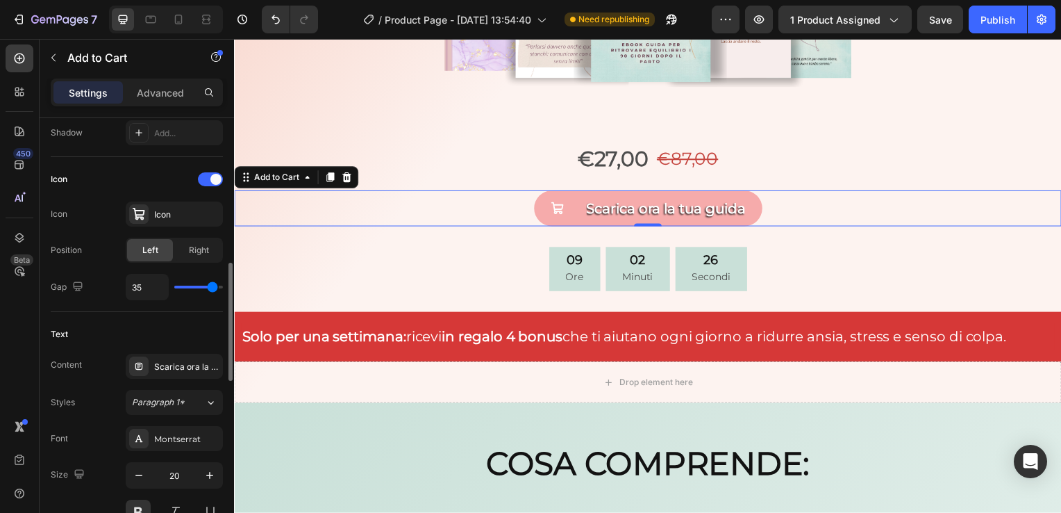
type input "36"
type input "37"
type input "36"
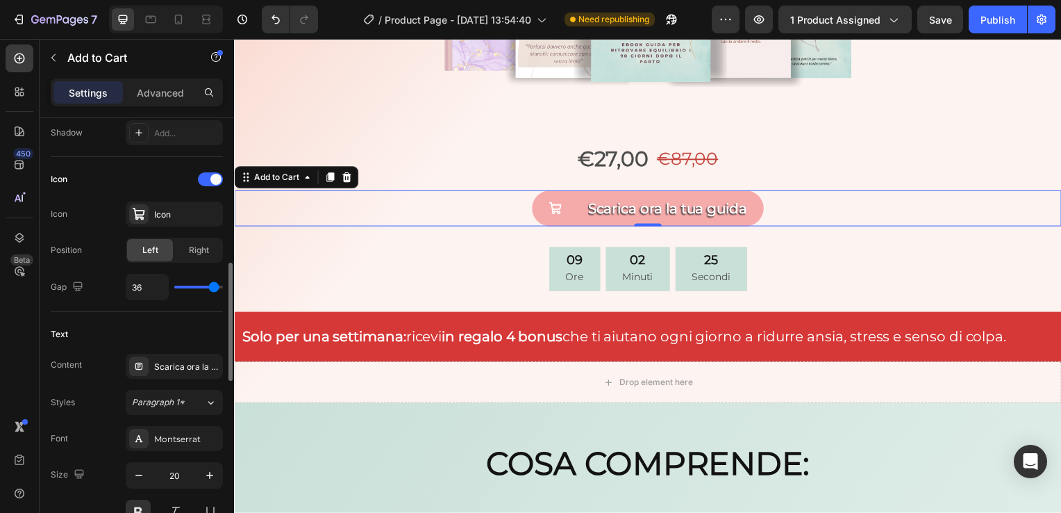
type input "35"
type input "33"
type input "32"
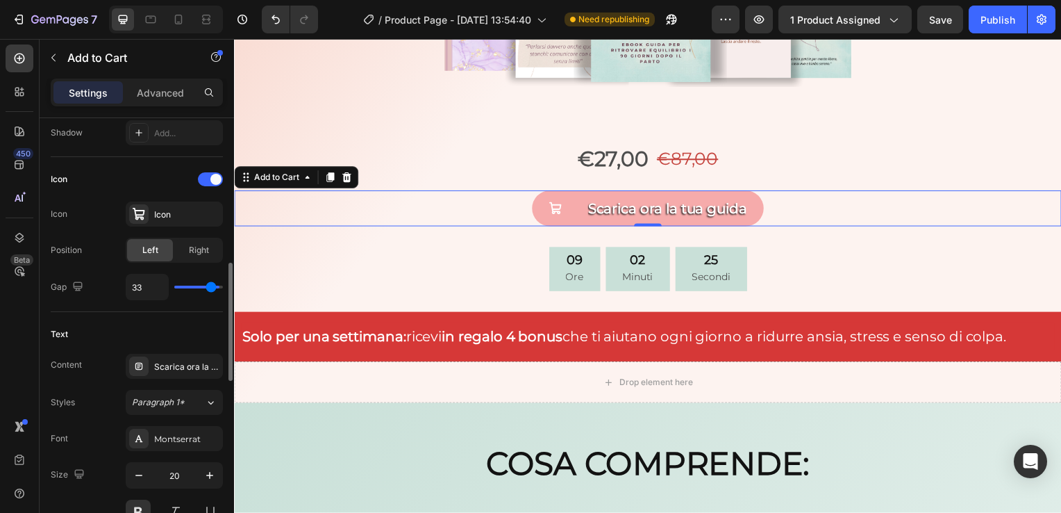
type input "32"
type input "31"
type input "30"
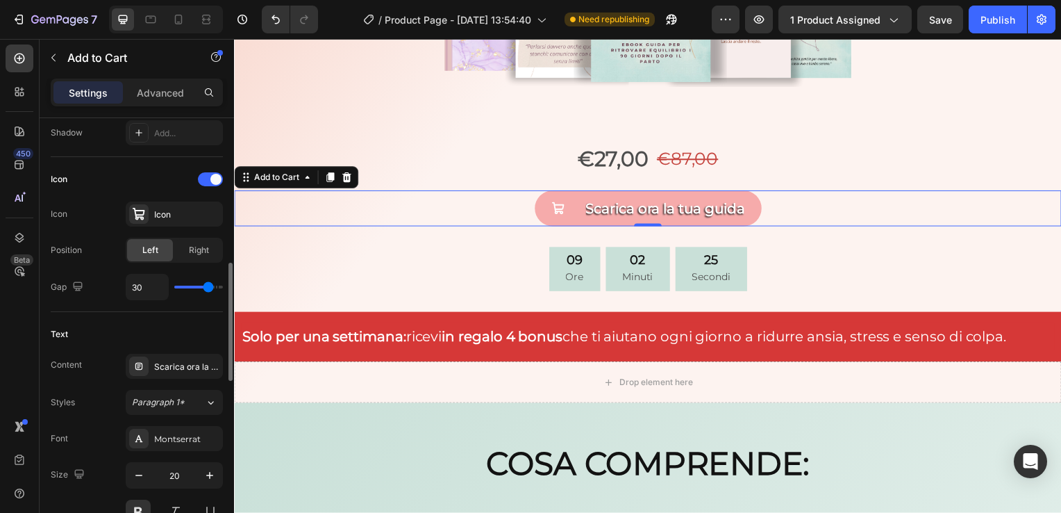
type input "29"
type input "27"
type input "26"
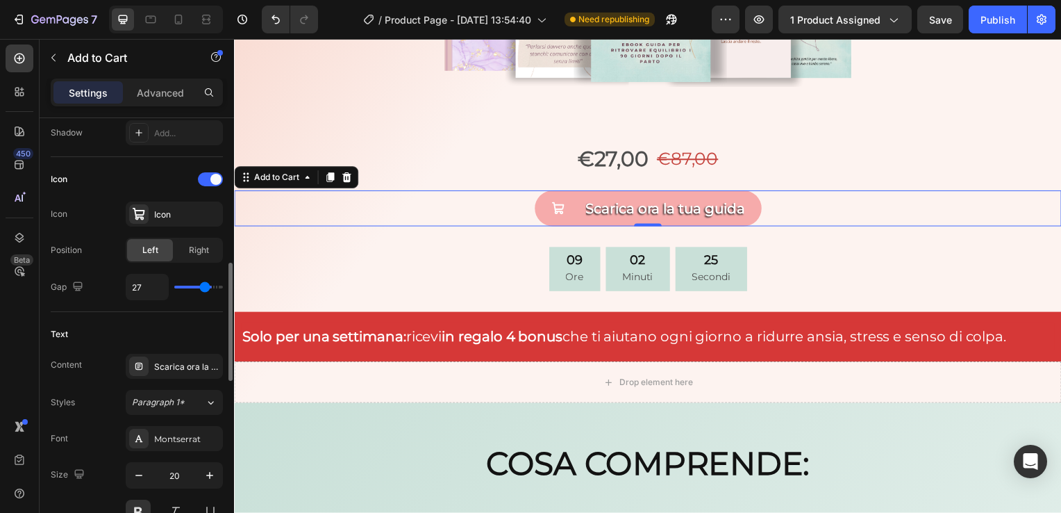
type input "26"
type input "24"
type input "23"
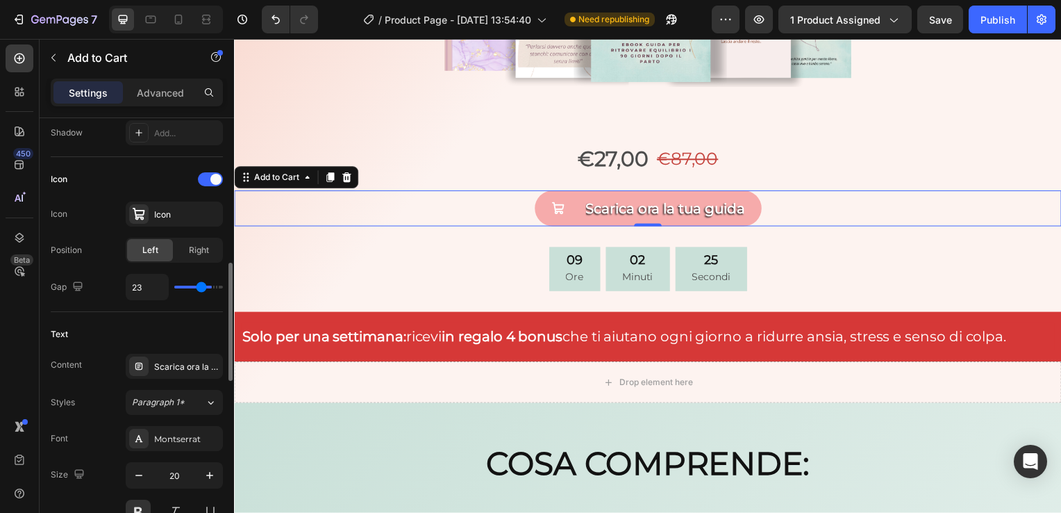
type input "22"
type input "21"
type input "20"
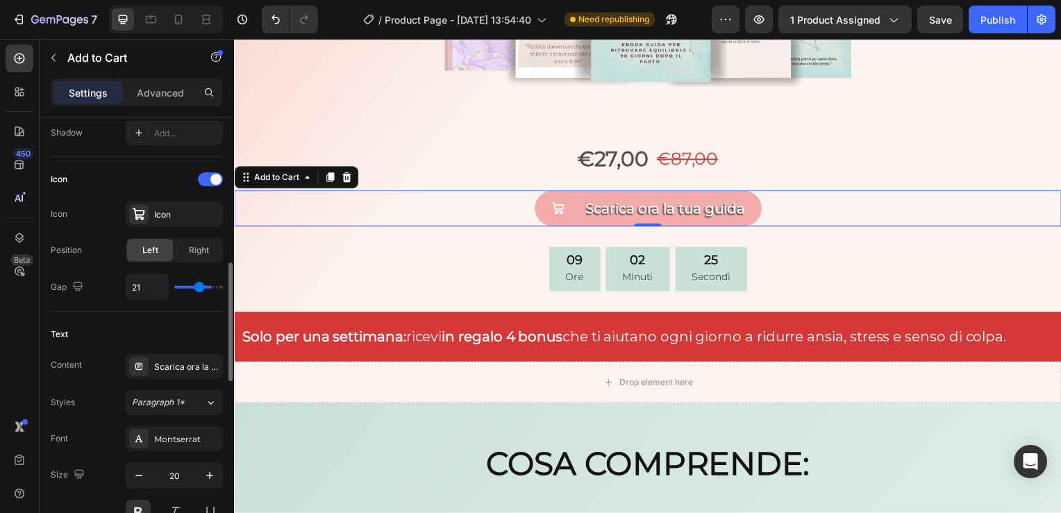
type input "20"
type input "19"
type input "18"
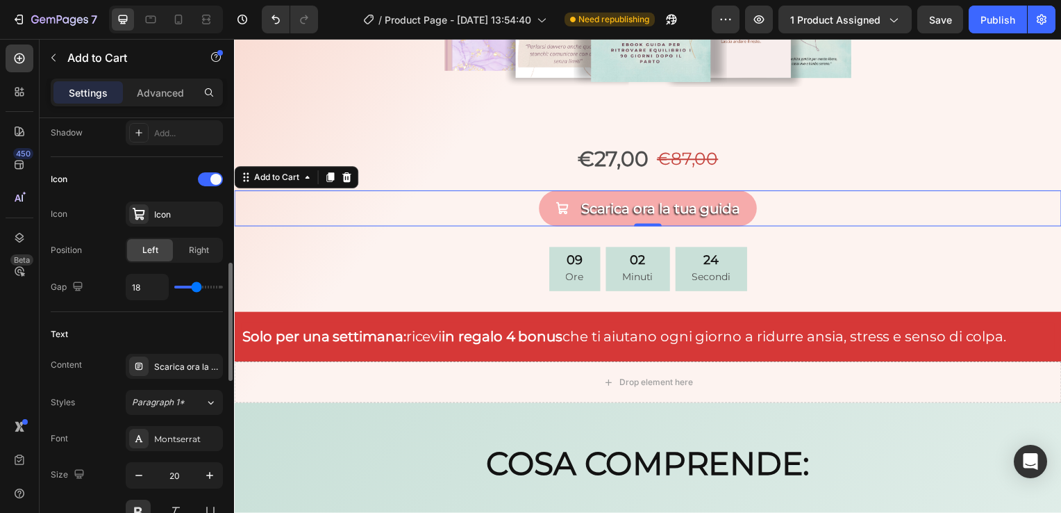
type input "17"
type input "16"
type input "14"
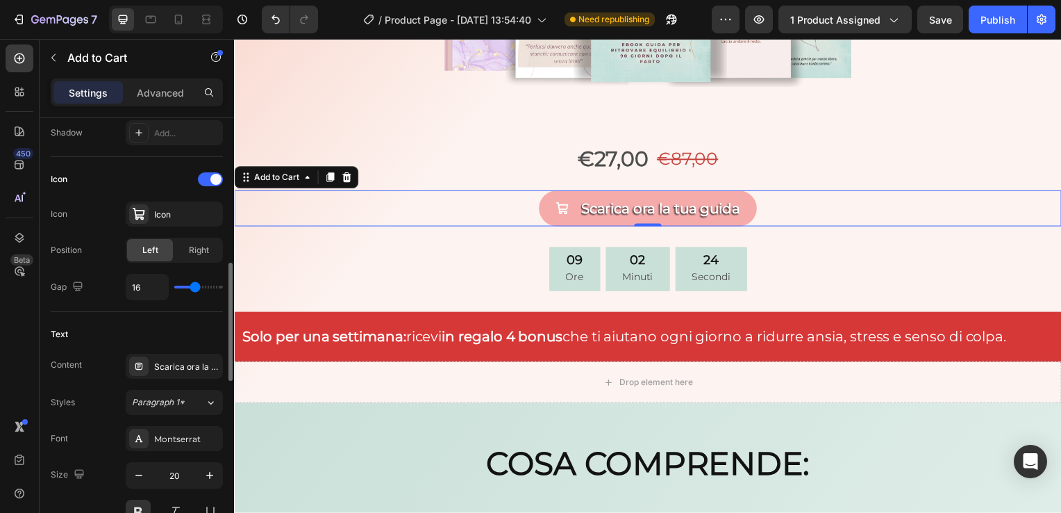
type input "14"
type input "13"
type input "12"
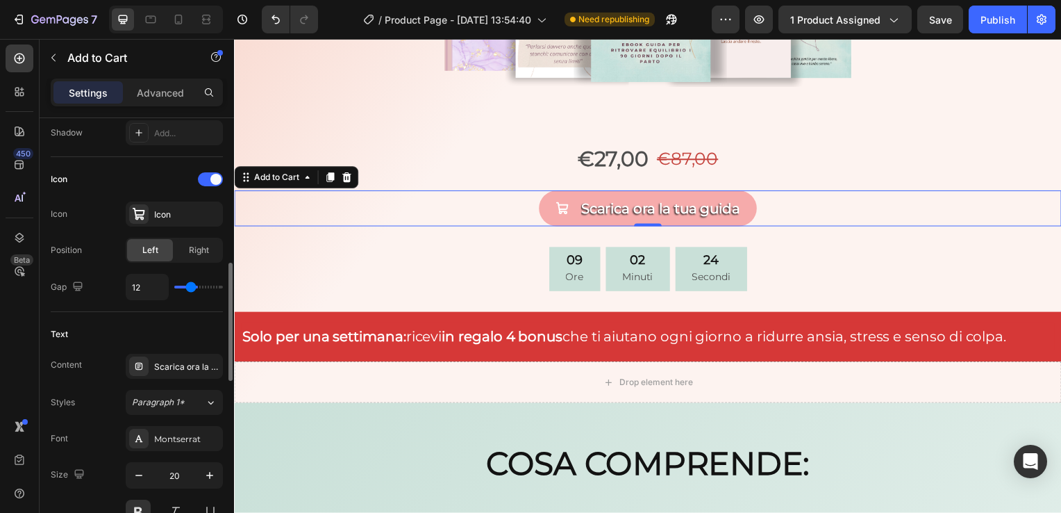
type input "11"
type input "10"
drag, startPoint x: 188, startPoint y: 283, endPoint x: 189, endPoint y: 296, distance: 12.5
type input "10"
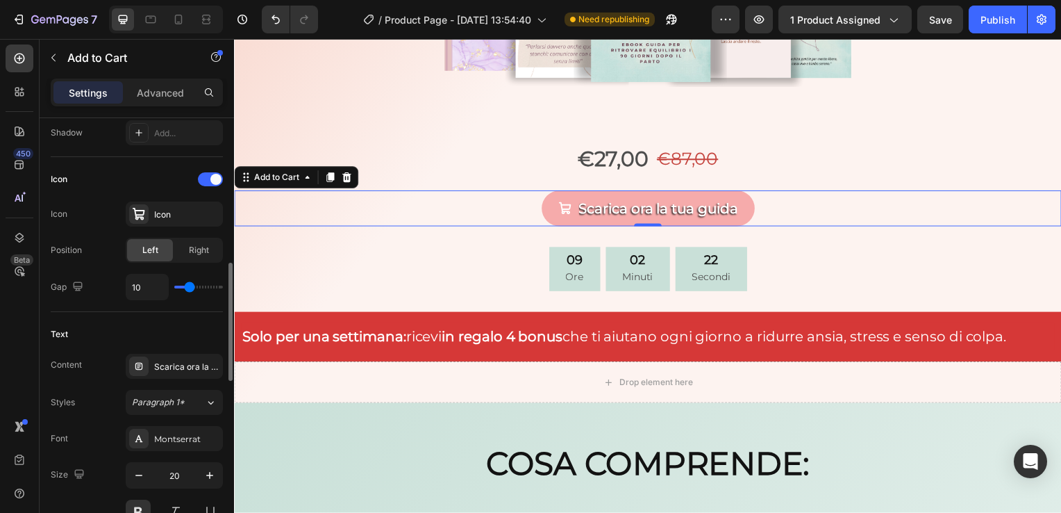
click at [189, 288] on input "range" at bounding box center [198, 286] width 49 height 3
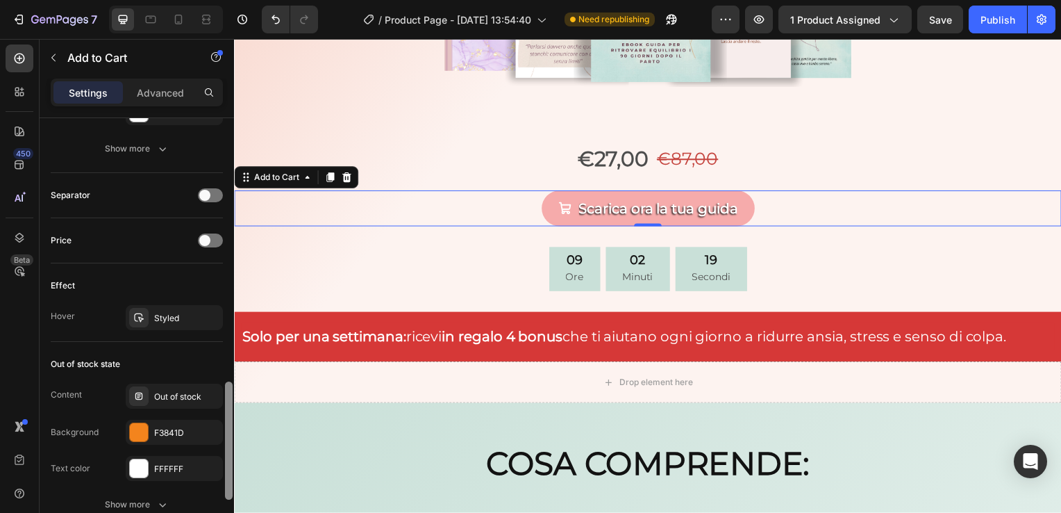
drag, startPoint x: 224, startPoint y: 313, endPoint x: 224, endPoint y: 332, distance: 19.5
click at [224, 332] on div at bounding box center [229, 335] width 10 height 435
click at [193, 312] on div "Styled" at bounding box center [174, 318] width 40 height 13
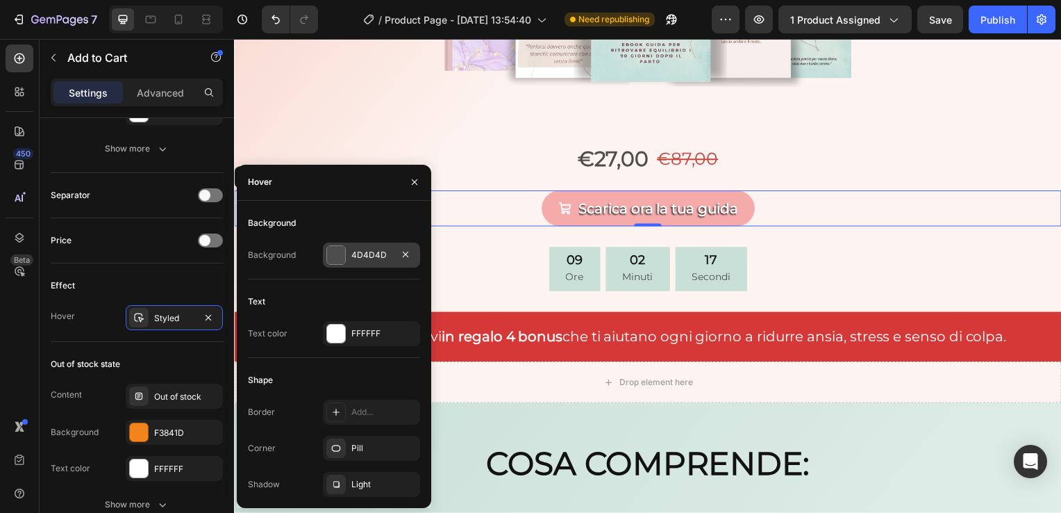
click at [331, 262] on div at bounding box center [336, 255] width 18 height 18
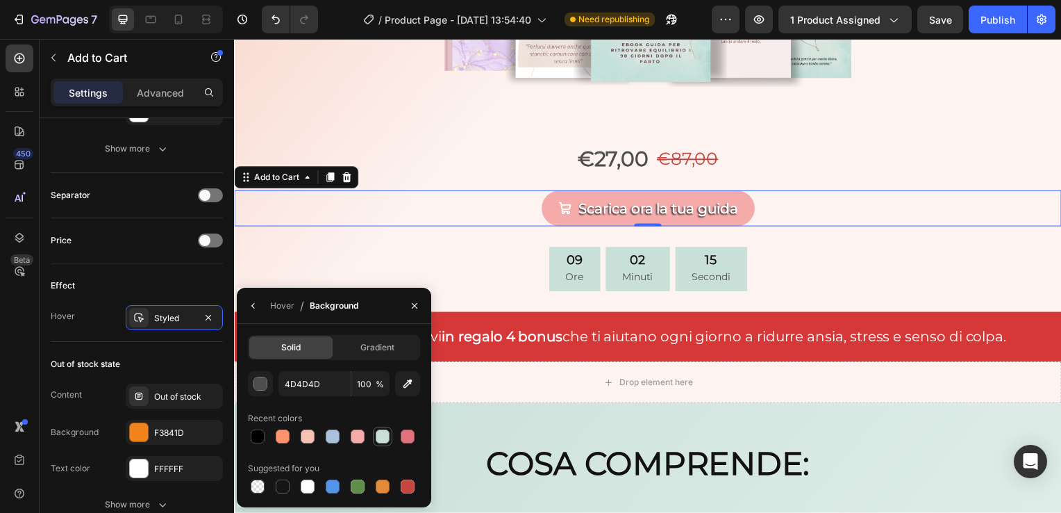
click at [379, 433] on div at bounding box center [383, 436] width 14 height 14
type input "C9E0D8"
click at [848, 274] on div "09 Ore 02 Minuti 08 Secondi" at bounding box center [651, 271] width 834 height 45
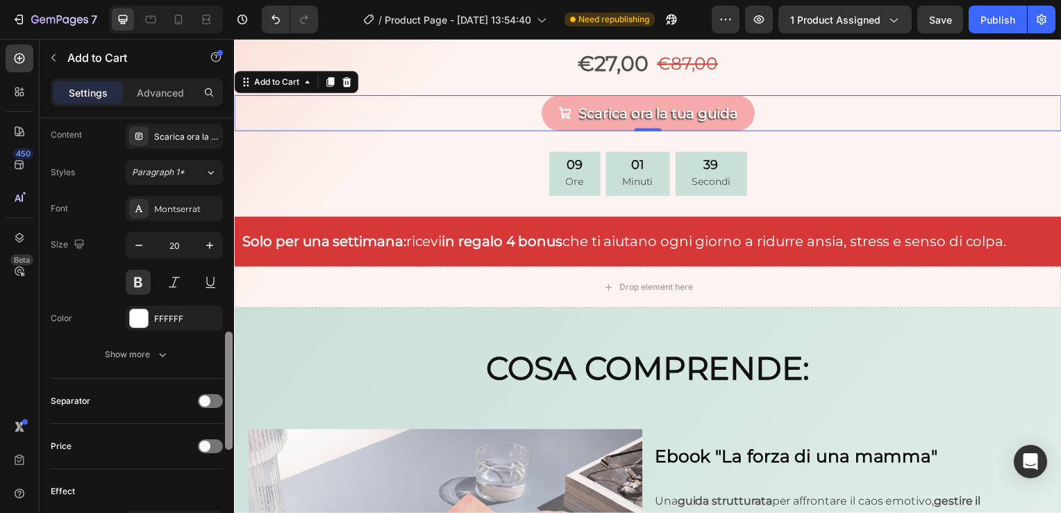
scroll to position [789, 0]
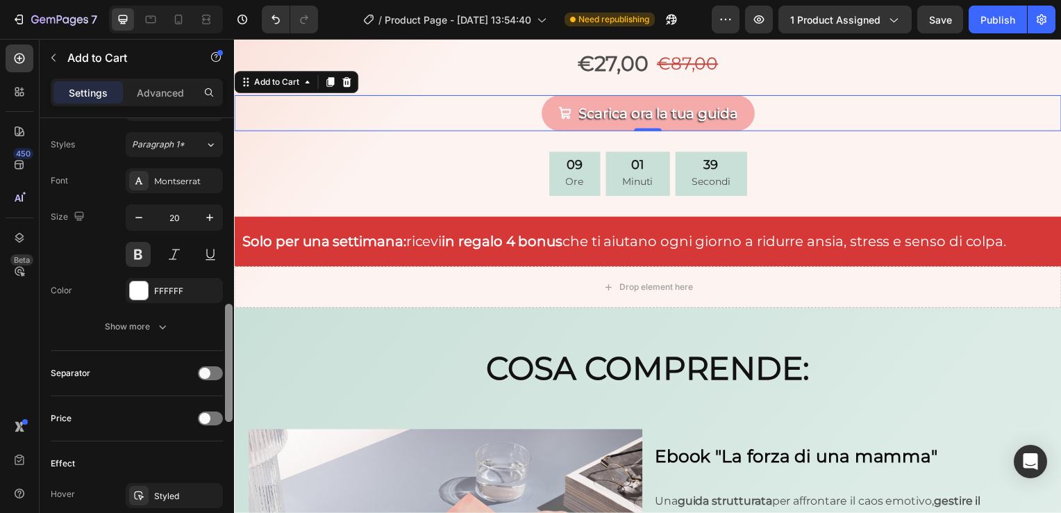
drag, startPoint x: 226, startPoint y: 154, endPoint x: 233, endPoint y: 369, distance: 215.4
click at [233, 369] on div at bounding box center [229, 312] width 10 height 435
click at [175, 321] on button "Show more" at bounding box center [137, 326] width 172 height 25
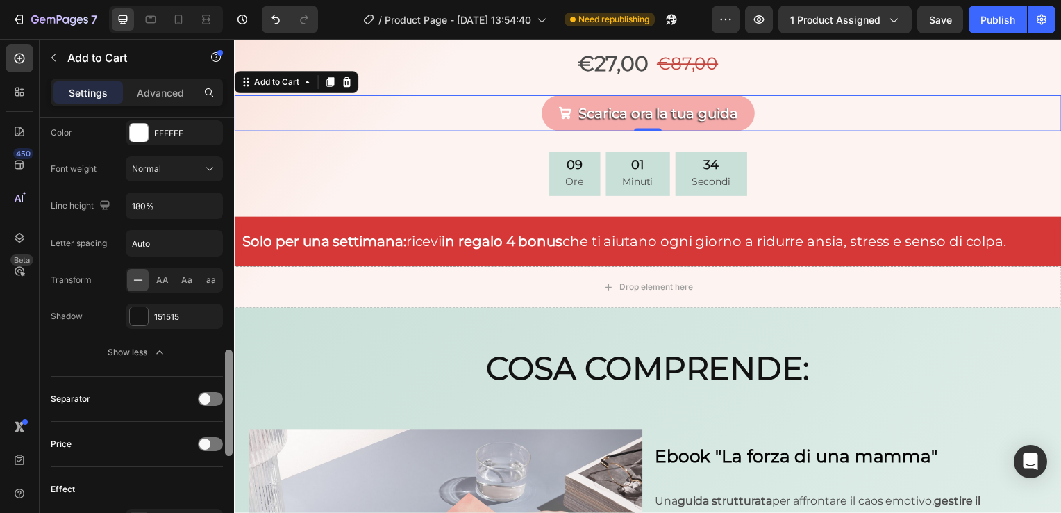
scroll to position [942, 0]
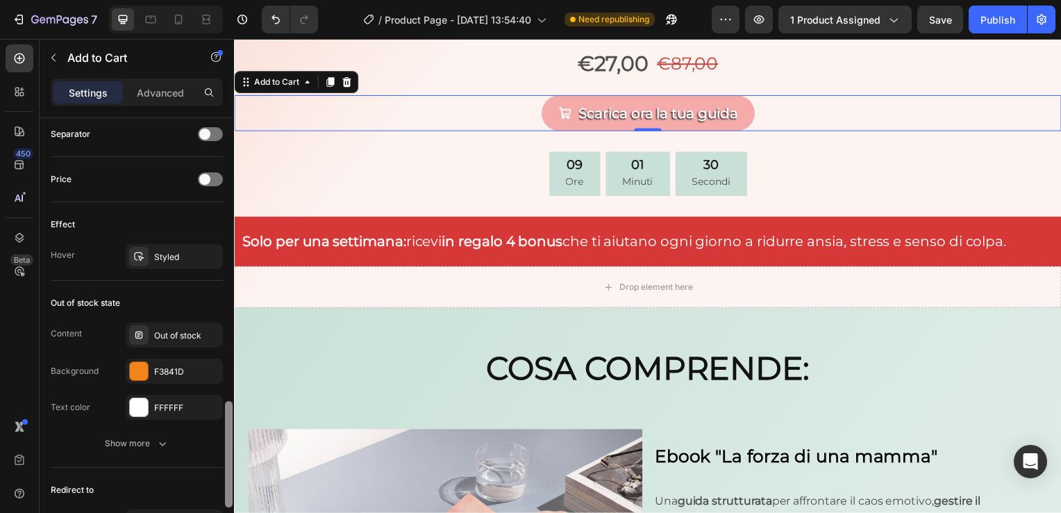
drag, startPoint x: 229, startPoint y: 381, endPoint x: 231, endPoint y: 499, distance: 118.1
click at [231, 499] on div at bounding box center [229, 454] width 8 height 106
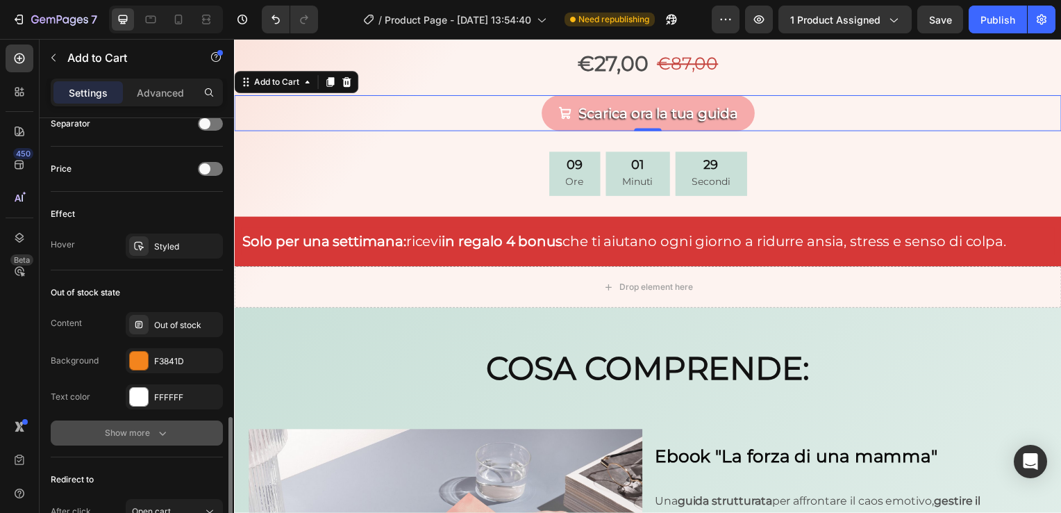
click at [188, 434] on button "Show more" at bounding box center [137, 432] width 172 height 25
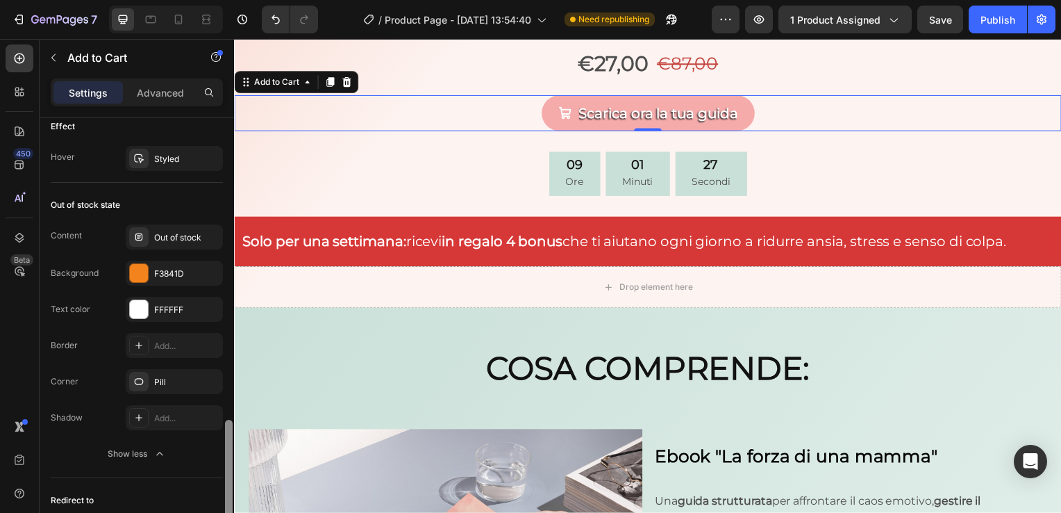
drag, startPoint x: 227, startPoint y: 458, endPoint x: 229, endPoint y: 483, distance: 25.1
click at [229, 483] on div at bounding box center [229, 470] width 8 height 100
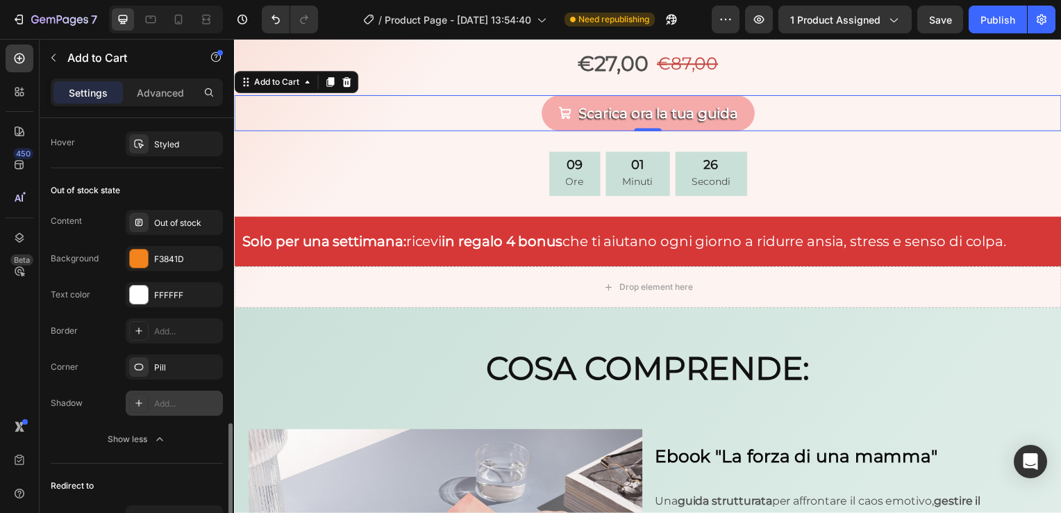
click at [190, 405] on div "Add..." at bounding box center [186, 403] width 65 height 13
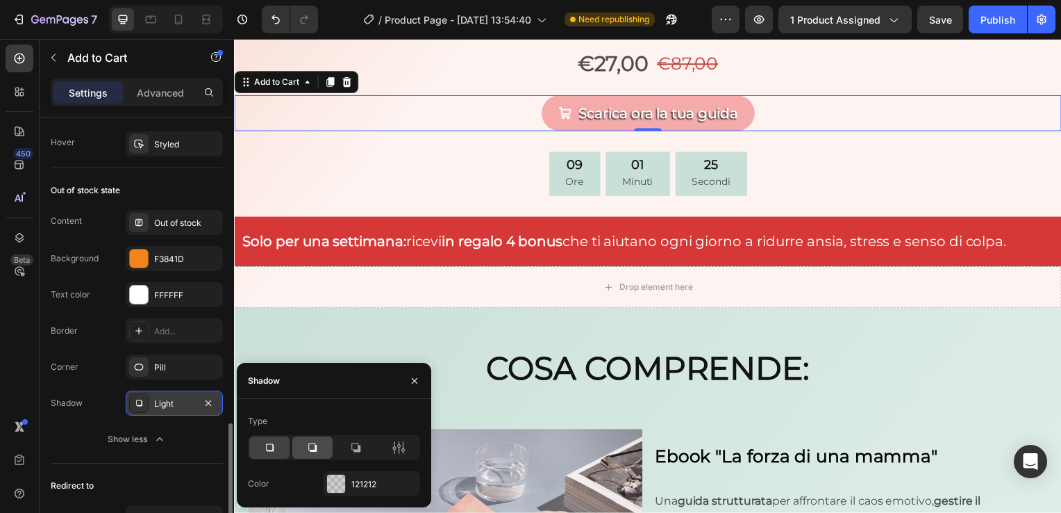
click at [304, 453] on div at bounding box center [312, 447] width 40 height 22
click at [345, 483] on div at bounding box center [336, 483] width 18 height 18
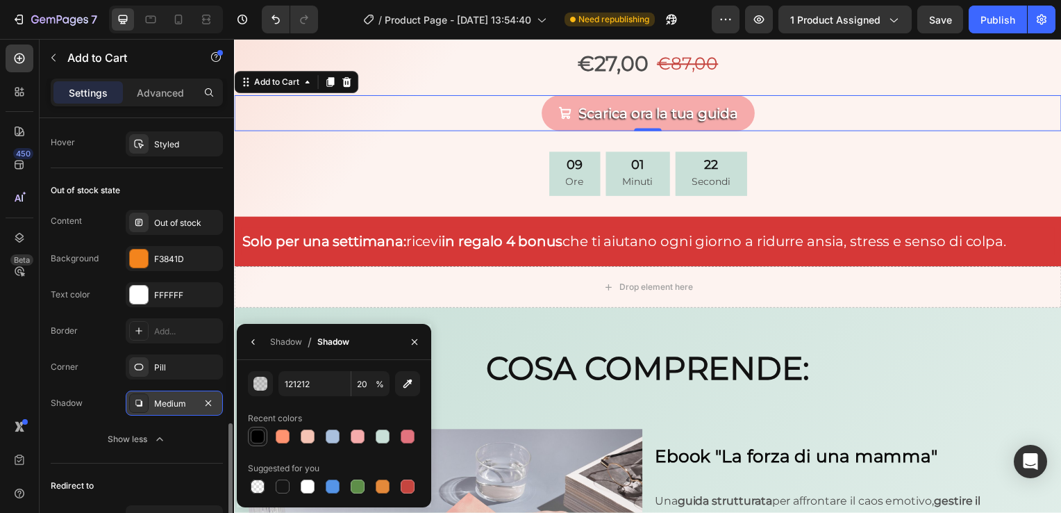
click at [257, 439] on div at bounding box center [258, 436] width 14 height 14
type input "000000"
type input "100"
click at [286, 481] on div at bounding box center [283, 486] width 14 height 14
type input "151515"
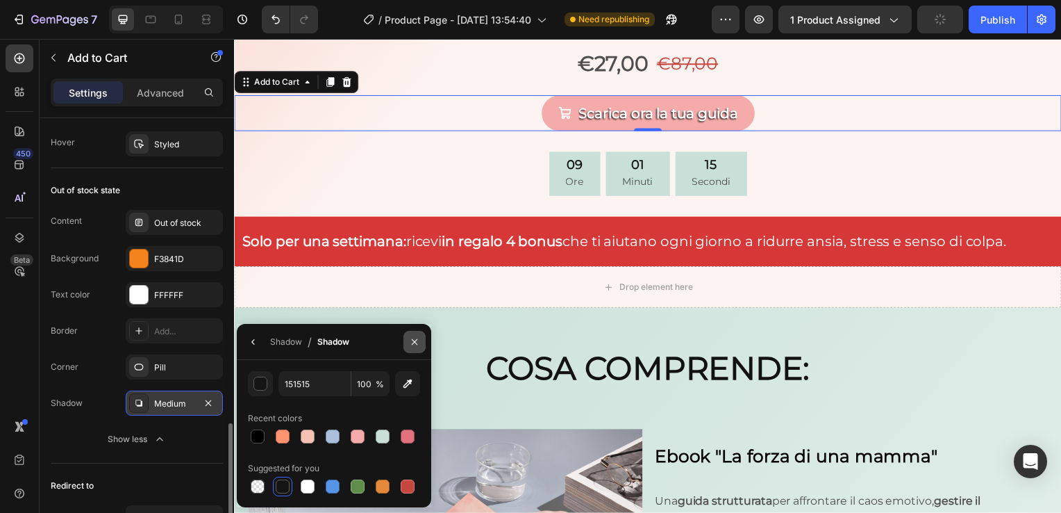
click at [417, 344] on icon "button" at bounding box center [415, 342] width 6 height 6
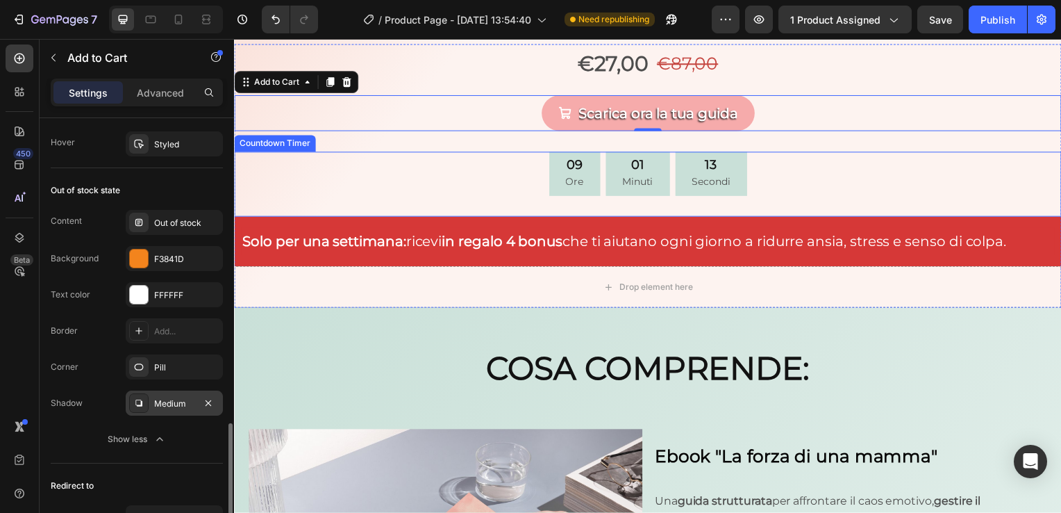
click at [1032, 188] on div "09 Ore 01 Minuti 13 Secondi" at bounding box center [651, 175] width 834 height 45
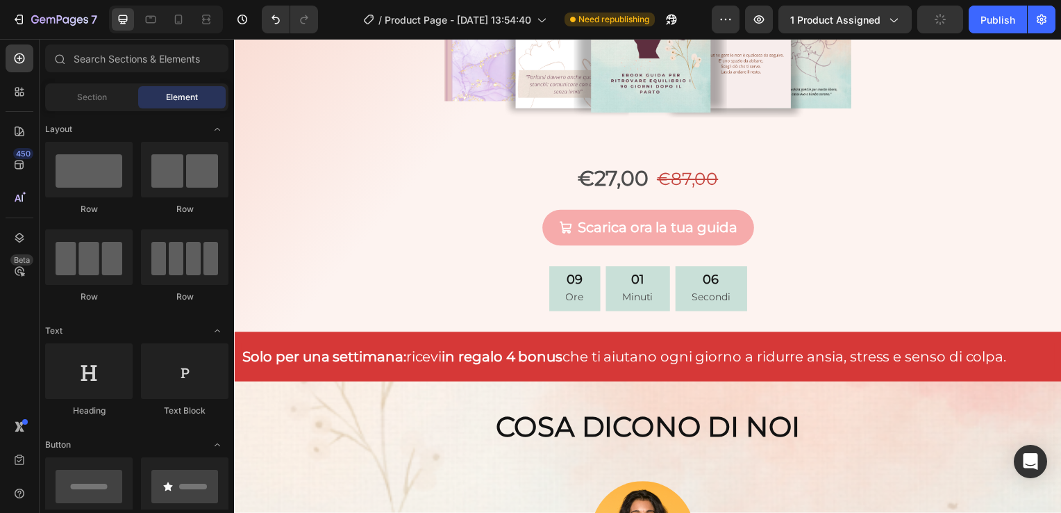
scroll to position [319, 0]
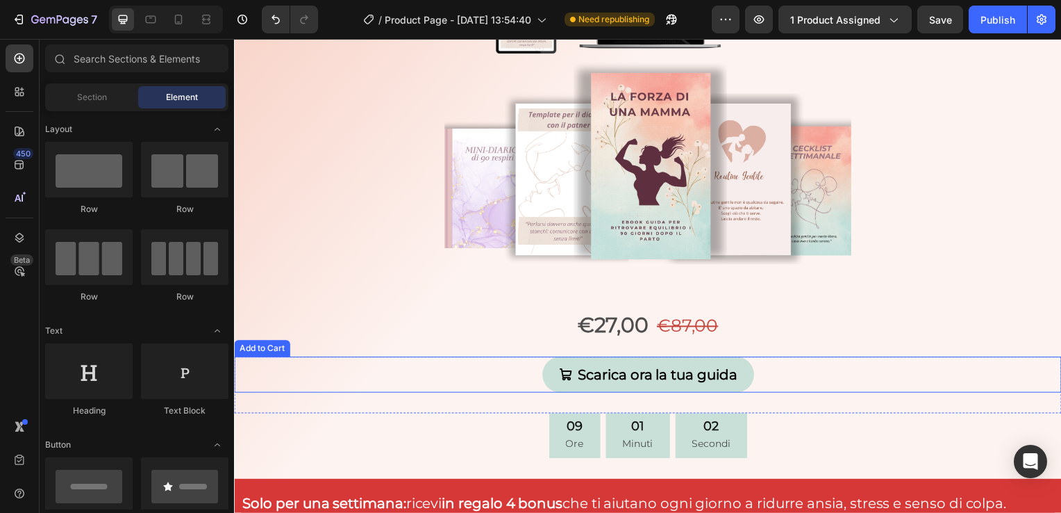
click at [545, 374] on button "Scarica ora la tua guida" at bounding box center [651, 377] width 213 height 36
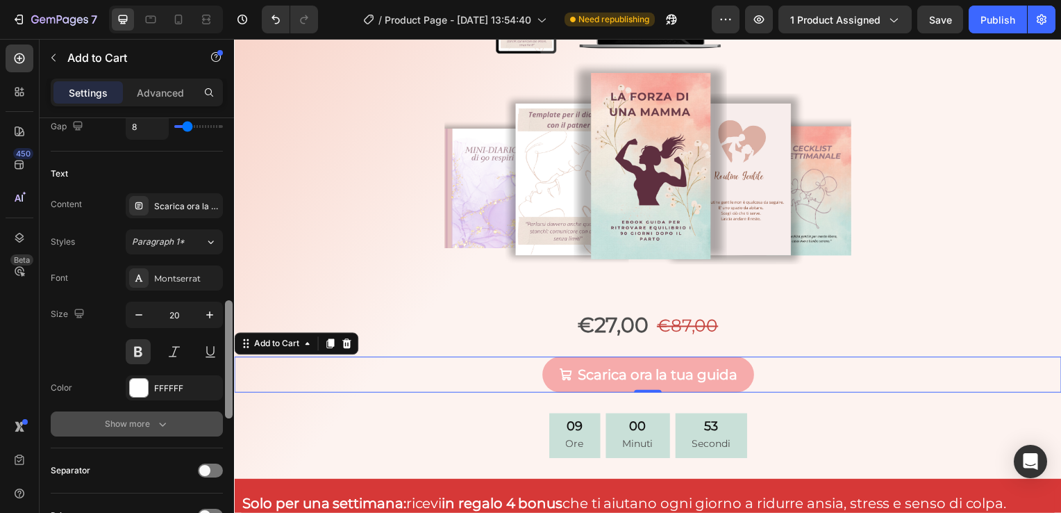
scroll to position [702, 0]
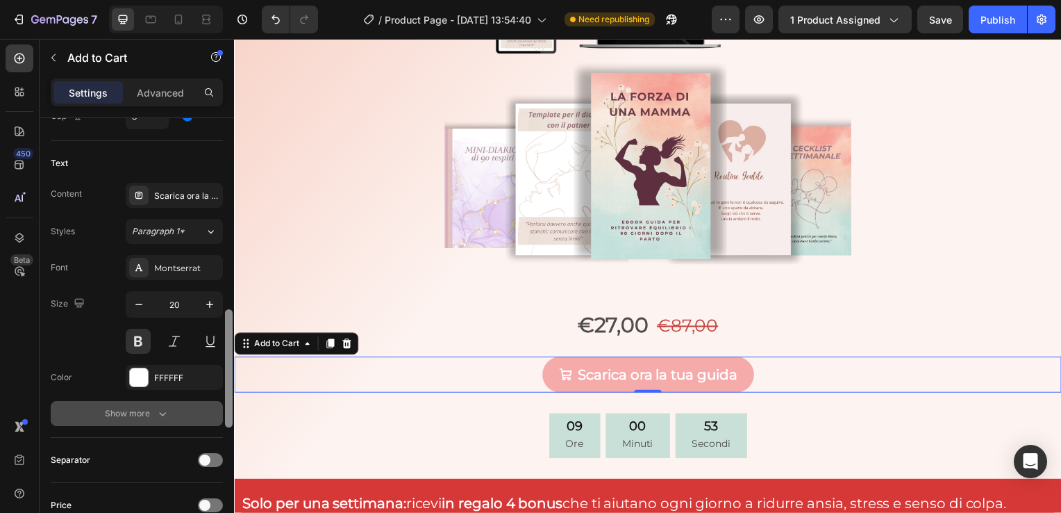
drag, startPoint x: 229, startPoint y: 226, endPoint x: 222, endPoint y: 418, distance: 191.8
click at [222, 418] on div "Layout Product source Ebook La forza di una mamma Size Width Auto Height Auto P…" at bounding box center [137, 335] width 194 height 434
click at [197, 401] on button "Show more" at bounding box center [137, 413] width 172 height 25
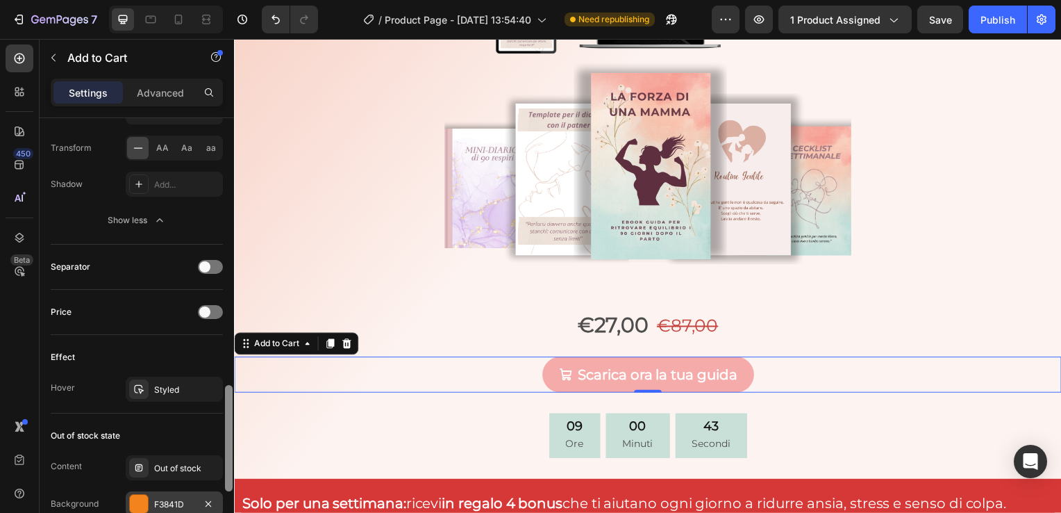
scroll to position [1089, 0]
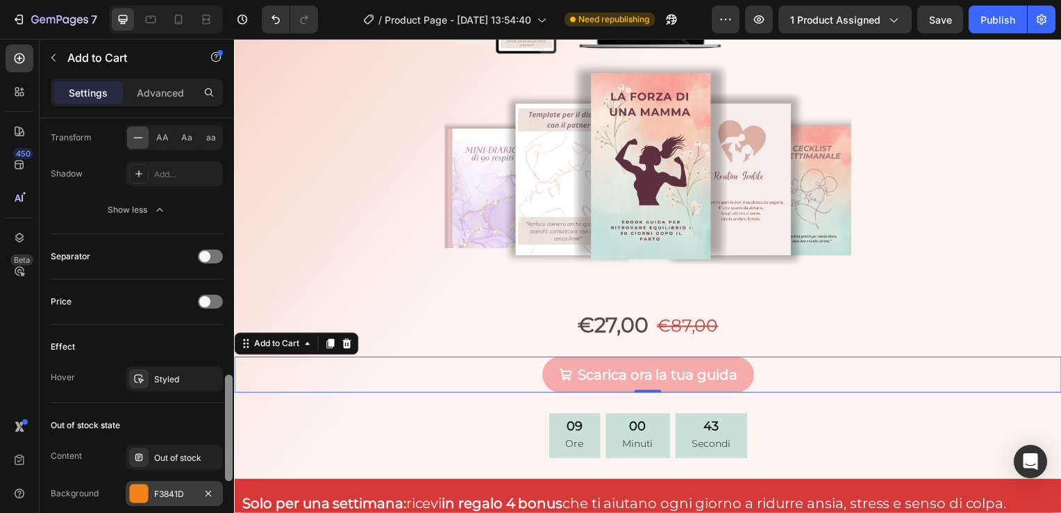
drag, startPoint x: 229, startPoint y: 390, endPoint x: 219, endPoint y: 496, distance: 106.0
click at [219, 496] on div "Layout Product source Ebook La forza di una mamma Size Width Auto Height Auto P…" at bounding box center [137, 335] width 194 height 434
click at [181, 374] on div "Styled" at bounding box center [174, 379] width 40 height 13
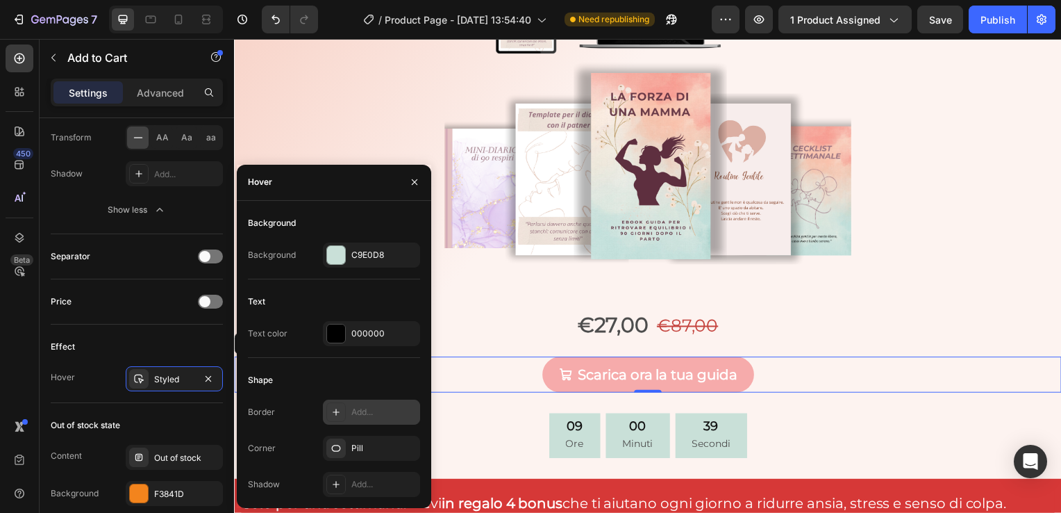
click at [354, 406] on div "Add..." at bounding box center [383, 412] width 65 height 13
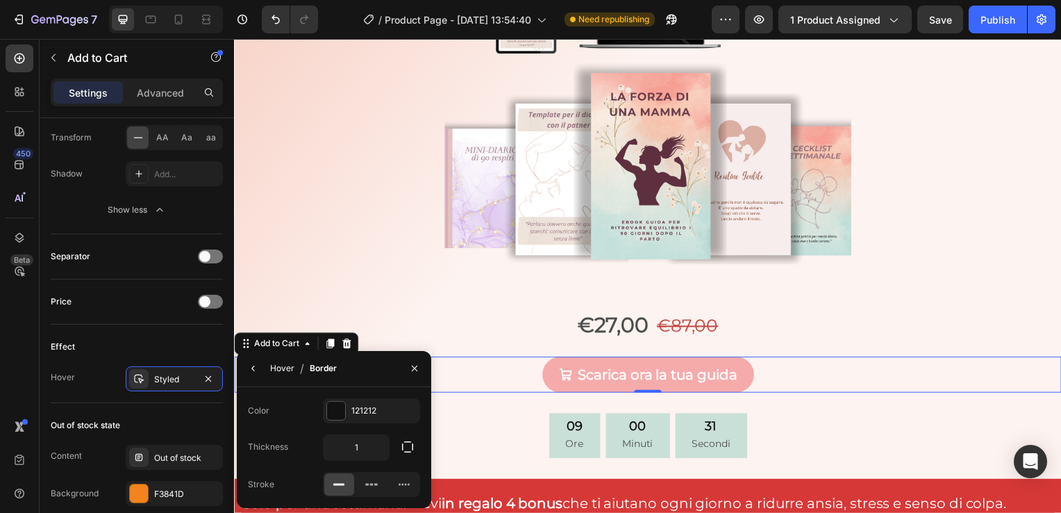
click at [286, 368] on div "Hover" at bounding box center [282, 368] width 24 height 13
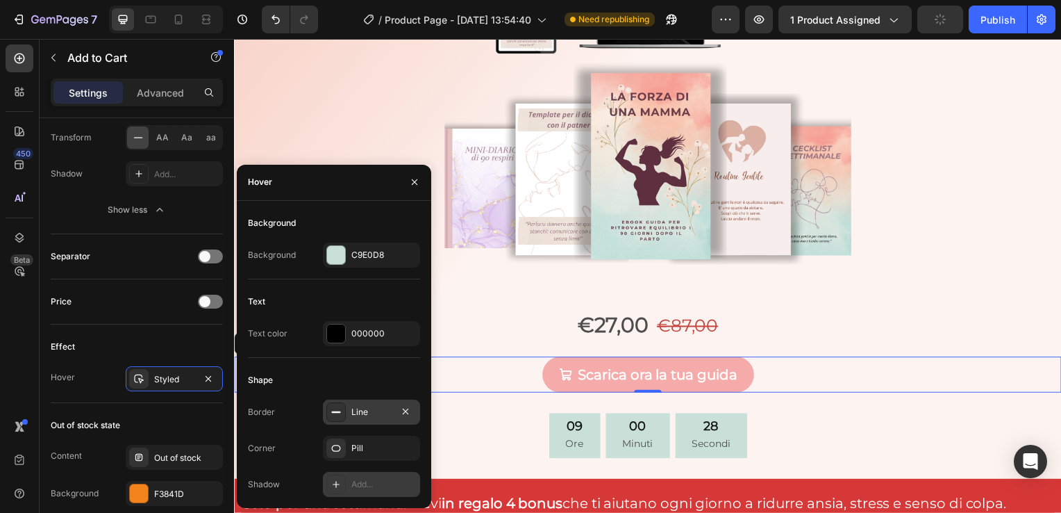
click at [345, 477] on div at bounding box center [335, 483] width 19 height 19
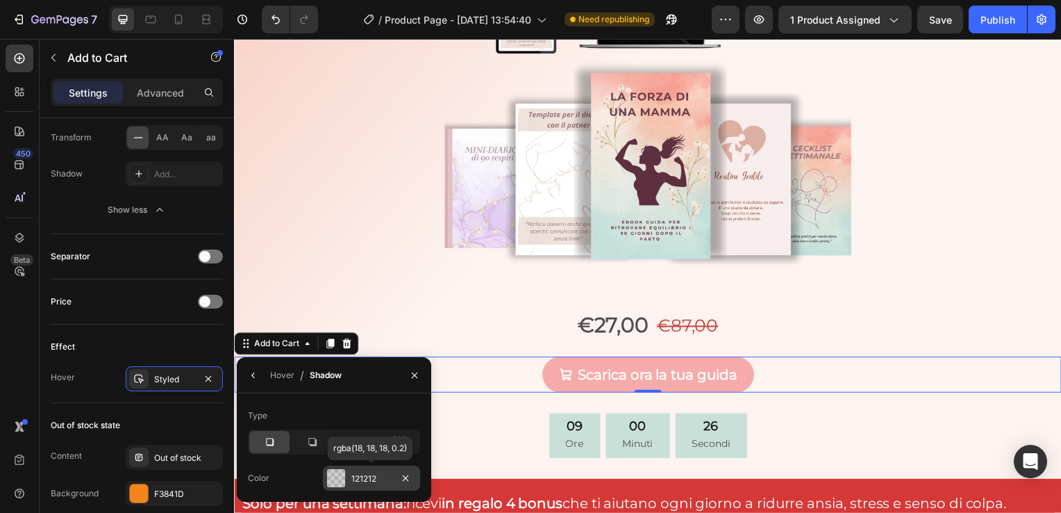
click at [340, 477] on div at bounding box center [336, 478] width 18 height 18
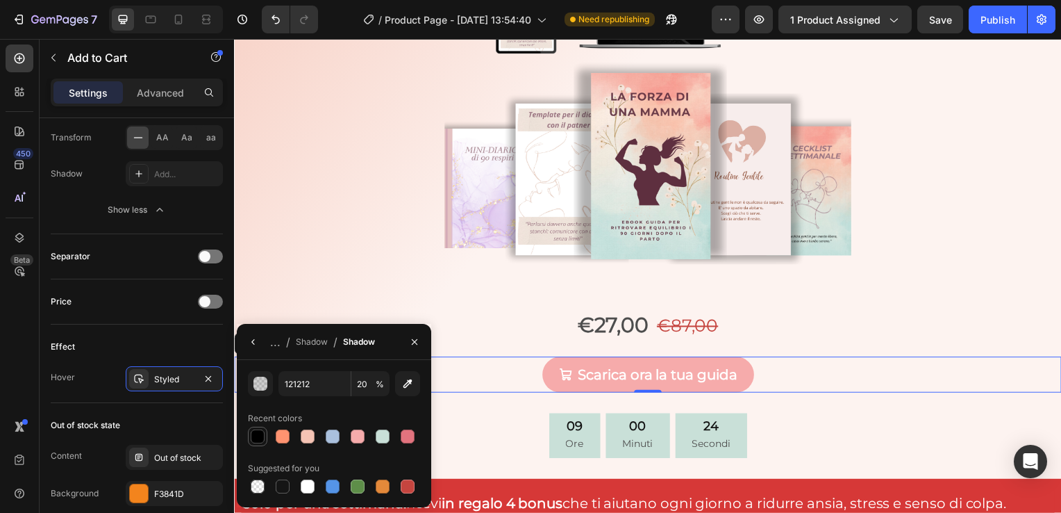
click at [261, 430] on div at bounding box center [258, 436] width 14 height 14
type input "000000"
type input "100"
click at [410, 349] on button "button" at bounding box center [415, 342] width 22 height 22
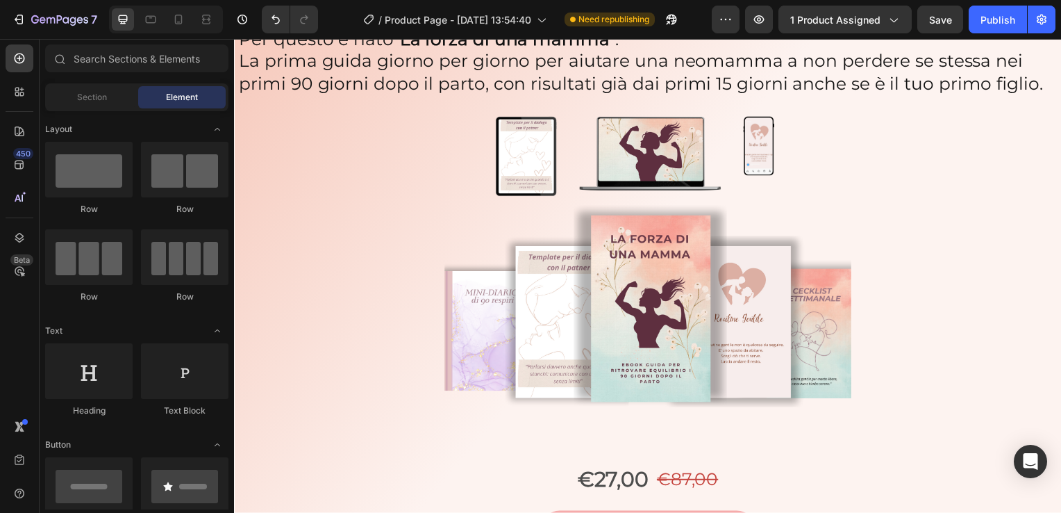
scroll to position [4623, 0]
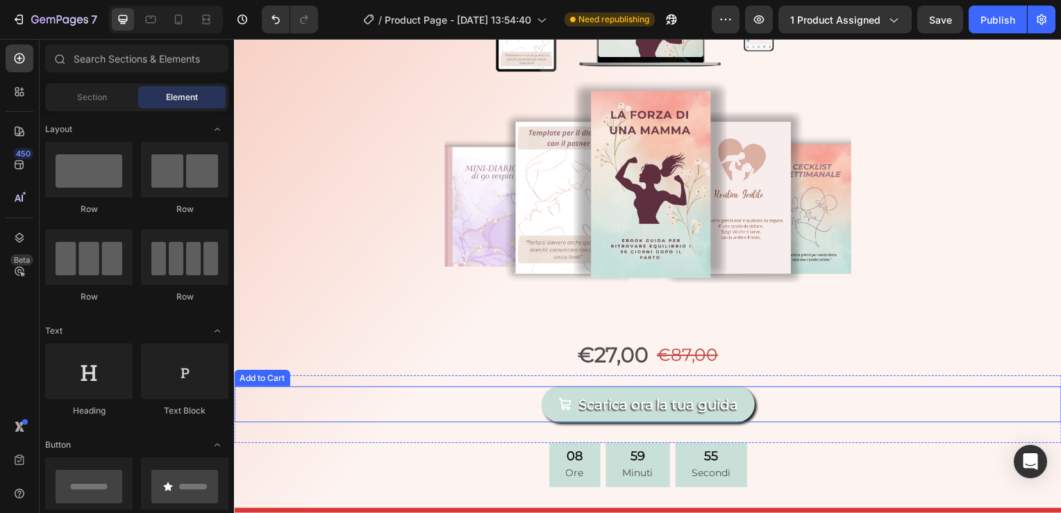
click at [739, 406] on button "Scarica ora la tua guida" at bounding box center [651, 407] width 215 height 36
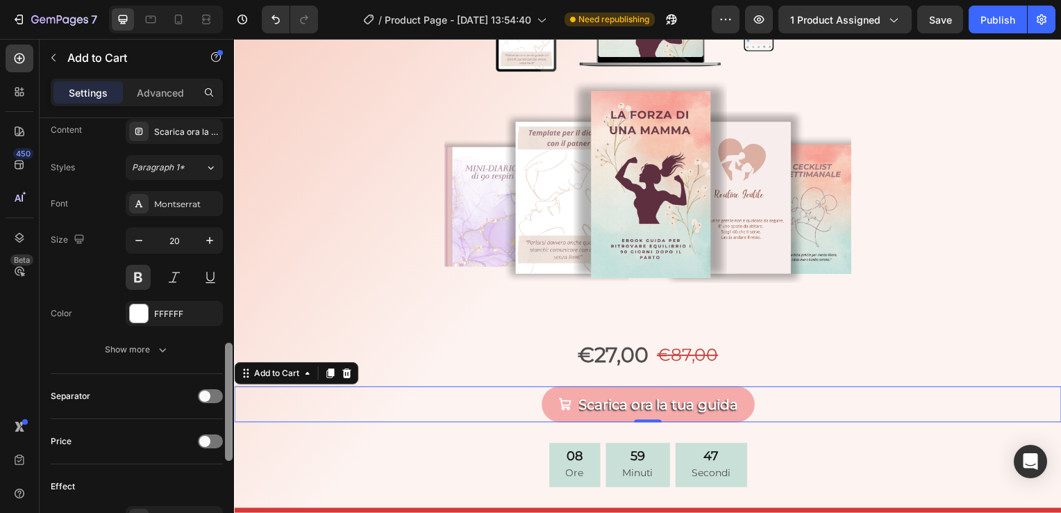
scroll to position [779, 0]
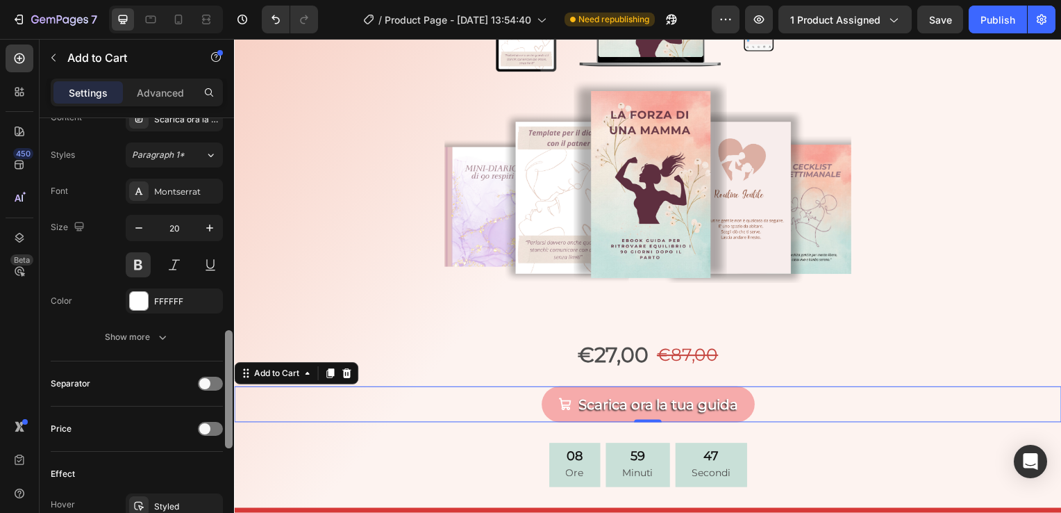
drag, startPoint x: 230, startPoint y: 223, endPoint x: 229, endPoint y: 436, distance: 212.6
click at [229, 436] on div at bounding box center [229, 389] width 8 height 118
click at [177, 340] on button "Show more" at bounding box center [137, 336] width 172 height 25
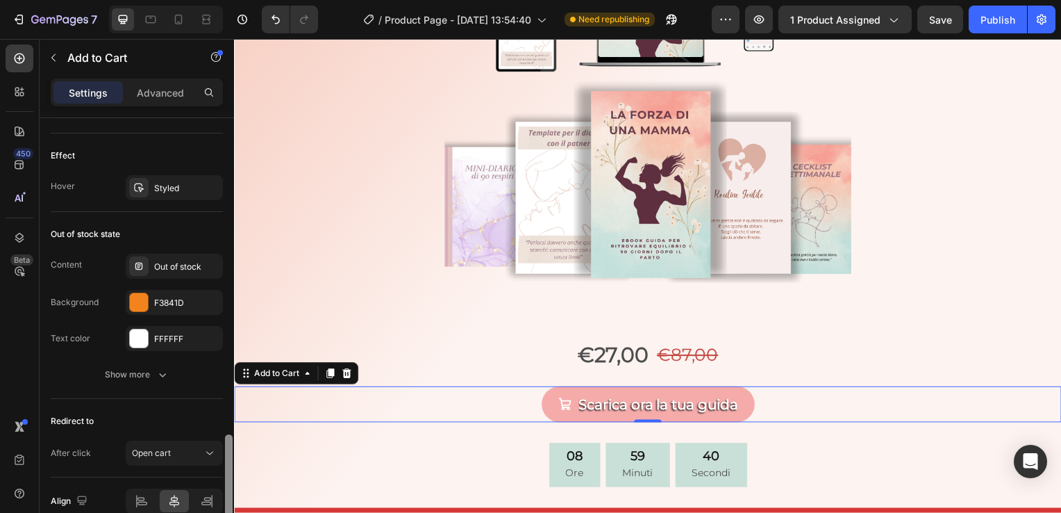
scroll to position [1283, 0]
drag, startPoint x: 225, startPoint y: 349, endPoint x: 226, endPoint y: 486, distance: 137.5
click at [226, 486] on div at bounding box center [229, 484] width 8 height 106
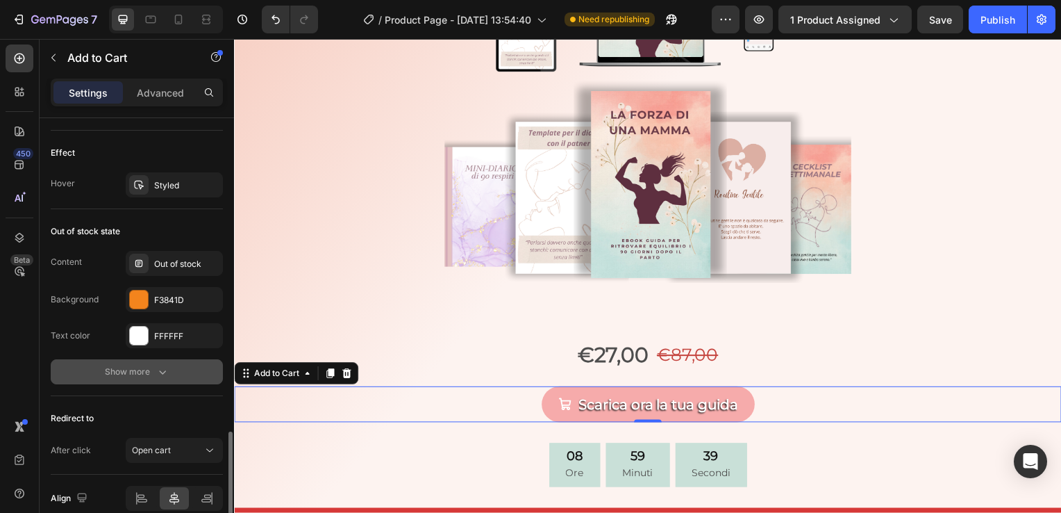
click at [158, 374] on icon "button" at bounding box center [163, 372] width 14 height 14
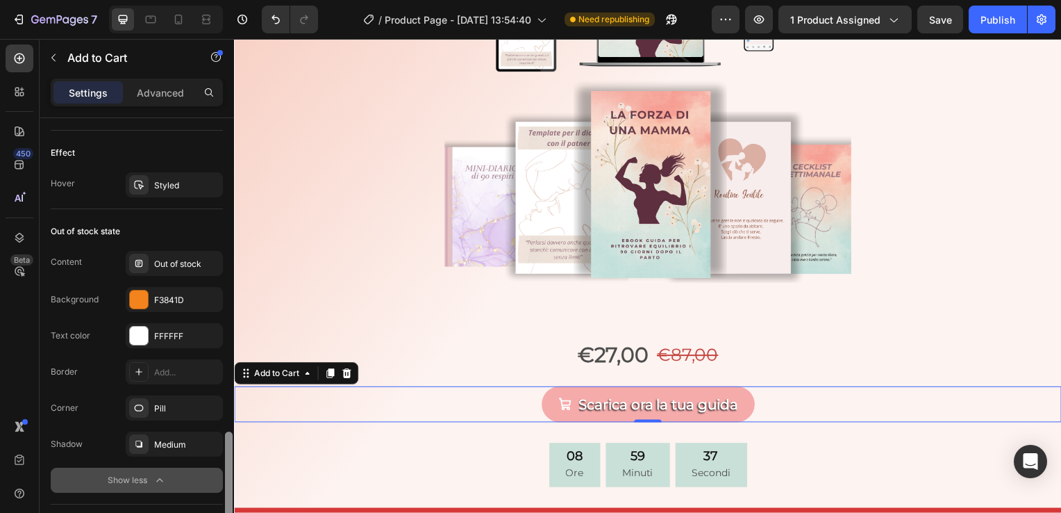
scroll to position [1452, 0]
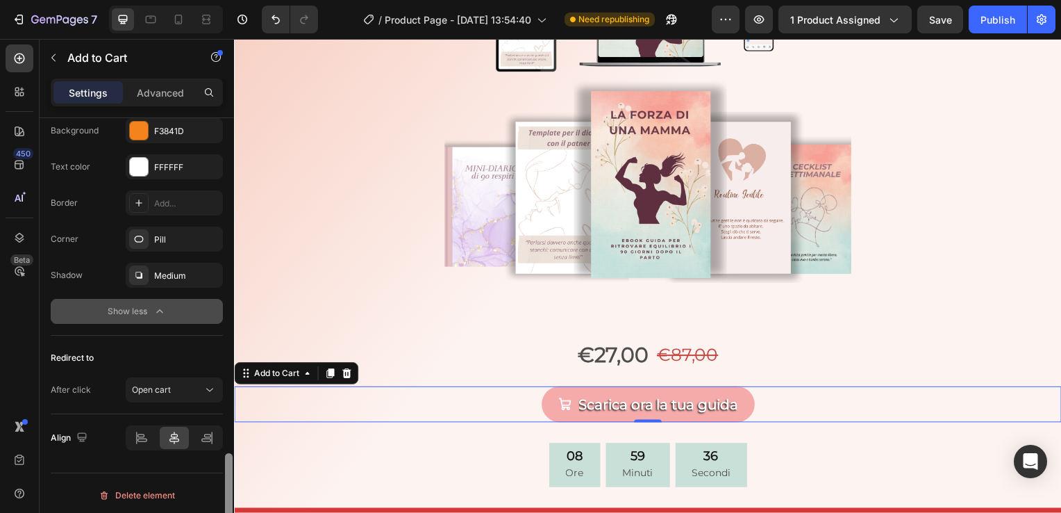
drag, startPoint x: 224, startPoint y: 457, endPoint x: 227, endPoint y: 481, distance: 23.8
click at [227, 481] on div at bounding box center [229, 335] width 10 height 435
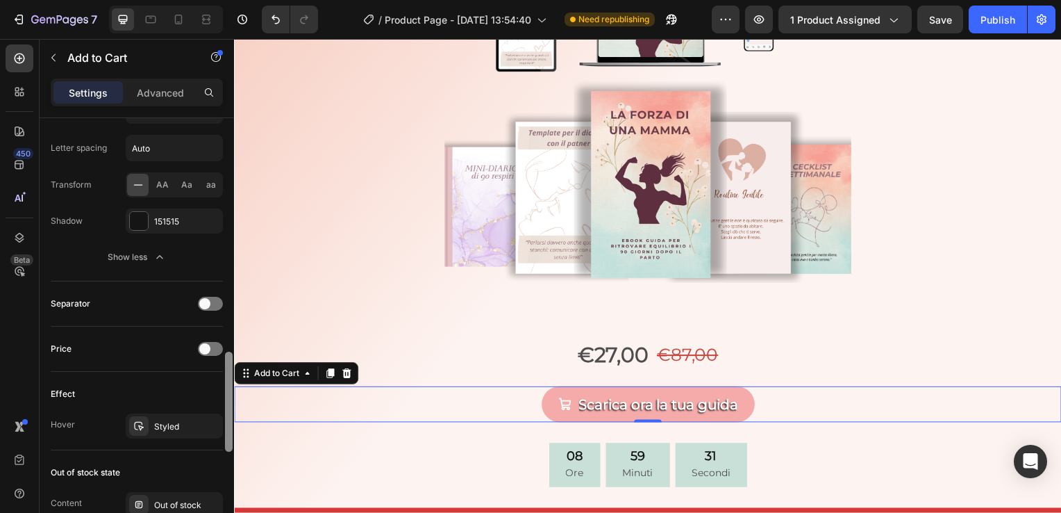
scroll to position [1057, 0]
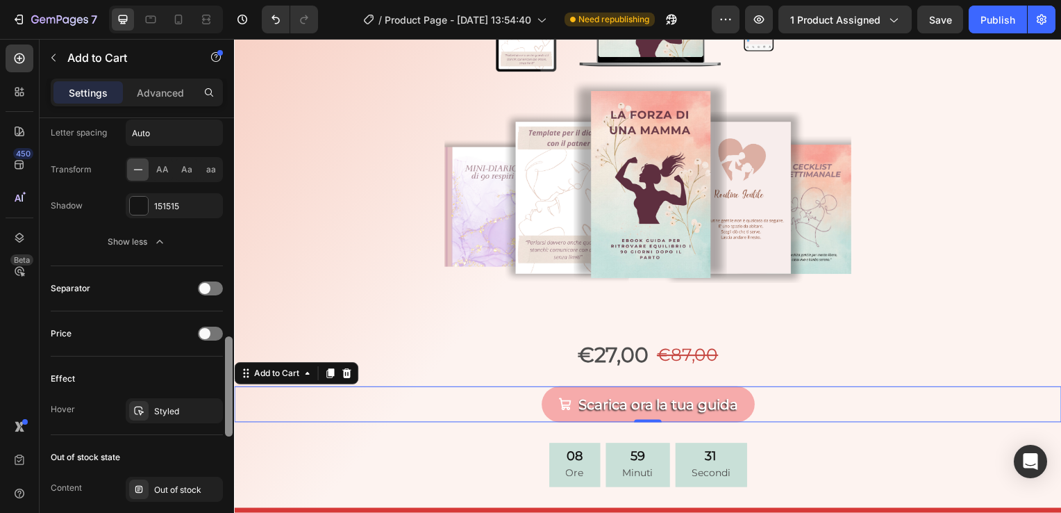
drag, startPoint x: 227, startPoint y: 479, endPoint x: 216, endPoint y: 388, distance: 91.7
click at [216, 388] on div "Layout Product source Ebook La forza di una mamma Size Width Auto Height Auto P…" at bounding box center [137, 335] width 194 height 434
click at [187, 411] on div "Styled" at bounding box center [174, 411] width 40 height 13
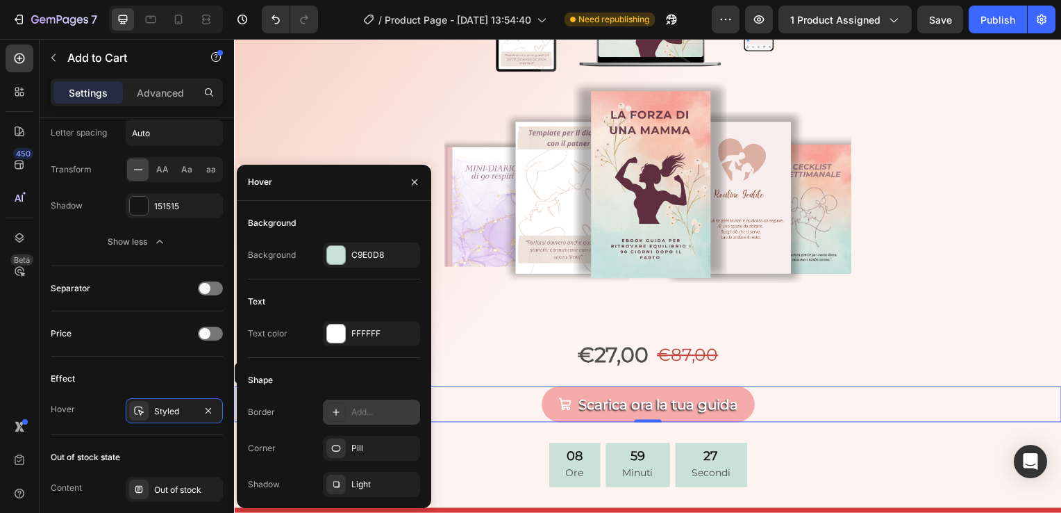
click at [356, 408] on div "Add..." at bounding box center [383, 412] width 65 height 13
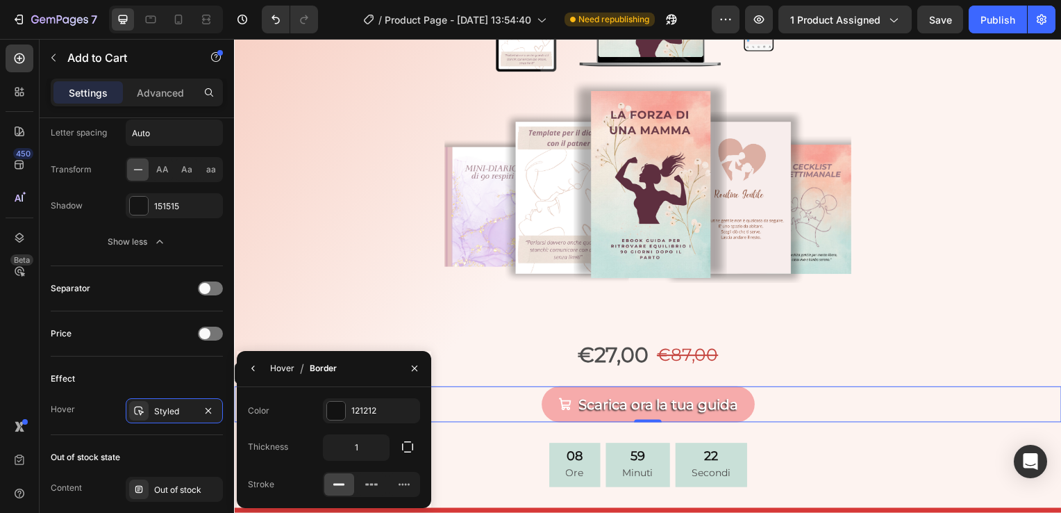
click at [281, 370] on div "Hover" at bounding box center [282, 368] width 24 height 13
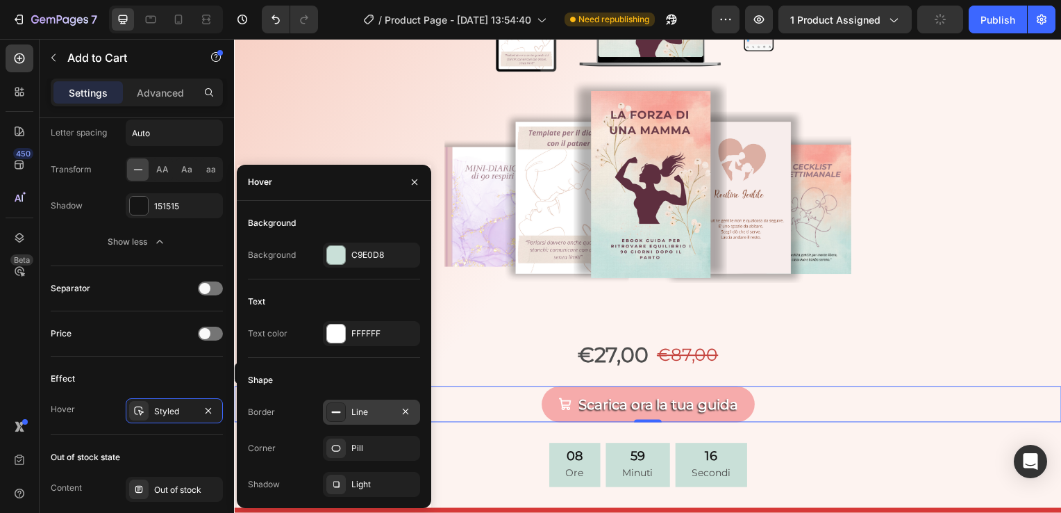
click at [335, 416] on icon at bounding box center [336, 411] width 11 height 11
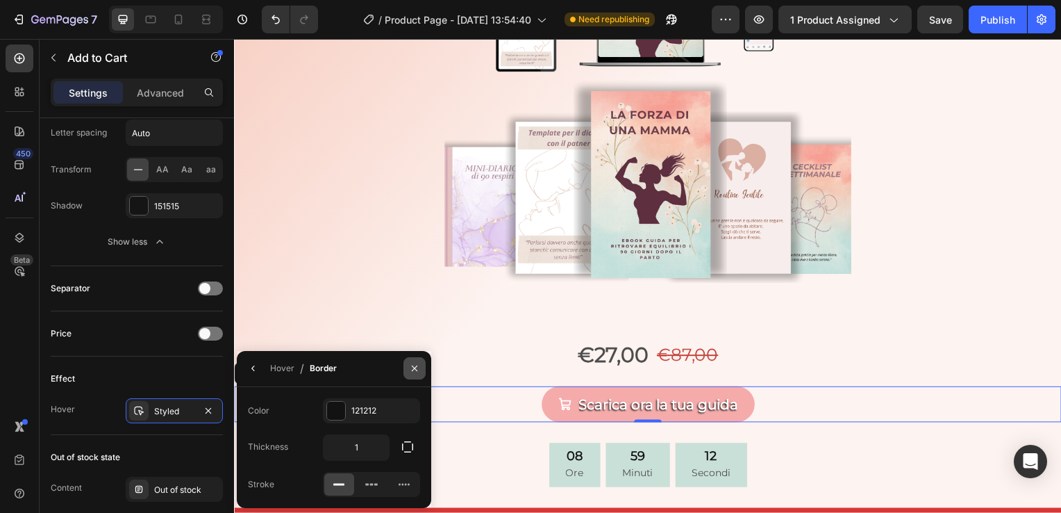
click at [417, 362] on button "button" at bounding box center [415, 368] width 22 height 22
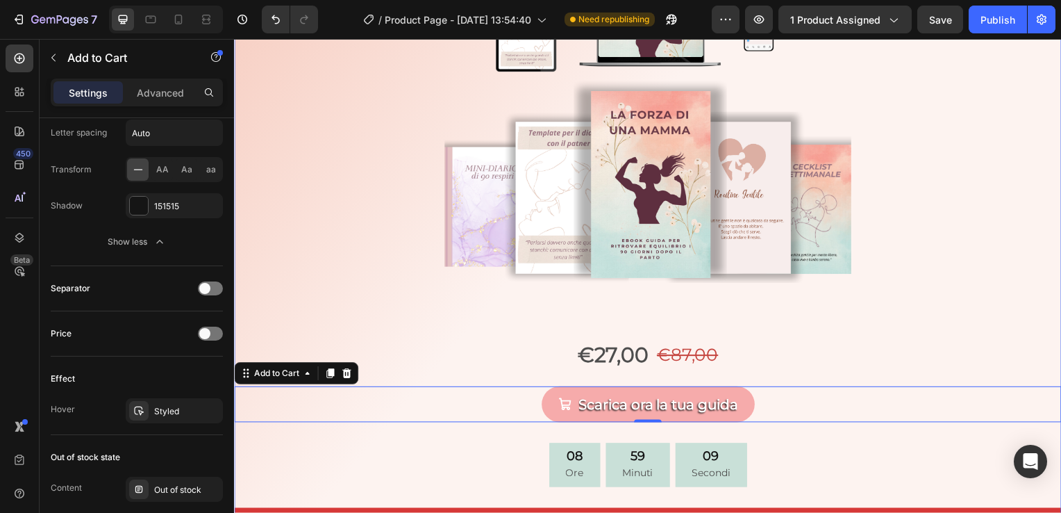
click at [828, 335] on div "Ti senti travolta dalla maternità ? Heading Ti senti travolta dalla maternità ?…" at bounding box center [651, 217] width 834 height 772
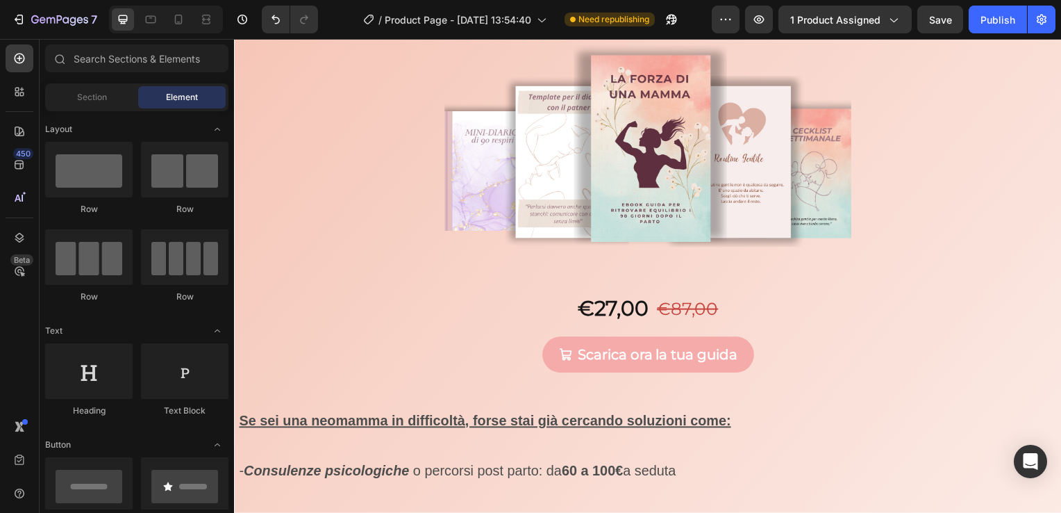
scroll to position [7532, 0]
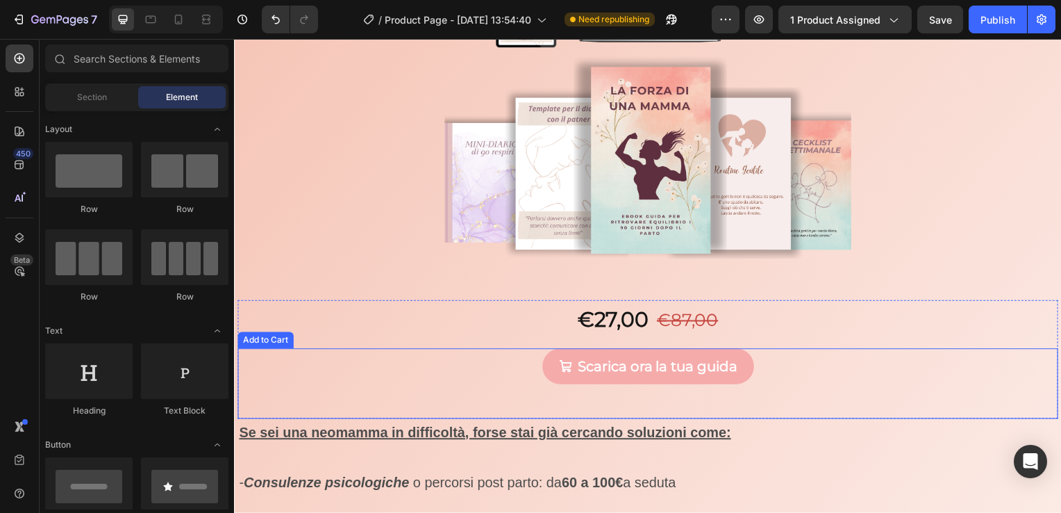
click at [537, 361] on div "Scarica ora la tua guida Add to Cart" at bounding box center [651, 386] width 827 height 71
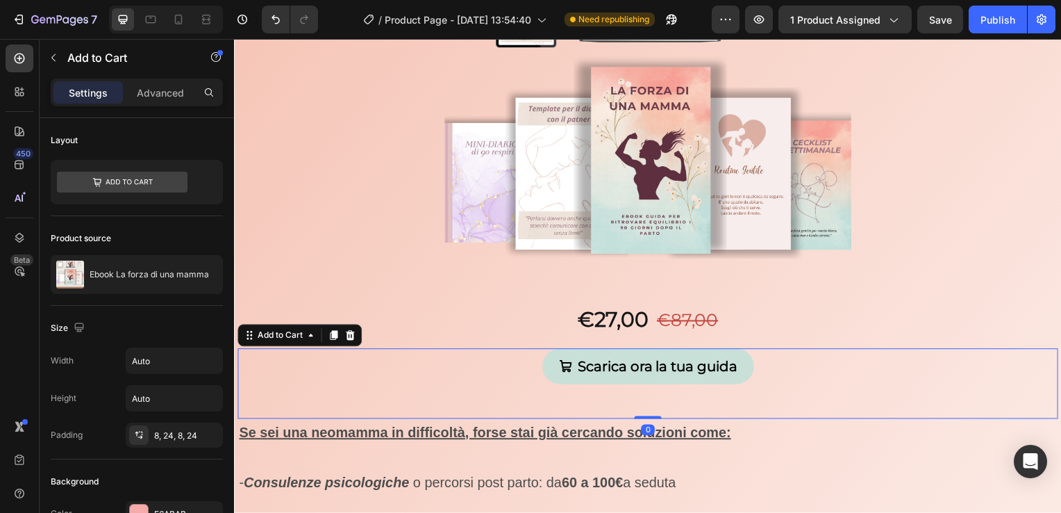
click at [547, 369] on button "Scarica ora la tua guida" at bounding box center [651, 369] width 213 height 36
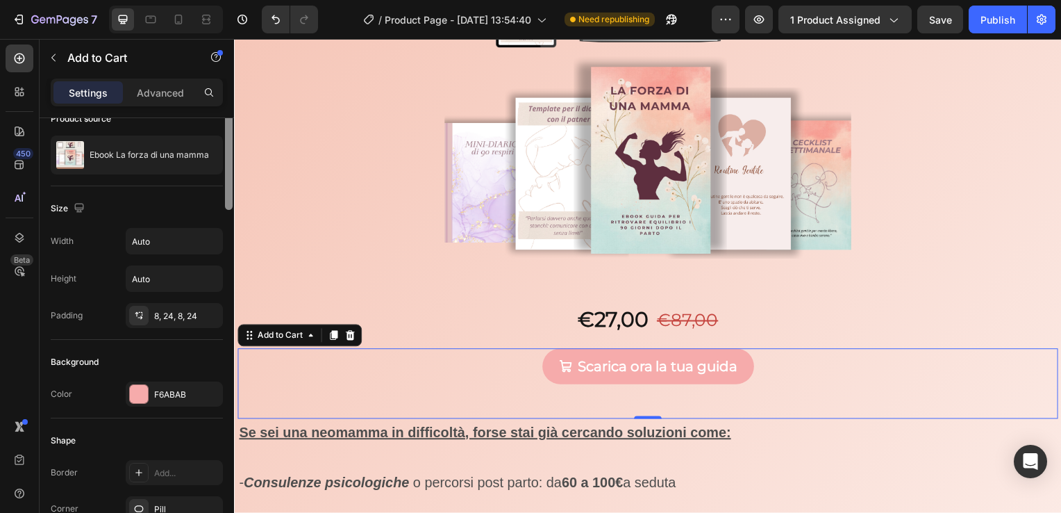
scroll to position [140, 0]
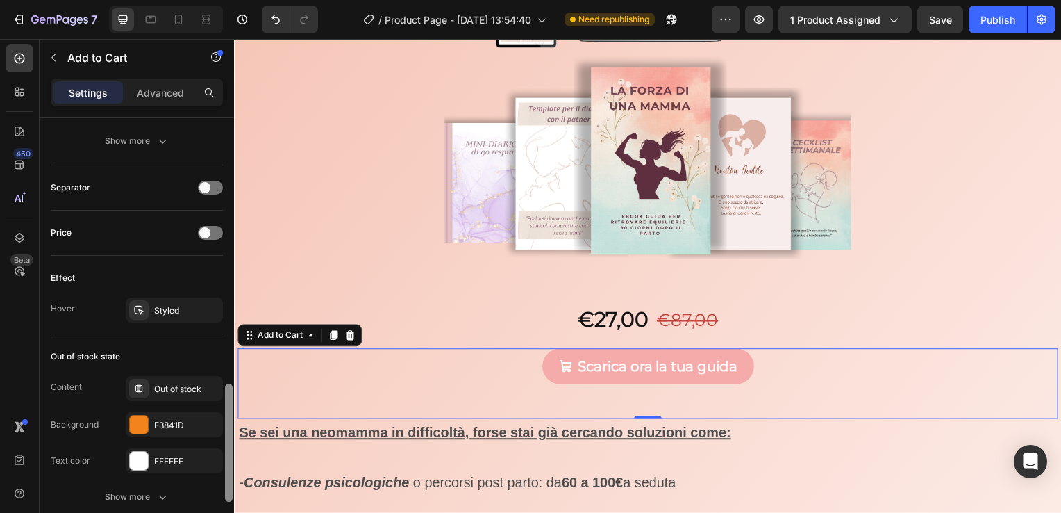
drag, startPoint x: 231, startPoint y: 207, endPoint x: 222, endPoint y: 474, distance: 266.9
click at [222, 474] on div "Layout Product source Ebook La forza di una mamma Size Width Auto Height Auto P…" at bounding box center [137, 335] width 194 height 434
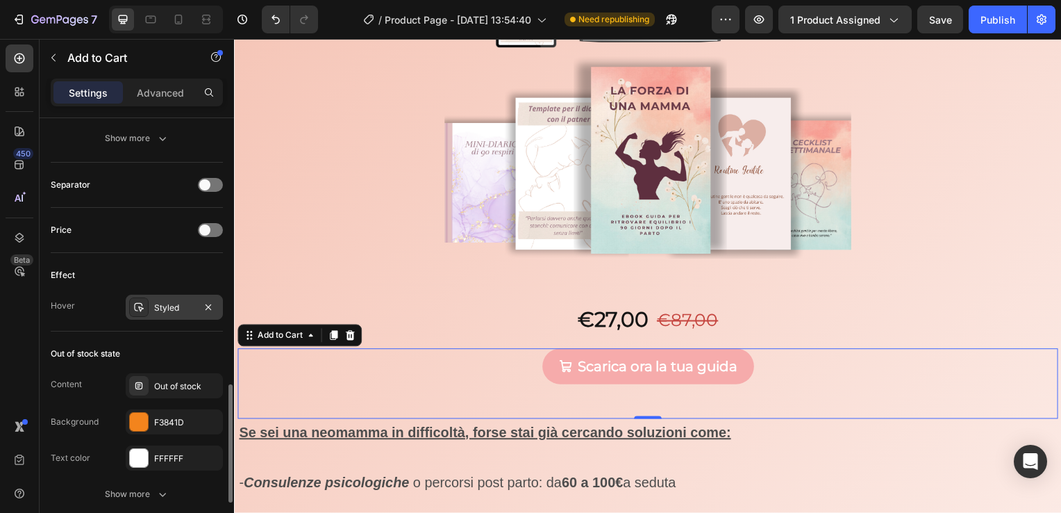
click at [179, 301] on div "Styled" at bounding box center [174, 307] width 40 height 13
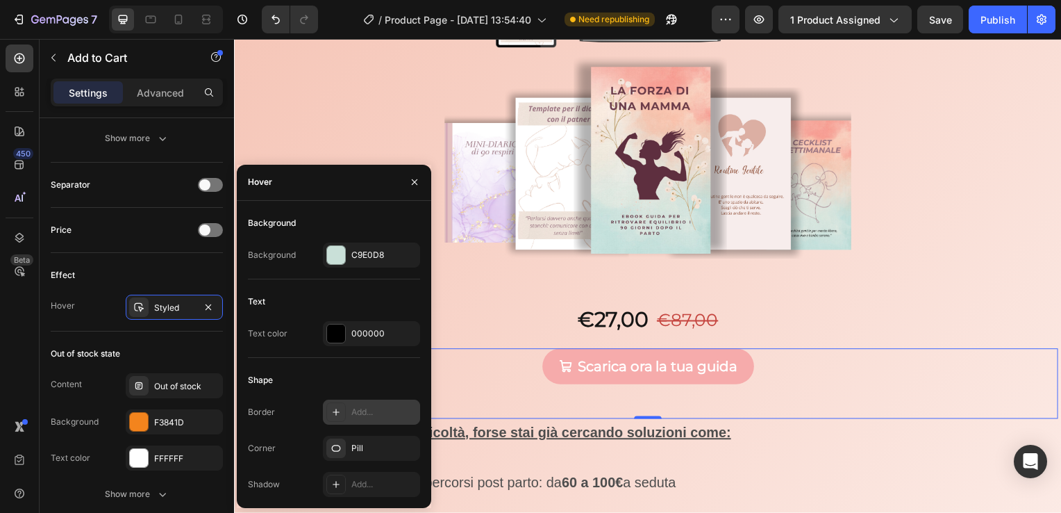
click at [348, 408] on div "Add..." at bounding box center [371, 411] width 97 height 25
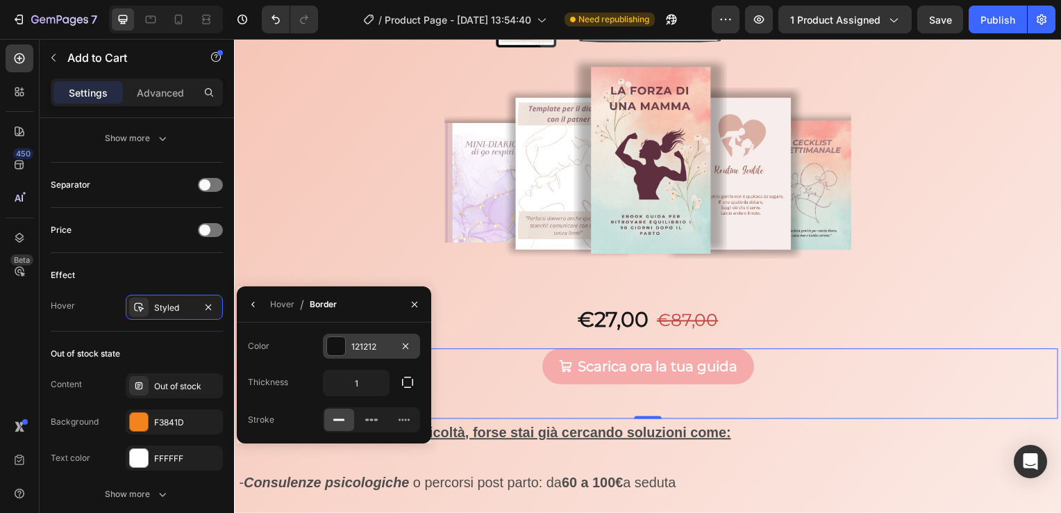
click at [342, 346] on div at bounding box center [336, 346] width 18 height 18
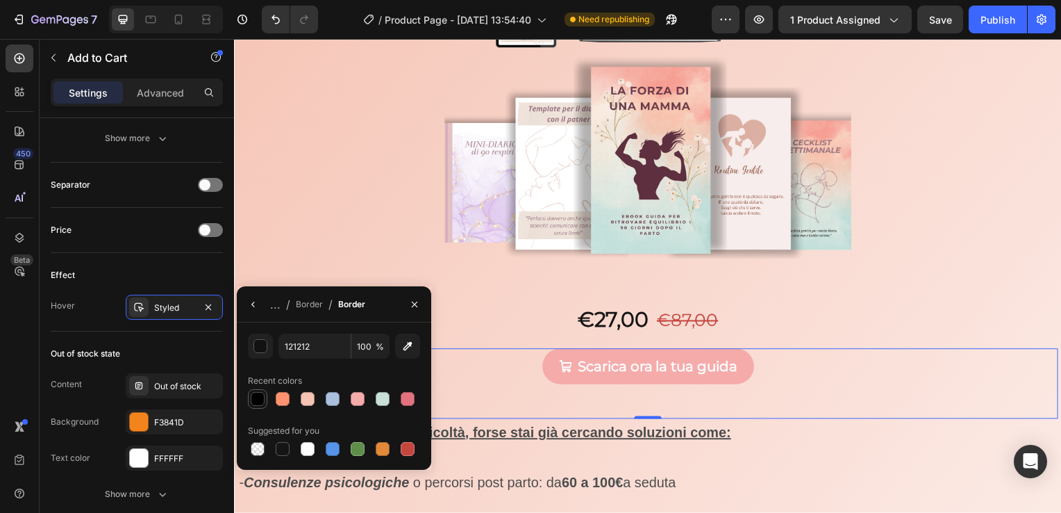
click at [257, 401] on div at bounding box center [258, 399] width 14 height 14
type input "000000"
click at [257, 304] on icon "button" at bounding box center [253, 304] width 11 height 11
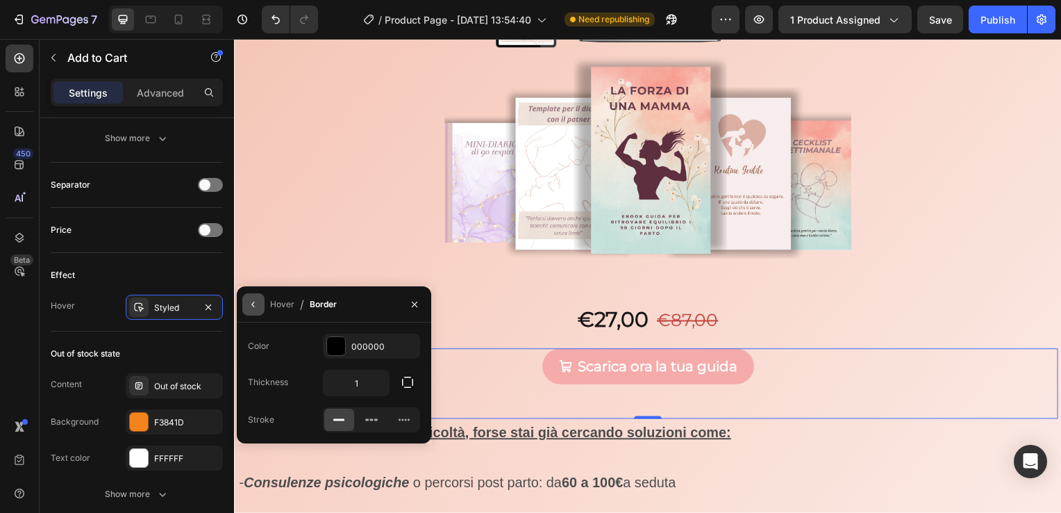
click at [256, 307] on icon "button" at bounding box center [253, 304] width 11 height 11
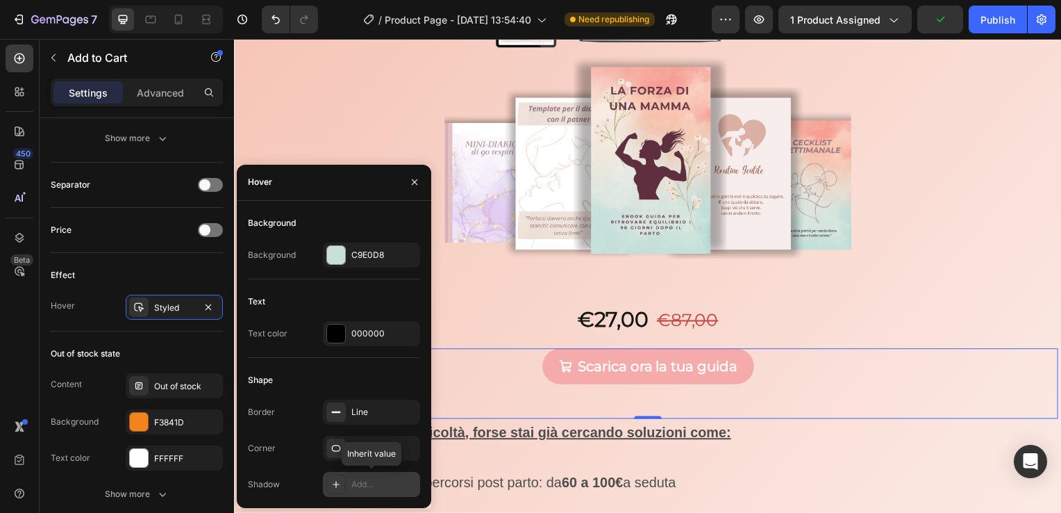
click at [342, 478] on div at bounding box center [335, 483] width 19 height 19
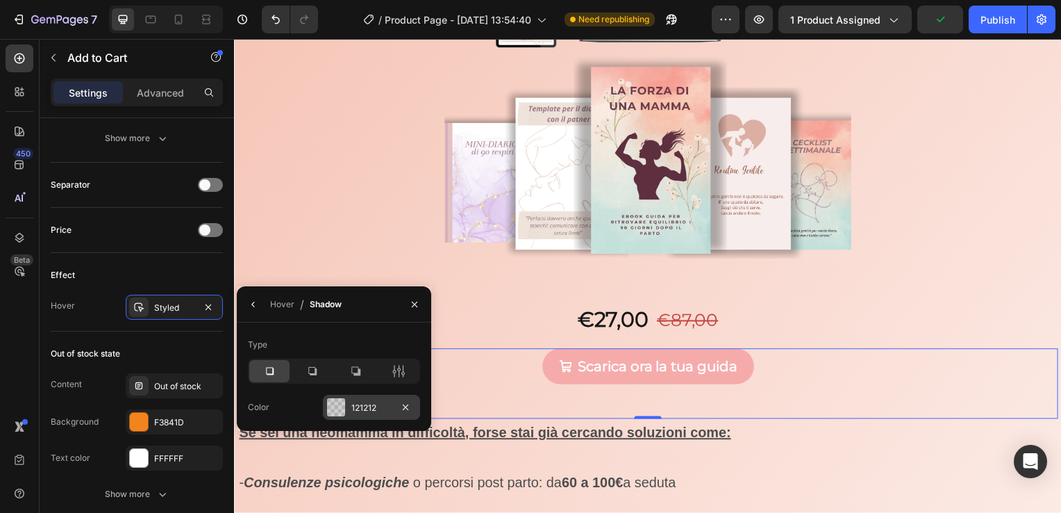
click at [336, 412] on div at bounding box center [336, 407] width 18 height 18
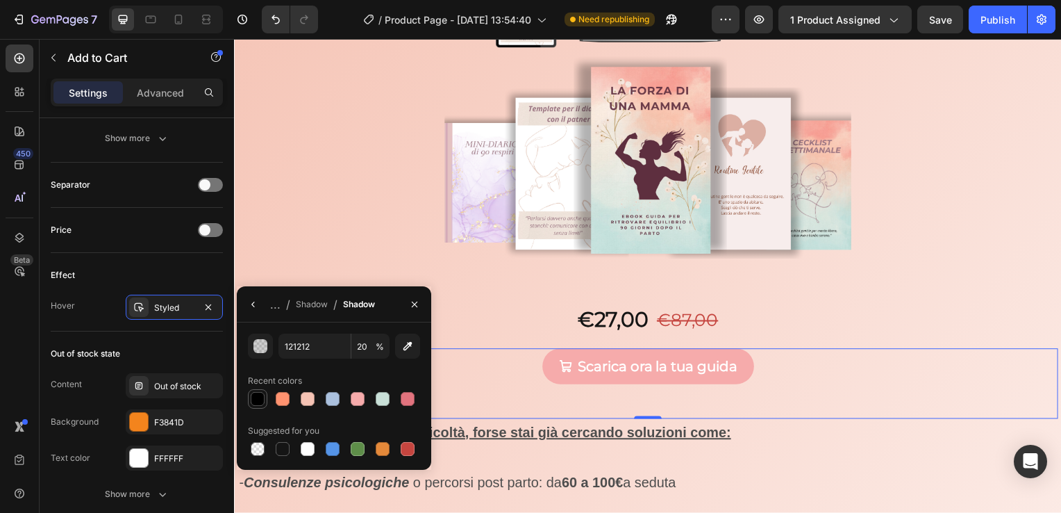
click at [253, 394] on div at bounding box center [258, 399] width 14 height 14
type input "000000"
type input "100"
click at [414, 310] on button "button" at bounding box center [415, 304] width 22 height 22
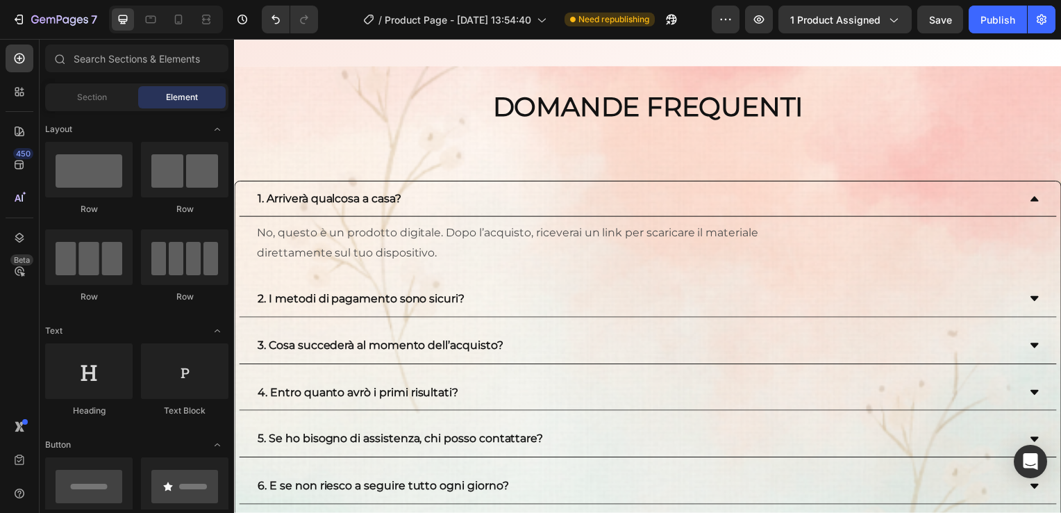
scroll to position [9424, 0]
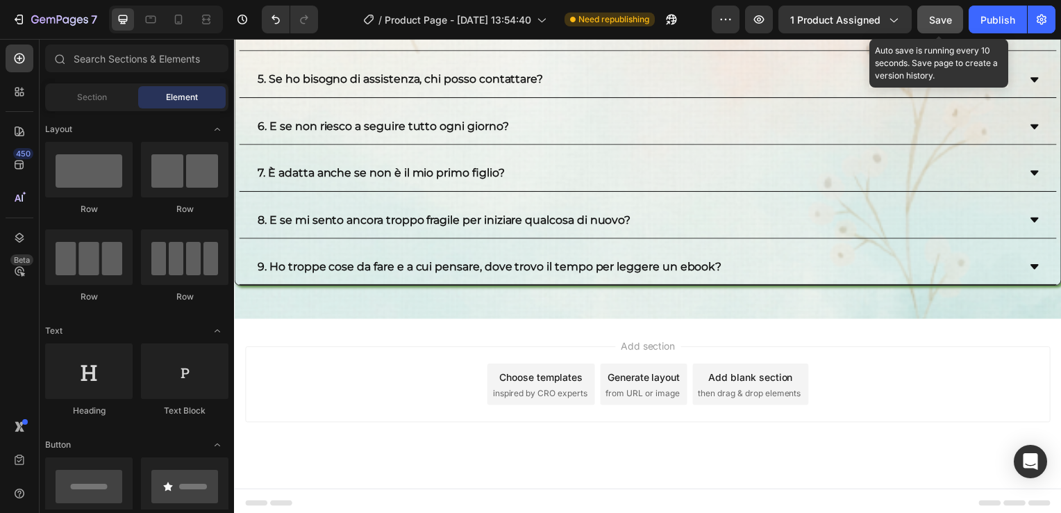
click at [950, 20] on span "Save" at bounding box center [940, 20] width 23 height 12
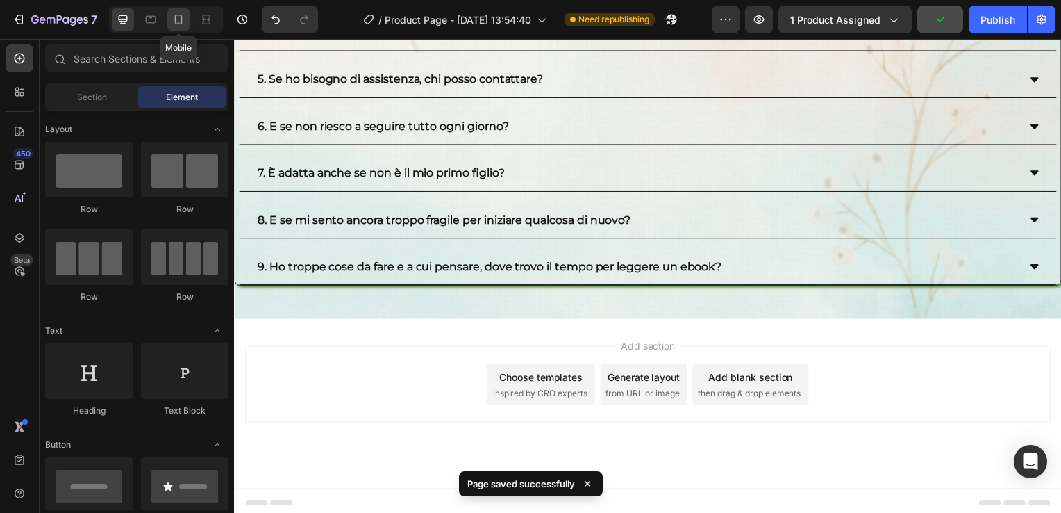
click at [188, 26] on div at bounding box center [178, 19] width 22 height 22
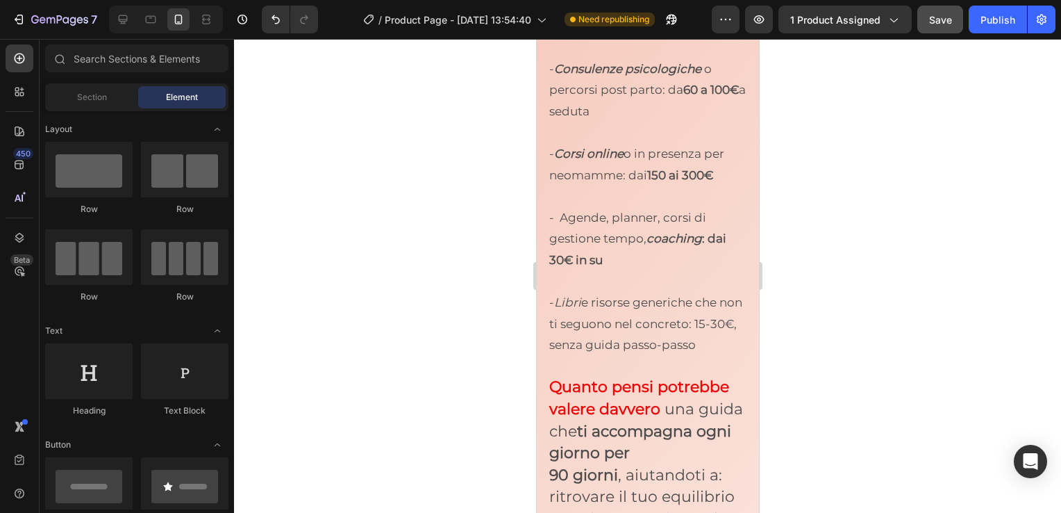
scroll to position [8735, 0]
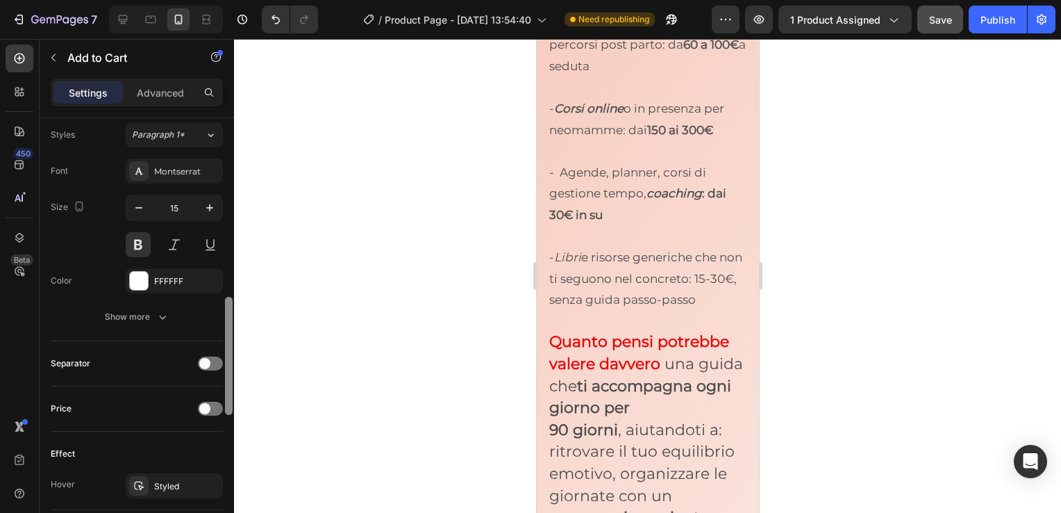
drag, startPoint x: 227, startPoint y: 167, endPoint x: 285, endPoint y: 386, distance: 226.9
click at [285, 0] on div "7 / Product Page - [DATE] 13:54:40 Need republishing Preview 1 product assigned…" at bounding box center [530, 0] width 1061 height 0
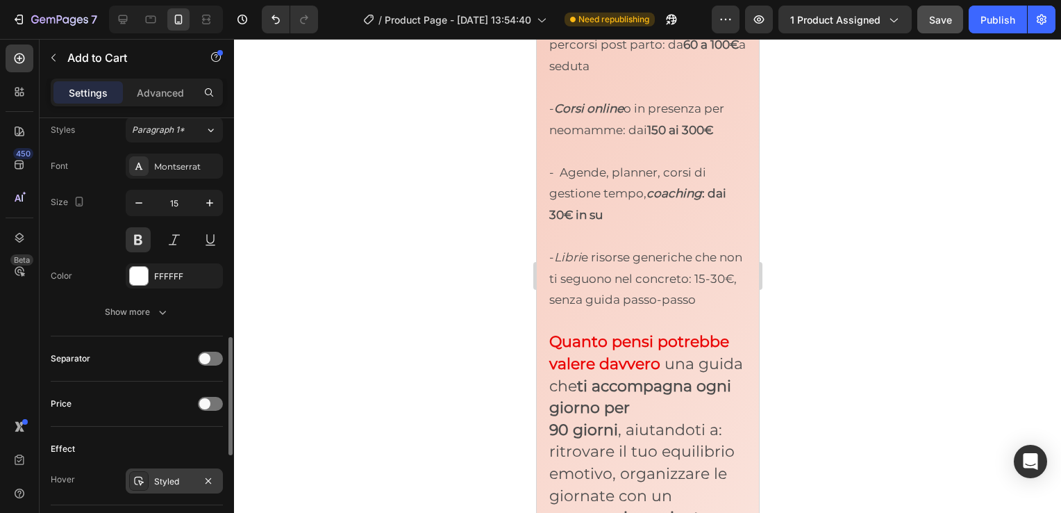
click at [167, 475] on div "Styled" at bounding box center [174, 481] width 40 height 13
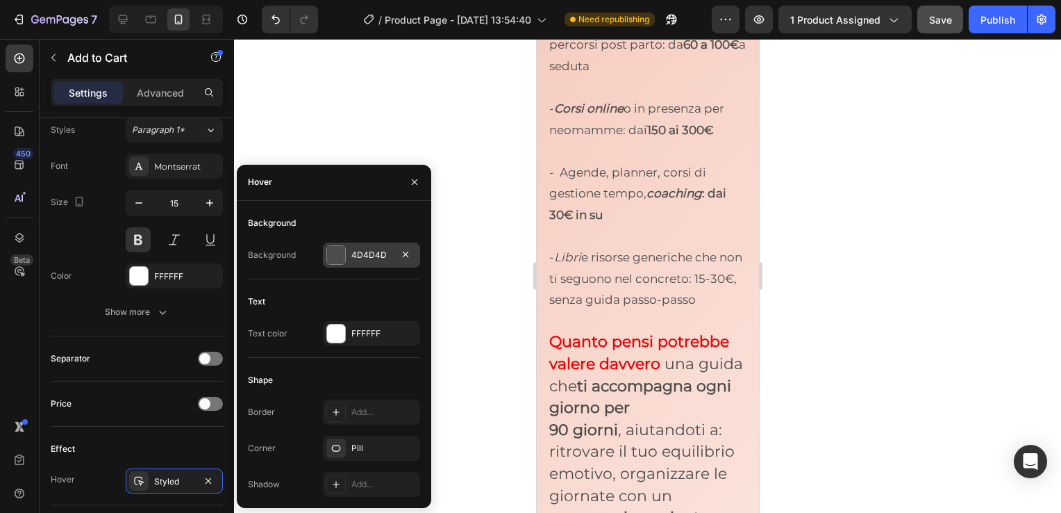
click at [339, 263] on div at bounding box center [336, 255] width 18 height 18
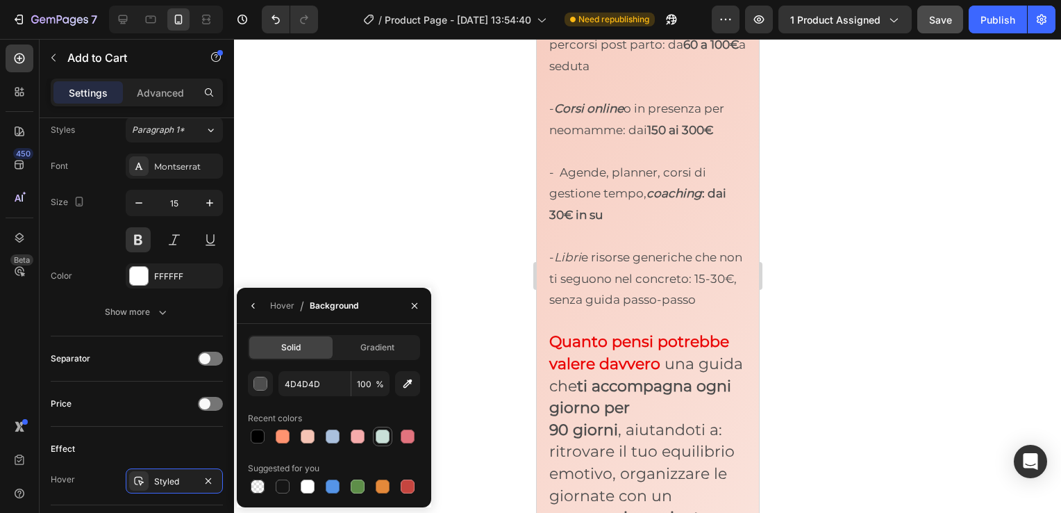
click at [387, 434] on div at bounding box center [383, 436] width 14 height 14
type input "C9E0D8"
click at [257, 310] on icon "button" at bounding box center [253, 305] width 11 height 11
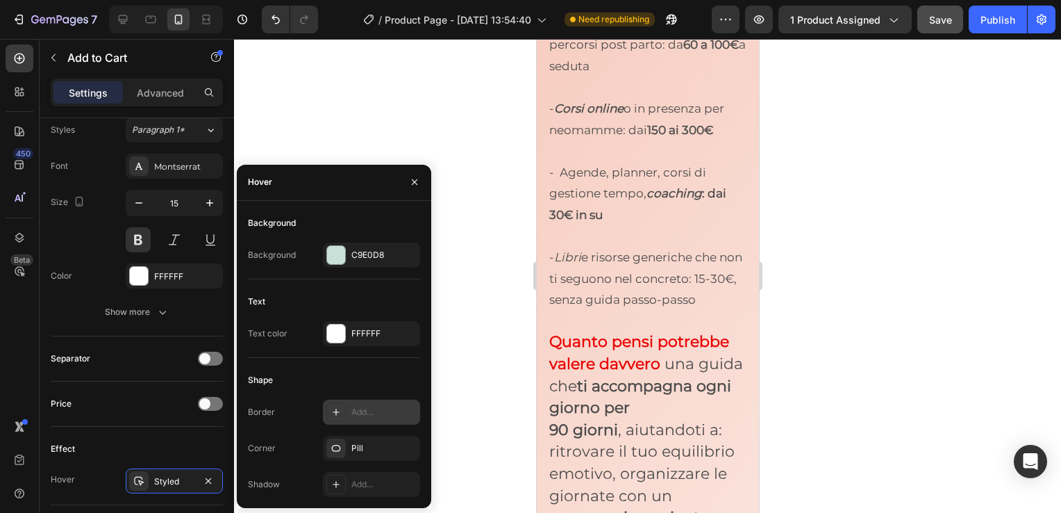
click at [351, 415] on div "Add..." at bounding box center [383, 412] width 65 height 13
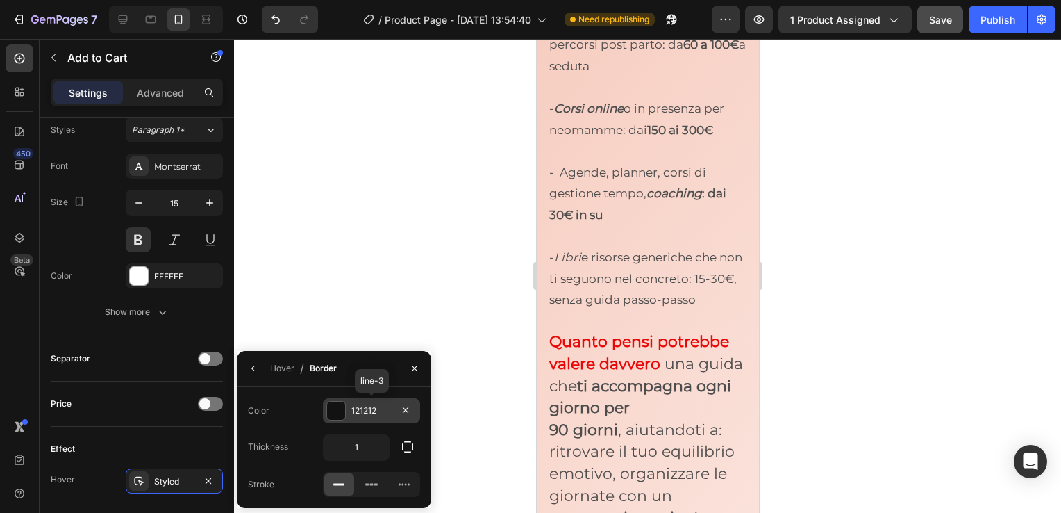
click at [348, 415] on div "121212" at bounding box center [371, 410] width 97 height 25
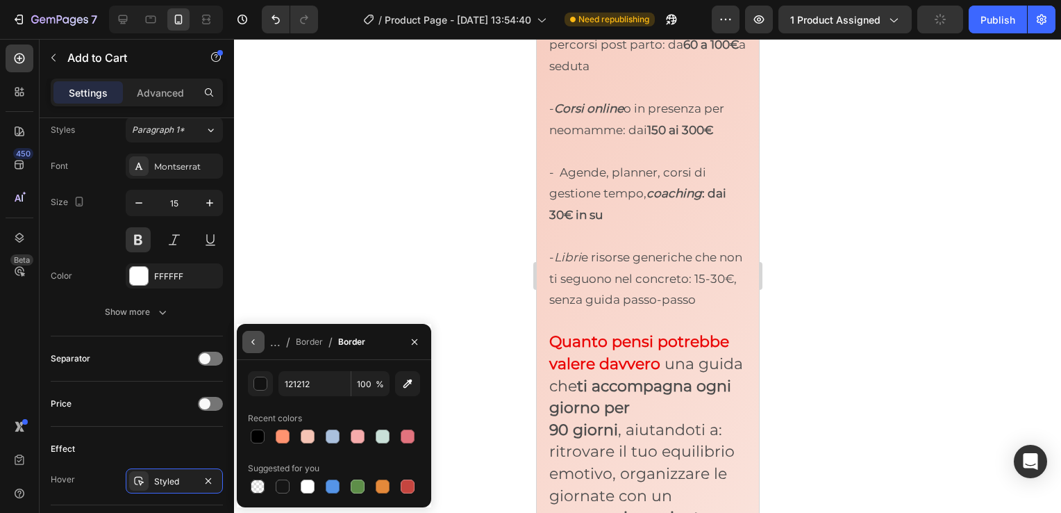
click at [258, 340] on icon "button" at bounding box center [253, 341] width 11 height 11
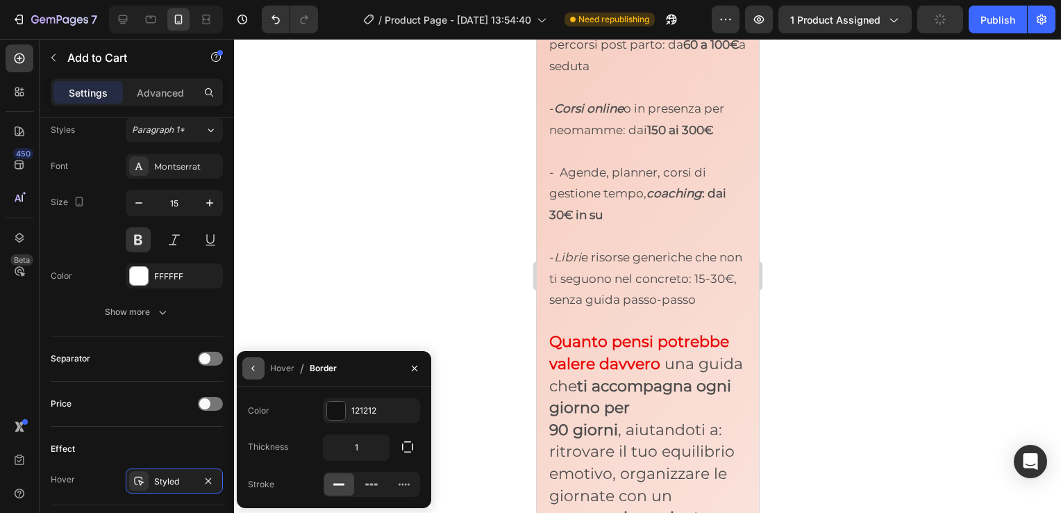
click at [254, 372] on icon "button" at bounding box center [253, 368] width 11 height 11
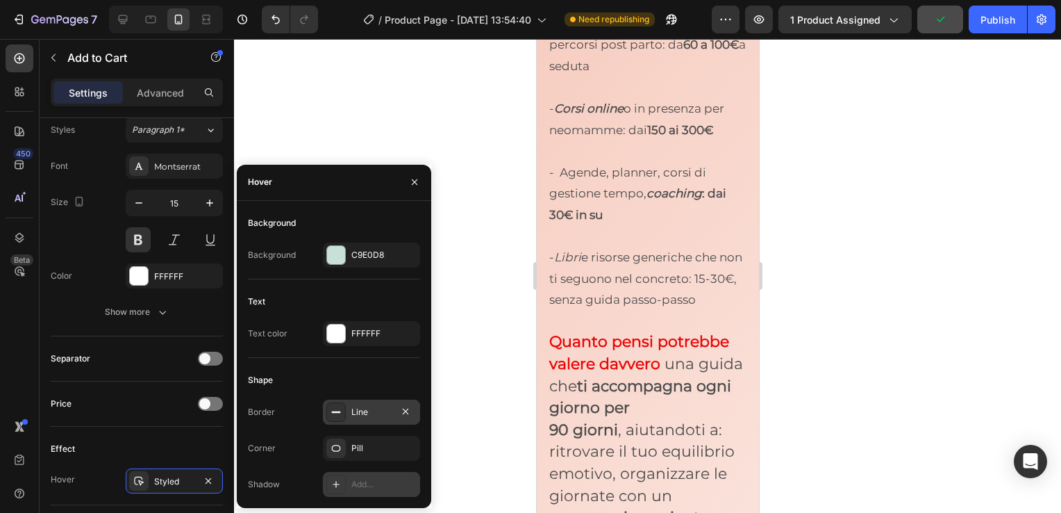
click at [353, 488] on div "Add..." at bounding box center [383, 484] width 65 height 13
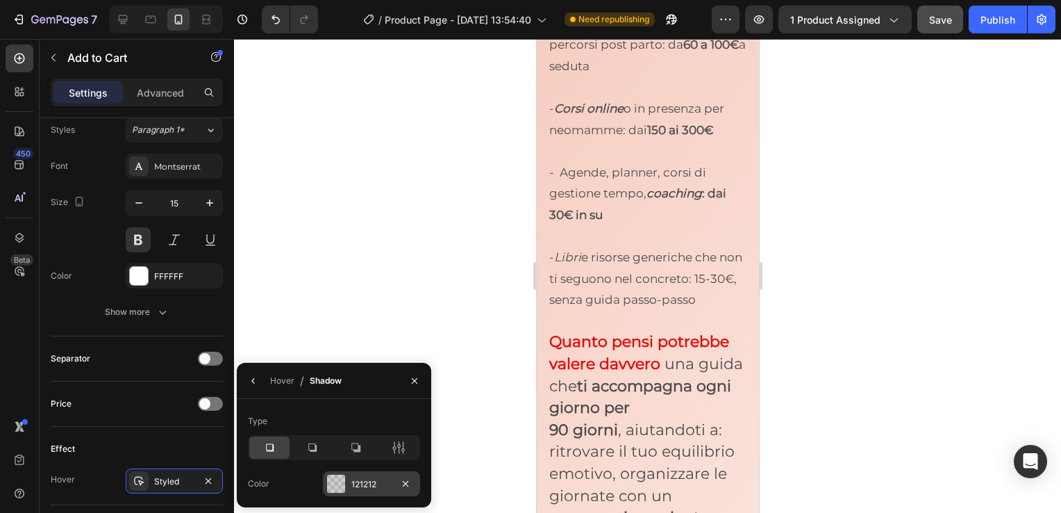
click at [338, 476] on div at bounding box center [336, 483] width 18 height 18
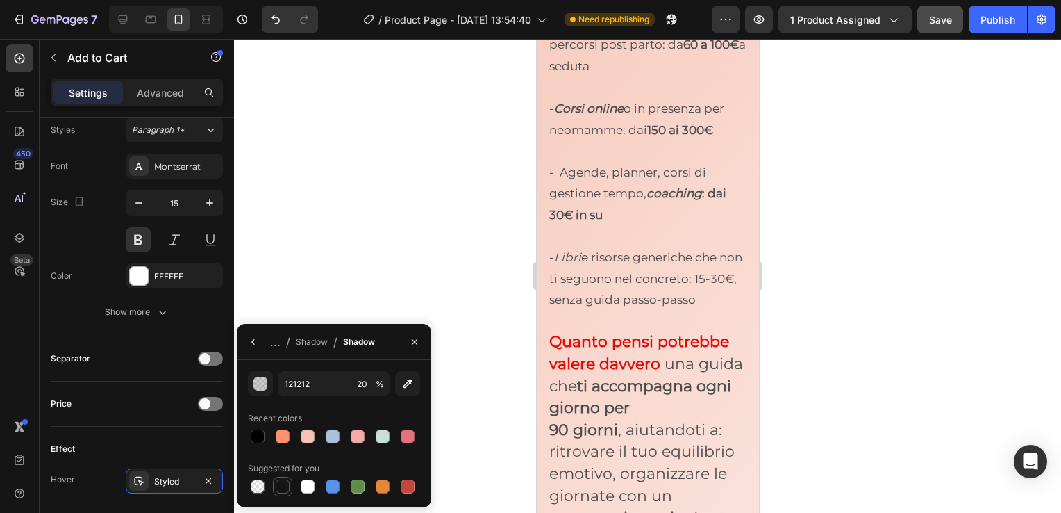
click at [283, 483] on div at bounding box center [283, 486] width 14 height 14
type input "151515"
type input "100"
click at [411, 346] on icon "button" at bounding box center [414, 341] width 11 height 11
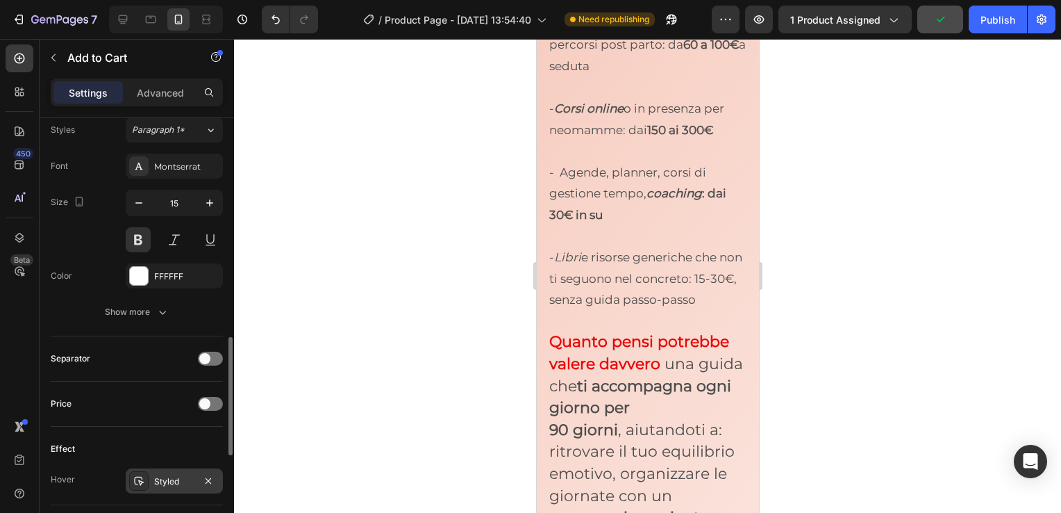
click at [188, 475] on div "Styled" at bounding box center [174, 481] width 40 height 13
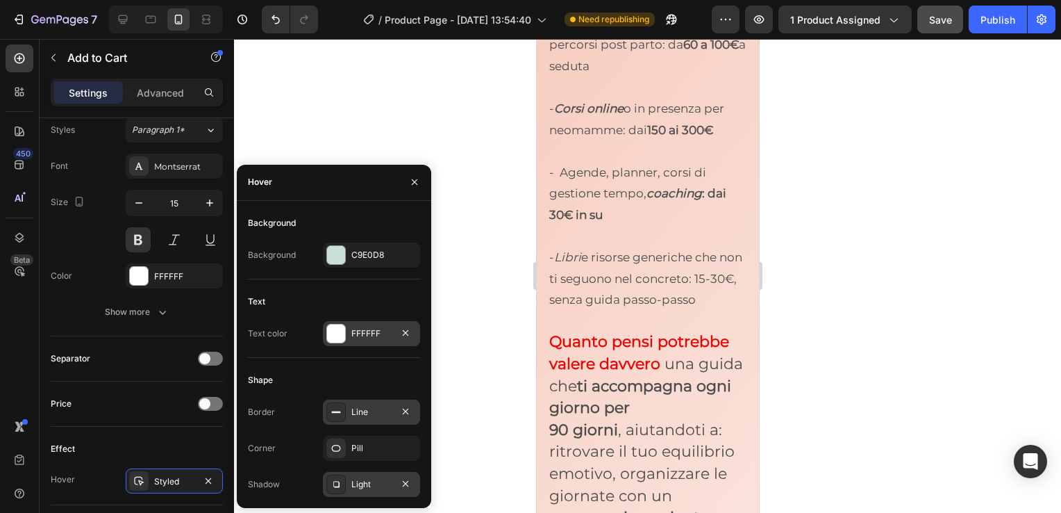
click at [335, 329] on div at bounding box center [336, 333] width 18 height 18
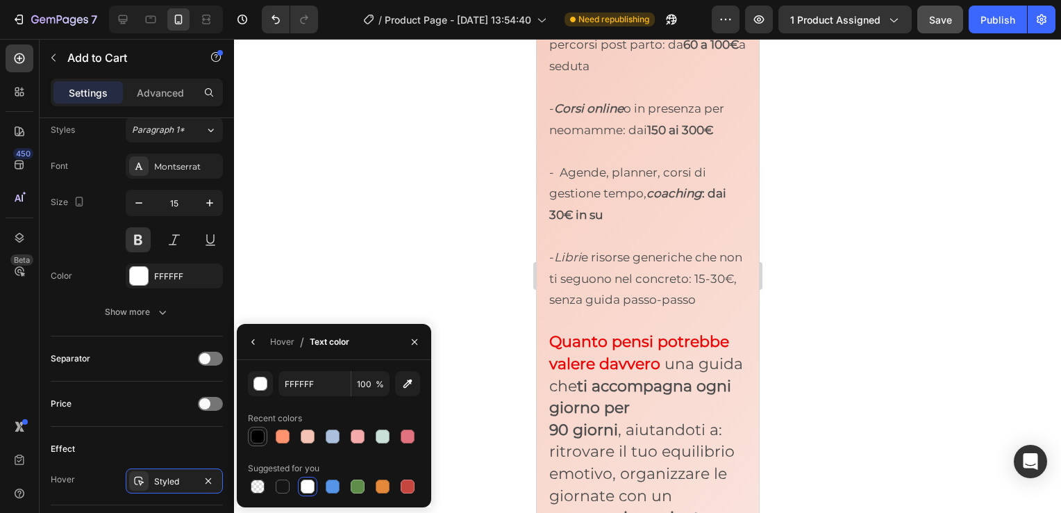
click at [262, 437] on div at bounding box center [258, 436] width 14 height 14
type input "000000"
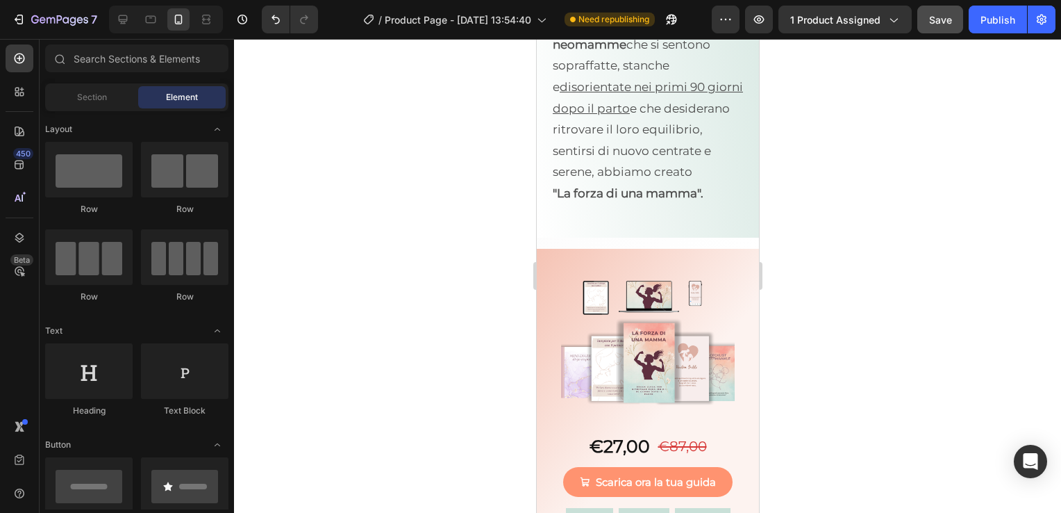
scroll to position [7592, 0]
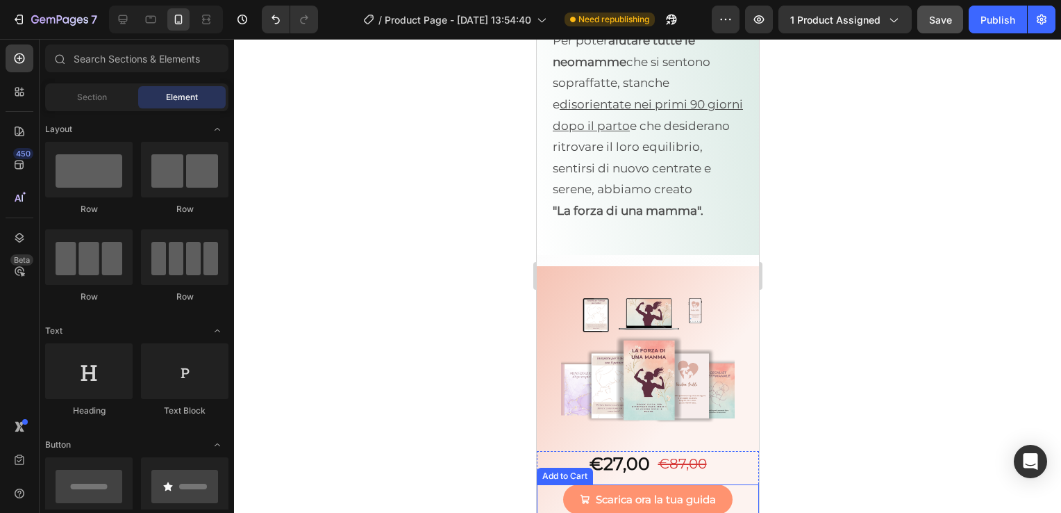
click at [732, 484] on div "Scarica ora la tua guida Add to Cart" at bounding box center [647, 499] width 222 height 30
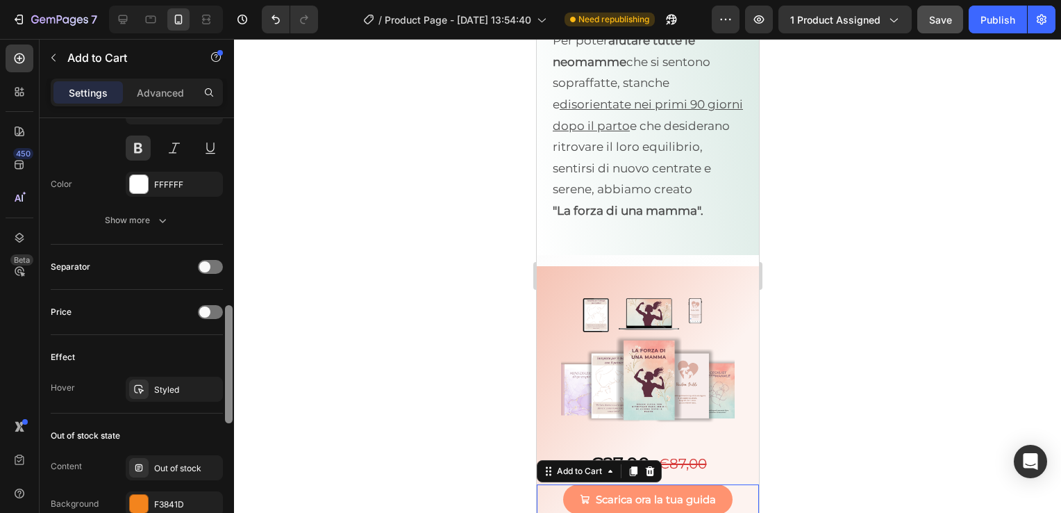
scroll to position [911, 0]
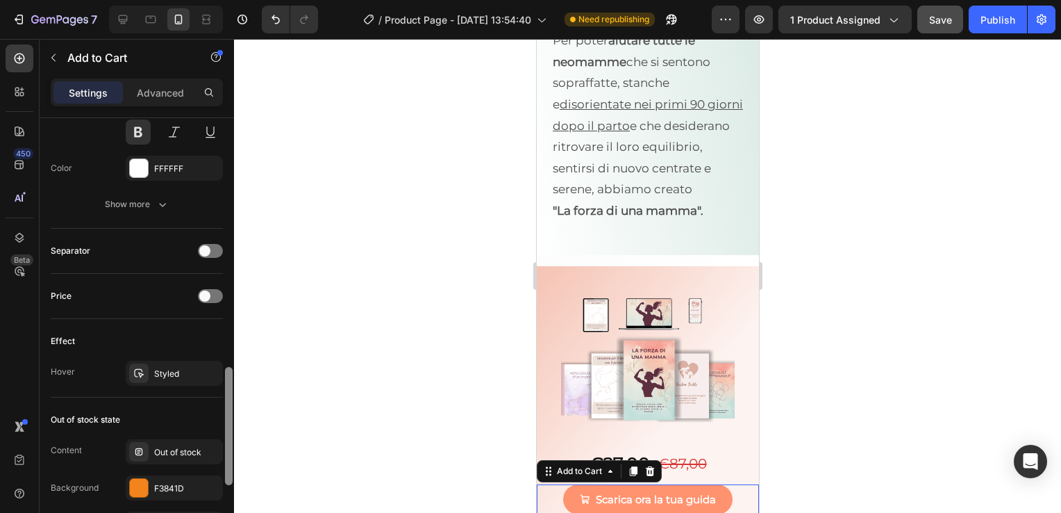
drag, startPoint x: 230, startPoint y: 213, endPoint x: 292, endPoint y: 462, distance: 256.4
click at [292, 0] on div "7 / Product Page - [DATE] 13:54:40 Need republishing Preview 1 product assigned…" at bounding box center [530, 0] width 1061 height 0
click at [181, 363] on div "Styled" at bounding box center [174, 373] width 97 height 25
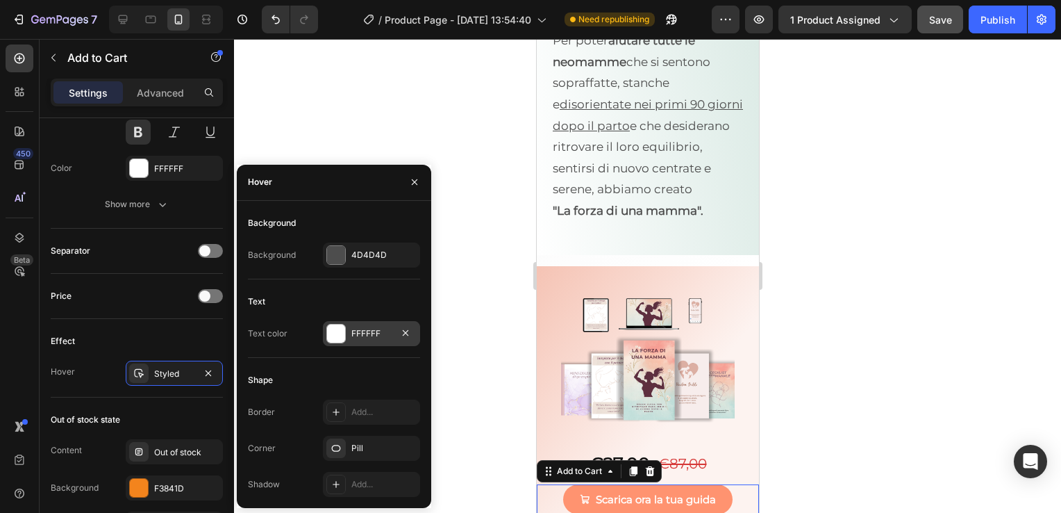
click at [345, 329] on div at bounding box center [336, 333] width 18 height 18
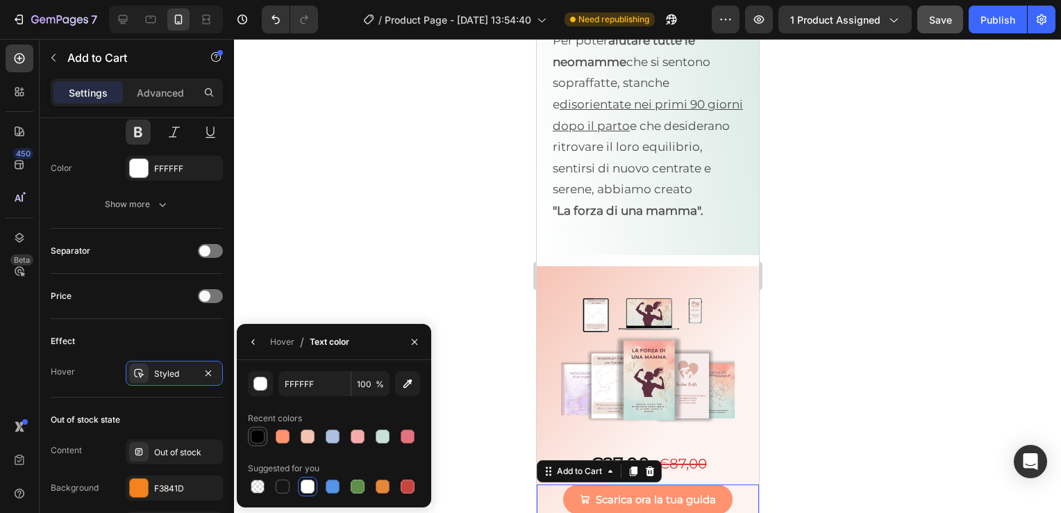
click at [263, 435] on div at bounding box center [258, 436] width 14 height 14
type input "000000"
click at [254, 345] on icon "button" at bounding box center [253, 341] width 11 height 11
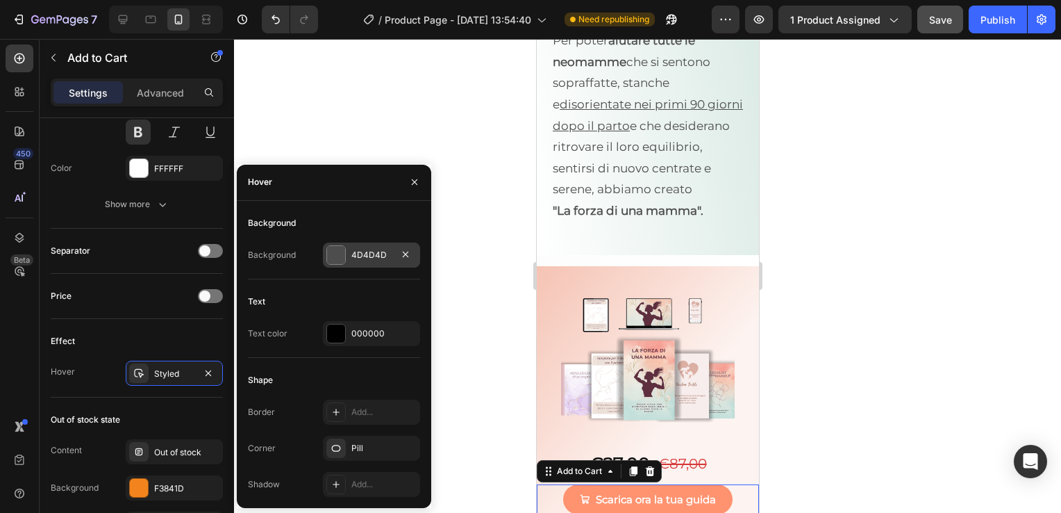
click at [334, 259] on div at bounding box center [336, 255] width 18 height 18
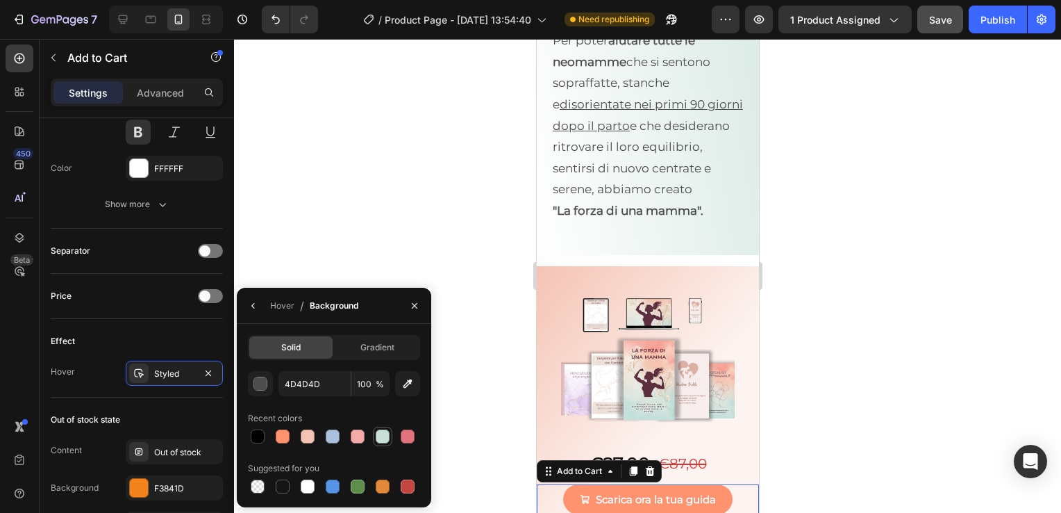
click at [379, 436] on div at bounding box center [383, 436] width 14 height 14
type input "C9E0D8"
click at [253, 302] on icon "button" at bounding box center [253, 305] width 11 height 11
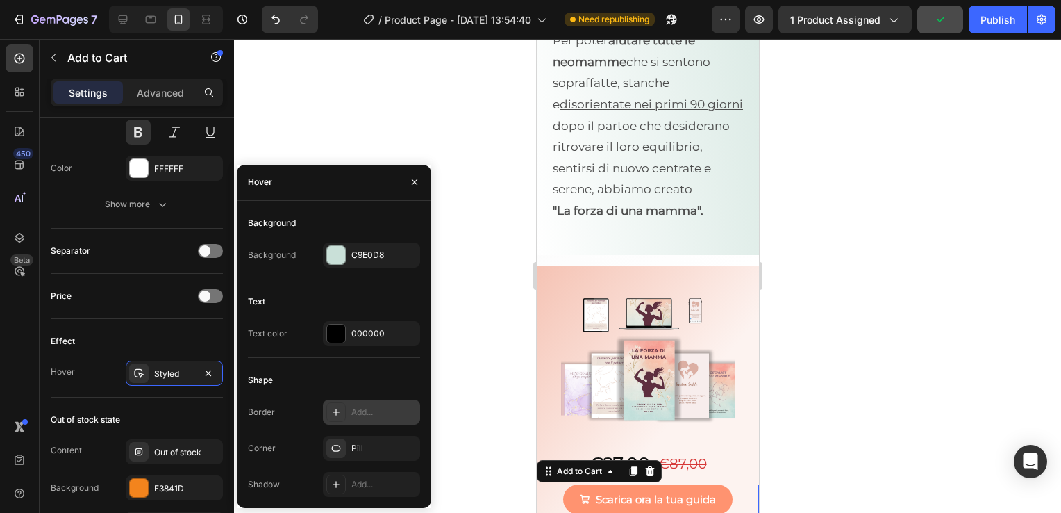
click at [347, 408] on div "Add..." at bounding box center [371, 411] width 97 height 25
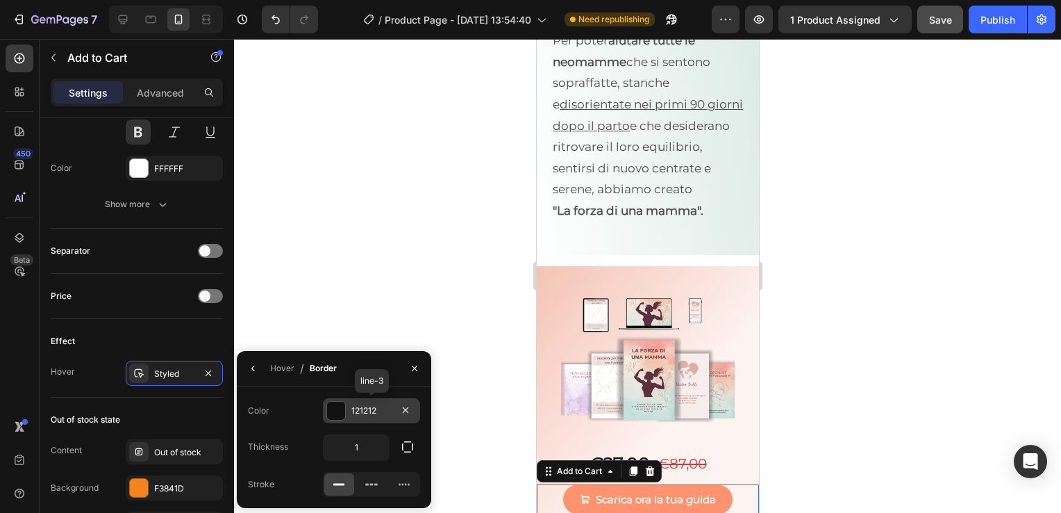
click at [338, 411] on div at bounding box center [336, 410] width 18 height 18
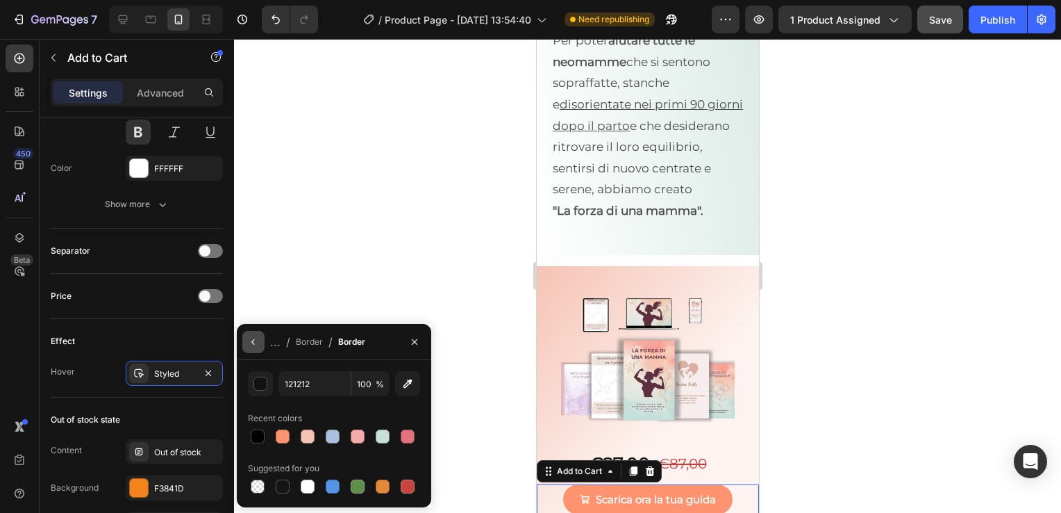
click at [256, 342] on icon "button" at bounding box center [253, 341] width 11 height 11
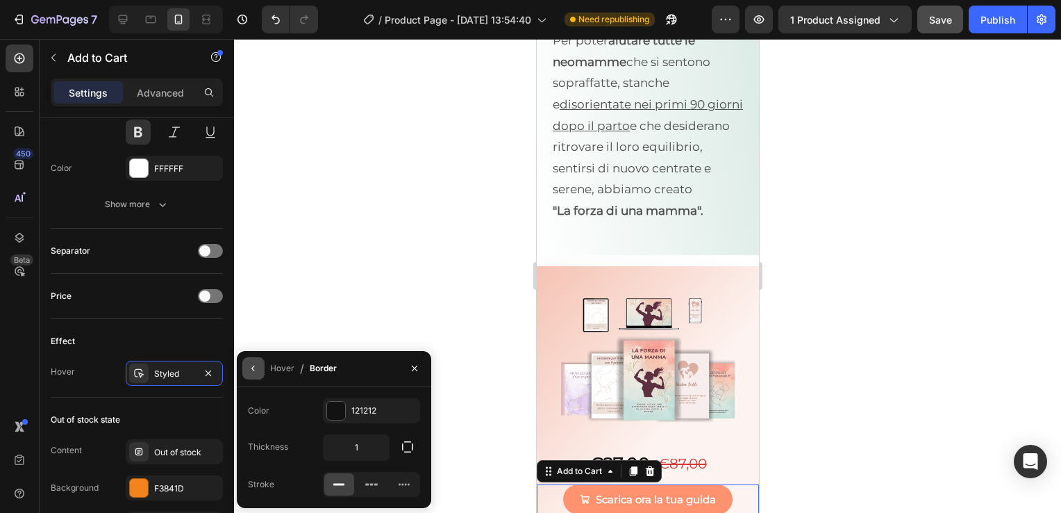
click at [253, 368] on icon "button" at bounding box center [253, 368] width 11 height 11
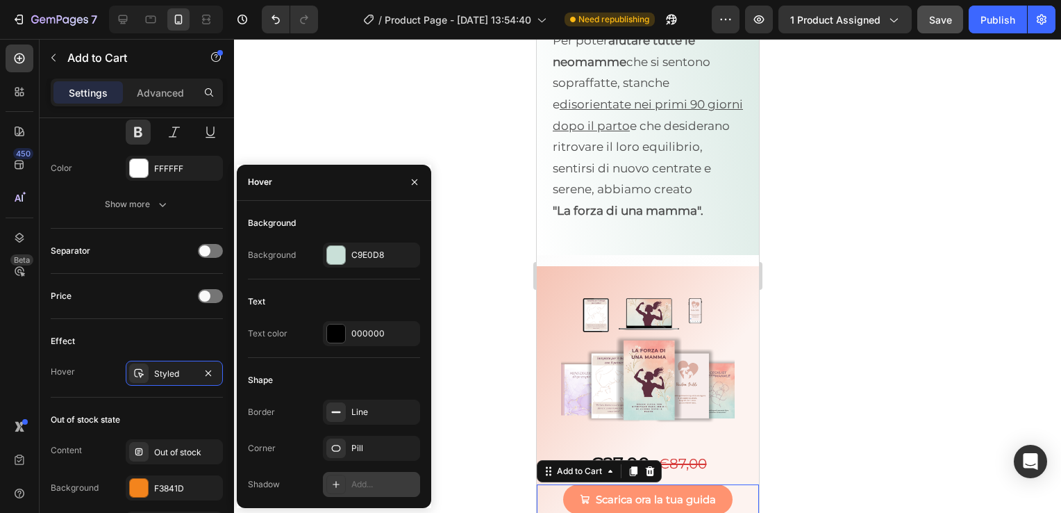
click at [346, 480] on div "Add..." at bounding box center [371, 484] width 97 height 25
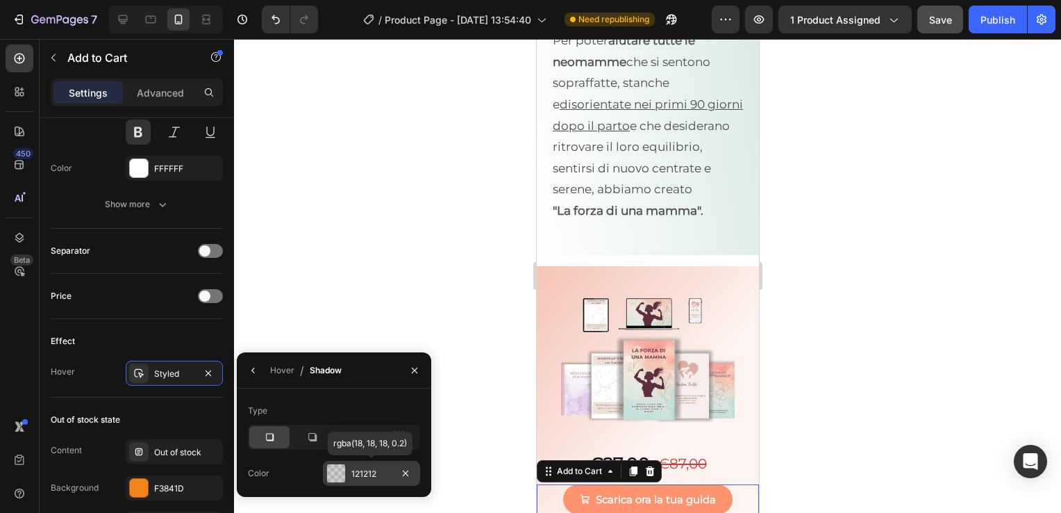
click at [341, 477] on div at bounding box center [336, 473] width 18 height 18
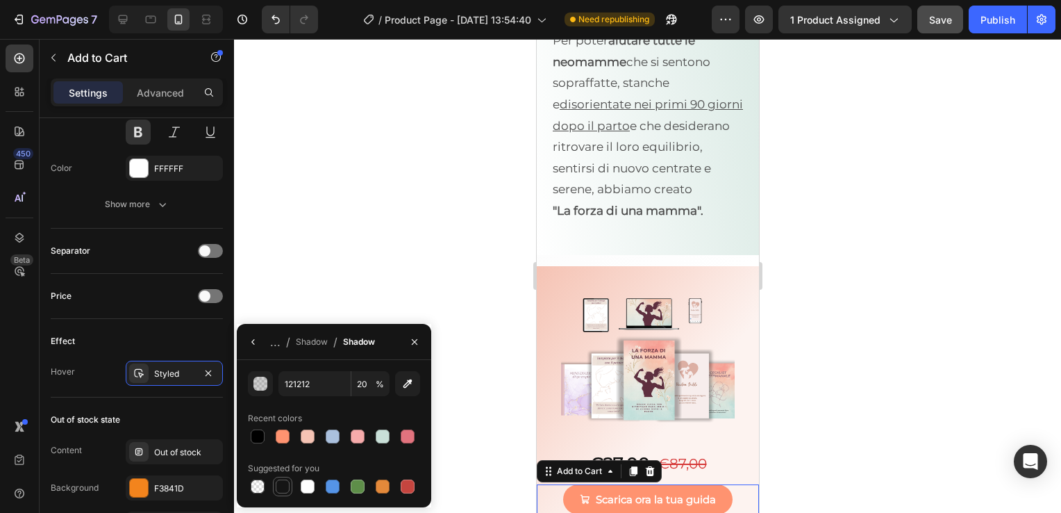
click at [283, 488] on div at bounding box center [283, 486] width 14 height 14
type input "151515"
type input "100"
click at [414, 347] on button "button" at bounding box center [415, 342] width 22 height 22
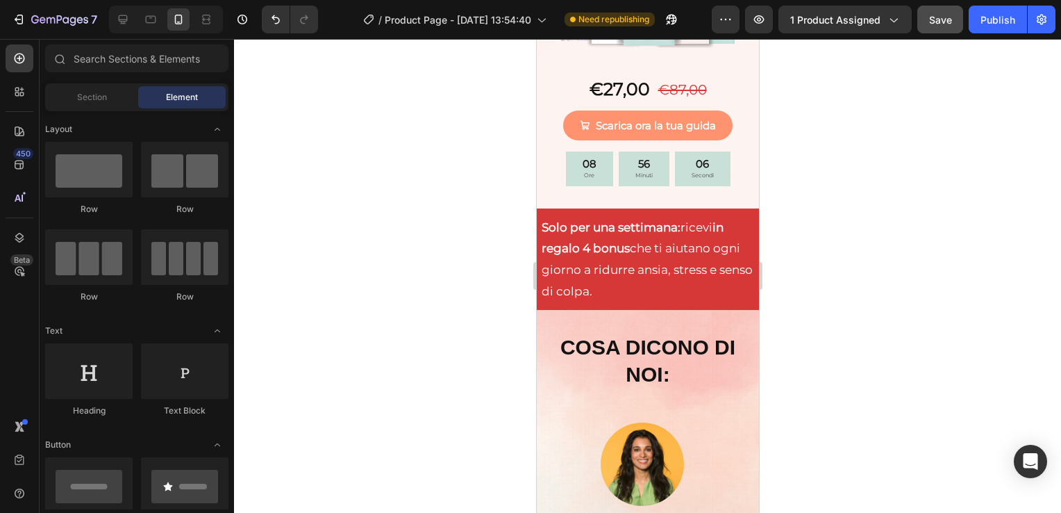
scroll to position [418, 0]
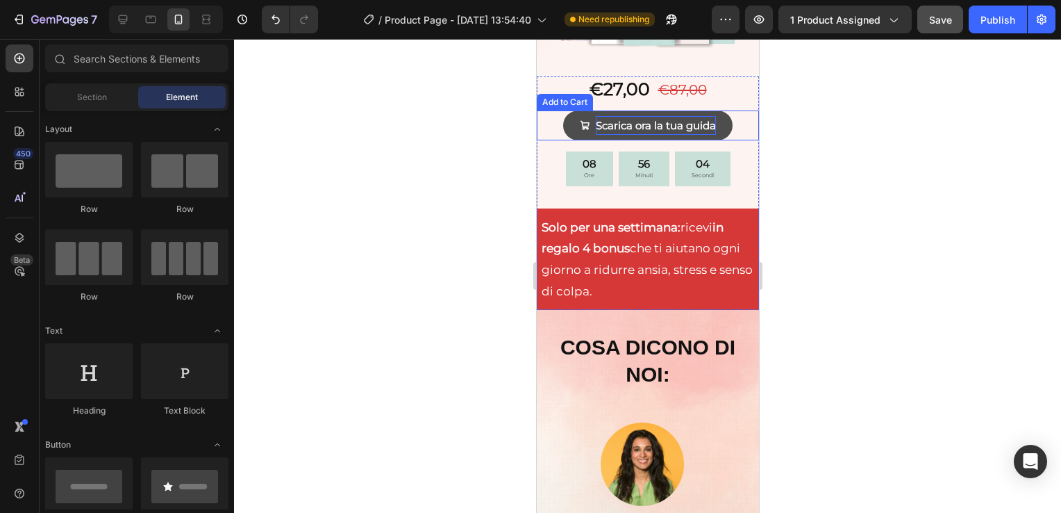
click at [690, 116] on div "Scarica ora la tua guida" at bounding box center [655, 125] width 120 height 19
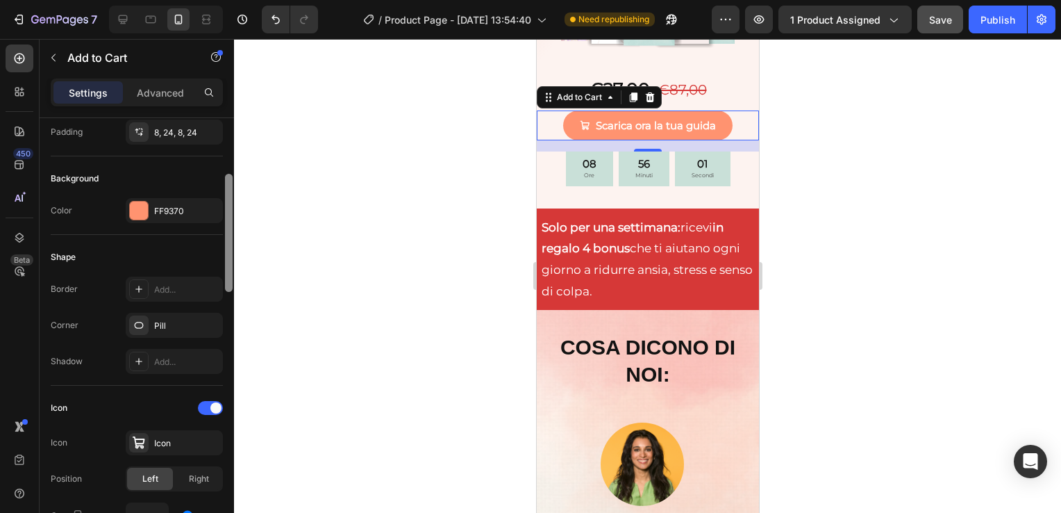
scroll to position [320, 0]
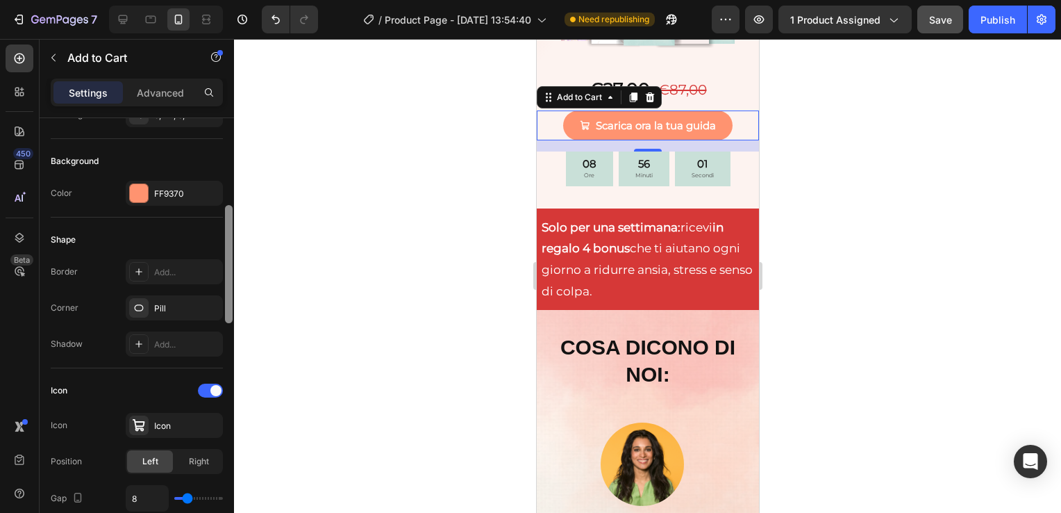
drag, startPoint x: 231, startPoint y: 205, endPoint x: 231, endPoint y: 292, distance: 87.5
click at [231, 292] on div at bounding box center [229, 264] width 8 height 118
click at [194, 273] on div "Add..." at bounding box center [186, 272] width 65 height 13
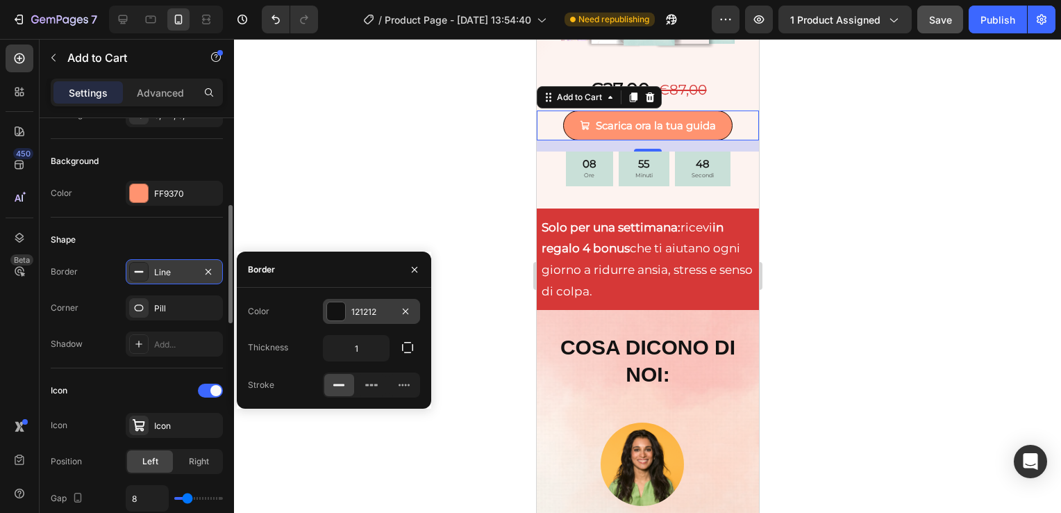
click at [332, 313] on div at bounding box center [336, 311] width 18 height 18
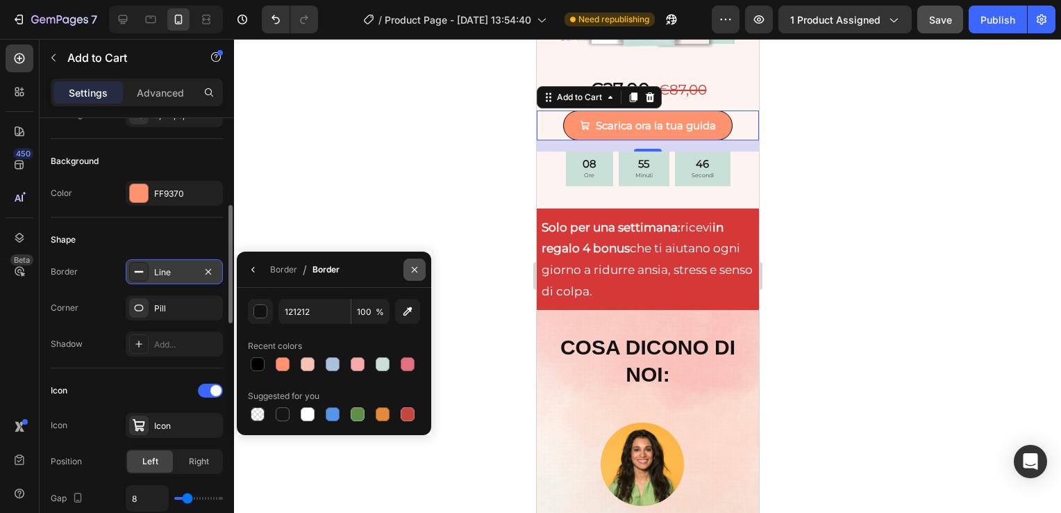
click at [422, 272] on button "button" at bounding box center [415, 269] width 22 height 22
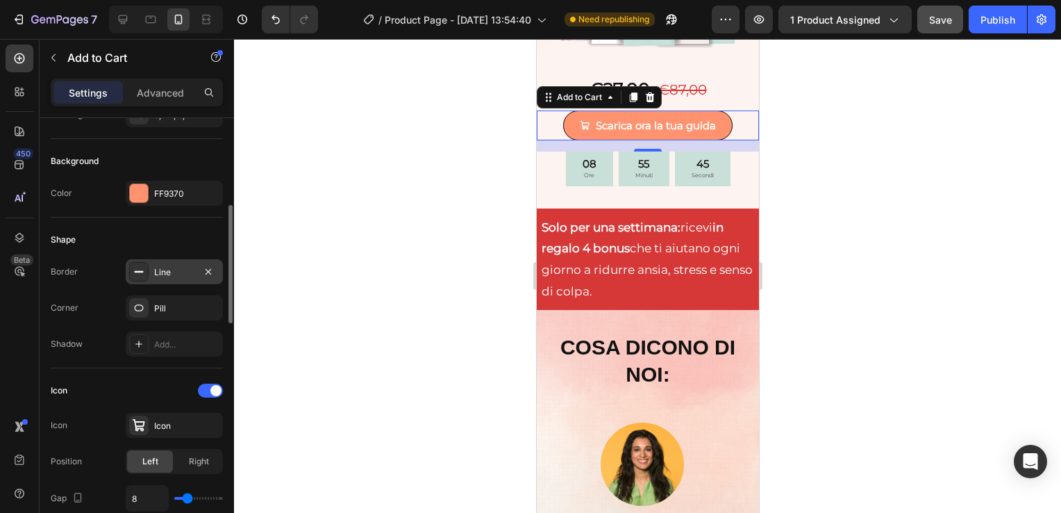
click at [422, 272] on div at bounding box center [647, 276] width 827 height 474
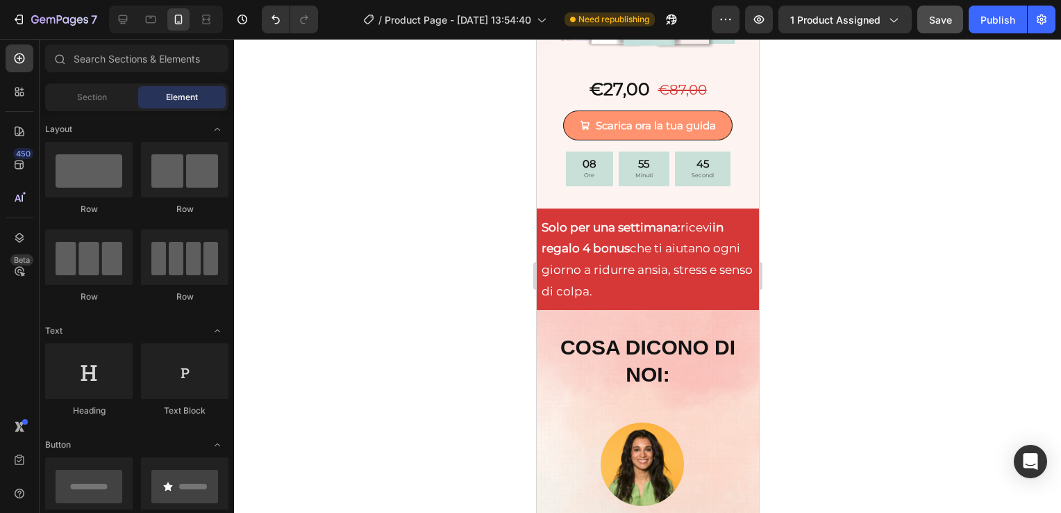
click at [422, 272] on div at bounding box center [647, 276] width 827 height 474
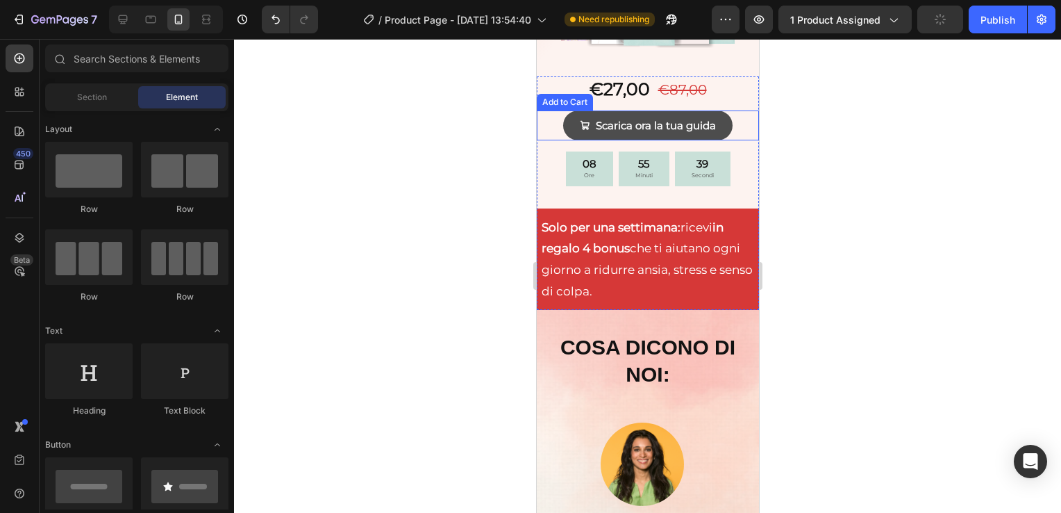
click at [563, 115] on button "Scarica ora la tua guida" at bounding box center [647, 125] width 169 height 30
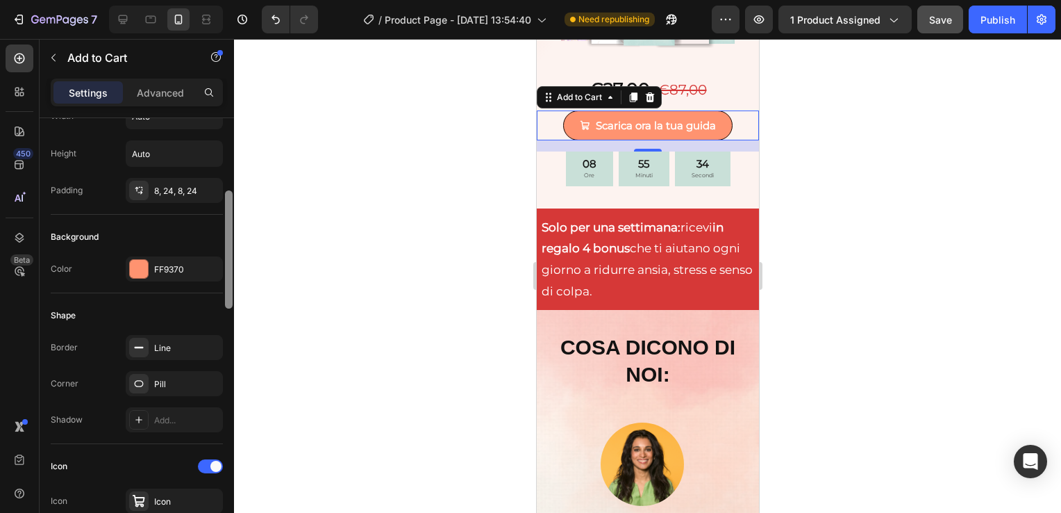
scroll to position [249, 0]
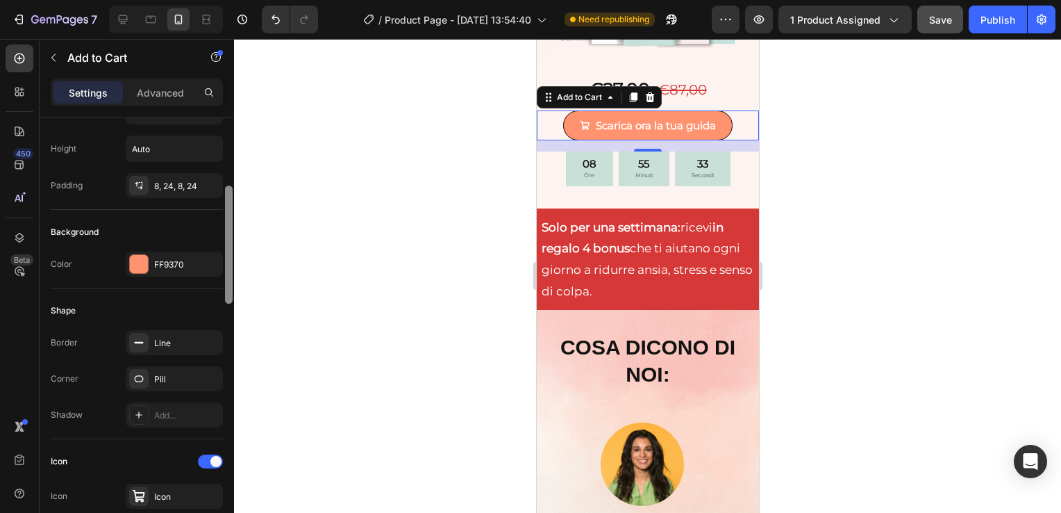
drag, startPoint x: 230, startPoint y: 219, endPoint x: 247, endPoint y: 287, distance: 70.3
click at [247, 0] on div "7 / Product Page - [DATE] 13:54:40 Need republishing Preview 1 product assigned…" at bounding box center [530, 0] width 1061 height 0
click at [154, 410] on div "Add..." at bounding box center [186, 415] width 65 height 13
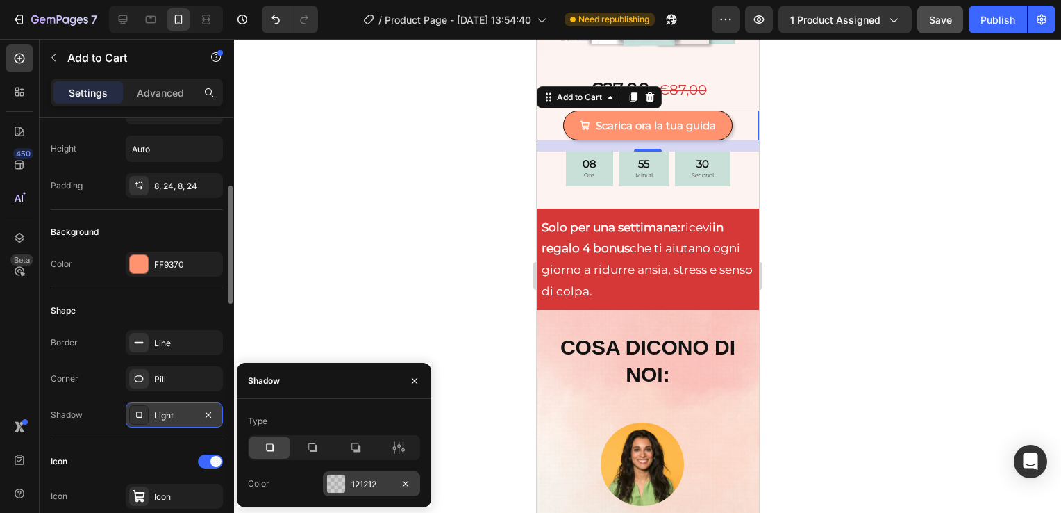
click at [338, 472] on div "121212" at bounding box center [371, 483] width 97 height 25
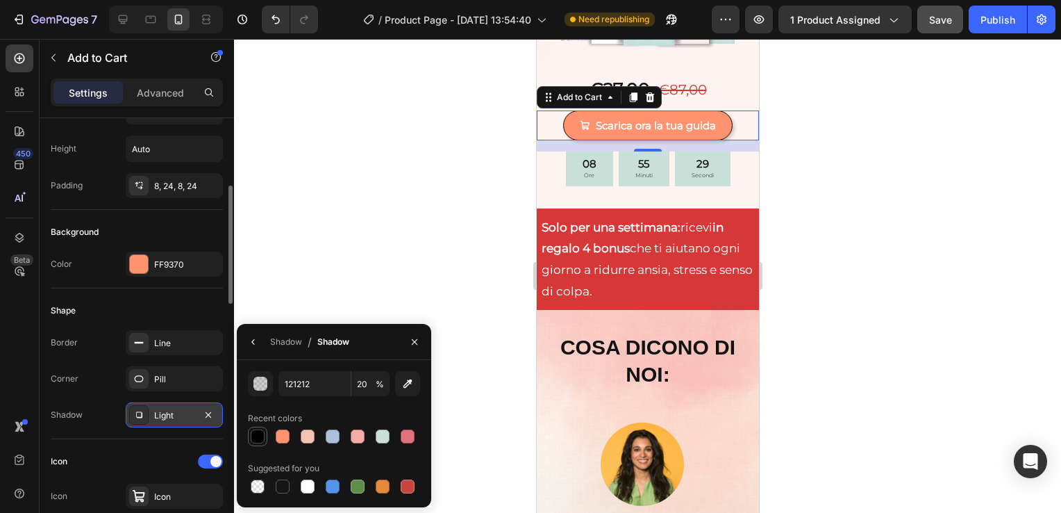
click at [256, 435] on div at bounding box center [258, 436] width 14 height 14
type input "000000"
type input "100"
click at [359, 276] on div at bounding box center [647, 276] width 827 height 474
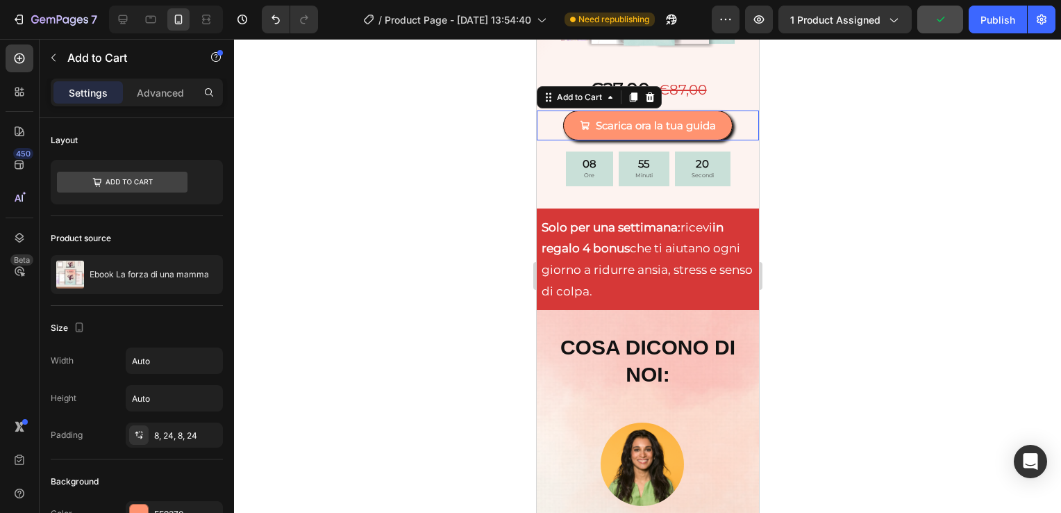
click at [734, 126] on div "Scarica ora la tua guida Add to Cart 0" at bounding box center [647, 125] width 222 height 30
click at [841, 151] on div at bounding box center [647, 276] width 827 height 474
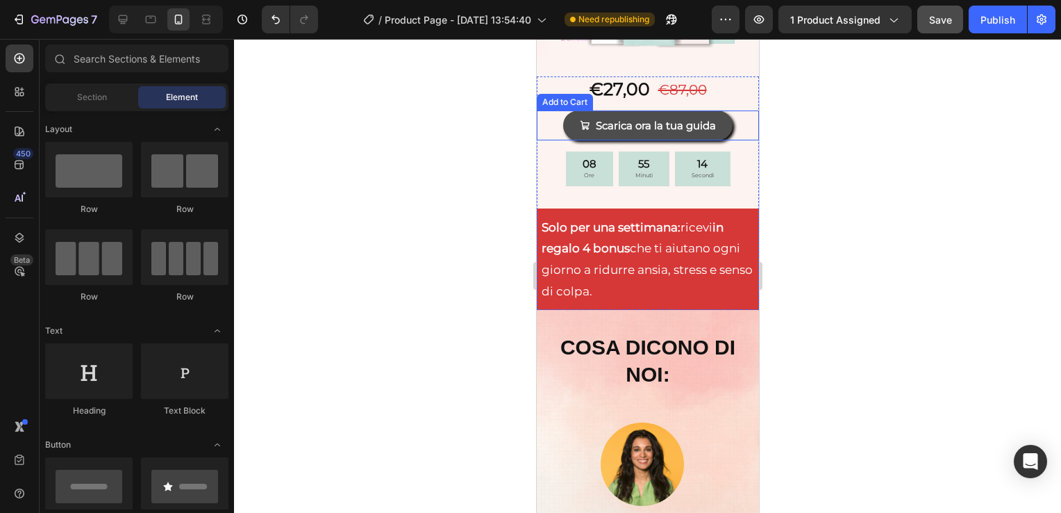
click at [579, 121] on span "Scarica ora la tua guida" at bounding box center [584, 125] width 10 height 19
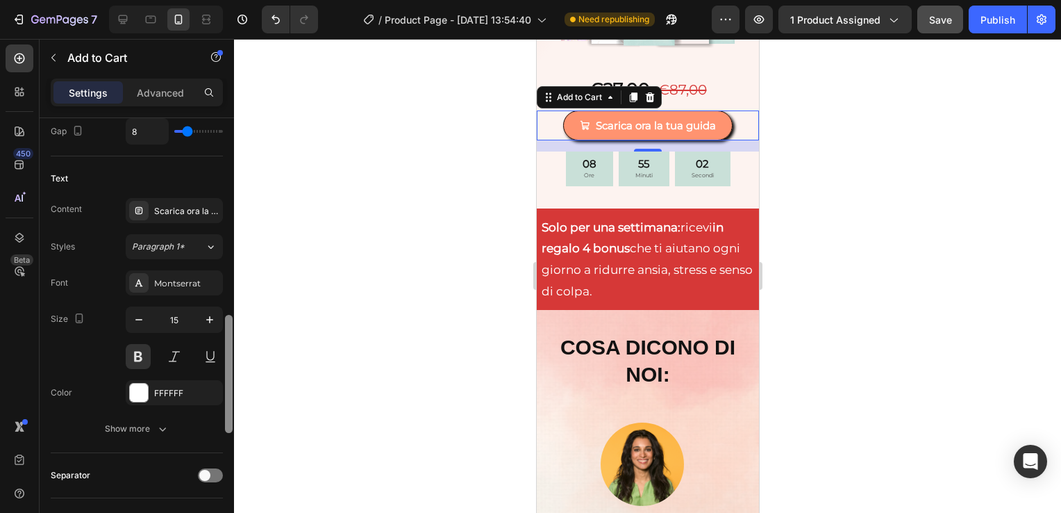
scroll to position [695, 0]
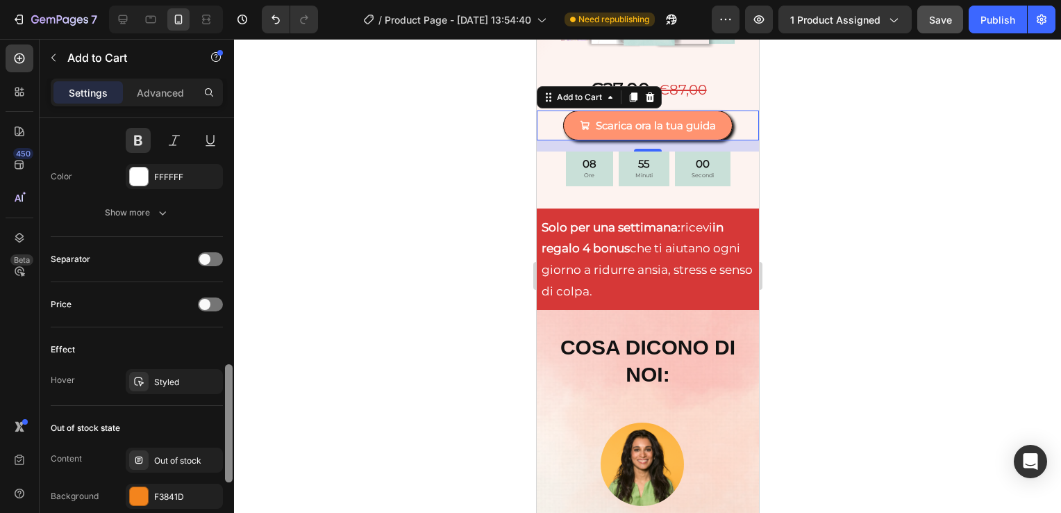
drag, startPoint x: 228, startPoint y: 162, endPoint x: 303, endPoint y: 409, distance: 258.4
click at [303, 0] on div "7 / Product Page - [DATE] 13:54:40 Need republishing Preview 1 product assigned…" at bounding box center [530, 0] width 1061 height 0
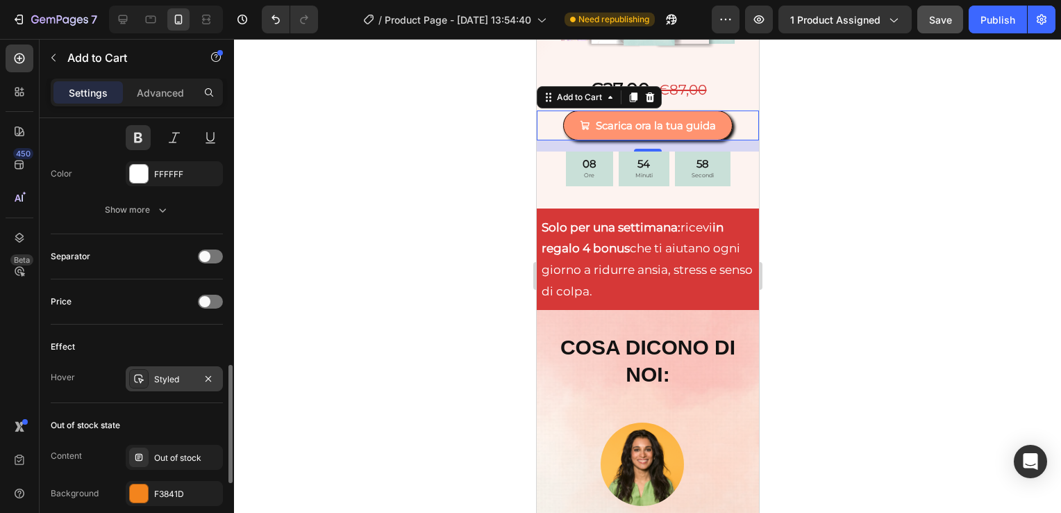
click at [181, 373] on div "Styled" at bounding box center [174, 379] width 40 height 13
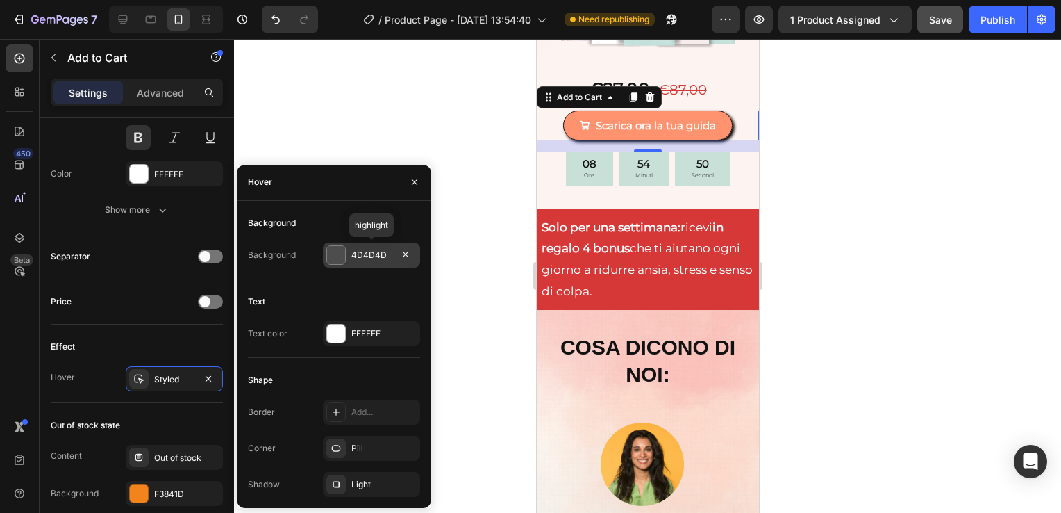
click at [344, 258] on div at bounding box center [336, 255] width 18 height 18
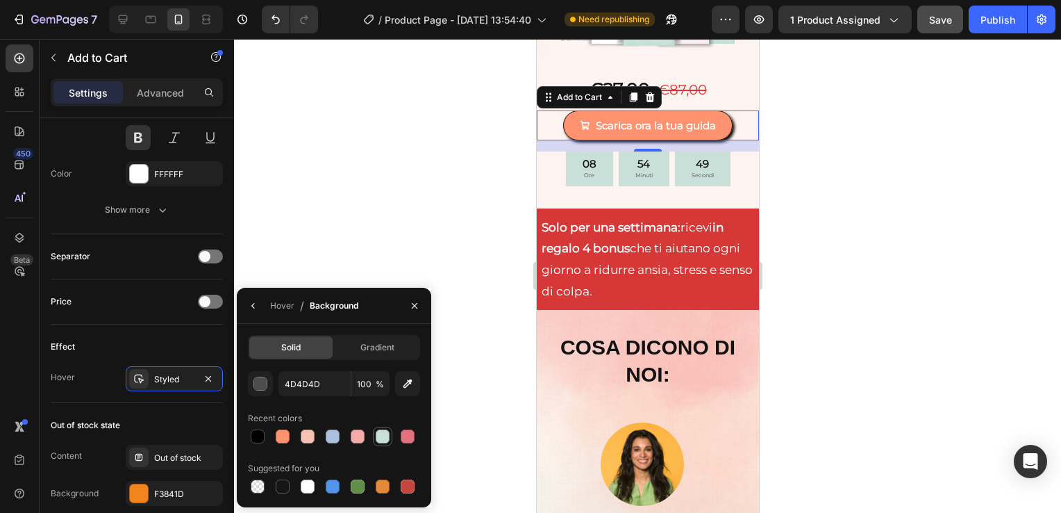
click at [379, 431] on div at bounding box center [383, 436] width 14 height 14
type input "C9E0D8"
click at [251, 299] on button "button" at bounding box center [253, 306] width 22 height 22
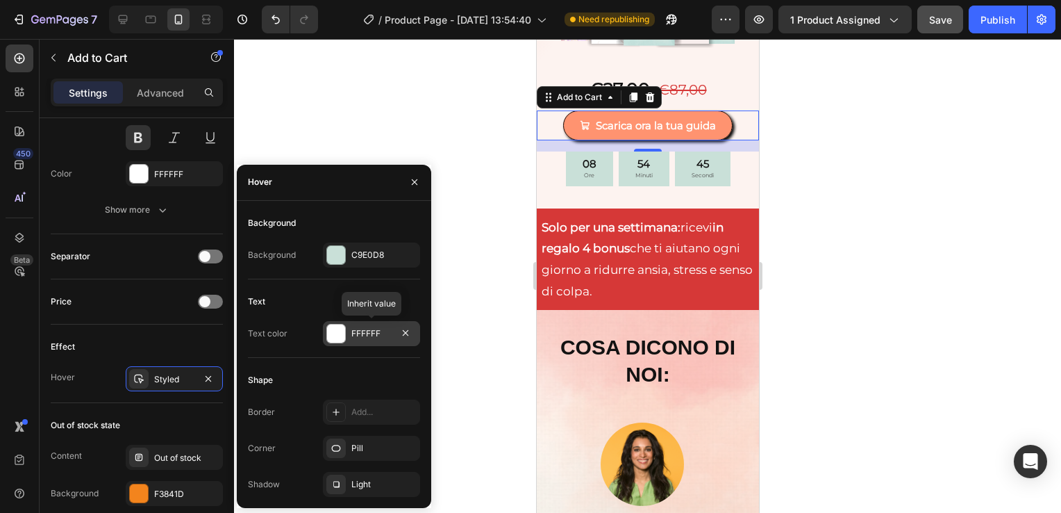
click at [336, 339] on div at bounding box center [336, 333] width 18 height 18
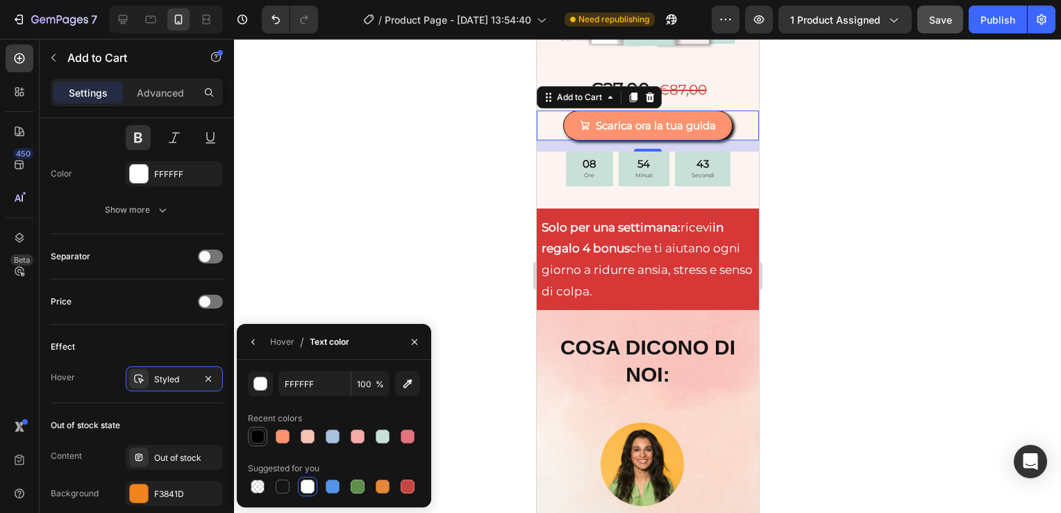
click at [261, 435] on div at bounding box center [258, 436] width 14 height 14
type input "000000"
click at [255, 342] on icon "button" at bounding box center [253, 341] width 11 height 11
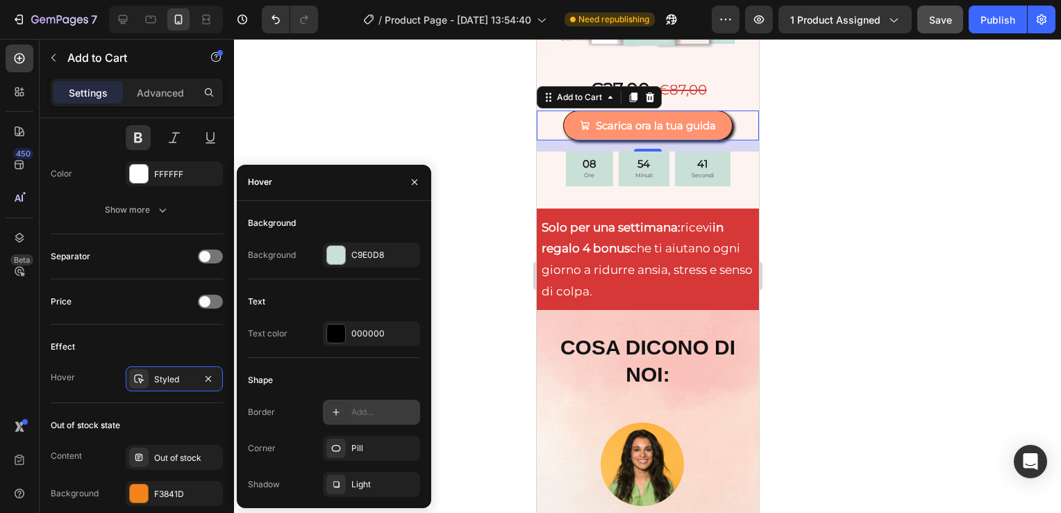
click at [331, 408] on icon at bounding box center [336, 411] width 11 height 11
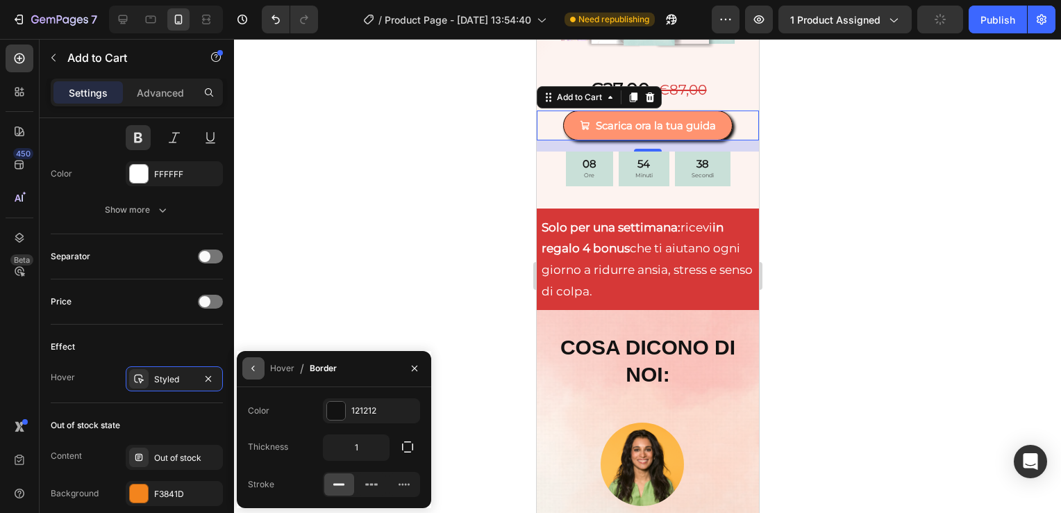
click at [255, 372] on icon "button" at bounding box center [253, 368] width 11 height 11
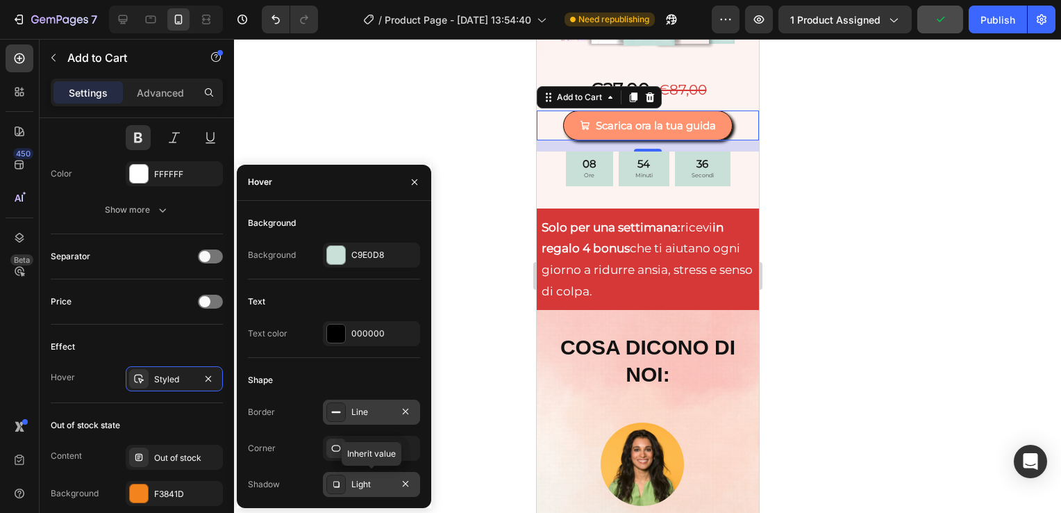
click at [360, 481] on div "Light" at bounding box center [371, 484] width 40 height 13
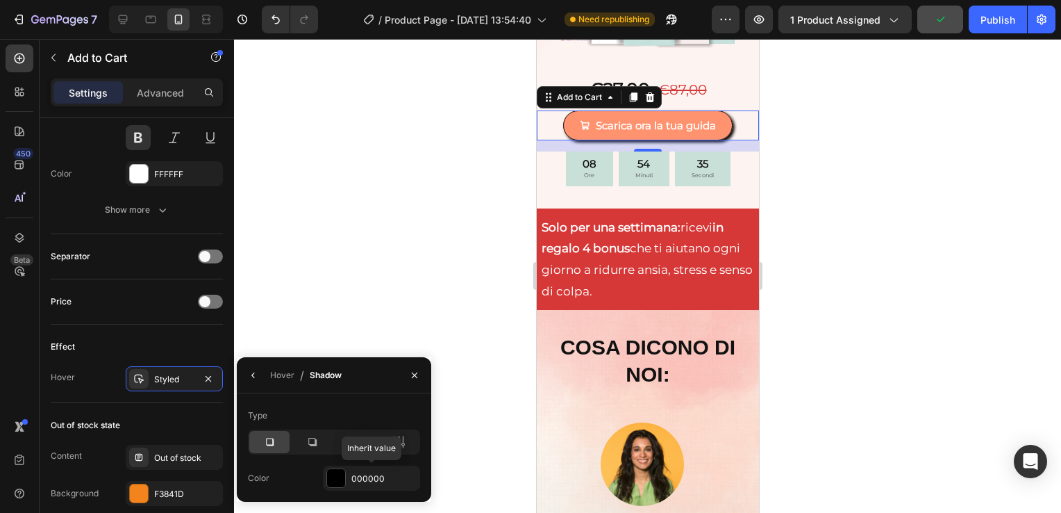
click at [360, 481] on div "000000" at bounding box center [383, 478] width 65 height 13
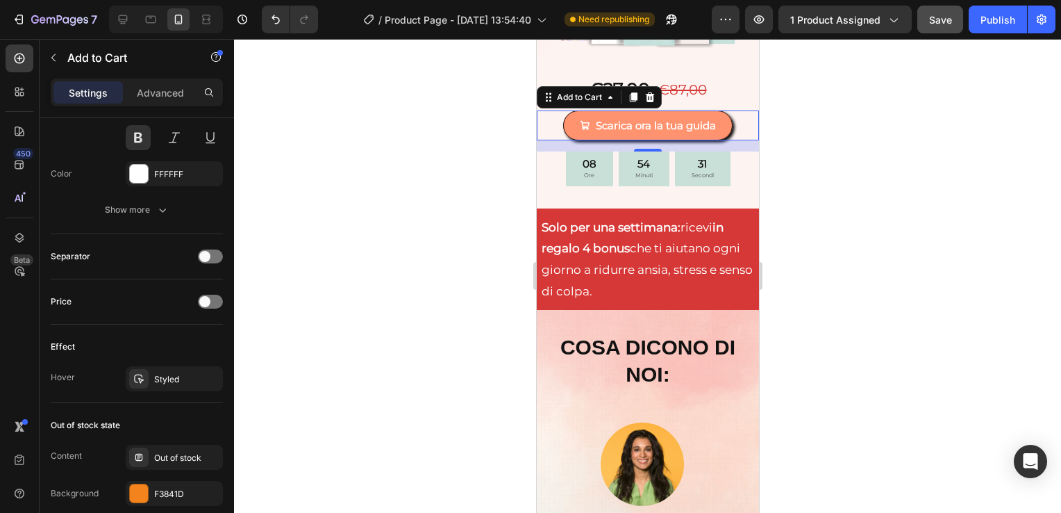
click at [832, 145] on div at bounding box center [647, 276] width 827 height 474
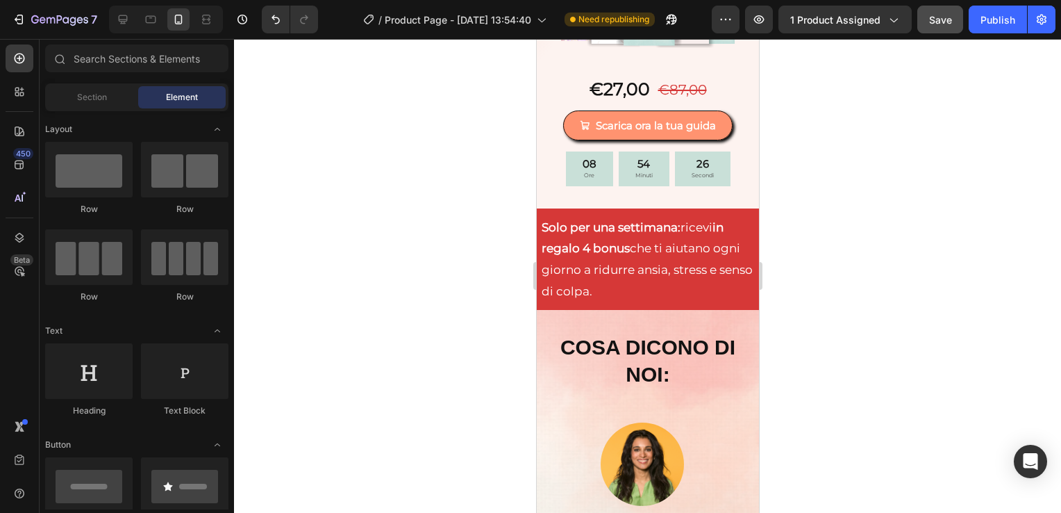
click at [827, 121] on div at bounding box center [647, 276] width 827 height 474
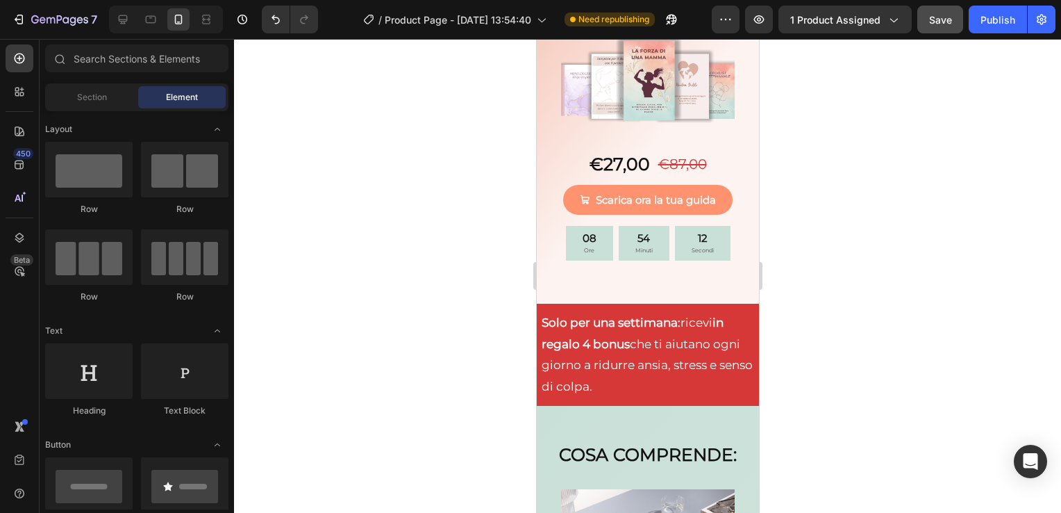
scroll to position [5061, 0]
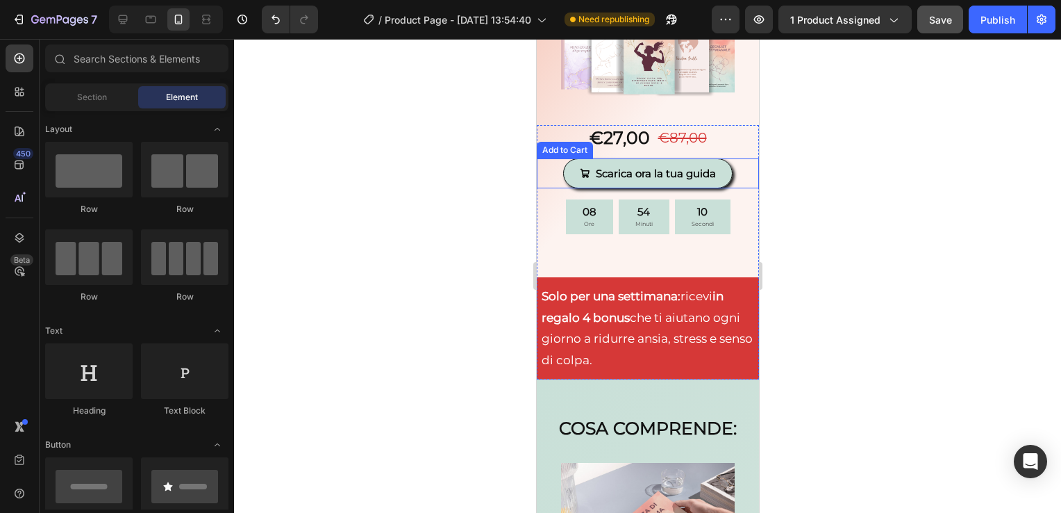
click at [720, 168] on button "Scarica ora la tua guida" at bounding box center [647, 173] width 169 height 30
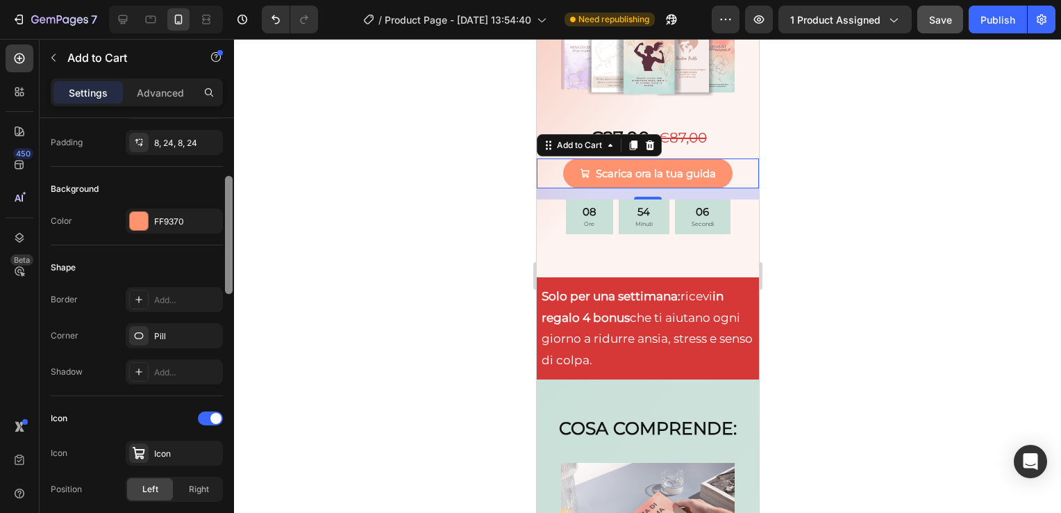
drag, startPoint x: 225, startPoint y: 160, endPoint x: 241, endPoint y: 241, distance: 82.8
click at [241, 0] on div "7 / Product Page - [DATE] 13:54:40 Need republishing Preview 1 product assigned…" at bounding box center [530, 0] width 1061 height 0
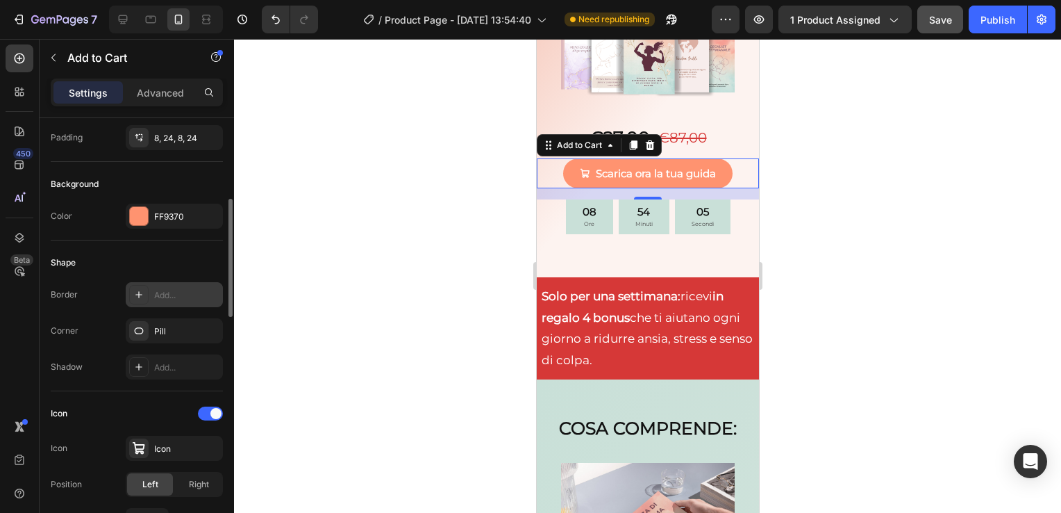
click at [178, 289] on div "Add..." at bounding box center [186, 295] width 65 height 13
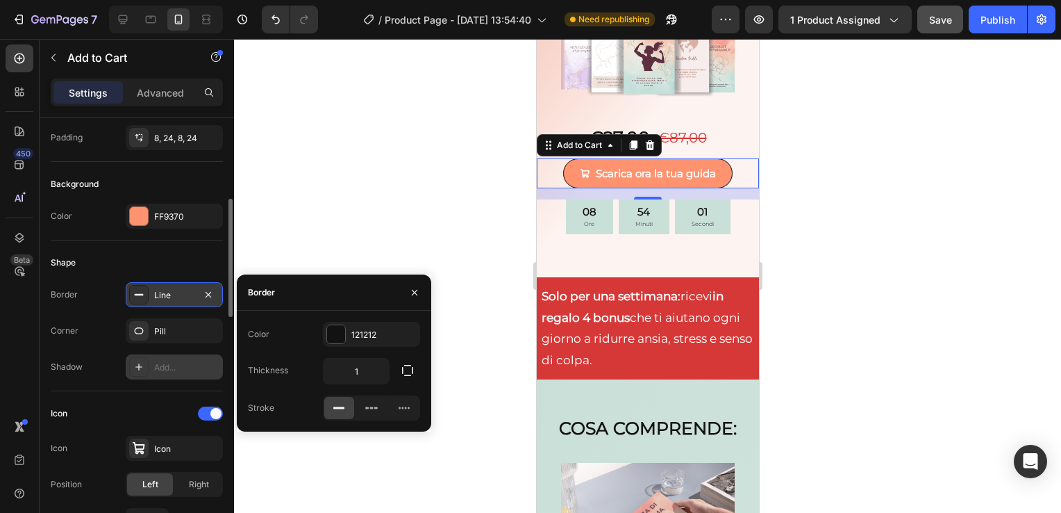
click at [175, 363] on div "Add..." at bounding box center [186, 367] width 65 height 13
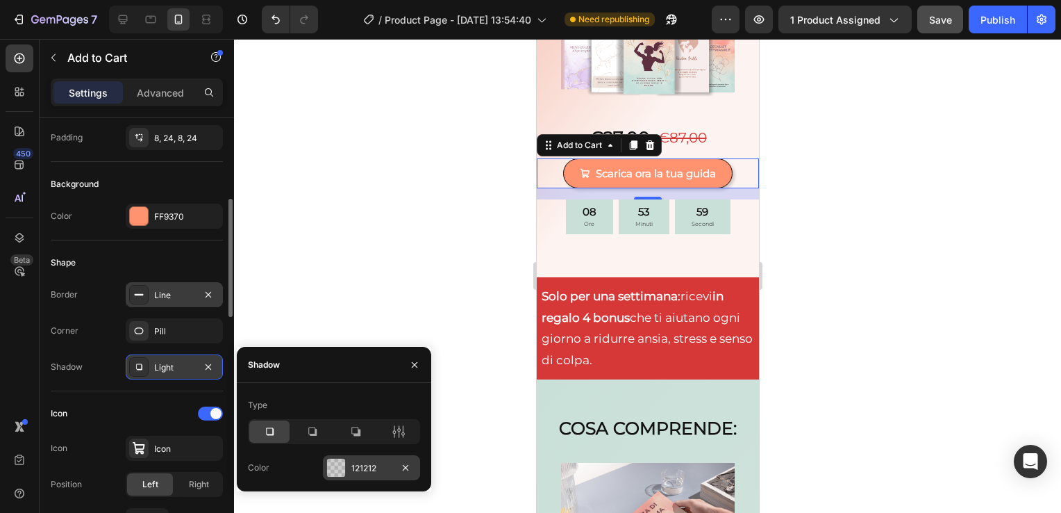
click at [331, 463] on div at bounding box center [336, 467] width 18 height 18
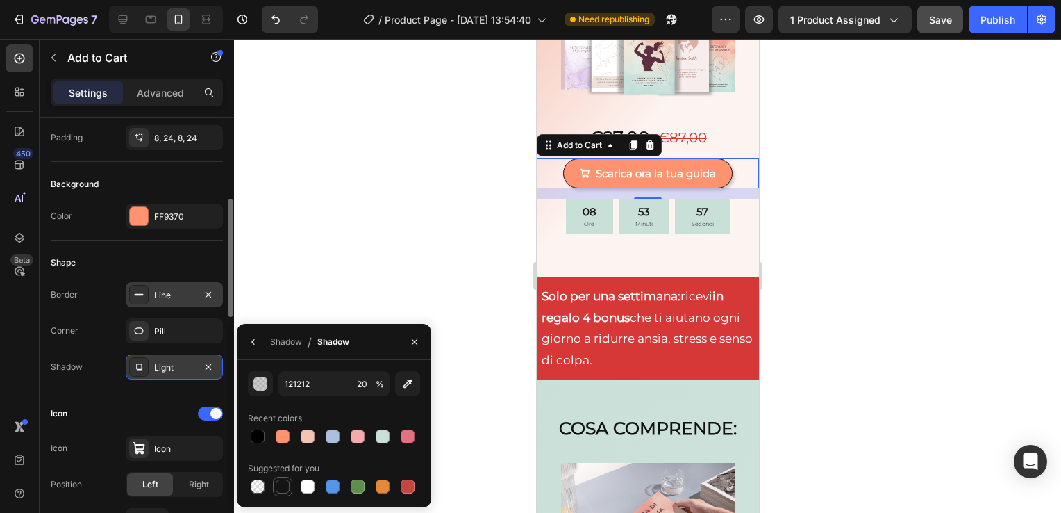
click at [282, 490] on div at bounding box center [283, 486] width 14 height 14
type input "151515"
type input "100"
click at [881, 279] on div at bounding box center [647, 276] width 827 height 474
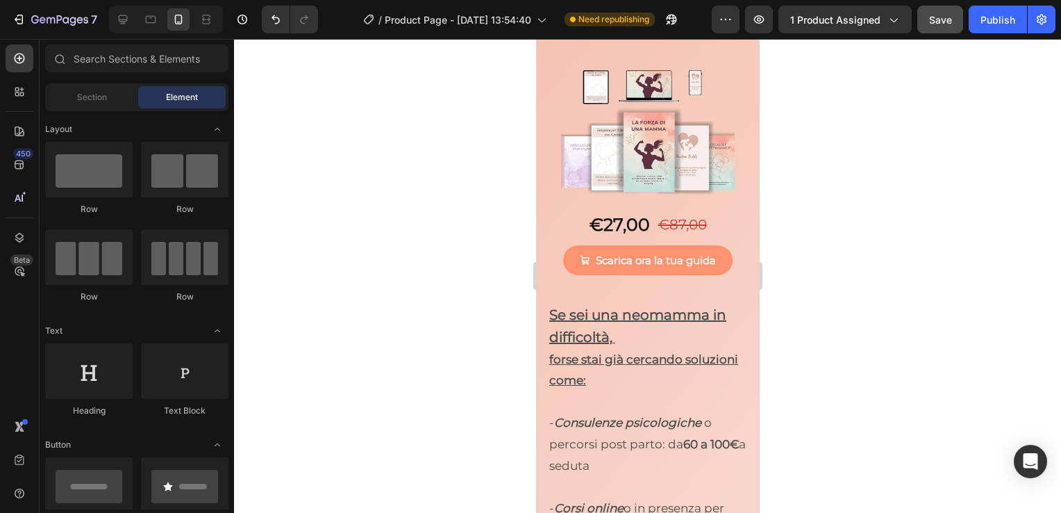
scroll to position [7663, 0]
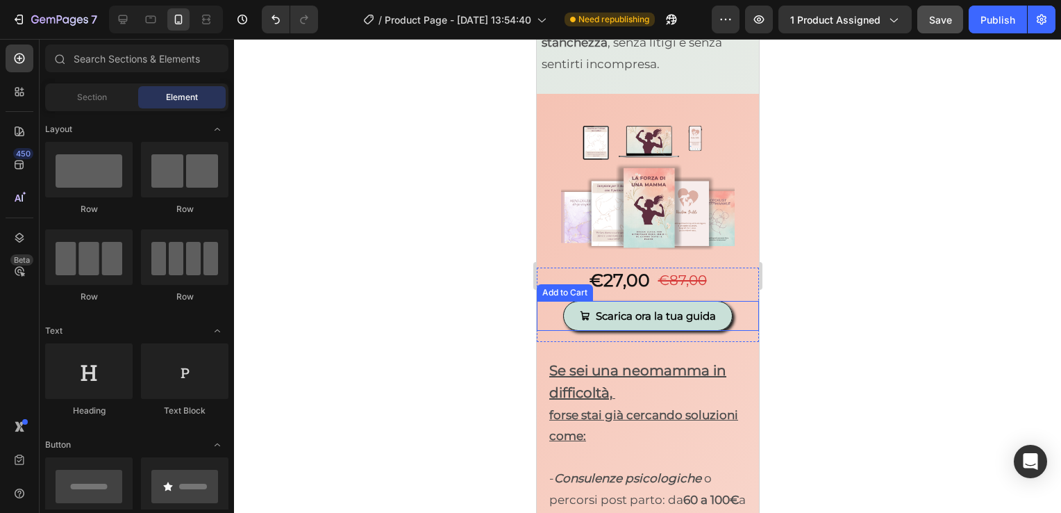
click at [715, 306] on button "Scarica ora la tua guida" at bounding box center [647, 316] width 169 height 30
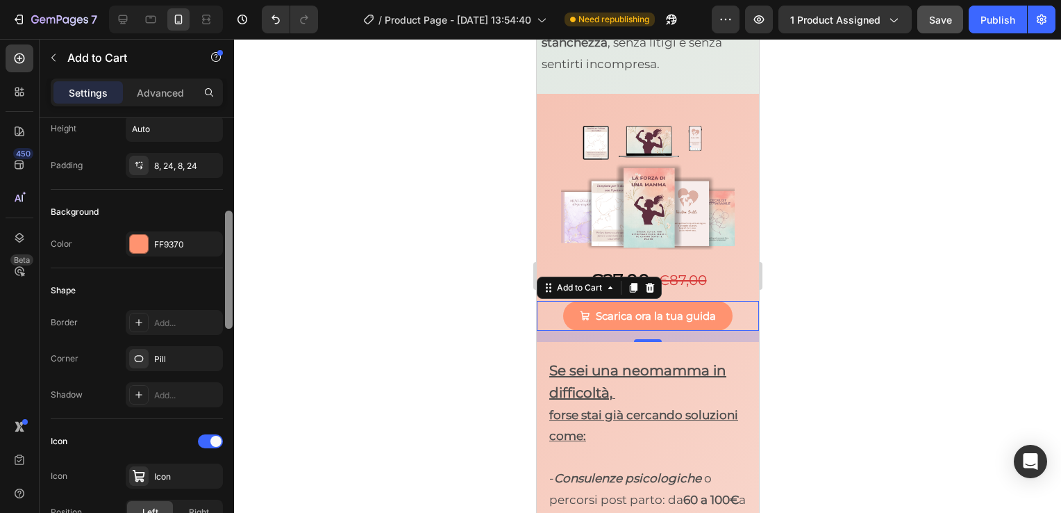
scroll to position [290, 0]
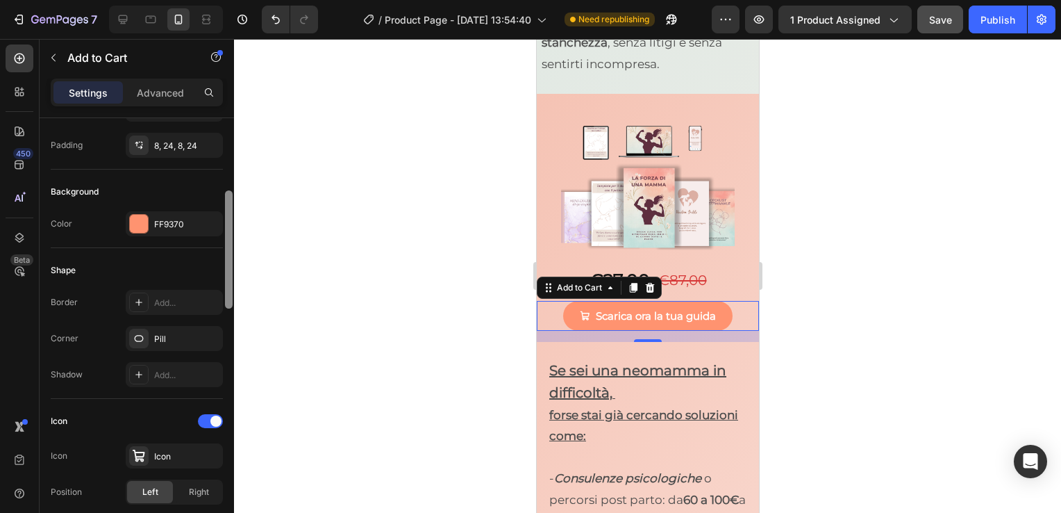
drag, startPoint x: 229, startPoint y: 226, endPoint x: 247, endPoint y: 306, distance: 81.2
click at [247, 0] on div "7 / Product Page - [DATE] 13:54:40 Need republishing Preview 1 product assigned…" at bounding box center [530, 0] width 1061 height 0
click at [180, 304] on div "Add..." at bounding box center [186, 303] width 65 height 13
click at [182, 365] on div "Add..." at bounding box center [174, 374] width 97 height 25
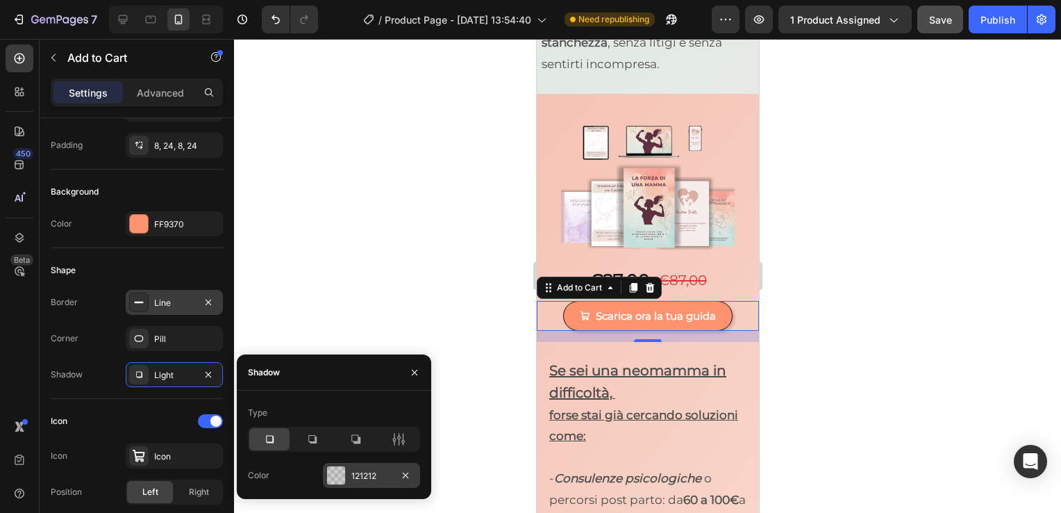
click at [331, 471] on div at bounding box center [336, 475] width 18 height 18
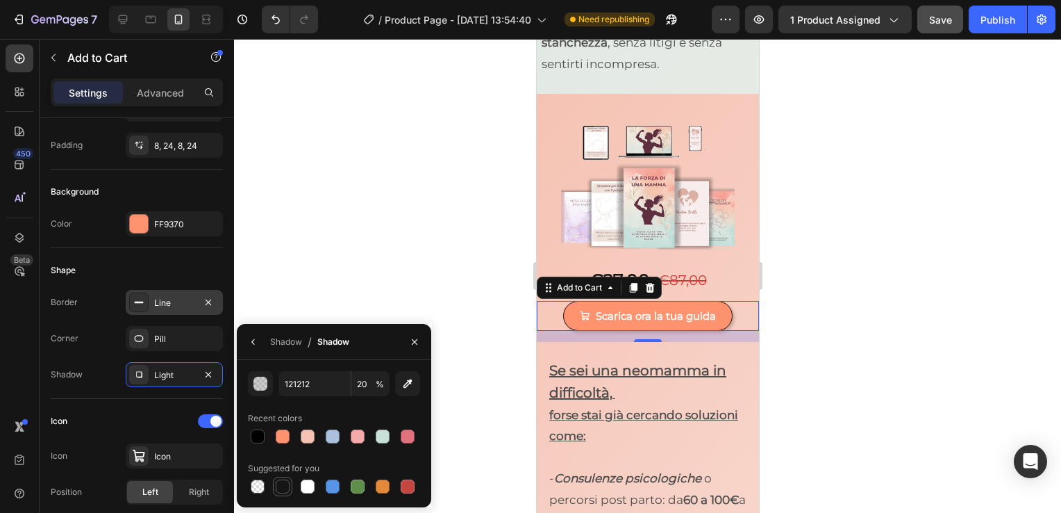
click at [283, 485] on div at bounding box center [283, 486] width 14 height 14
type input "151515"
type input "100"
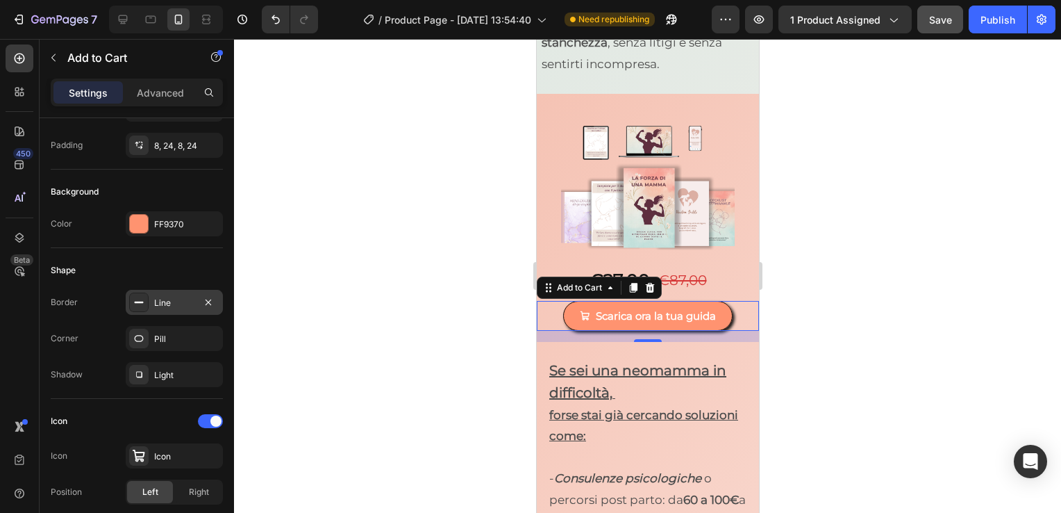
click at [892, 293] on div at bounding box center [647, 276] width 827 height 474
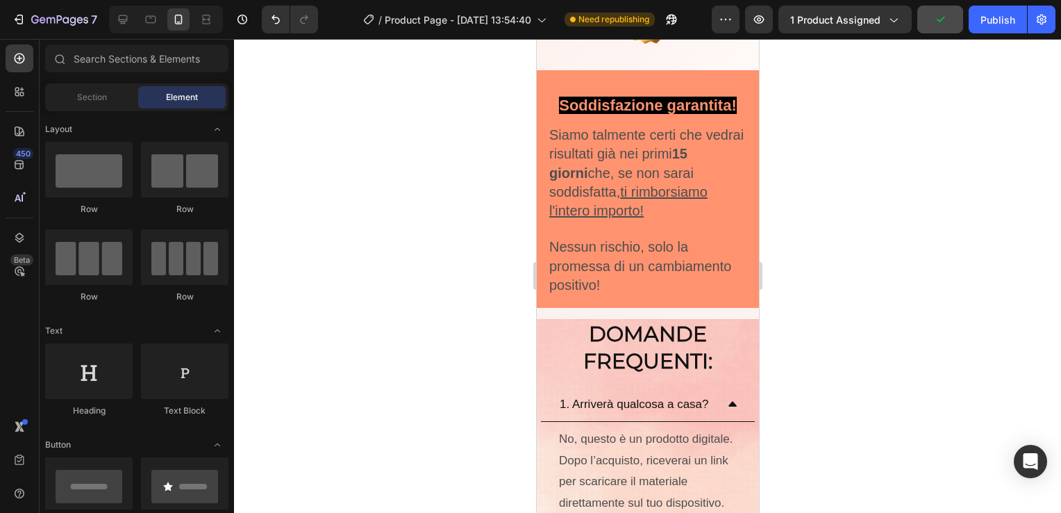
scroll to position [9566, 0]
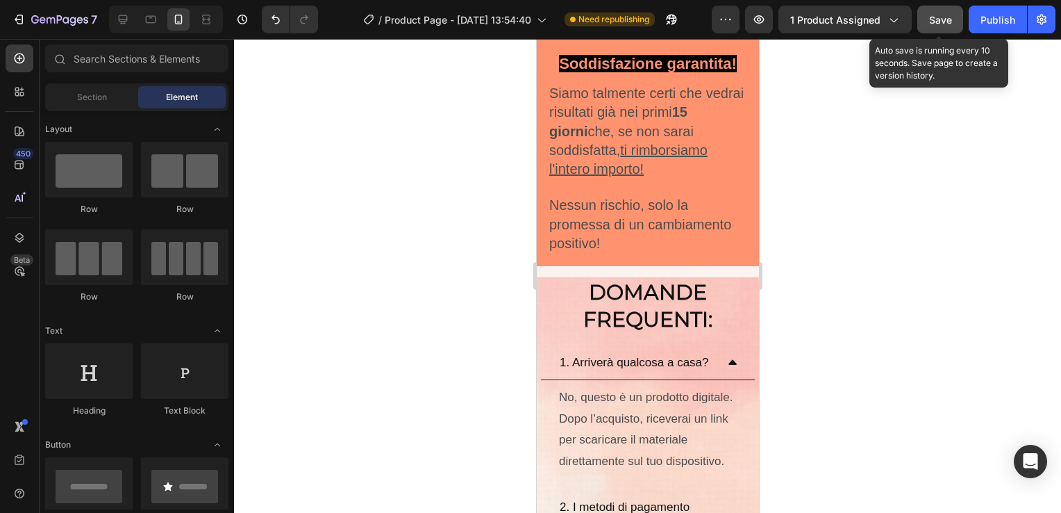
click at [956, 26] on button "Save" at bounding box center [941, 20] width 46 height 28
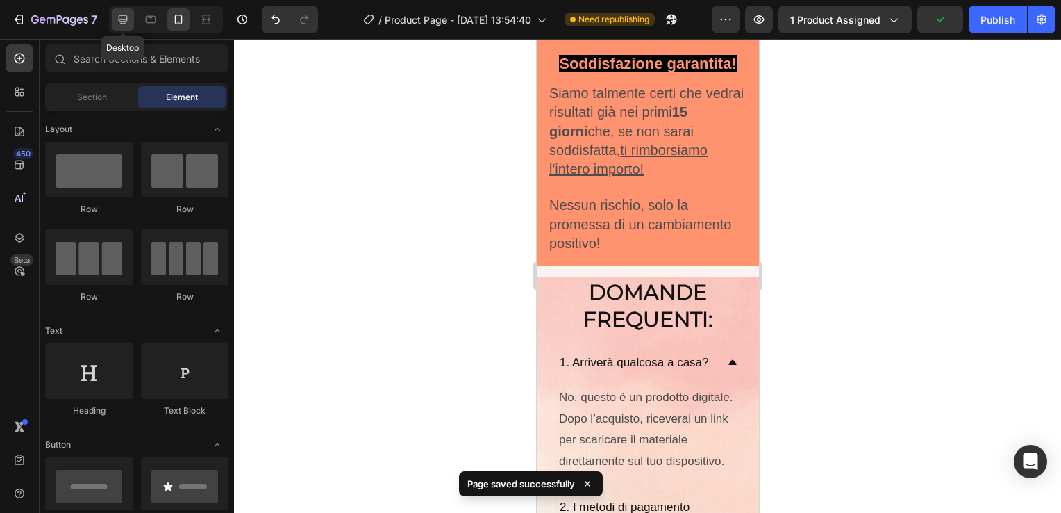
click at [131, 22] on div at bounding box center [123, 19] width 22 height 22
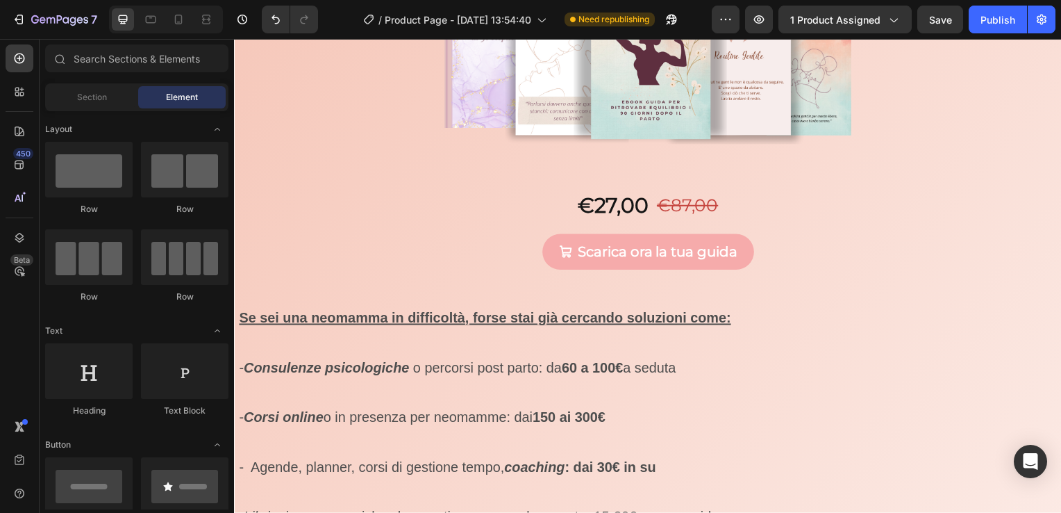
scroll to position [4248, 0]
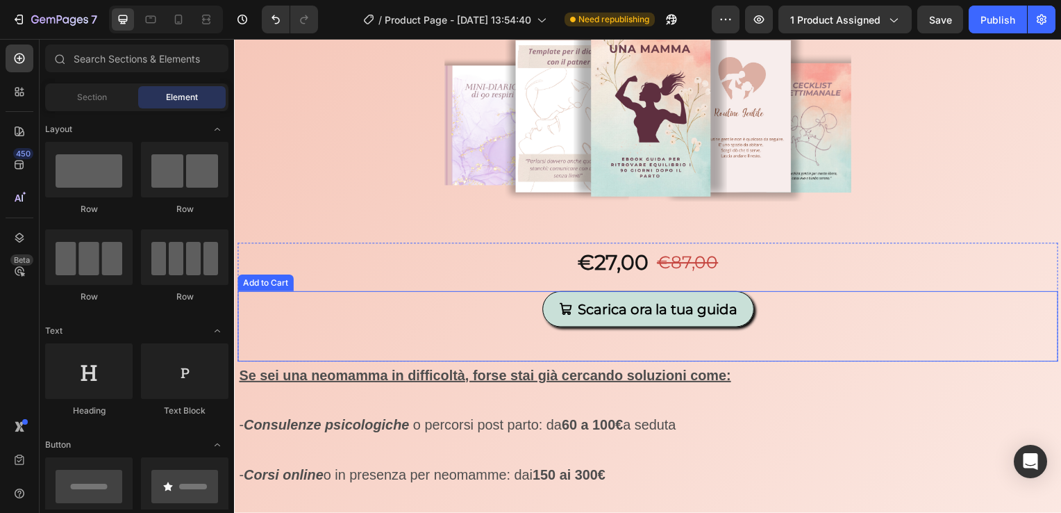
click at [744, 315] on button "Scarica ora la tua guida" at bounding box center [651, 311] width 213 height 36
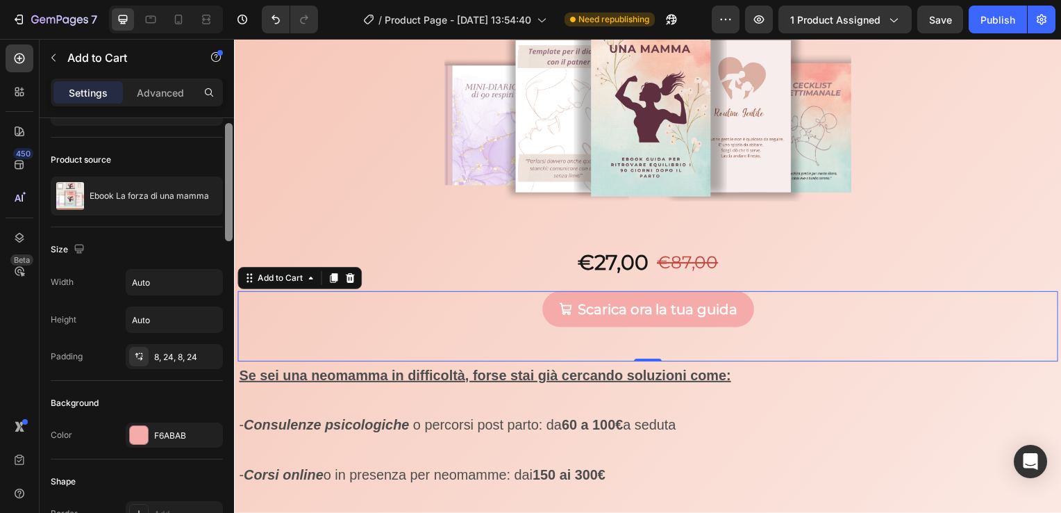
scroll to position [97, 0]
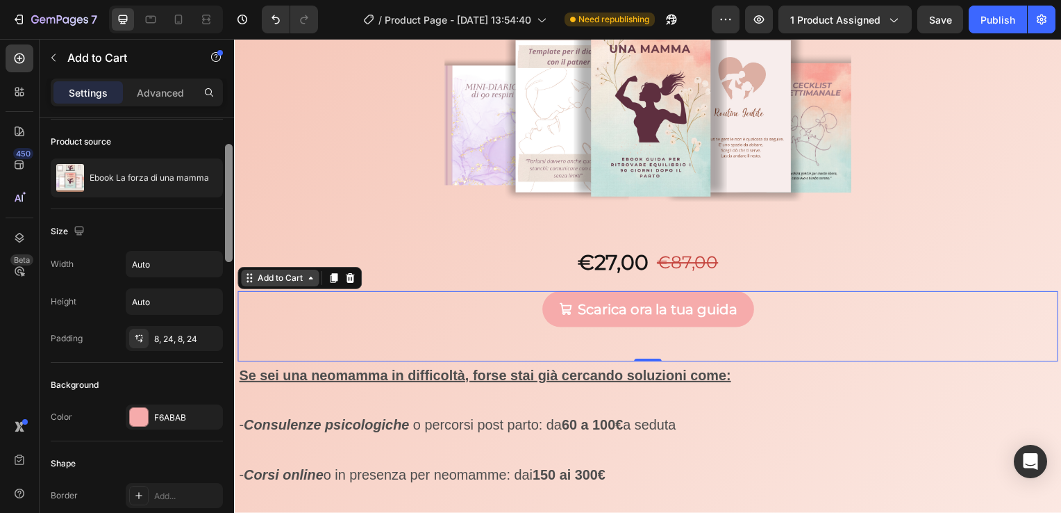
drag, startPoint x: 461, startPoint y: 265, endPoint x: 244, endPoint y: 276, distance: 217.0
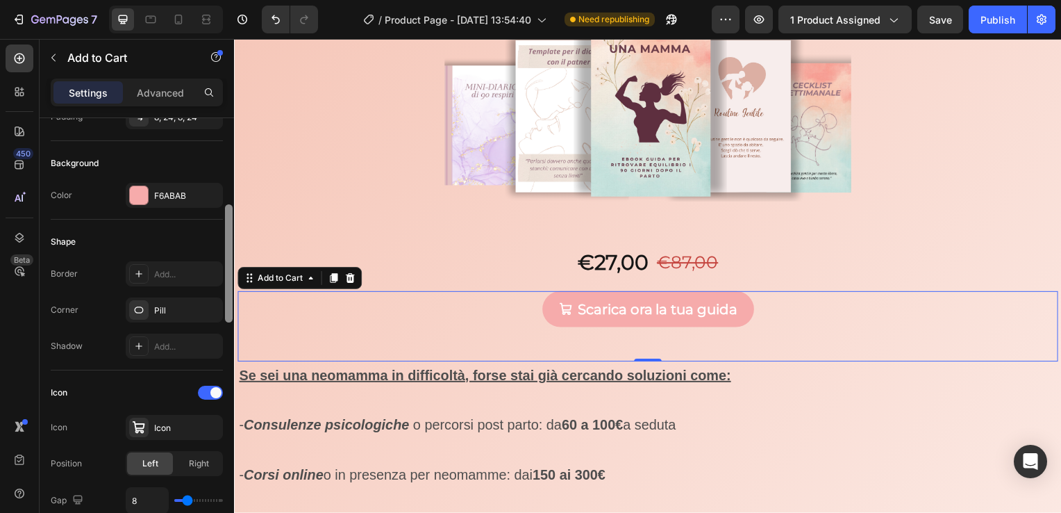
scroll to position [328, 0]
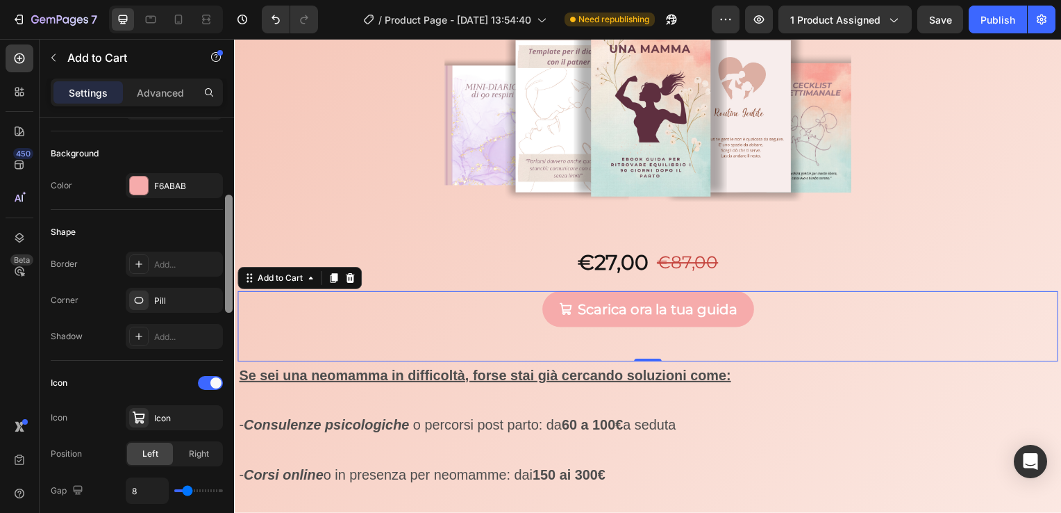
drag, startPoint x: 229, startPoint y: 246, endPoint x: 232, endPoint y: 315, distance: 69.5
click at [232, 313] on div at bounding box center [229, 253] width 8 height 118
click at [192, 270] on div "Add..." at bounding box center [174, 263] width 97 height 25
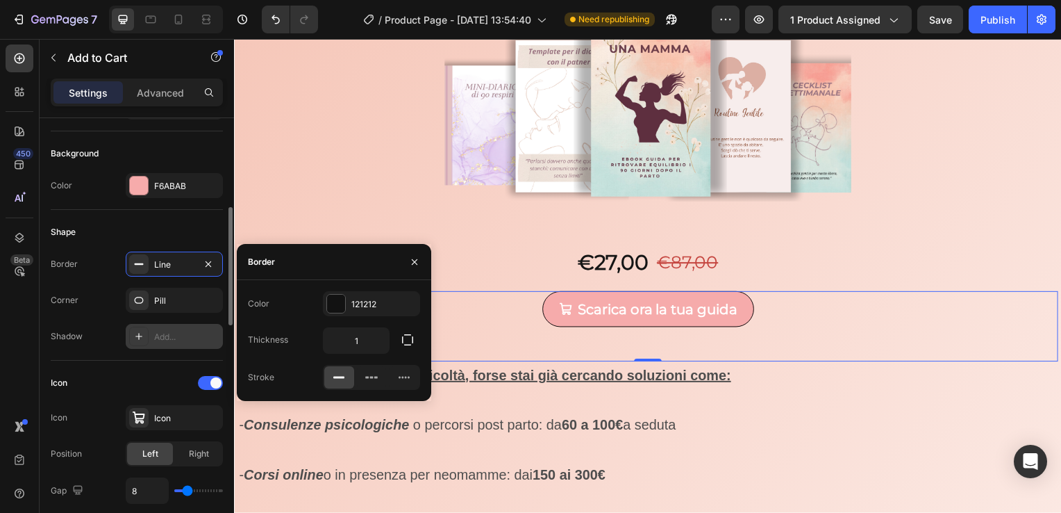
click at [181, 340] on div "Add..." at bounding box center [186, 337] width 65 height 13
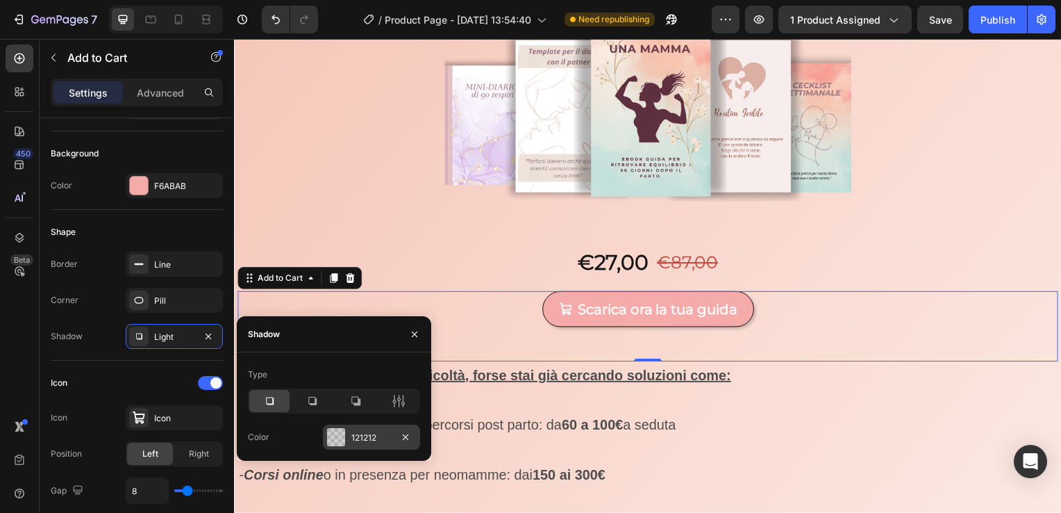
click at [327, 433] on div at bounding box center [336, 437] width 18 height 18
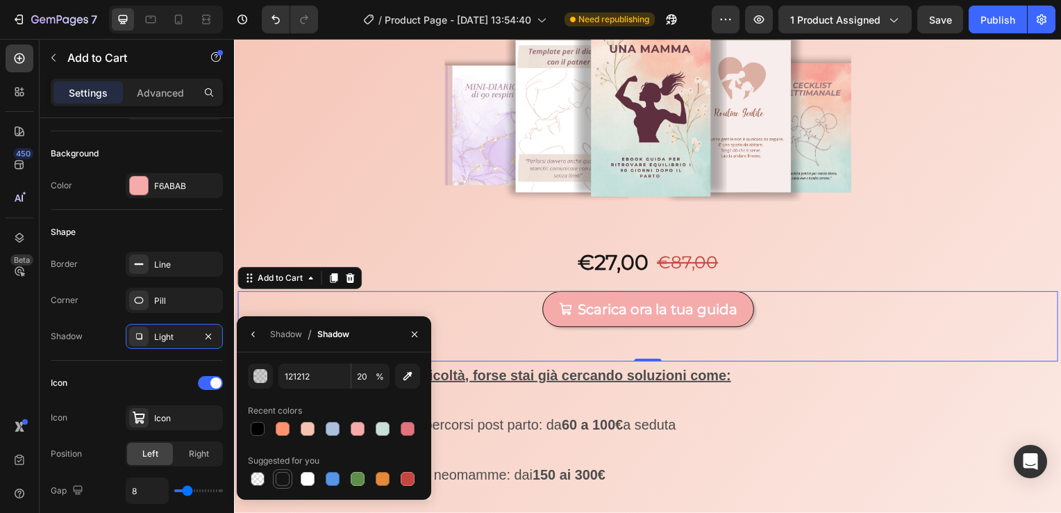
click at [281, 475] on div at bounding box center [283, 479] width 14 height 14
type input "151515"
type input "100"
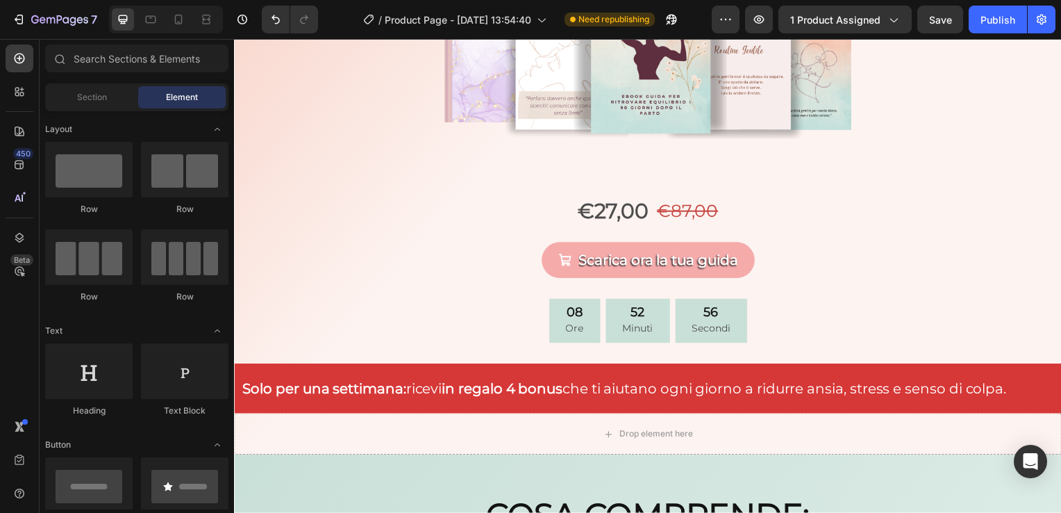
scroll to position [1541, 0]
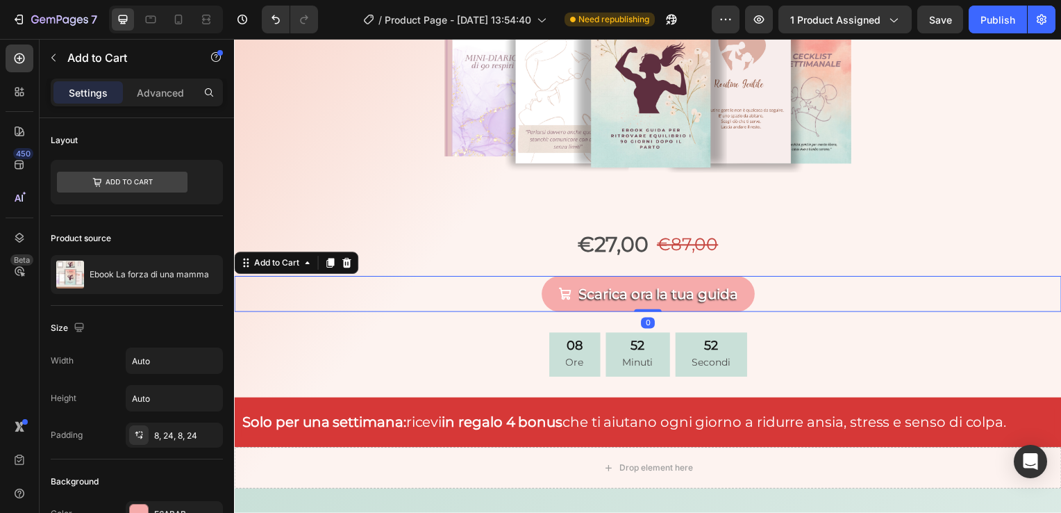
click at [766, 296] on div "Scarica ora la tua guida Add to Cart 0" at bounding box center [651, 296] width 834 height 36
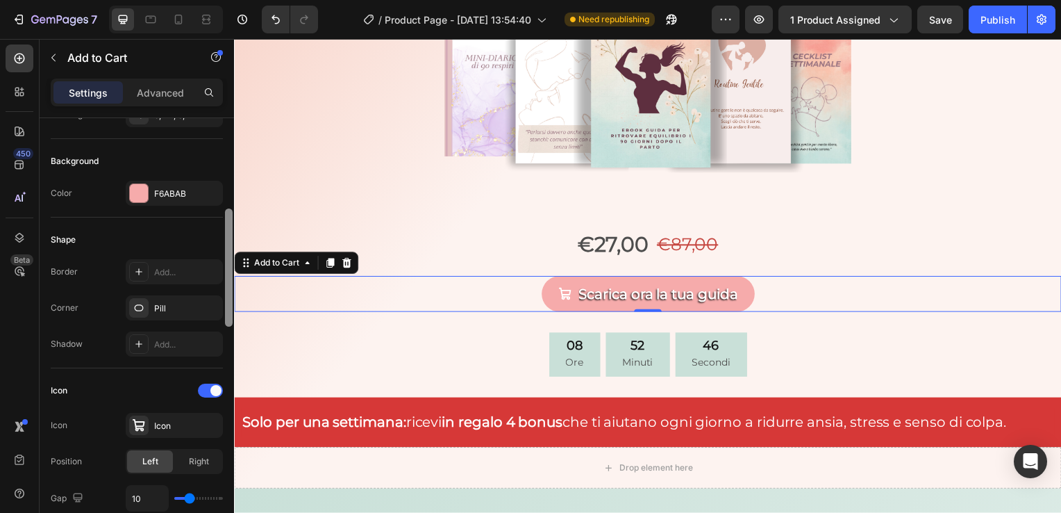
scroll to position [331, 0]
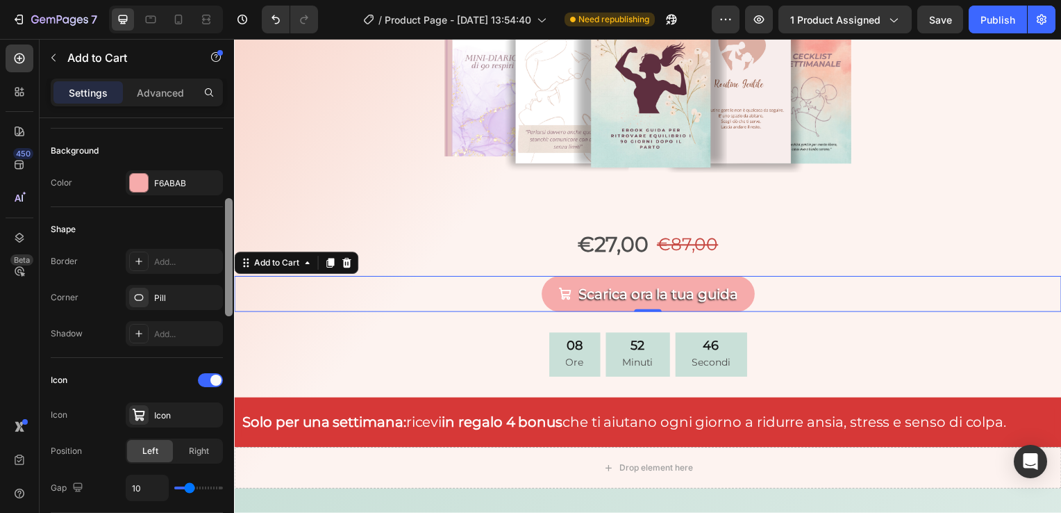
drag, startPoint x: 225, startPoint y: 228, endPoint x: 229, endPoint y: 318, distance: 90.4
click at [229, 316] on div at bounding box center [229, 257] width 8 height 118
click at [194, 259] on div "Add..." at bounding box center [186, 262] width 65 height 13
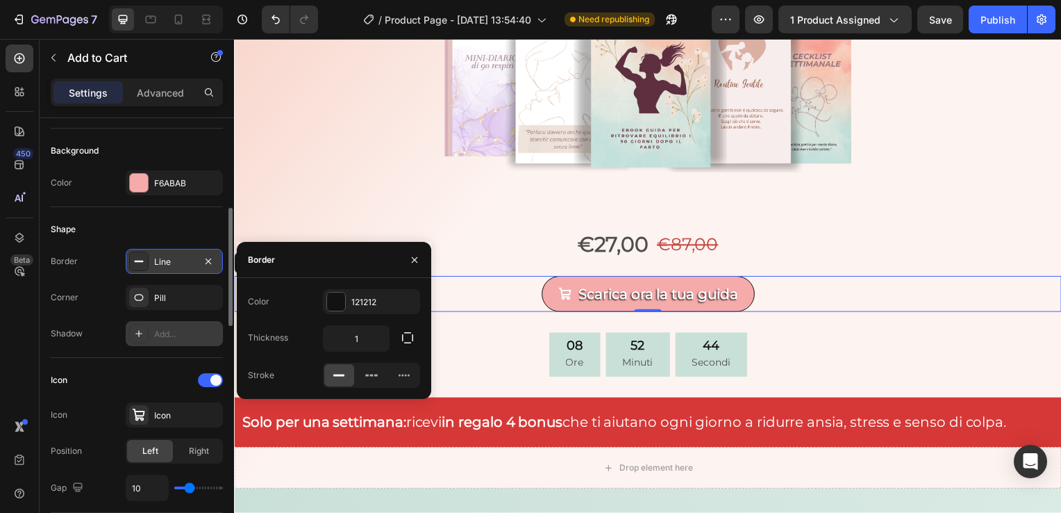
click at [179, 328] on div "Add..." at bounding box center [186, 334] width 65 height 13
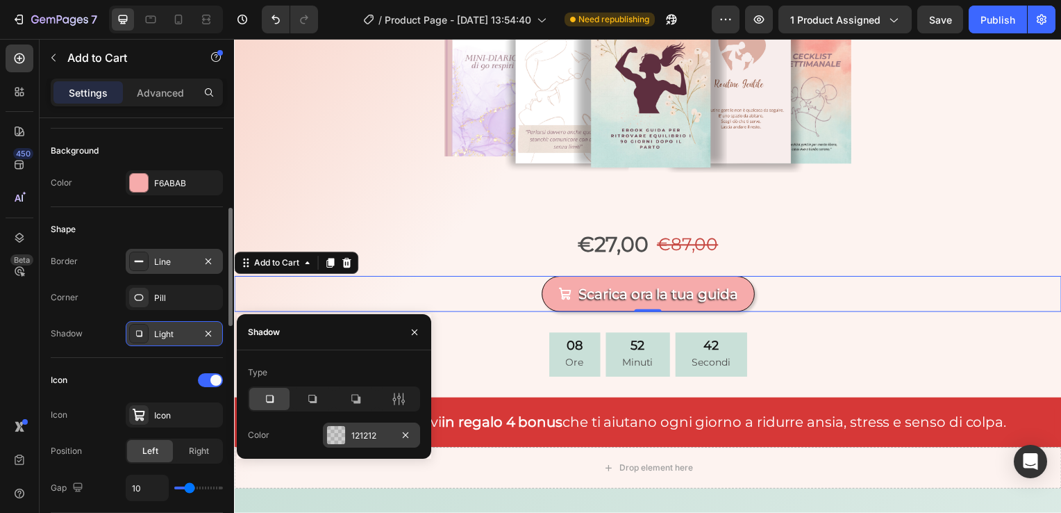
click at [338, 431] on div at bounding box center [336, 435] width 18 height 18
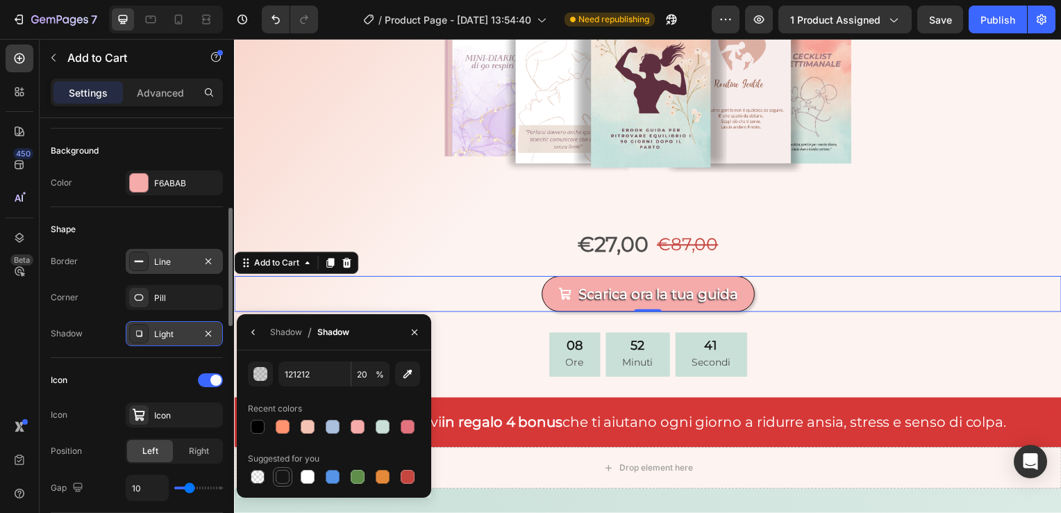
click at [281, 475] on div at bounding box center [283, 477] width 14 height 14
type input "151515"
type input "100"
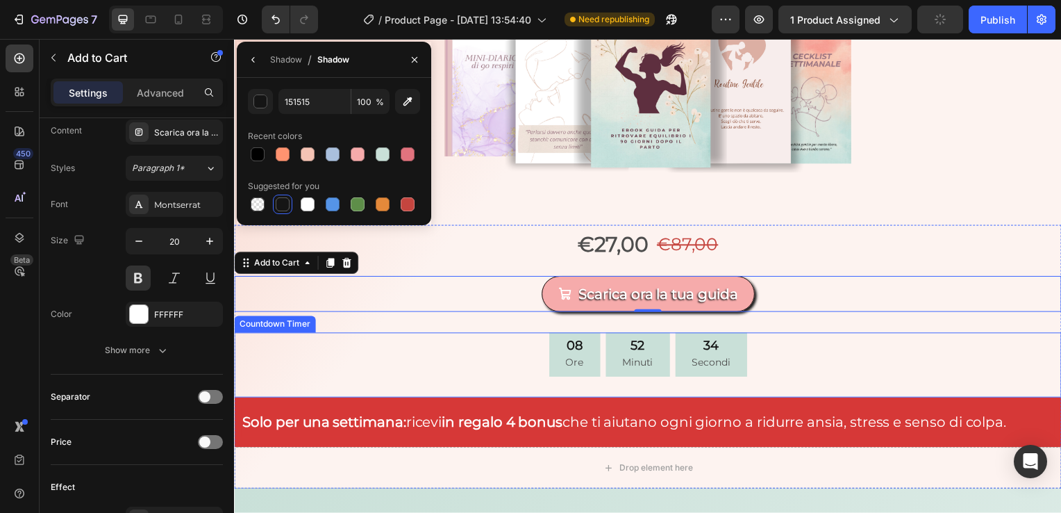
click at [280, 358] on div "08 Ore 52 Minuti 34 Secondi" at bounding box center [651, 357] width 834 height 45
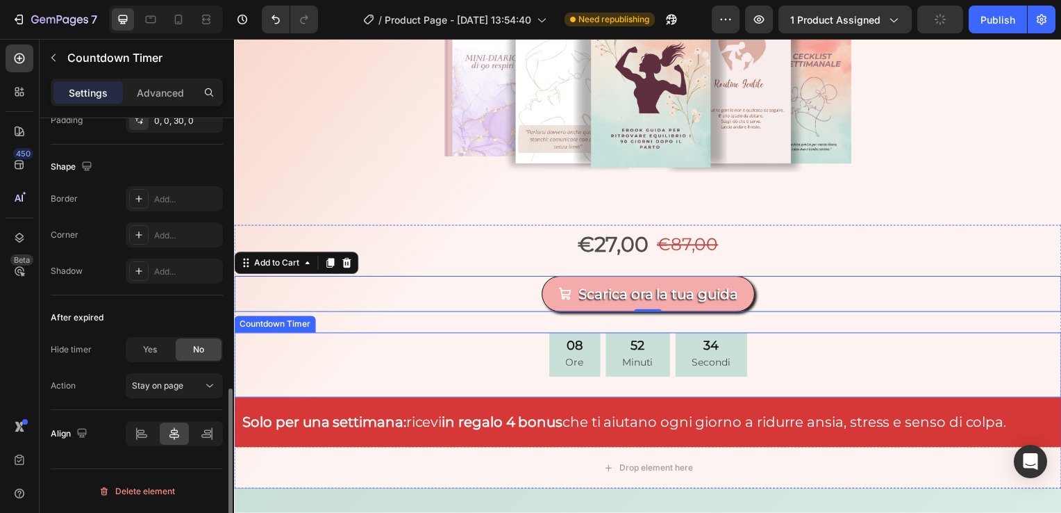
scroll to position [0, 0]
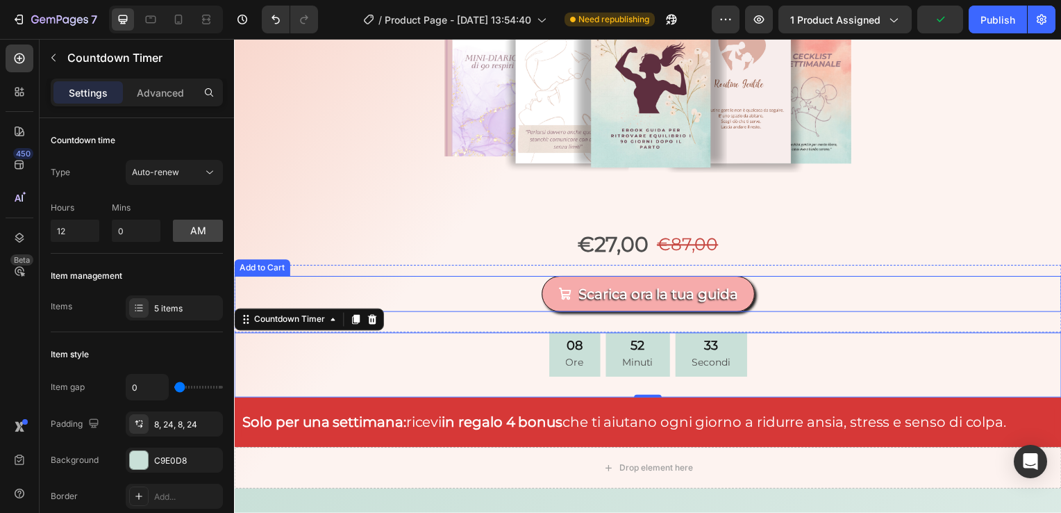
click at [452, 299] on div "Scarica ora la tua guida Add to Cart" at bounding box center [651, 296] width 834 height 36
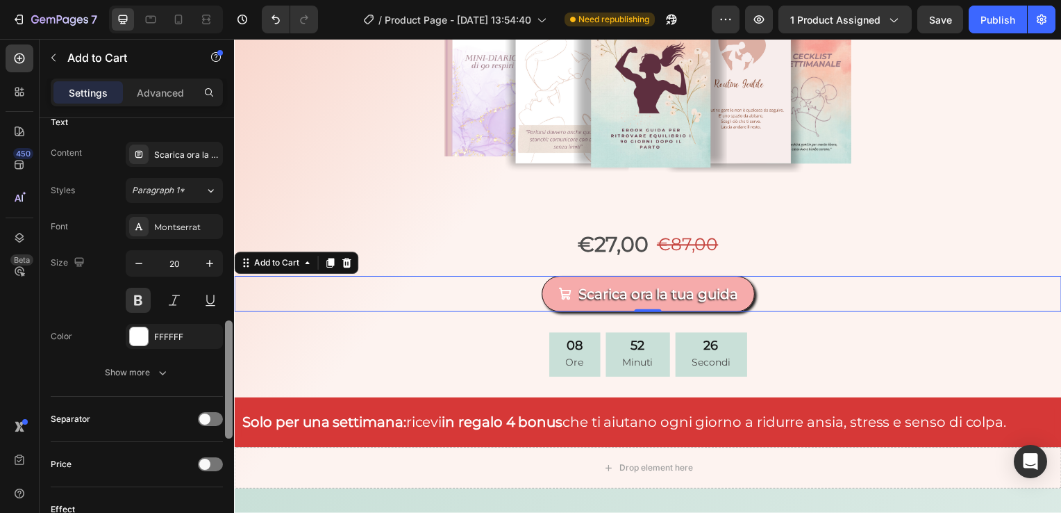
scroll to position [745, 0]
drag, startPoint x: 229, startPoint y: 229, endPoint x: 232, endPoint y: 432, distance: 203.5
click at [232, 432] on div at bounding box center [229, 380] width 8 height 118
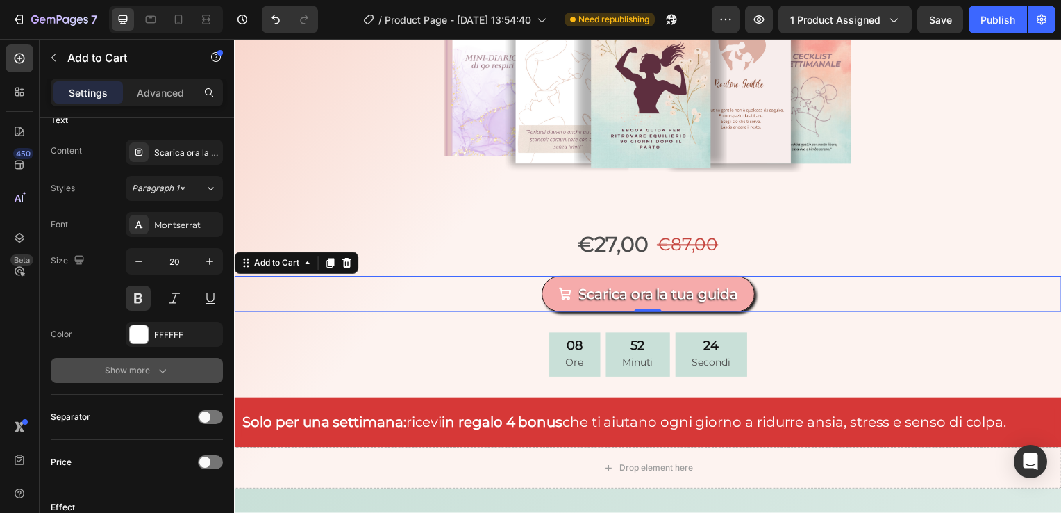
click at [172, 367] on button "Show more" at bounding box center [137, 370] width 172 height 25
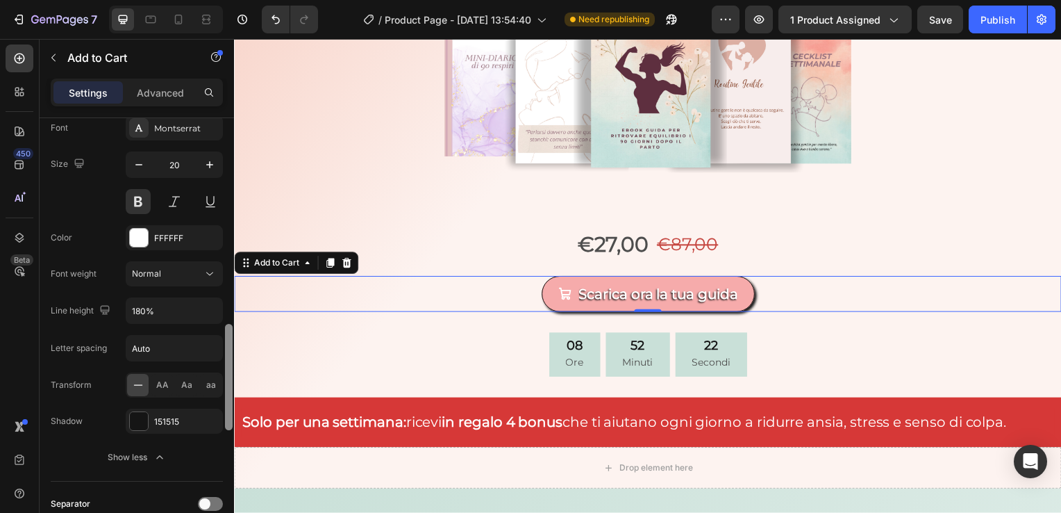
drag, startPoint x: 460, startPoint y: 474, endPoint x: 234, endPoint y: 466, distance: 225.9
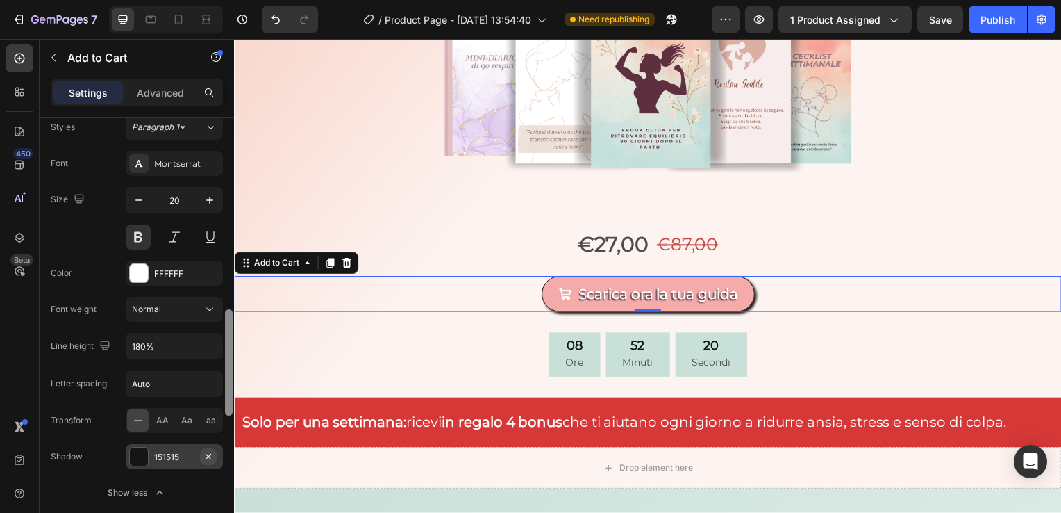
scroll to position [811, 0]
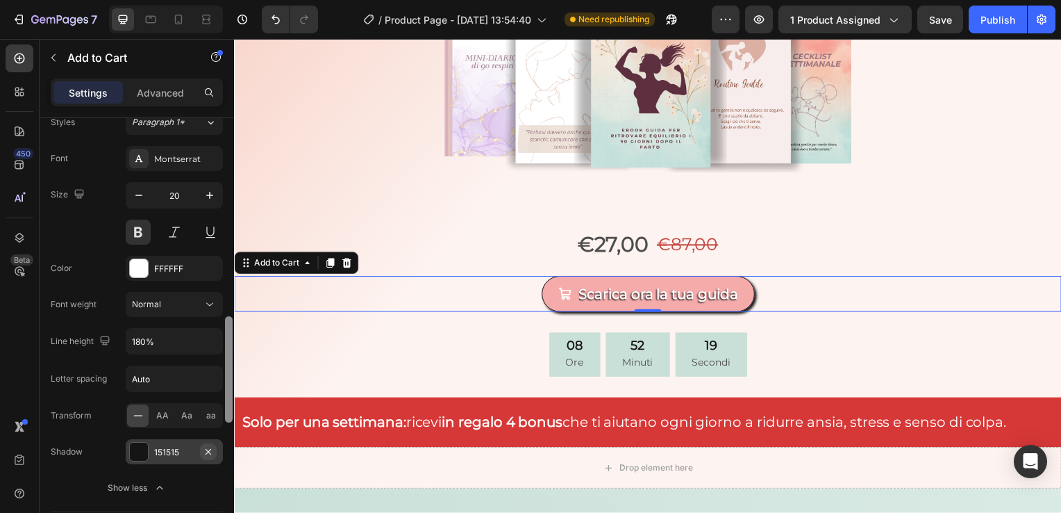
click at [206, 453] on icon "button" at bounding box center [208, 451] width 11 height 11
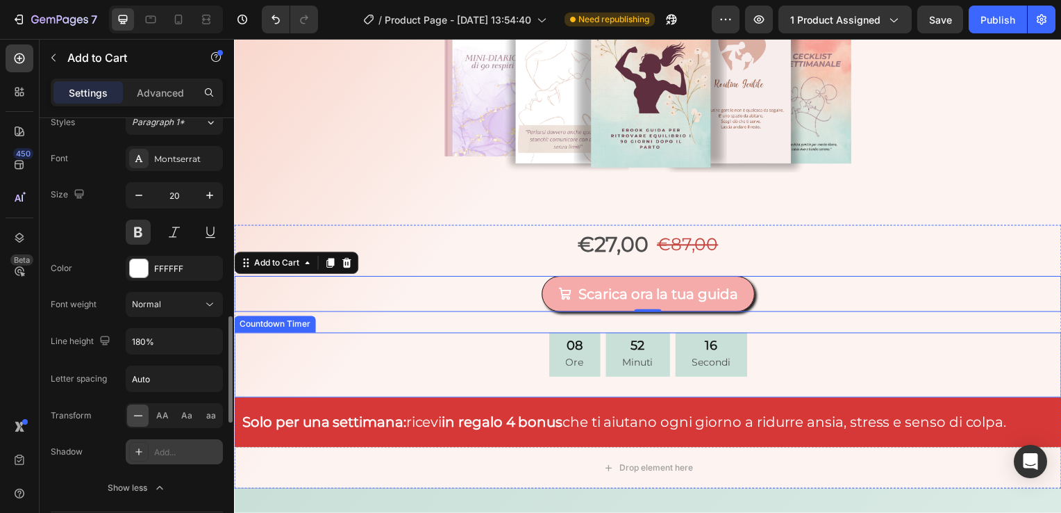
click at [841, 361] on div "08 Ore 52 Minuti 16 Secondi" at bounding box center [651, 357] width 834 height 45
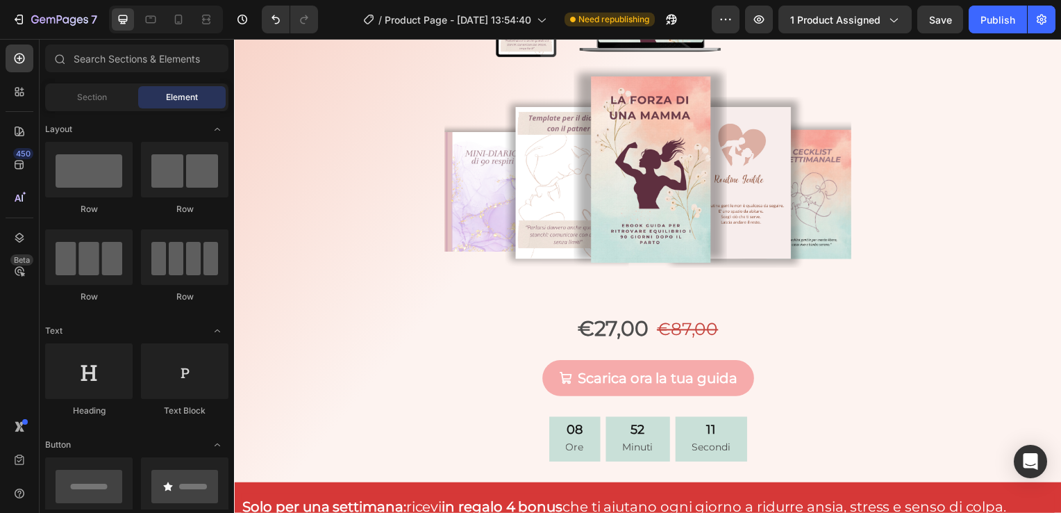
scroll to position [328, 0]
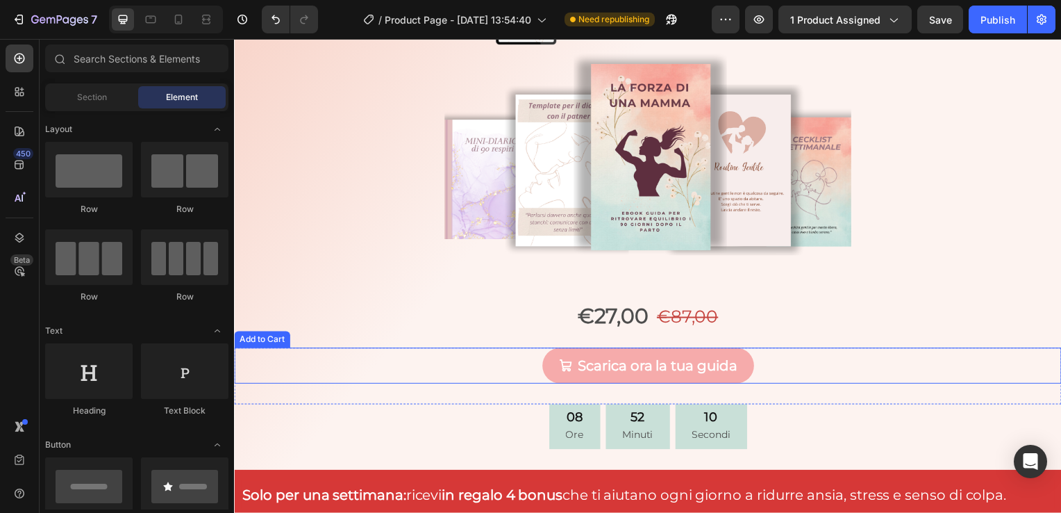
click at [760, 373] on div "Scarica ora la tua guida Add to Cart" at bounding box center [651, 368] width 834 height 36
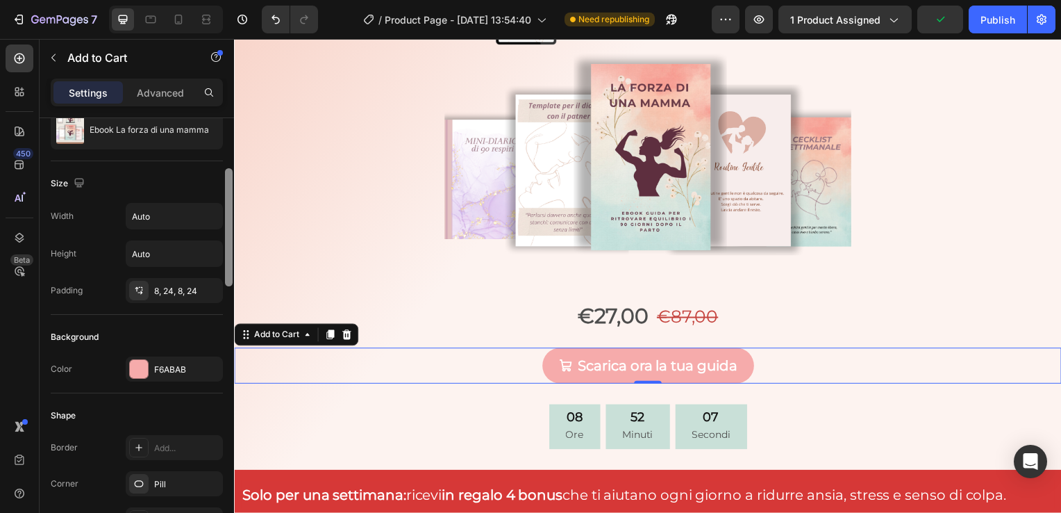
scroll to position [191, 0]
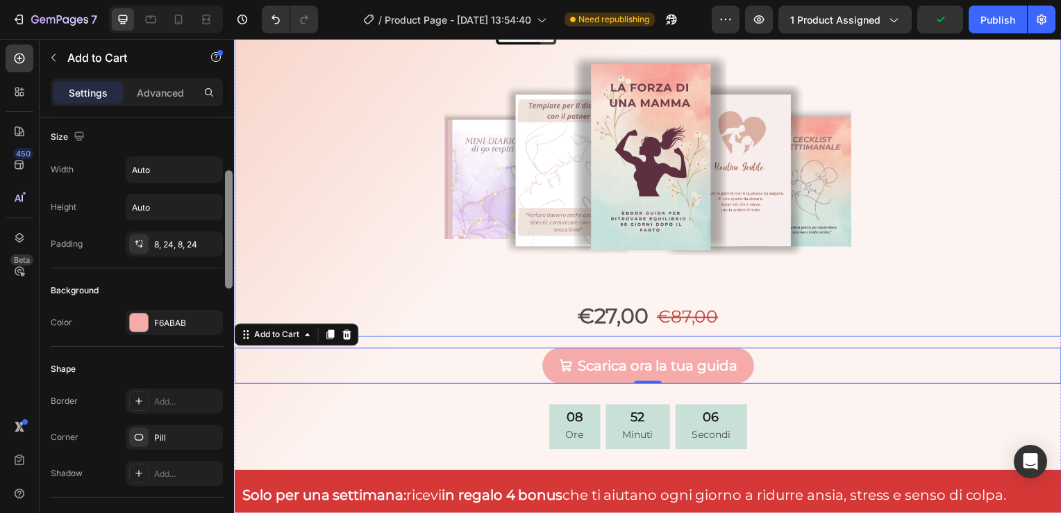
drag, startPoint x: 462, startPoint y: 262, endPoint x: 238, endPoint y: 306, distance: 228.7
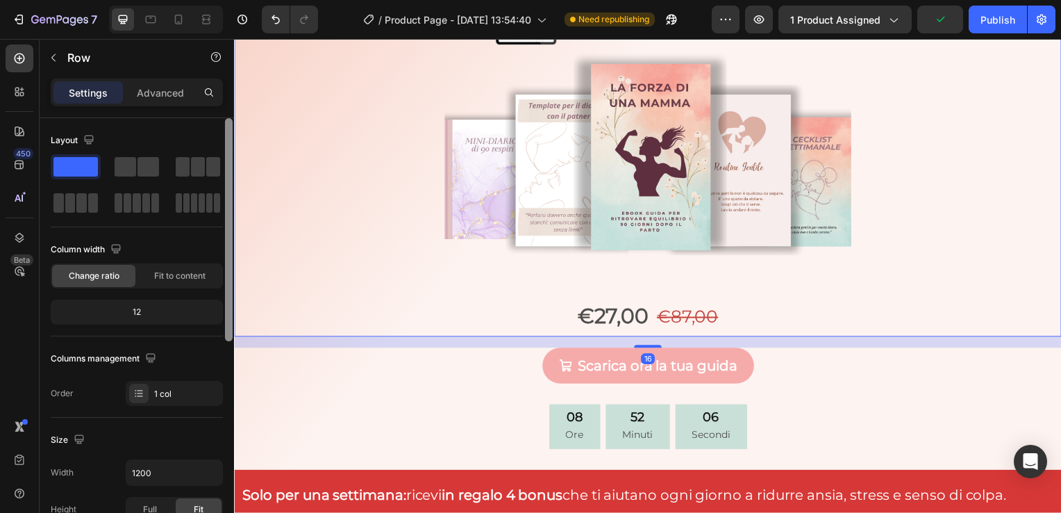
scroll to position [411, 0]
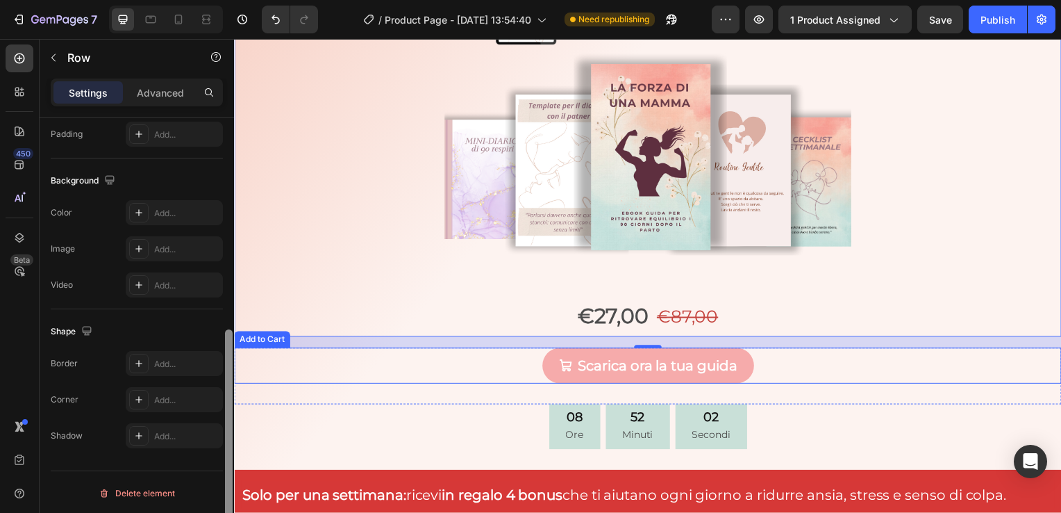
click at [484, 363] on div "Scarica ora la tua guida Add to Cart" at bounding box center [651, 368] width 834 height 36
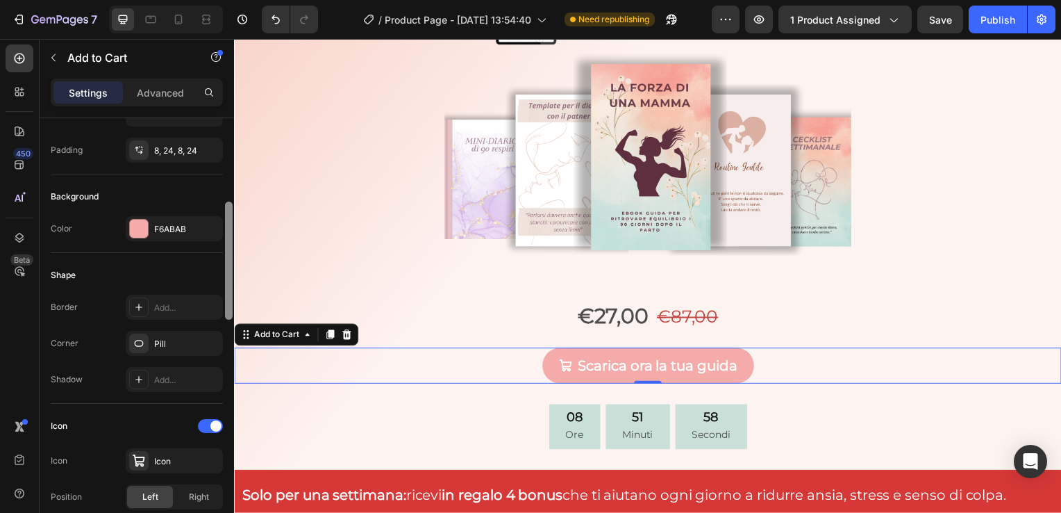
scroll to position [290, 0]
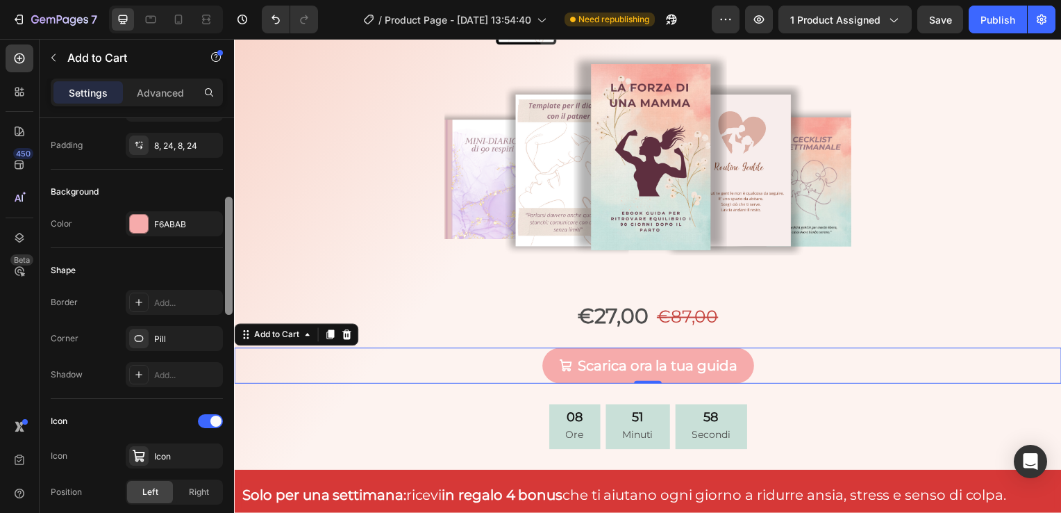
drag, startPoint x: 226, startPoint y: 208, endPoint x: 228, endPoint y: 288, distance: 79.2
click at [228, 288] on div at bounding box center [229, 256] width 8 height 118
click at [203, 292] on div "Add..." at bounding box center [174, 302] width 97 height 25
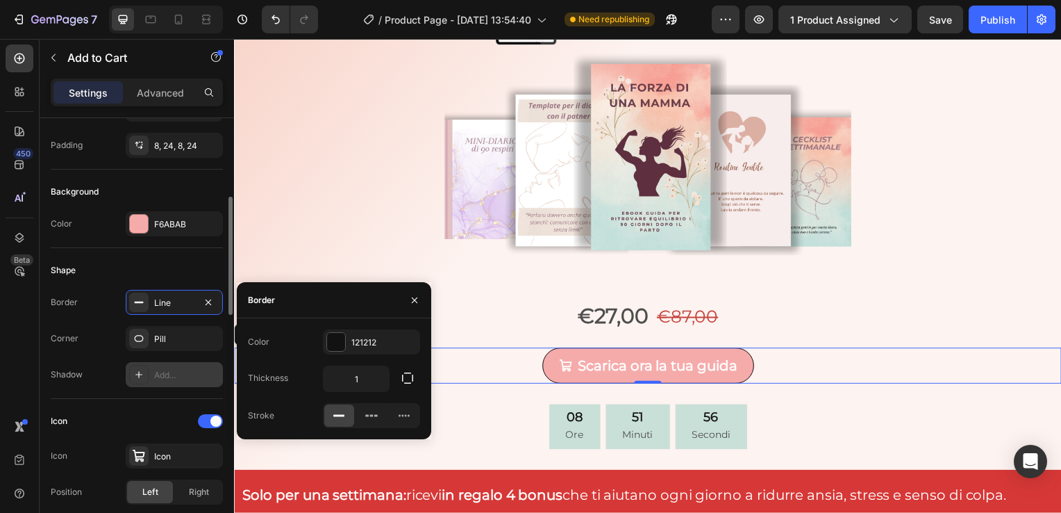
click at [192, 369] on div "Add..." at bounding box center [186, 375] width 65 height 13
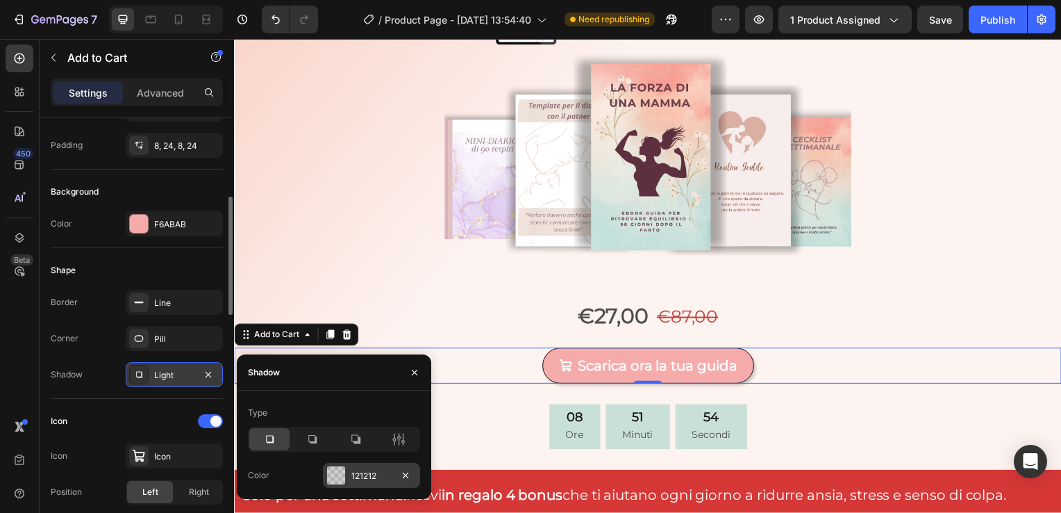
click at [331, 468] on div at bounding box center [336, 475] width 18 height 18
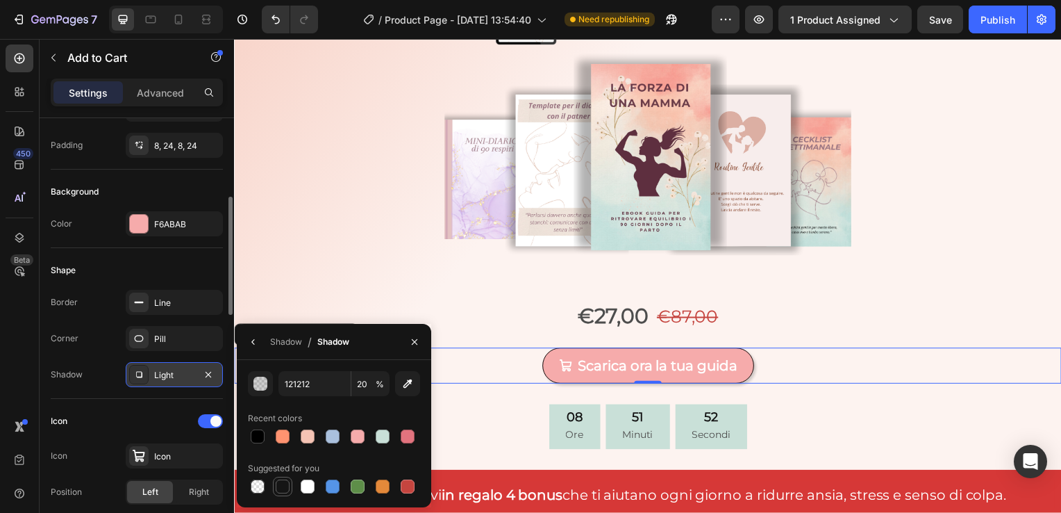
click at [282, 484] on div at bounding box center [283, 486] width 14 height 14
type input "151515"
type input "100"
click at [867, 404] on div "Scarica ora la tua guida Add to Cart 0 Row" at bounding box center [651, 378] width 834 height 57
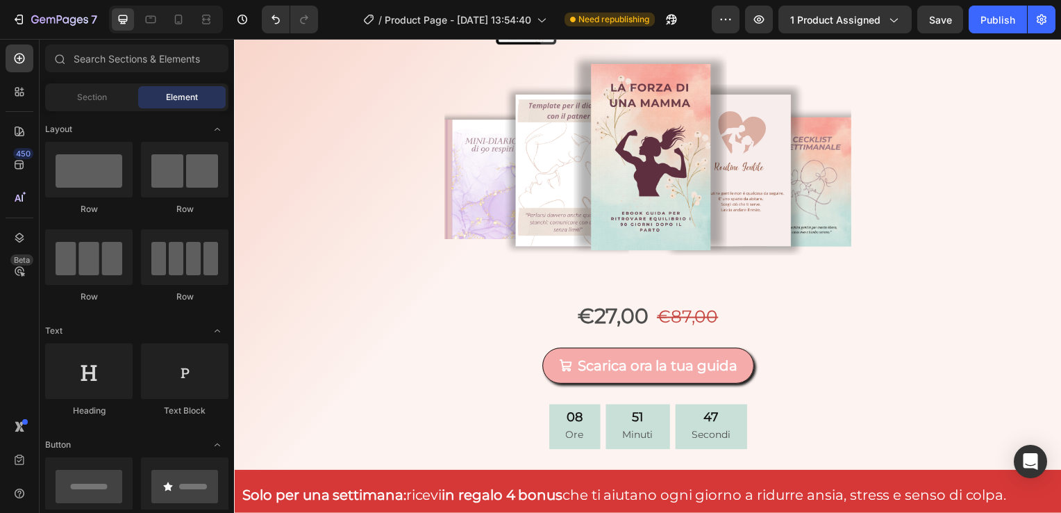
scroll to position [0, 0]
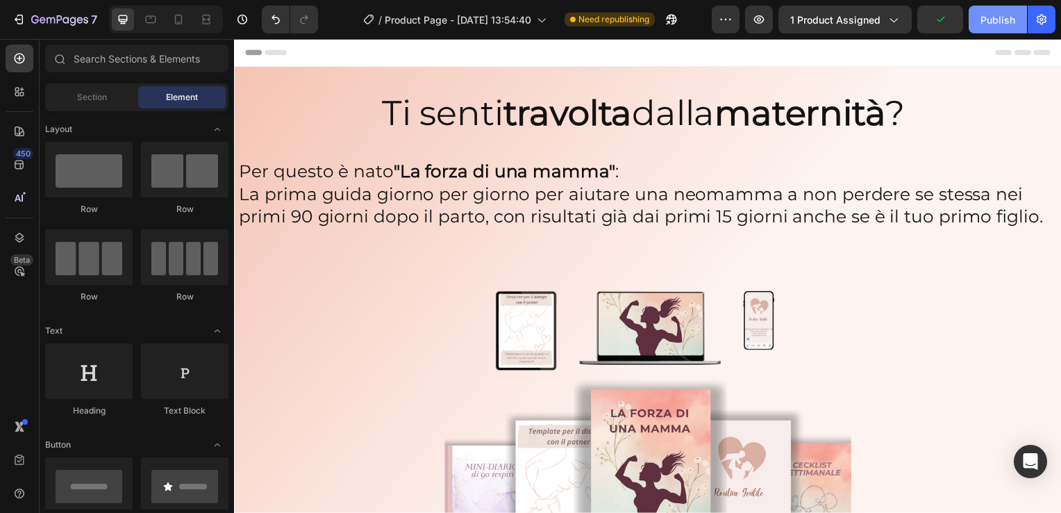
click at [1000, 28] on button "Publish" at bounding box center [998, 20] width 58 height 28
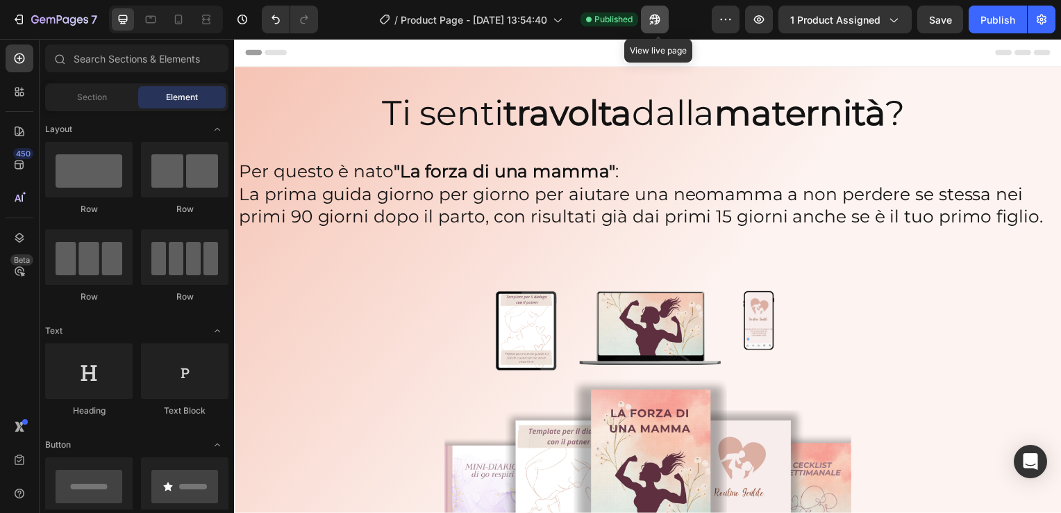
click at [654, 21] on icon "button" at bounding box center [651, 22] width 3 height 3
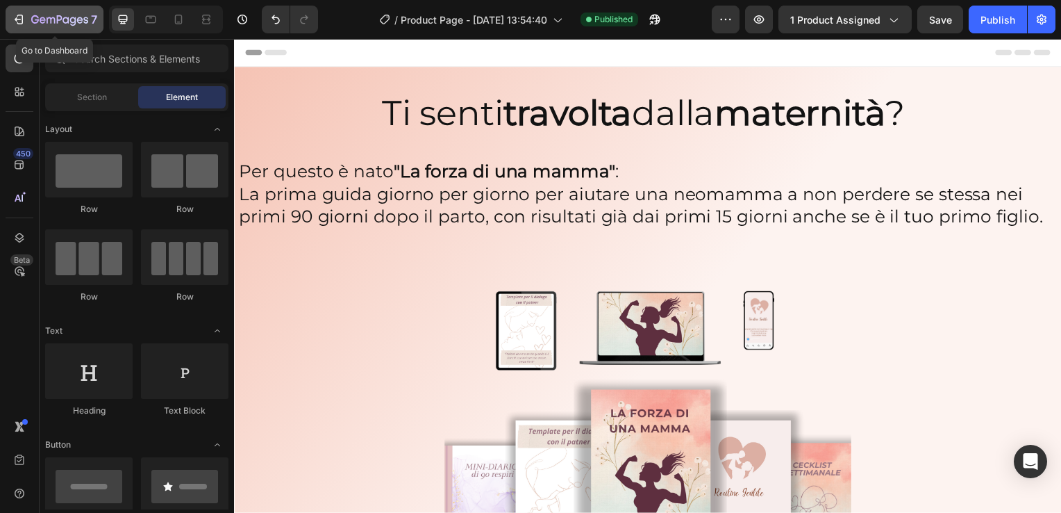
click at [53, 18] on icon "button" at bounding box center [51, 20] width 8 height 6
